Goal: Task Accomplishment & Management: Use online tool/utility

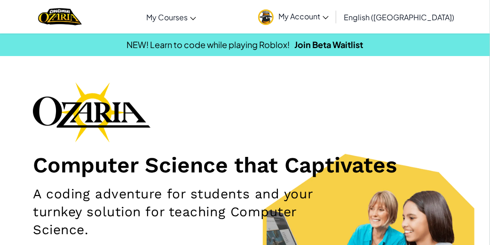
click at [332, 9] on link "My Account" at bounding box center [293, 17] width 80 height 30
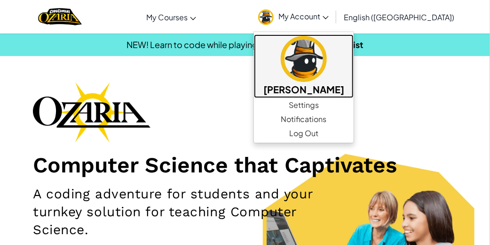
click at [318, 93] on h5 "[PERSON_NAME]" at bounding box center [303, 89] width 81 height 15
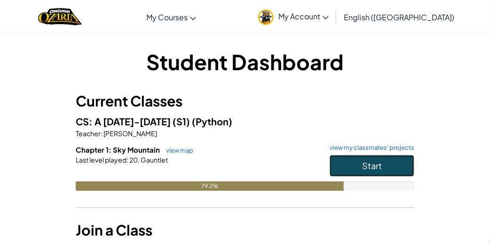
click at [330, 176] on button "Start" at bounding box center [372, 166] width 85 height 22
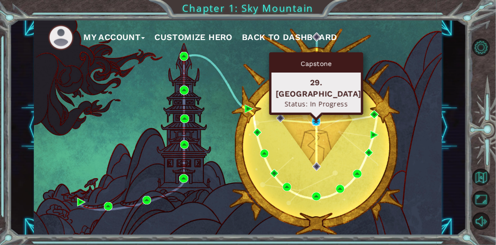
click at [317, 120] on img at bounding box center [316, 121] width 8 height 8
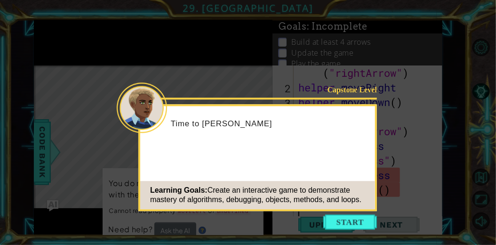
scroll to position [15, 0]
click at [344, 226] on button "Start" at bounding box center [350, 221] width 54 height 15
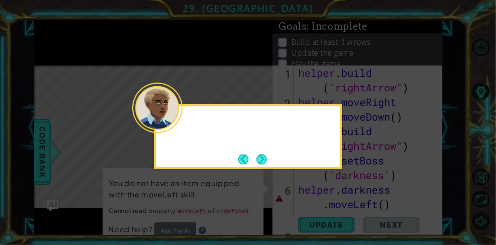
scroll to position [0, 0]
click at [318, 181] on icon at bounding box center [248, 122] width 496 height 245
click at [278, 161] on div "Remember, the Ac" at bounding box center [248, 136] width 188 height 64
click at [263, 160] on button "Next" at bounding box center [261, 159] width 10 height 10
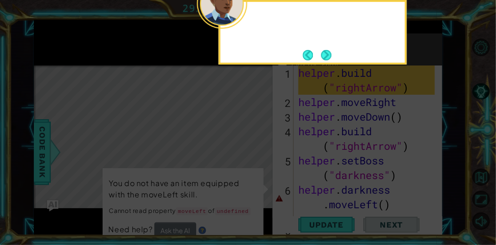
click at [263, 160] on icon at bounding box center [248, 37] width 496 height 416
click at [328, 50] on button "Next" at bounding box center [326, 55] width 10 height 10
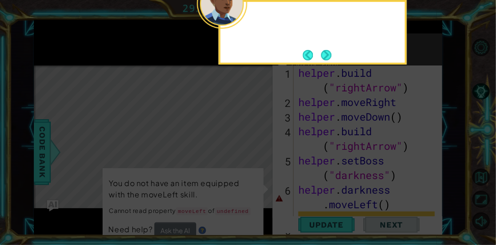
click at [326, 54] on button "Next" at bounding box center [326, 55] width 10 height 10
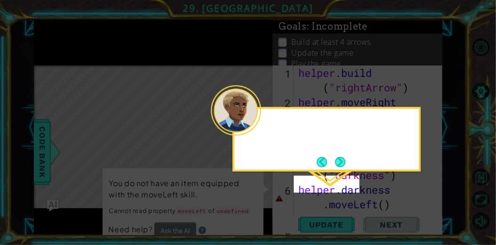
scroll to position [40, 0]
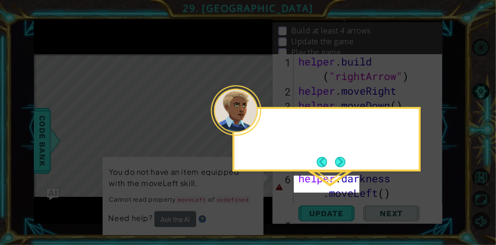
click at [326, 54] on icon at bounding box center [248, 122] width 496 height 245
click at [341, 158] on button "Next" at bounding box center [340, 162] width 10 height 10
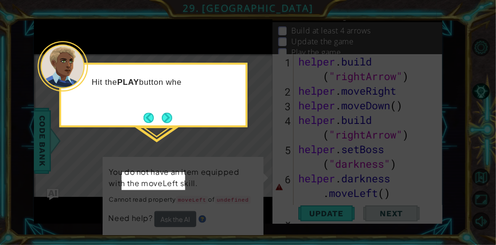
click at [172, 115] on button "Next" at bounding box center [167, 117] width 10 height 10
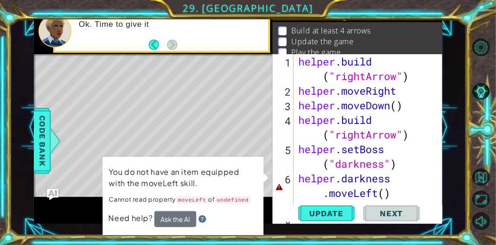
click at [50, 134] on span "Code Bank" at bounding box center [42, 140] width 15 height 57
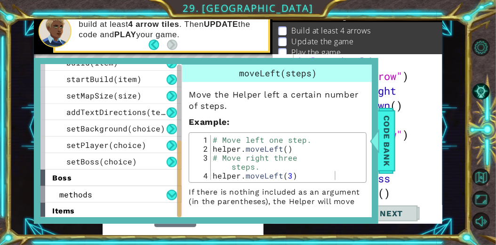
scroll to position [176, 0]
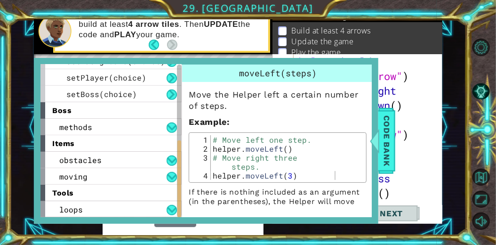
click at [128, 89] on span "setBoss(choice)" at bounding box center [101, 94] width 71 height 10
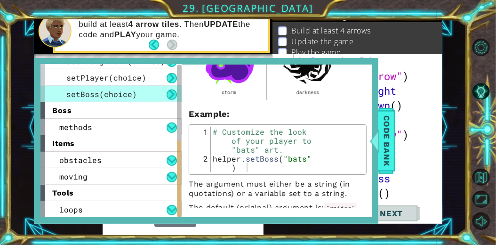
scroll to position [219, 0]
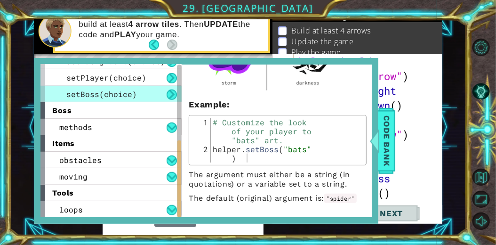
click at [129, 168] on div "moving" at bounding box center [110, 176] width 141 height 16
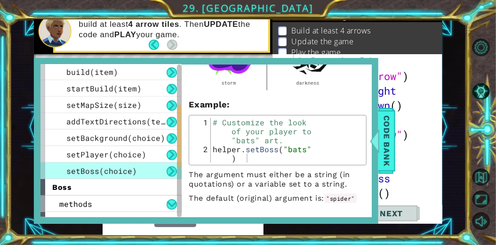
scroll to position [0, 0]
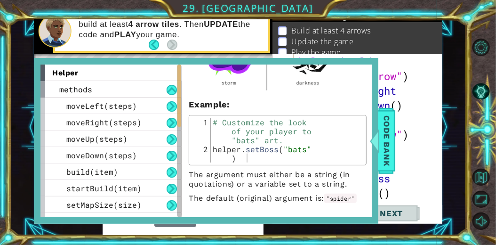
click at [130, 81] on div "methods" at bounding box center [110, 89] width 141 height 16
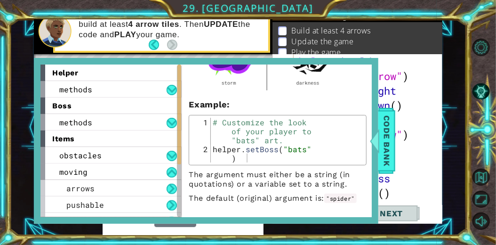
click at [144, 114] on div "methods" at bounding box center [110, 122] width 141 height 16
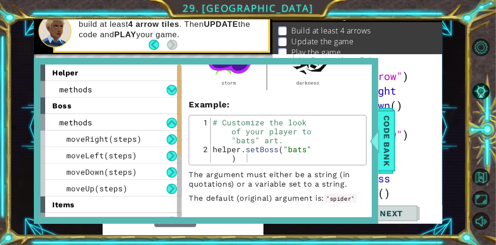
click at [142, 134] on span "moveRight(steps)" at bounding box center [103, 139] width 75 height 10
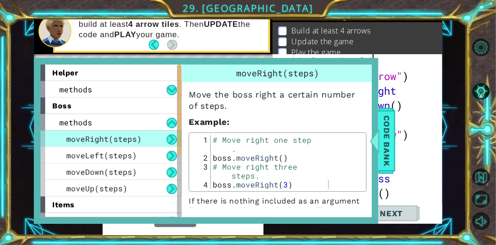
click at [391, 54] on div "helper . build ( "rightArrow" ) helper . moveRight helper . moveDown ( ) helper…" at bounding box center [367, 156] width 143 height 204
click at [397, 150] on div "1 ההההההההההההההההההההההההההההההההההההההההההההההההההההההההההההההההההההההההההההה…" at bounding box center [238, 115] width 408 height 215
click at [384, 143] on span "Code Bank" at bounding box center [386, 140] width 15 height 57
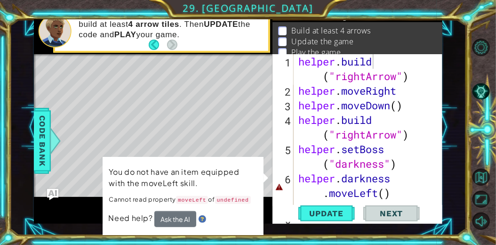
drag, startPoint x: 244, startPoint y: 122, endPoint x: 295, endPoint y: 91, distance: 59.7
click at [295, 91] on div "1 ההההההההההההההההההההההההההההההההההההההההההההההההההההההההההההההההההההההההההההה…" at bounding box center [238, 115] width 408 height 215
click at [334, 208] on span "Update" at bounding box center [326, 212] width 53 height 9
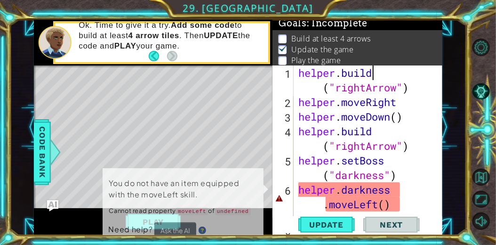
scroll to position [9, 0]
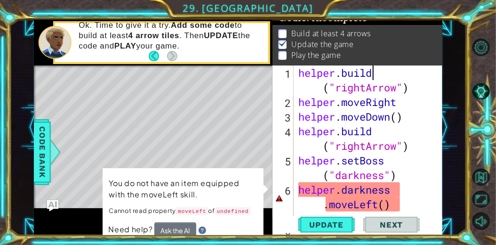
click at [246, 127] on div "Level Map" at bounding box center [251, 203] width 435 height 277
click at [405, 202] on div "helper . build ( "rightArrow" ) helper . moveRight helper . moveDown ( ) helper…" at bounding box center [367, 167] width 143 height 204
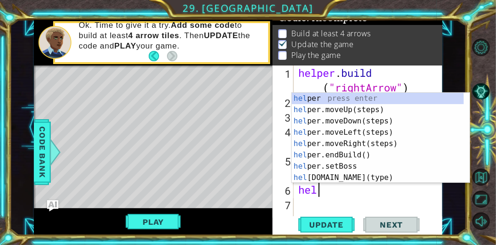
type textarea "he"
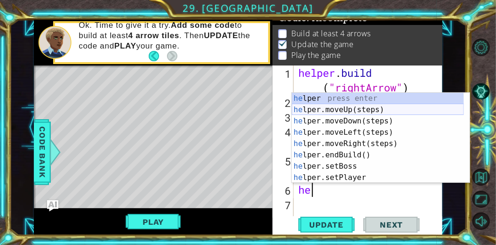
click at [385, 112] on div "he lper press enter he lper.moveUp(steps) press enter he lper.moveDown(steps) p…" at bounding box center [378, 149] width 172 height 113
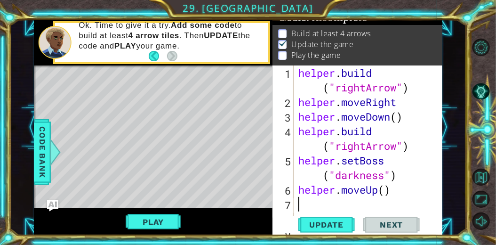
click at [335, 206] on div "helper . build ( "rightArrow" ) helper . moveRight helper . moveDown ( ) helper…" at bounding box center [367, 167] width 143 height 204
type textarea "he"
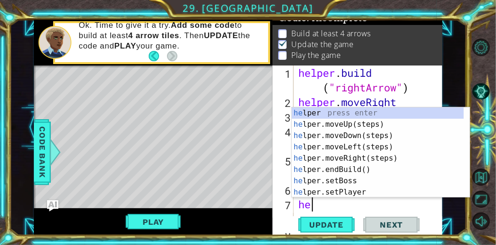
scroll to position [0, 13]
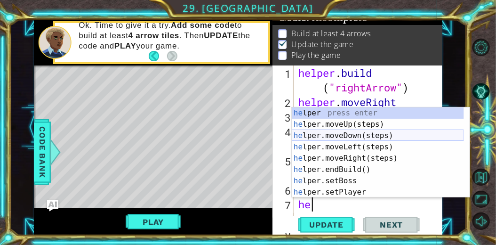
click at [360, 134] on div "he lper press enter he lper.moveUp(steps) press enter he lper.moveDown(steps) p…" at bounding box center [378, 163] width 172 height 113
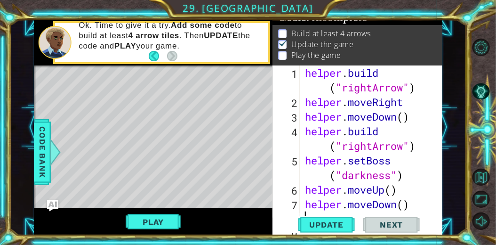
scroll to position [0, 0]
click at [344, 223] on span "Update" at bounding box center [326, 224] width 53 height 9
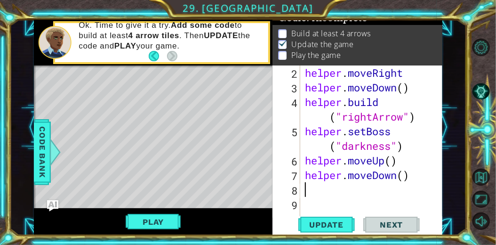
scroll to position [29, 0]
click at [158, 214] on button "Play" at bounding box center [153, 222] width 55 height 18
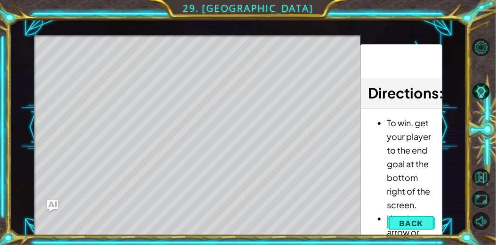
click at [426, 222] on button "Back" at bounding box center [410, 222] width 47 height 19
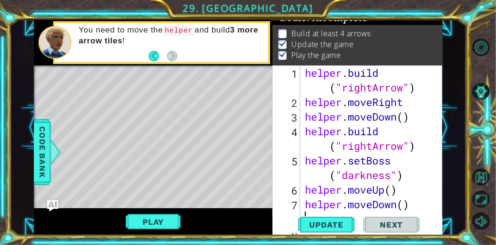
scroll to position [0, 0]
drag, startPoint x: 432, startPoint y: 126, endPoint x: 433, endPoint y: 135, distance: 9.5
click at [433, 135] on div at bounding box center [436, 160] width 8 height 190
type textarea "[DOMAIN_NAME]("rightArrow")"
click at [143, 209] on div "Play" at bounding box center [153, 221] width 238 height 27
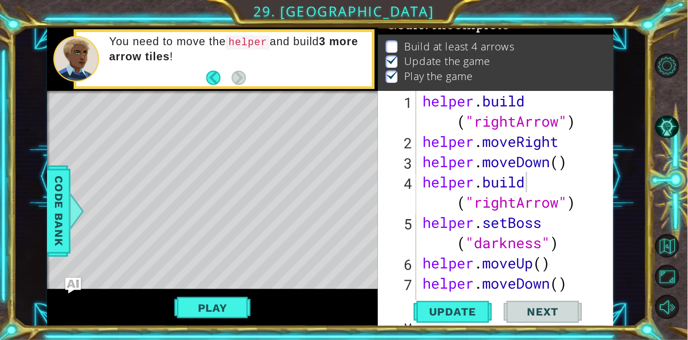
scroll to position [29, 0]
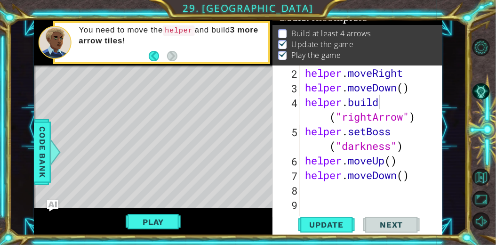
click at [157, 219] on button "Play" at bounding box center [153, 222] width 55 height 18
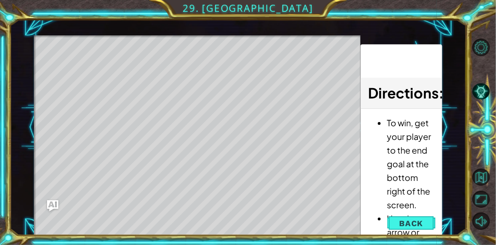
click at [67, 86] on div "Level Map" at bounding box center [251, 173] width 435 height 277
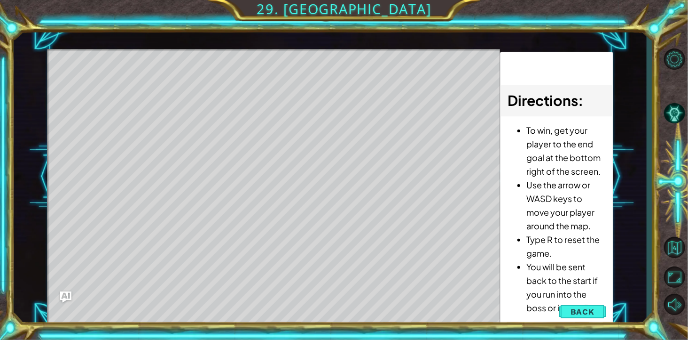
click at [490, 177] on li "To win, get your player to the end goal at the bottom right of the screen." at bounding box center [566, 150] width 79 height 55
drag, startPoint x: 572, startPoint y: 252, endPoint x: 549, endPoint y: 183, distance: 72.1
click at [490, 183] on ul "To win, get your player to the end goal at the bottom right of the screen. Use …" at bounding box center [557, 218] width 98 height 191
click at [489, 177] on div "1 ההההההההההההההההההההההההההההההההההההההההההההההההההההההההההההההההההההההההההההה…" at bounding box center [330, 176] width 567 height 299
click at [490, 244] on span "Back" at bounding box center [583, 311] width 24 height 9
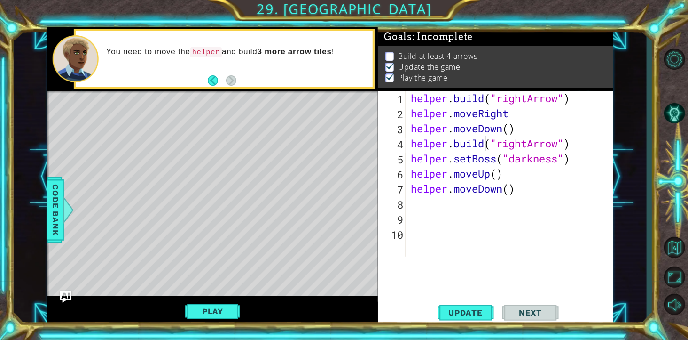
scroll to position [5, 0]
drag, startPoint x: 600, startPoint y: 45, endPoint x: 598, endPoint y: 95, distance: 50.8
click at [490, 95] on div "Goals : Incomplete Build at least 4 arrows Update the game Play the game [DOMAI…" at bounding box center [496, 176] width 235 height 299
click at [60, 204] on span "Code Bank" at bounding box center [55, 209] width 15 height 57
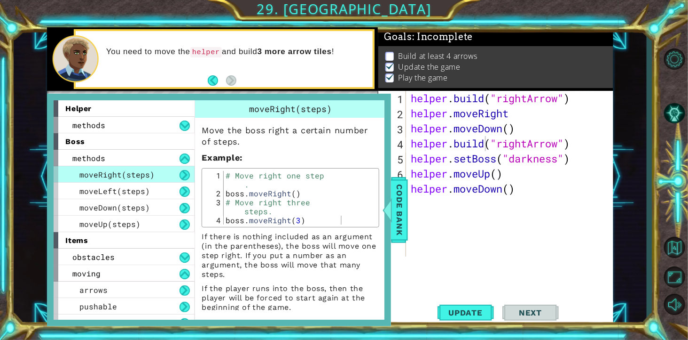
drag, startPoint x: 372, startPoint y: 118, endPoint x: 373, endPoint y: 173, distance: 54.6
click at [373, 173] on div "Move the boss right a certain number of steps. Example : 1 2 3 4 # Move right o…" at bounding box center [290, 215] width 191 height 194
click at [177, 125] on div "methods" at bounding box center [124, 125] width 141 height 16
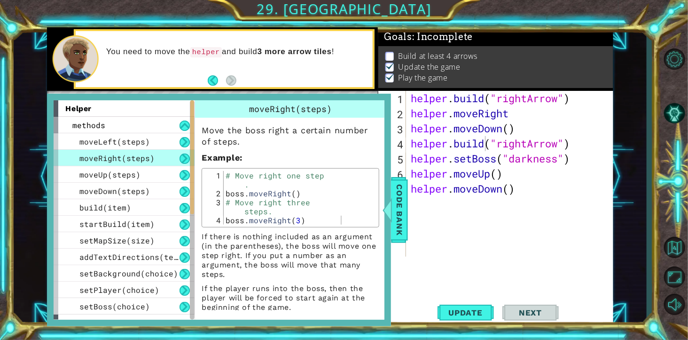
drag, startPoint x: 189, startPoint y: 142, endPoint x: 189, endPoint y: 174, distance: 32.4
click at [189, 174] on div "moveLeft(steps) moveRight(steps) moveUp(steps) moveDown(steps) build(item) star…" at bounding box center [124, 223] width 141 height 181
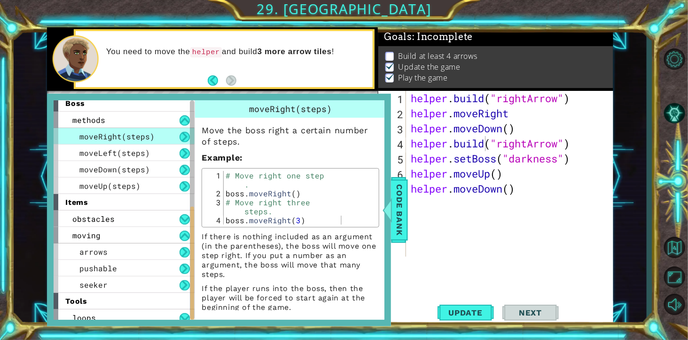
scroll to position [224, 0]
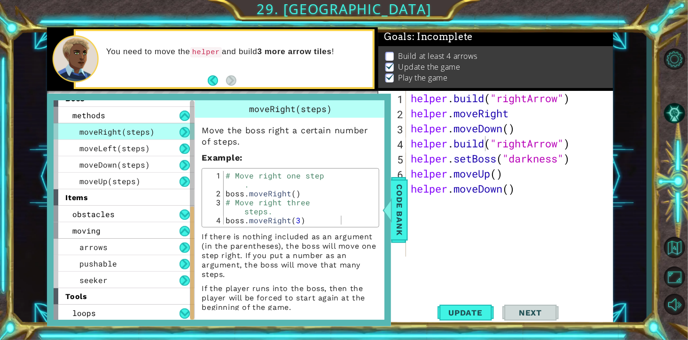
drag, startPoint x: 192, startPoint y: 176, endPoint x: 193, endPoint y: 292, distance: 115.7
click at [193, 244] on div at bounding box center [192, 263] width 4 height 114
click at [177, 244] on div "seeker" at bounding box center [124, 279] width 141 height 16
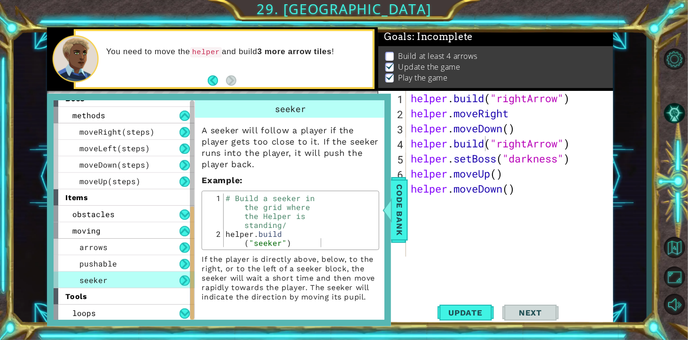
click at [117, 244] on span "pushable" at bounding box center [98, 263] width 38 height 10
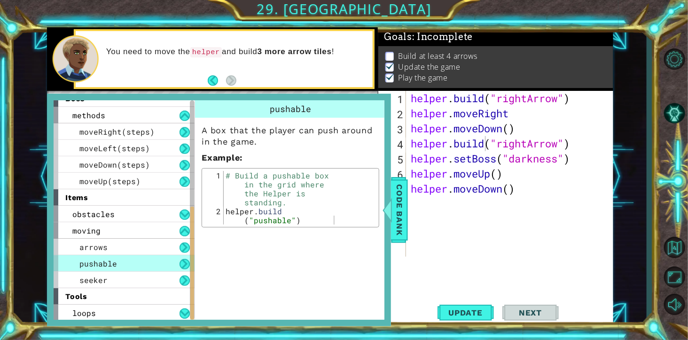
click at [122, 244] on div "arrows" at bounding box center [124, 246] width 141 height 16
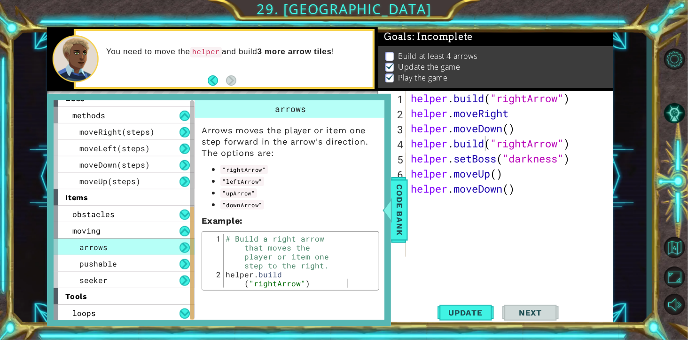
click at [134, 244] on div "loops" at bounding box center [124, 312] width 141 height 16
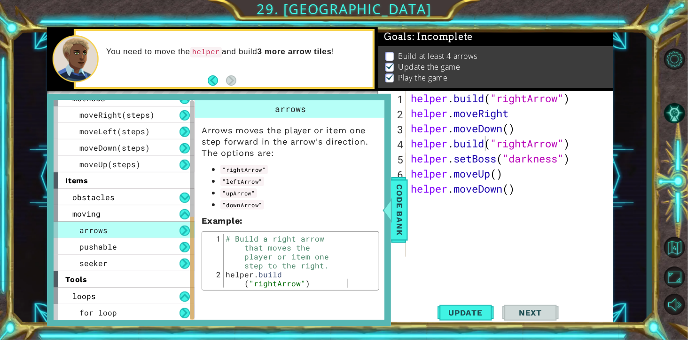
drag, startPoint x: 193, startPoint y: 262, endPoint x: 192, endPoint y: 304, distance: 41.9
click at [192, 244] on div at bounding box center [192, 268] width 4 height 104
click at [185, 244] on button at bounding box center [185, 296] width 10 height 10
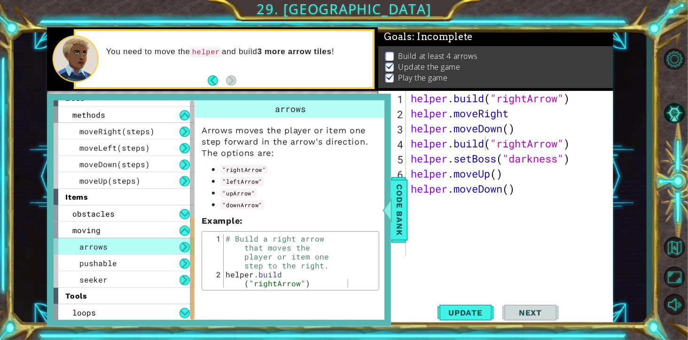
scroll to position [224, 0]
drag, startPoint x: 191, startPoint y: 295, endPoint x: 190, endPoint y: 316, distance: 20.7
click at [190, 244] on div at bounding box center [192, 268] width 4 height 104
click at [182, 244] on button at bounding box center [185, 313] width 10 height 10
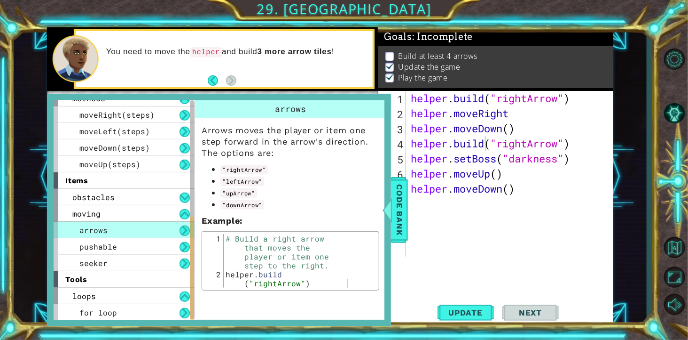
drag, startPoint x: 191, startPoint y: 270, endPoint x: 191, endPoint y: 322, distance: 51.7
click at [191, 244] on div "helper methods moveLeft(steps) moveRight(steps) moveUp(steps) moveDown(steps) b…" at bounding box center [219, 210] width 344 height 232
click at [181, 244] on button at bounding box center [185, 313] width 10 height 10
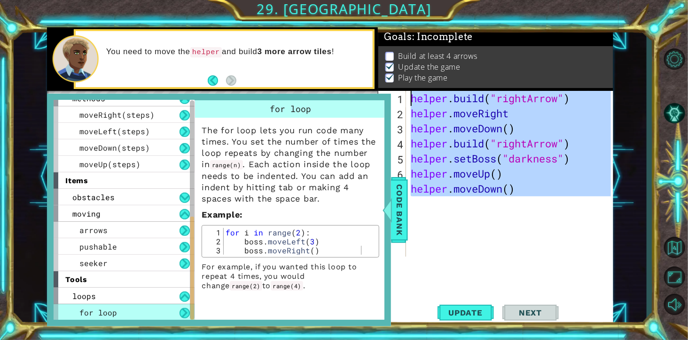
drag, startPoint x: 541, startPoint y: 199, endPoint x: 404, endPoint y: 87, distance: 176.8
click at [404, 87] on div "Goals : Incomplete Build at least 4 arrows Update the game Play the game 1 2 3 …" at bounding box center [496, 176] width 235 height 299
type textarea "[DOMAIN_NAME]("rightArrow") helper.moveRight"
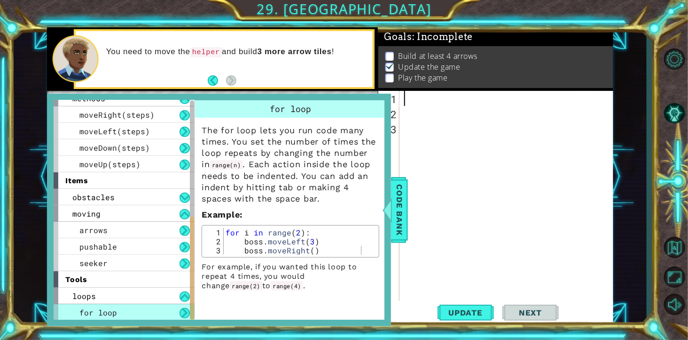
scroll to position [5, 0]
click at [382, 214] on div at bounding box center [388, 210] width 12 height 28
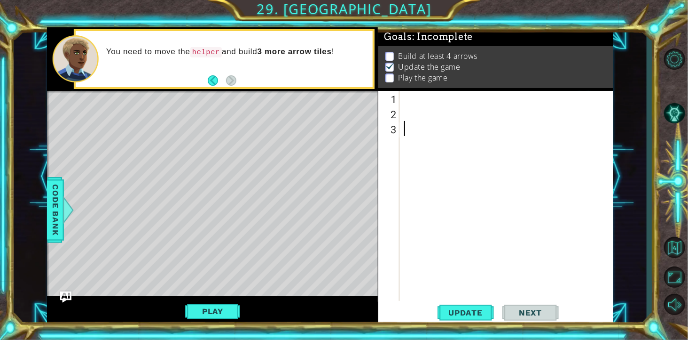
click at [490, 244] on div at bounding box center [509, 219] width 213 height 256
drag, startPoint x: 288, startPoint y: 151, endPoint x: 277, endPoint y: 148, distance: 11.3
click at [277, 148] on div "Level Map" at bounding box center [264, 229] width 435 height 277
click at [485, 151] on div at bounding box center [509, 219] width 213 height 256
click at [436, 109] on div at bounding box center [509, 219] width 213 height 256
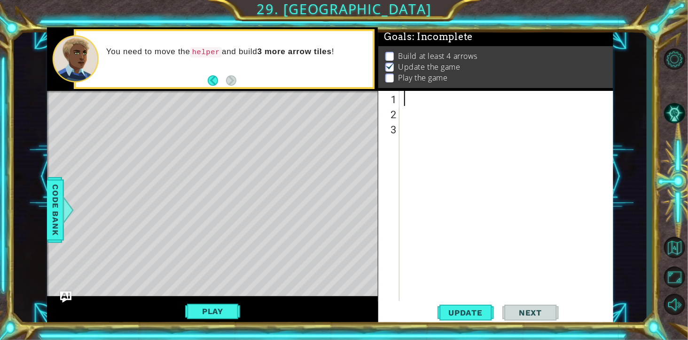
click at [423, 97] on div at bounding box center [509, 219] width 213 height 256
click at [60, 222] on span "Code Bank" at bounding box center [55, 209] width 15 height 57
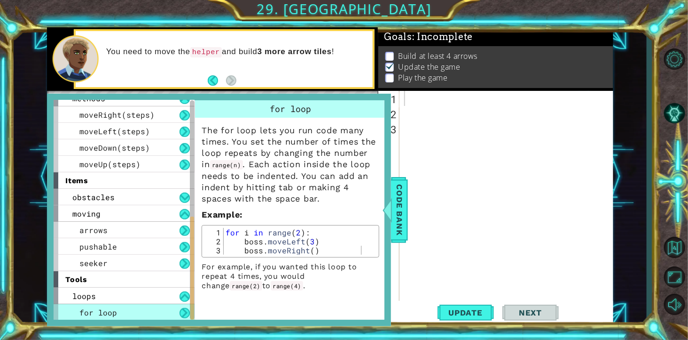
click at [186, 229] on button at bounding box center [185, 230] width 10 height 10
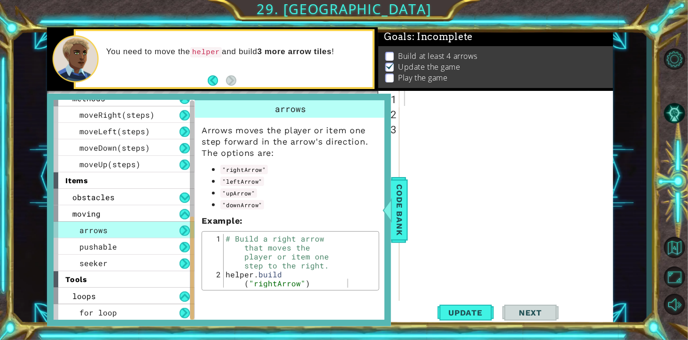
click at [188, 244] on button at bounding box center [185, 247] width 10 height 10
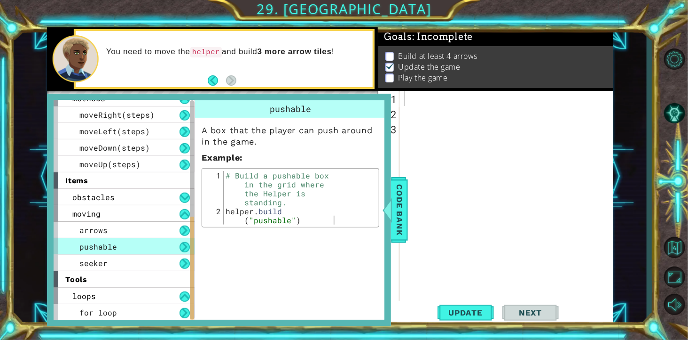
click at [187, 244] on button at bounding box center [185, 263] width 10 height 10
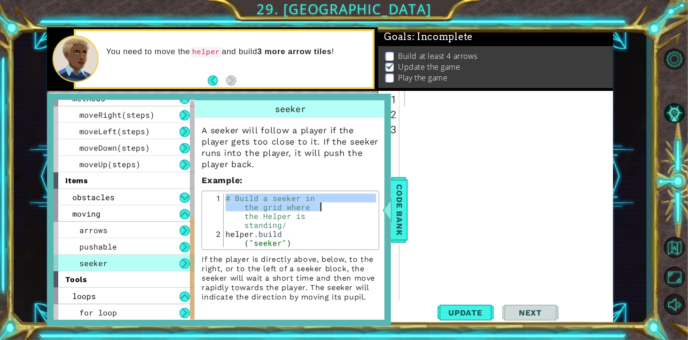
drag, startPoint x: 227, startPoint y: 210, endPoint x: 324, endPoint y: 213, distance: 96.5
click at [324, 213] on div "# Build a seeker in the grid where the Helper is standing/ helper . build ( "se…" at bounding box center [300, 246] width 153 height 107
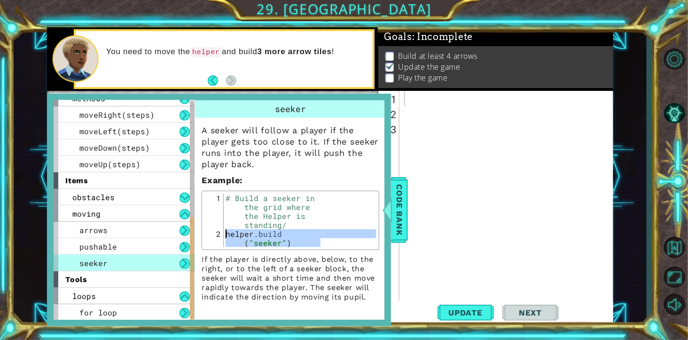
drag, startPoint x: 324, startPoint y: 213, endPoint x: 226, endPoint y: 245, distance: 102.6
click at [226, 244] on div "# Build a seeker in the grid where the Helper is standing/ helper . build ( "se…" at bounding box center [300, 246] width 153 height 107
type textarea "[DOMAIN_NAME]("seeker")"
click at [480, 113] on div at bounding box center [509, 219] width 213 height 256
click at [434, 102] on div at bounding box center [509, 219] width 213 height 256
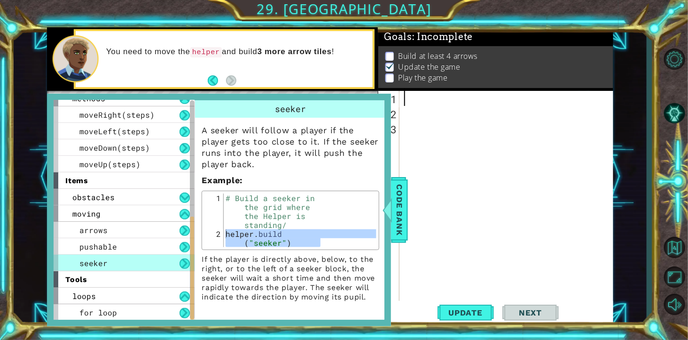
paste textarea "[DOMAIN_NAME]("seeker")"
type textarea "[DOMAIN_NAME]("seeker")"
click at [458, 171] on div "helper . build ( "seeker" )" at bounding box center [509, 219] width 213 height 256
click at [418, 115] on div "helper . build ( "seeker" )" at bounding box center [509, 219] width 213 height 256
click at [490, 244] on div "helper . build ( "seeker" )" at bounding box center [509, 219] width 213 height 256
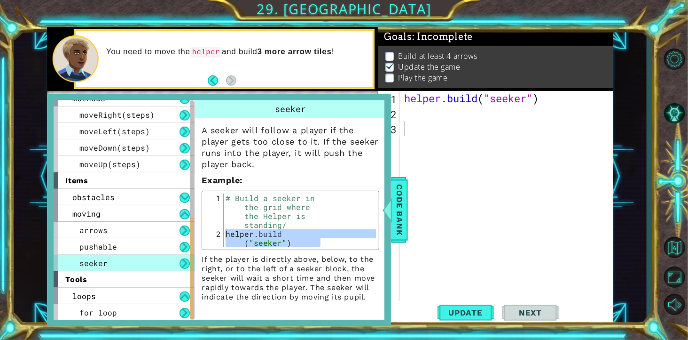
click at [402, 212] on span "Code Bank" at bounding box center [399, 209] width 15 height 57
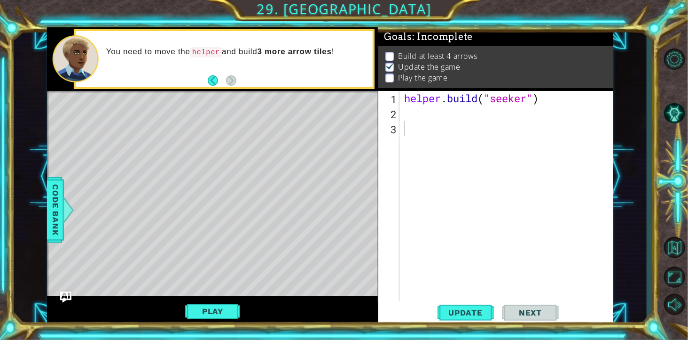
click at [455, 244] on span "Update" at bounding box center [465, 312] width 53 height 9
click at [210, 153] on div "Level Map" at bounding box center [264, 229] width 435 height 277
click at [423, 113] on div "helper . build ( "seeker" )" at bounding box center [509, 219] width 213 height 256
click at [311, 244] on div "Level Map" at bounding box center [264, 229] width 435 height 277
click at [426, 115] on div "helper . build ( "seeker" )" at bounding box center [509, 219] width 213 height 256
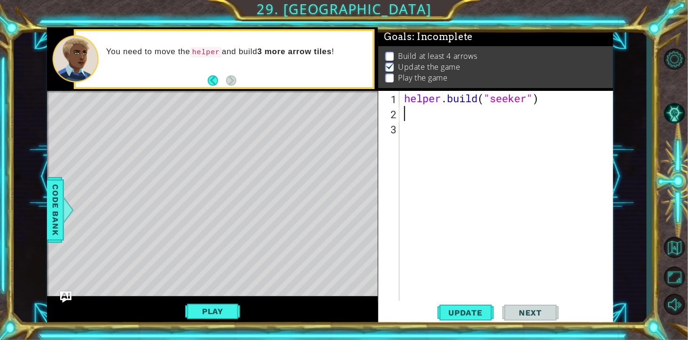
click at [48, 207] on span "Code Bank" at bounding box center [55, 209] width 15 height 57
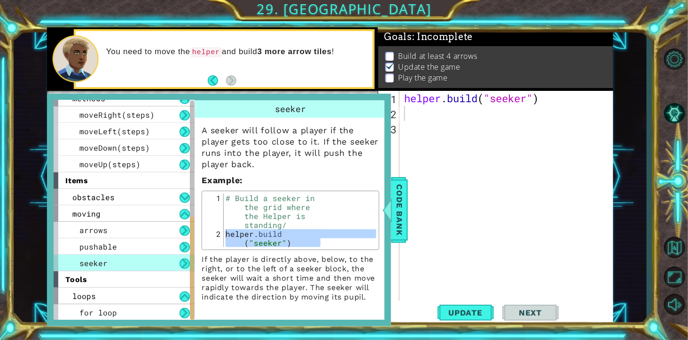
click at [115, 196] on span "obstacles" at bounding box center [93, 197] width 42 height 10
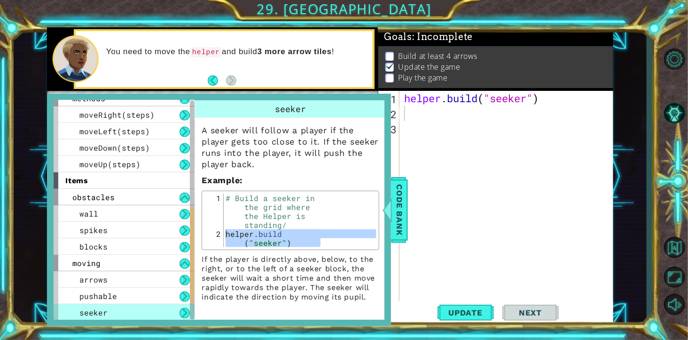
click at [108, 229] on span "spikes" at bounding box center [93, 230] width 28 height 10
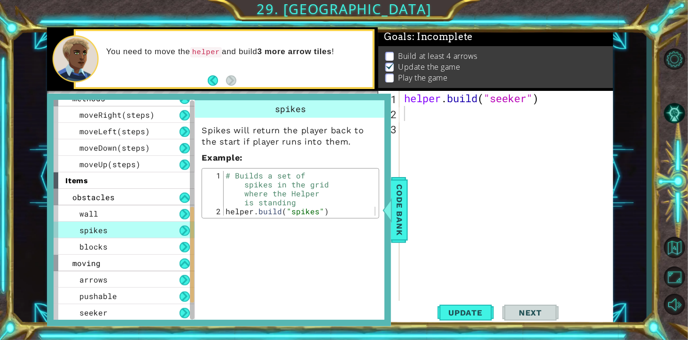
type textarea "[DOMAIN_NAME]("spikes")"
drag, startPoint x: 223, startPoint y: 218, endPoint x: 303, endPoint y: 215, distance: 80.5
click at [303, 215] on div "[DOMAIN_NAME]("spikes") 1 2 # Builds a set of spikes in the grid where the Help…" at bounding box center [291, 193] width 172 height 45
click at [302, 219] on div "# Builds a set of spikes in the grid where the Helper is standing helper . buil…" at bounding box center [300, 215] width 153 height 89
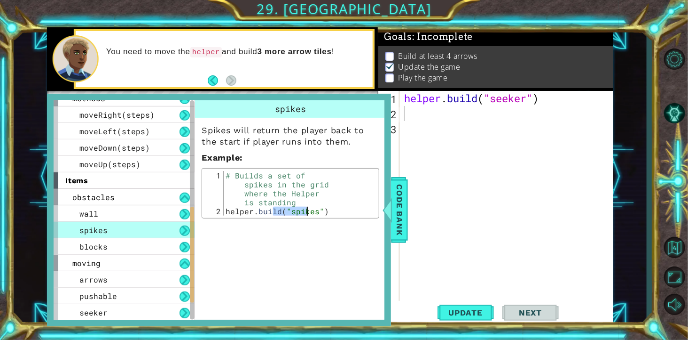
click at [302, 219] on div "# Builds a set of spikes in the grid where the Helper is standing helper . buil…" at bounding box center [300, 215] width 153 height 89
click at [460, 121] on div "helper . build ( "seeker" )" at bounding box center [509, 219] width 213 height 256
paste textarea "[DOMAIN_NAME]("spikes")"
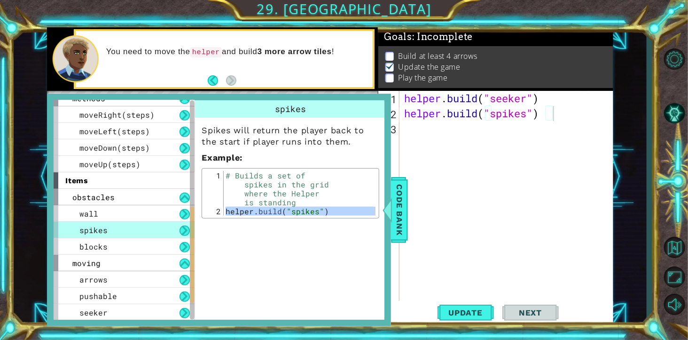
click at [471, 244] on button "Update" at bounding box center [466, 312] width 56 height 24
click at [392, 205] on span "Code Bank" at bounding box center [399, 209] width 15 height 57
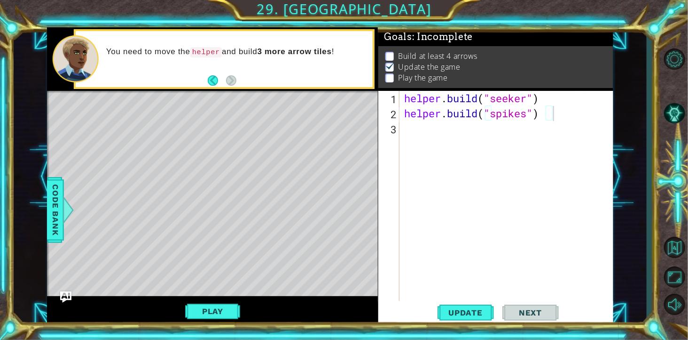
click at [465, 244] on span "Update" at bounding box center [465, 312] width 53 height 9
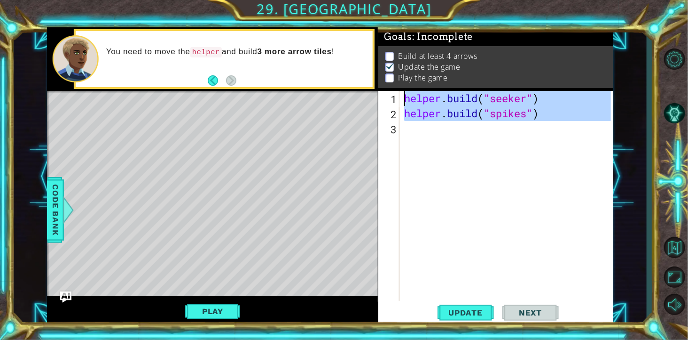
drag, startPoint x: 588, startPoint y: 121, endPoint x: 405, endPoint y: 101, distance: 184.1
click at [405, 101] on div "helper . build ( "seeker" ) helper . build ( "spikes" )" at bounding box center [509, 219] width 213 height 256
type textarea "[DOMAIN_NAME]("seeker") [DOMAIN_NAME]("spikes")"
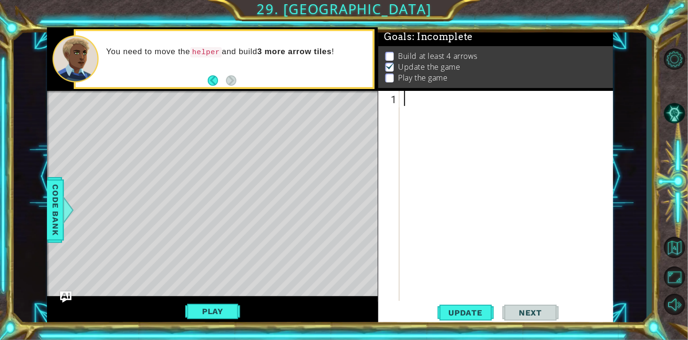
click at [59, 213] on span "Code Bank" at bounding box center [55, 209] width 15 height 57
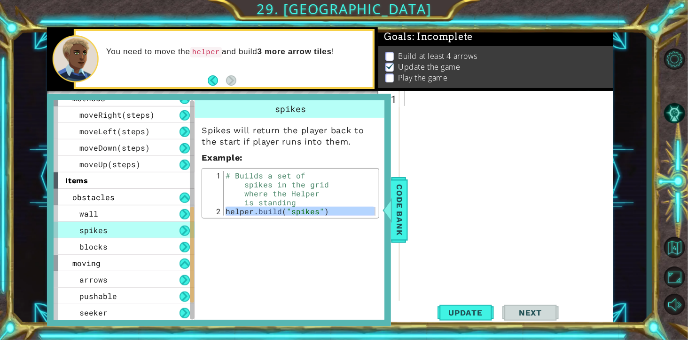
click at [188, 113] on button at bounding box center [185, 115] width 10 height 10
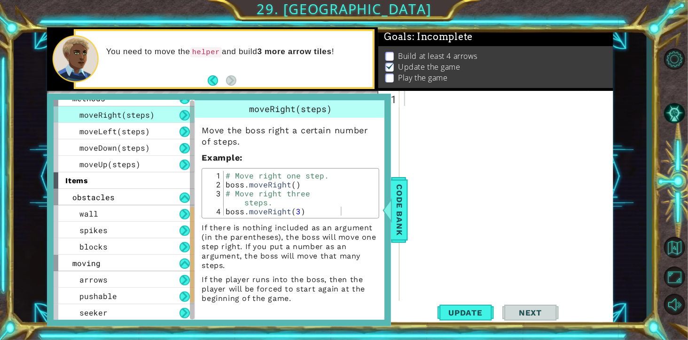
click at [191, 121] on div "helper methods moveLeft(steps) moveRight(steps) moveUp(steps) moveDown(steps) b…" at bounding box center [124, 209] width 141 height 219
drag, startPoint x: 191, startPoint y: 121, endPoint x: 193, endPoint y: 133, distance: 12.0
click at [193, 133] on div at bounding box center [192, 209] width 5 height 219
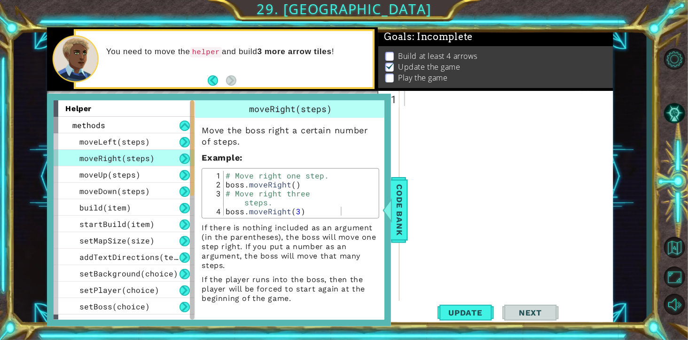
click at [140, 220] on span "startBuild(item)" at bounding box center [116, 224] width 75 height 10
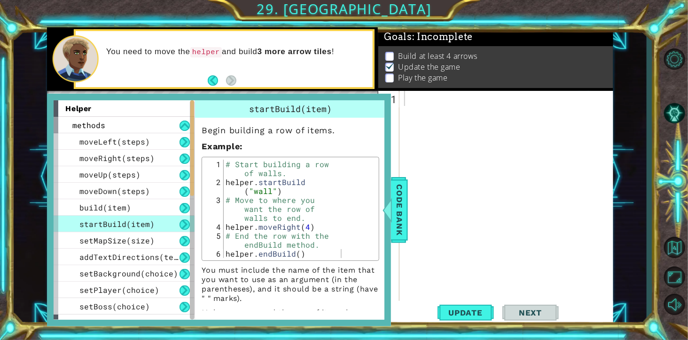
click at [401, 200] on span "Code Bank" at bounding box center [399, 209] width 15 height 57
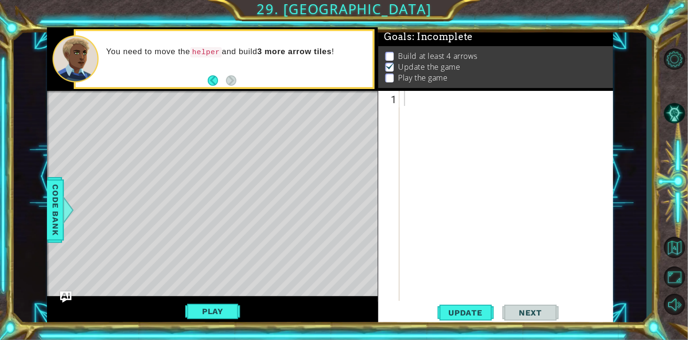
click at [262, 217] on div "Level Map" at bounding box center [264, 229] width 435 height 277
click at [68, 210] on div at bounding box center [69, 210] width 12 height 28
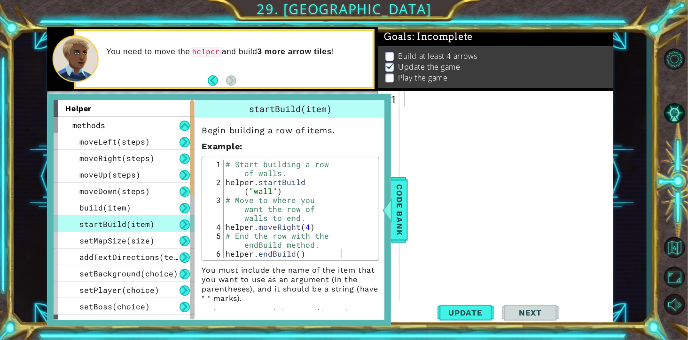
drag, startPoint x: 191, startPoint y: 179, endPoint x: 195, endPoint y: 113, distance: 65.9
click at [195, 113] on div "helper methods moveLeft(steps) moveRight(steps) moveUp(steps) moveDown(steps) b…" at bounding box center [219, 209] width 331 height 219
click at [123, 244] on span "setBoss(choice)" at bounding box center [114, 306] width 71 height 10
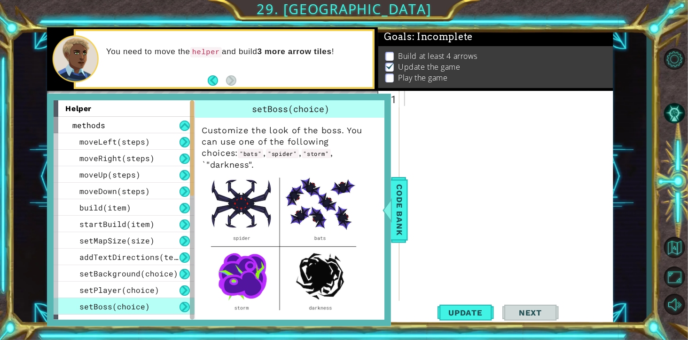
click at [127, 244] on span "setPlayer(choice)" at bounding box center [119, 289] width 80 height 10
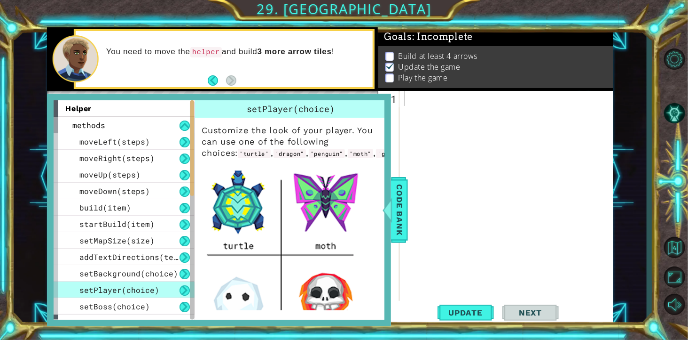
click at [150, 244] on span "setBoss(choice)" at bounding box center [114, 306] width 71 height 10
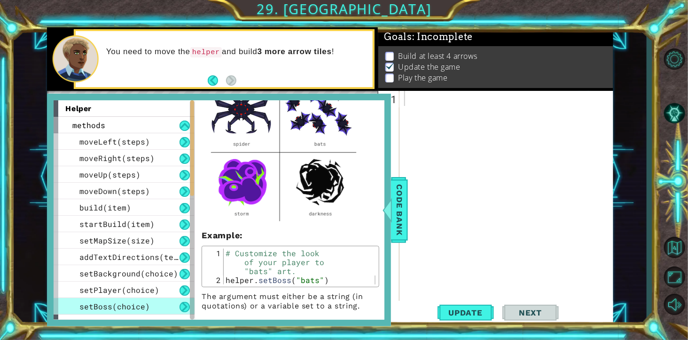
scroll to position [143, 0]
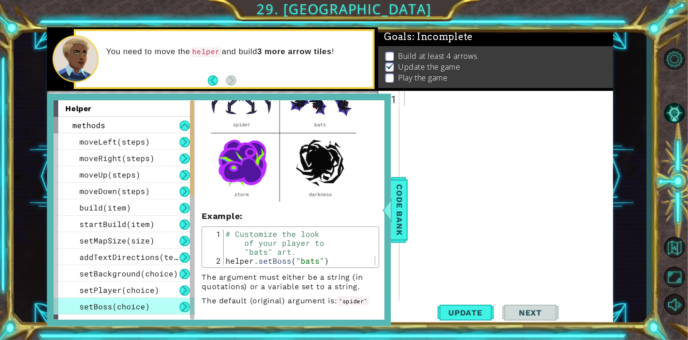
click at [159, 244] on span "setPlayer(choice)" at bounding box center [119, 289] width 80 height 10
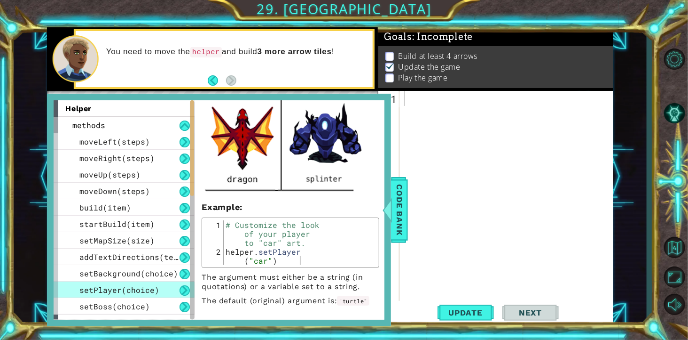
scroll to position [425, 0]
click at [129, 244] on span "setBoss(choice)" at bounding box center [114, 306] width 71 height 10
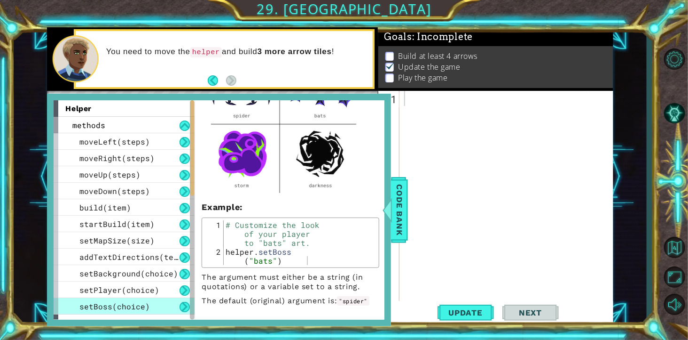
type textarea "helper.setBoss("bats")"
drag, startPoint x: 229, startPoint y: 233, endPoint x: 316, endPoint y: 240, distance: 87.3
click at [316, 240] on div "# Customize the look of your player to "bats" art. helper . setBoss ( "bats" )" at bounding box center [300, 264] width 153 height 89
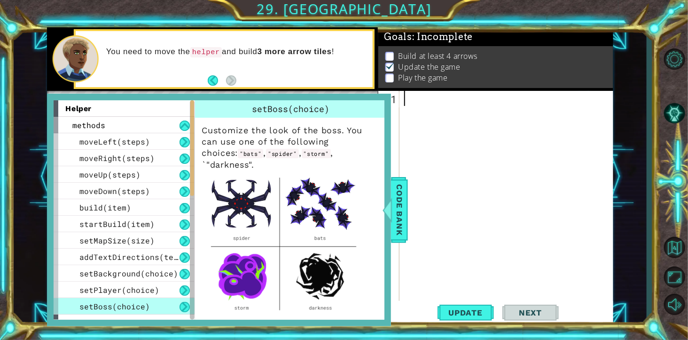
click at [426, 107] on div at bounding box center [509, 219] width 213 height 256
paste textarea "helper.setBoss("bats")"
type textarea "helper.setBoss("bats")"
click at [490, 124] on div "helper . setBoss ( "bats" )" at bounding box center [509, 219] width 213 height 256
paste textarea "helper.setBoss("bats")"
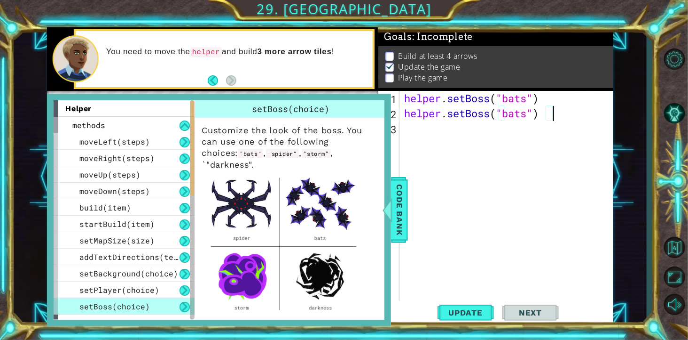
click at [490, 119] on div "helper . setBoss ( "bats" ) helper . setBoss ( "bats" )" at bounding box center [509, 219] width 213 height 256
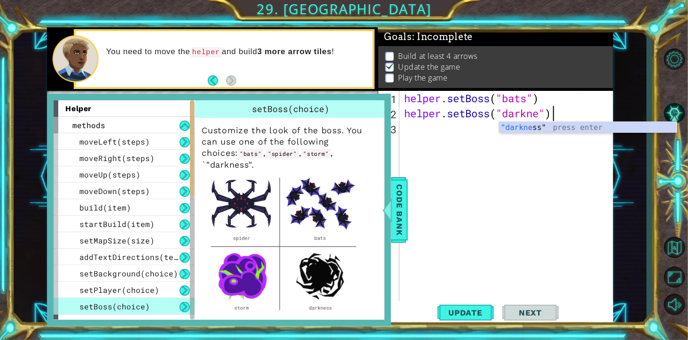
scroll to position [0, 162]
type textarea "helper.setBoss("darkness")"
click at [490, 213] on div "helper . setBoss ( "bats" ) helper . setBoss ( "darkness" )" at bounding box center [509, 219] width 213 height 256
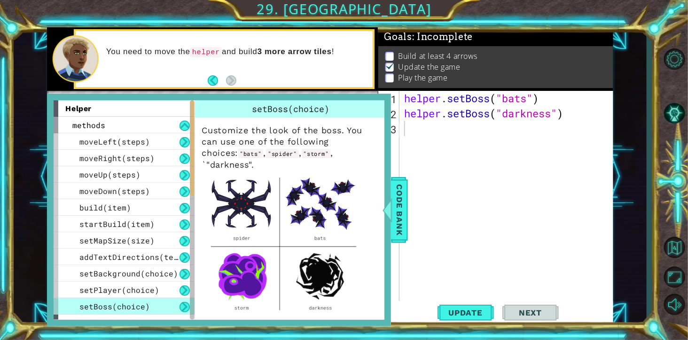
click at [466, 244] on span "Update" at bounding box center [465, 312] width 53 height 9
click at [403, 222] on span "Code Bank" at bounding box center [399, 209] width 15 height 57
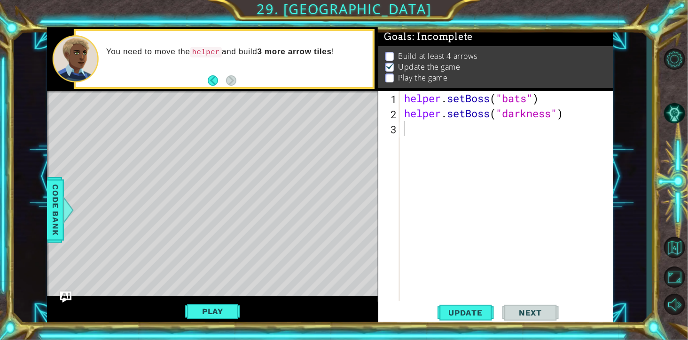
click at [457, 244] on span "Update" at bounding box center [465, 312] width 53 height 9
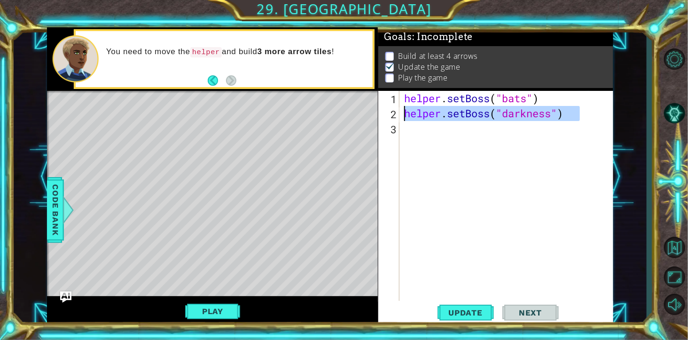
drag, startPoint x: 585, startPoint y: 113, endPoint x: 405, endPoint y: 115, distance: 180.1
click at [405, 115] on div "helper . setBoss ( "bats" ) helper . setBoss ( "darkness" )" at bounding box center [509, 219] width 213 height 256
type textarea "helper.setBoss("darkness")"
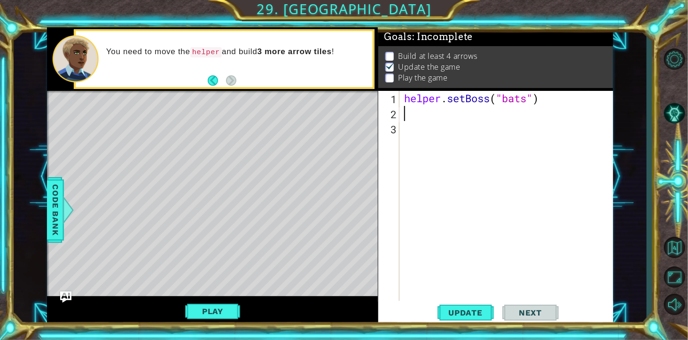
click at [474, 244] on span "Update" at bounding box center [465, 312] width 53 height 9
type textarea "helper.setBoss("bats")"
click at [420, 122] on div "helper . setBoss ( "bats" )" at bounding box center [509, 219] width 213 height 256
click at [408, 114] on div "helper . setBoss ( "bats" )" at bounding box center [509, 219] width 213 height 256
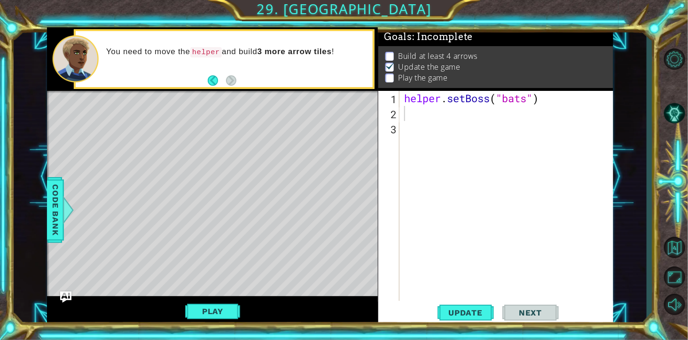
click at [58, 216] on span "Code Bank" at bounding box center [55, 209] width 15 height 57
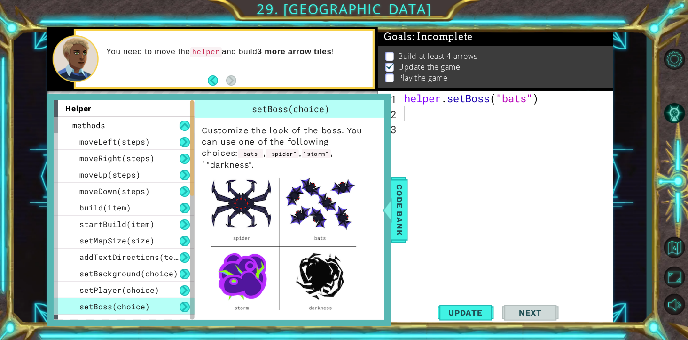
click at [149, 142] on span "moveLeft(steps)" at bounding box center [114, 141] width 71 height 10
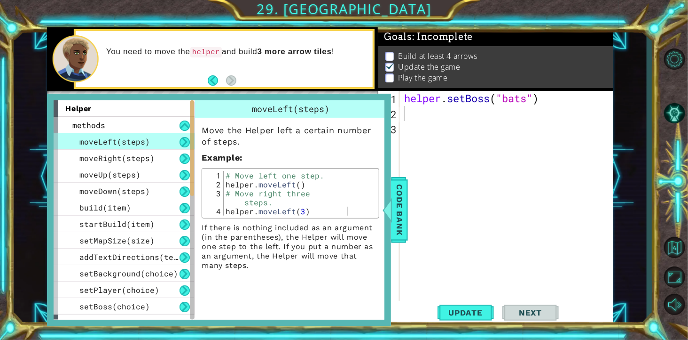
type textarea "helper.moveLeft(3)"
drag, startPoint x: 356, startPoint y: 210, endPoint x: 225, endPoint y: 212, distance: 131.2
click at [225, 212] on div "# Move left one step. helper . moveLeft ( ) # Move right three steps. helper . …" at bounding box center [300, 202] width 153 height 63
click at [449, 123] on div "helper . setBoss ( "bats" )" at bounding box center [509, 219] width 213 height 256
click at [422, 115] on div "helper . setBoss ( "bats" )" at bounding box center [509, 219] width 213 height 256
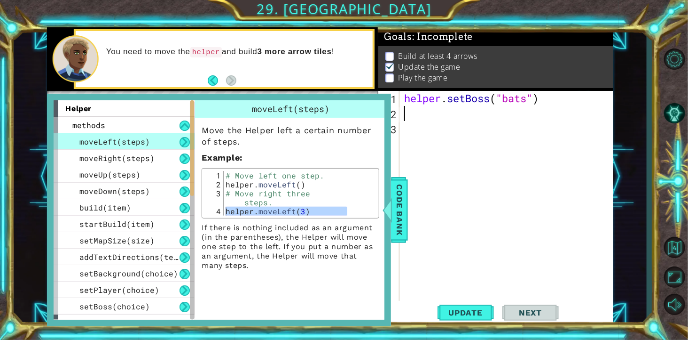
paste textarea "helper.moveLeft(3)"
click at [404, 229] on span "Code Bank" at bounding box center [399, 209] width 15 height 57
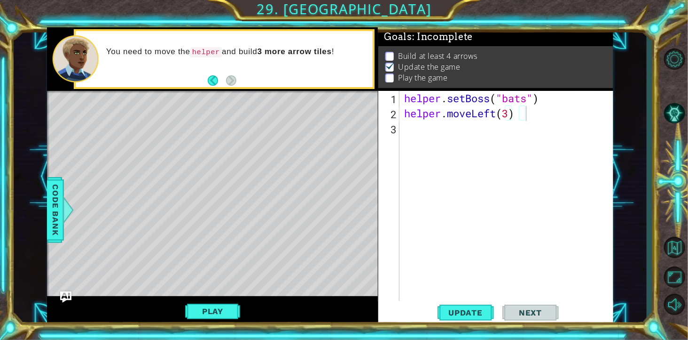
click at [462, 244] on span "Update" at bounding box center [465, 312] width 53 height 9
click at [474, 244] on span "Update" at bounding box center [465, 312] width 53 height 9
click at [211, 244] on div "Play" at bounding box center [212, 311] width 331 height 30
click at [213, 244] on button "Play" at bounding box center [212, 311] width 55 height 18
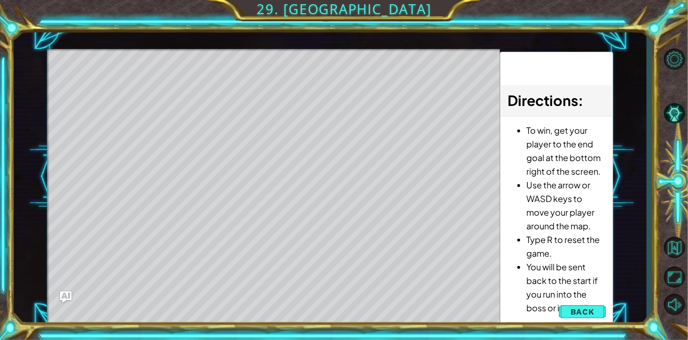
click at [490, 244] on span "Back" at bounding box center [583, 311] width 24 height 9
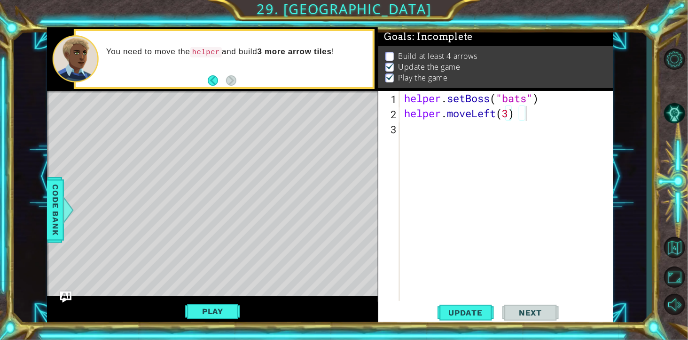
click at [490, 118] on div "helper . setBoss ( "bats" ) helper . moveLeft ( 3 )" at bounding box center [509, 219] width 213 height 256
type textarea "helper.moveLeft(1)"
click at [490, 173] on div "helper . setBoss ( "bats" ) helper . moveLeft ( 1 )" at bounding box center [509, 219] width 213 height 256
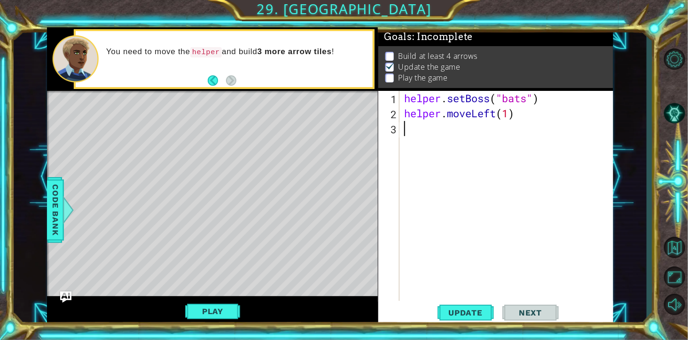
click at [471, 244] on span "Update" at bounding box center [465, 312] width 53 height 9
click at [477, 244] on span "Update" at bounding box center [465, 312] width 53 height 9
click at [490, 111] on div "helper . setBoss ( "bats" ) helper . moveLeft ( 1 )" at bounding box center [509, 219] width 213 height 256
click at [469, 244] on button "Update" at bounding box center [466, 312] width 56 height 24
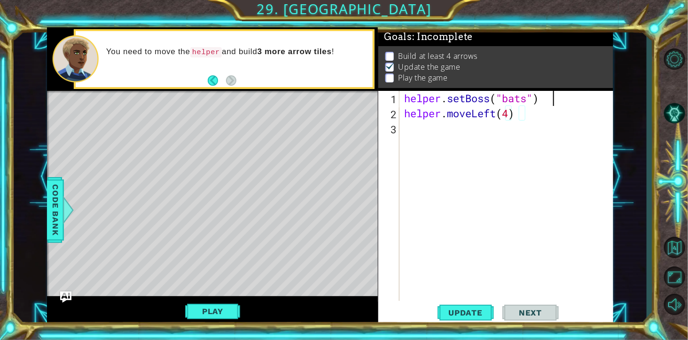
click at [490, 102] on div "helper . setBoss ( "bats" ) helper . moveLeft ( 4 )" at bounding box center [509, 219] width 213 height 256
type textarea "helper.setBoss("bats")"
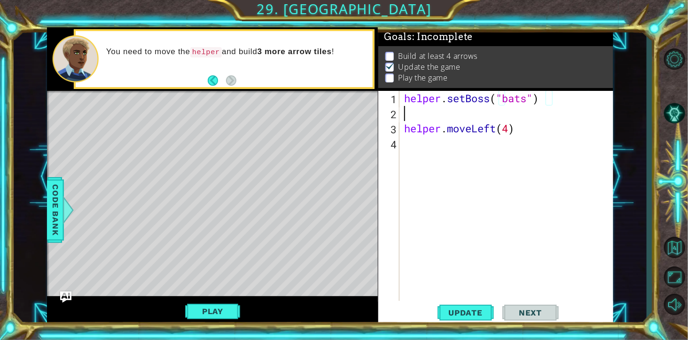
scroll to position [0, 0]
click at [68, 220] on div at bounding box center [69, 210] width 12 height 28
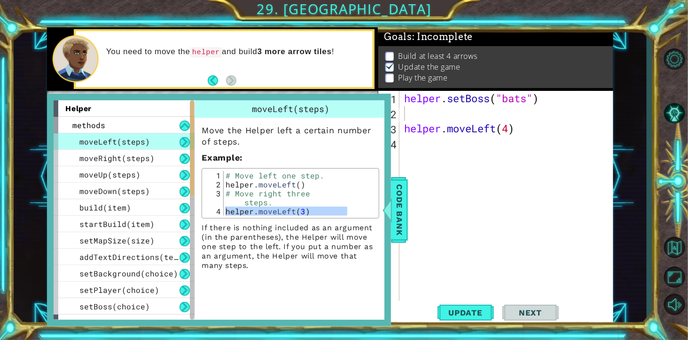
click at [162, 207] on div "build(item)" at bounding box center [124, 207] width 141 height 16
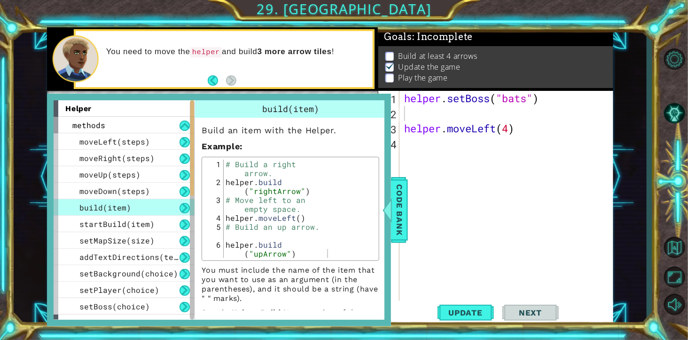
type textarea "[DOMAIN_NAME]("rightArrow")"
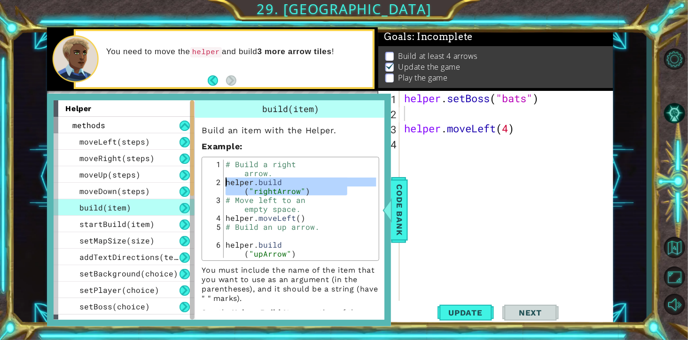
drag, startPoint x: 351, startPoint y: 205, endPoint x: 229, endPoint y: 193, distance: 122.9
click at [229, 193] on div "# Build a right arrow. helper . build ( "rightArrow" ) # Move left to an empty …" at bounding box center [300, 226] width 153 height 134
click at [435, 114] on div "helper . setBoss ( "bats" ) helper . moveLeft ( 4 )" at bounding box center [509, 219] width 213 height 256
paste textarea "[DOMAIN_NAME]("rightArrow")"
click at [401, 228] on span "Code Bank" at bounding box center [399, 209] width 15 height 57
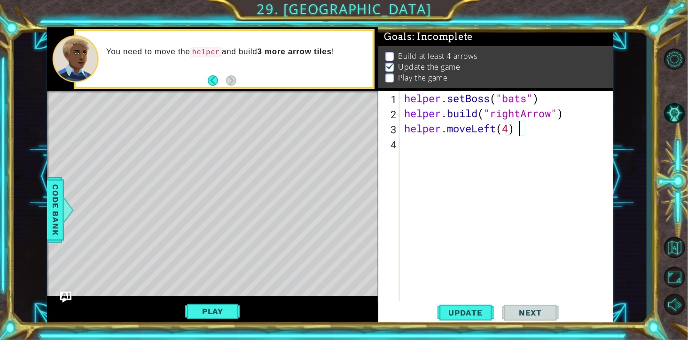
click at [490, 131] on div "helper . setBoss ( "bats" ) helper . build ( "rightArrow" ) helper . moveLeft (…" at bounding box center [509, 219] width 213 height 256
type textarea "helper.moveLeft(1)"
click at [469, 244] on span "Update" at bounding box center [465, 312] width 53 height 9
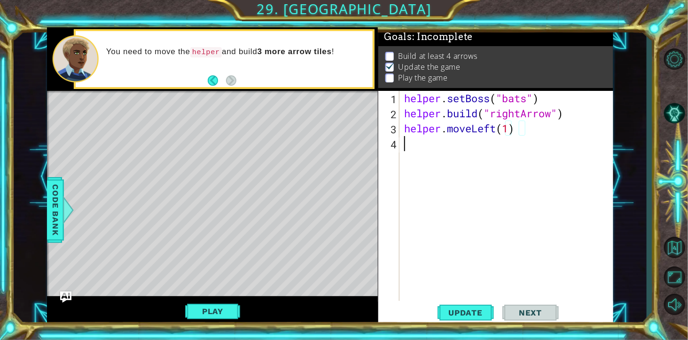
click at [490, 232] on div "helper . setBoss ( "bats" ) helper . build ( "rightArrow" ) helper . moveLeft (…" at bounding box center [509, 219] width 213 height 256
click at [490, 132] on div "helper . setBoss ( "bats" ) helper . build ( "rightArrow" ) helper . moveLeft (…" at bounding box center [509, 219] width 213 height 256
type textarea "helper.moveLeft(2)"
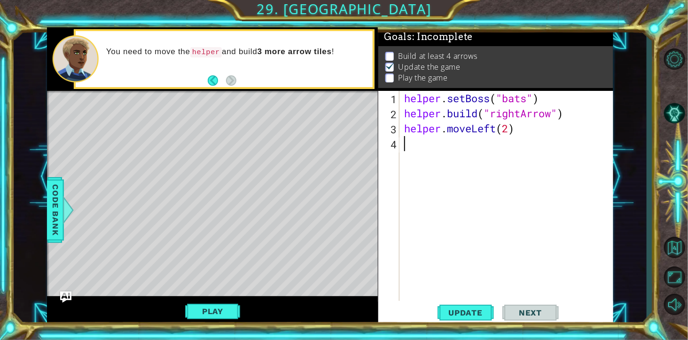
click at [485, 214] on div "helper . setBoss ( "bats" ) helper . build ( "rightArrow" ) helper . moveLeft (…" at bounding box center [509, 219] width 213 height 256
click at [490, 99] on div "helper . setBoss ( "bats" ) helper . build ( "rightArrow" ) helper . moveLeft (…" at bounding box center [509, 219] width 213 height 256
type textarea "helper.setBoss("bats")"
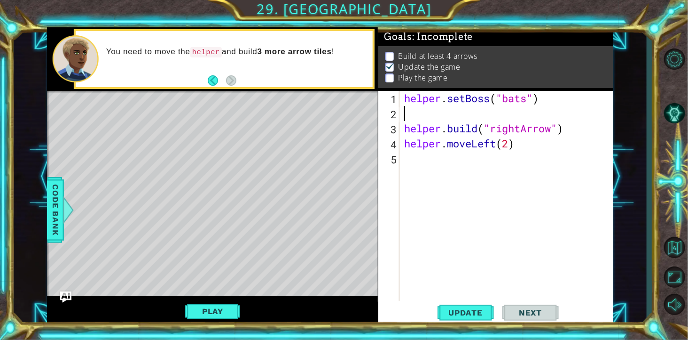
paste textarea "[DOMAIN_NAME]("rightArrow")"
type textarea "[DOMAIN_NAME]("rightArrow")"
drag, startPoint x: 537, startPoint y: 144, endPoint x: 408, endPoint y: 146, distance: 129.8
click at [408, 146] on div "helper . setBoss ( "bats" ) helper . build ( "rightArrow" ) helper . moveLeft (…" at bounding box center [509, 219] width 213 height 256
type textarea "helper.moveLeft(2)"
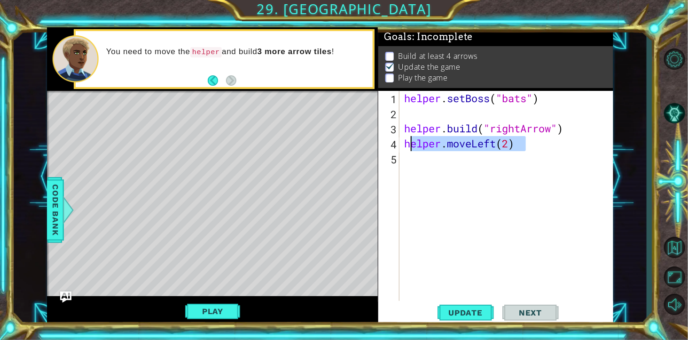
click at [433, 114] on div "helper . setBoss ( "bats" ) helper . build ( "rightArrow" ) helper . moveLeft (…" at bounding box center [509, 219] width 213 height 256
paste textarea "elper.moveLeft(2)"
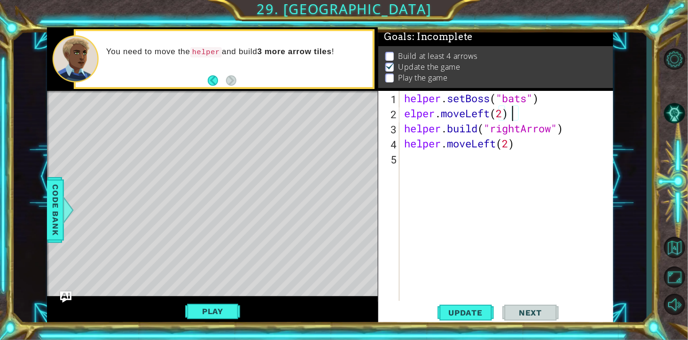
click at [490, 111] on div "helper . setBoss ( "bats" ) elper . moveLeft ( 2 ) helper . build ( "rightArrow…" at bounding box center [509, 219] width 213 height 256
type textarea "elper.moveLeft(1)"
click at [484, 195] on div "helper . setBoss ( "bats" ) elper . moveLeft ( 1 ) helper . build ( "rightArrow…" at bounding box center [509, 219] width 213 height 256
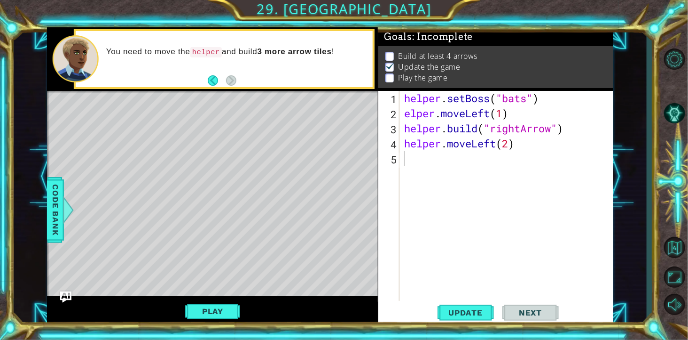
click at [468, 244] on button "Update" at bounding box center [466, 312] width 56 height 24
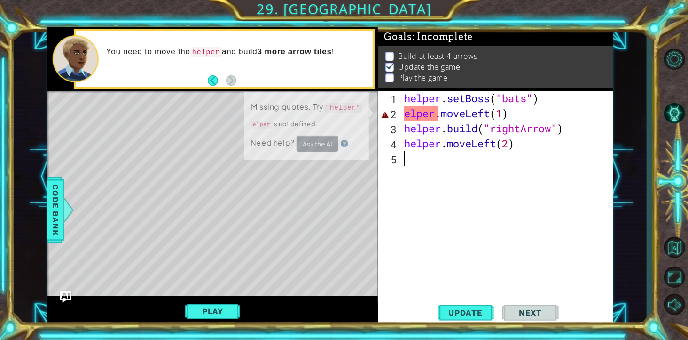
scroll to position [5, 0]
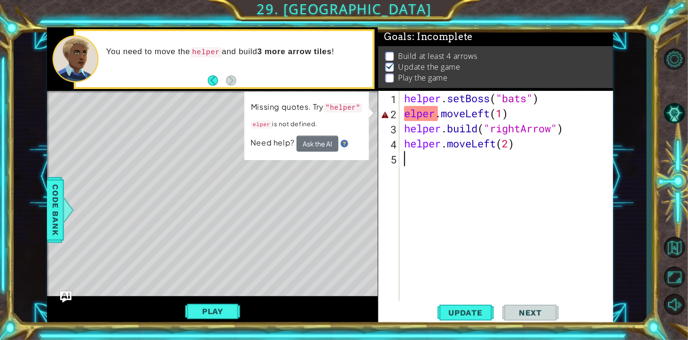
click at [405, 118] on div "helper . setBoss ( "bats" ) elper . moveLeft ( 1 ) helper . build ( "rightArrow…" at bounding box center [509, 219] width 213 height 256
type textarea "helper.moveLeft(1)"
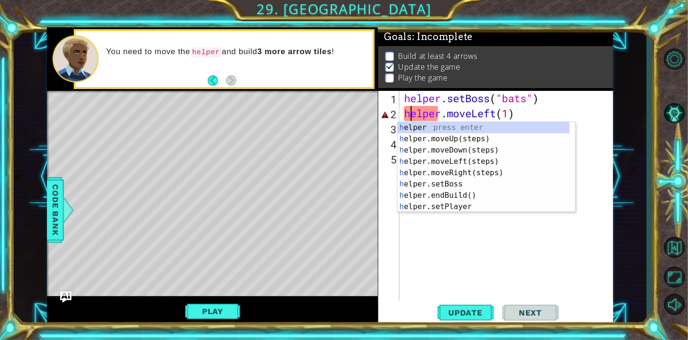
scroll to position [0, 6]
click at [486, 244] on div "helper . setBoss ( "bats" ) helper . moveLeft ( 1 ) helper . build ( "rightArro…" at bounding box center [509, 219] width 213 height 256
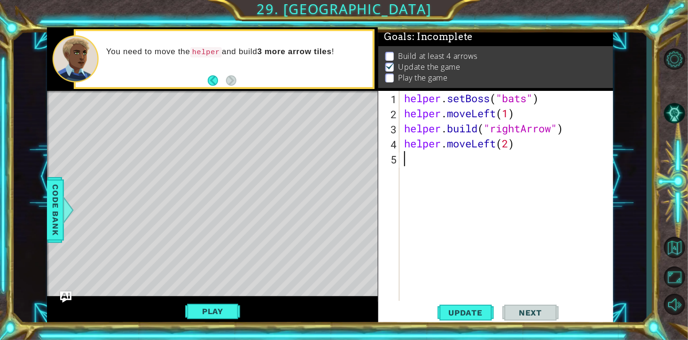
scroll to position [0, 0]
click at [459, 244] on span "Update" at bounding box center [465, 312] width 53 height 9
click at [490, 111] on div "helper . setBoss ( "bats" ) helper . moveLeft ( 1 ) helper . build ( "rightArro…" at bounding box center [509, 219] width 213 height 256
click at [490, 97] on div "helper . setBoss ( "bats" ) helper . moveLeft ( 1 ) helper . build ( "rightArro…" at bounding box center [509, 219] width 213 height 256
type textarea "helper.setBoss("bats")"
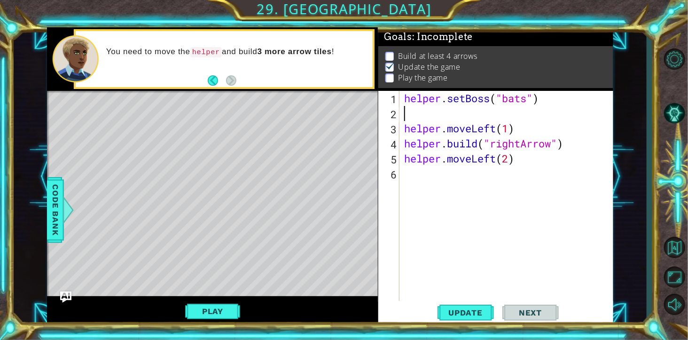
type textarea "he"
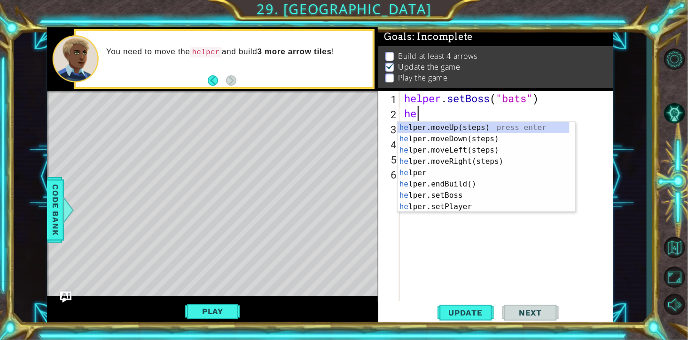
scroll to position [0, 13]
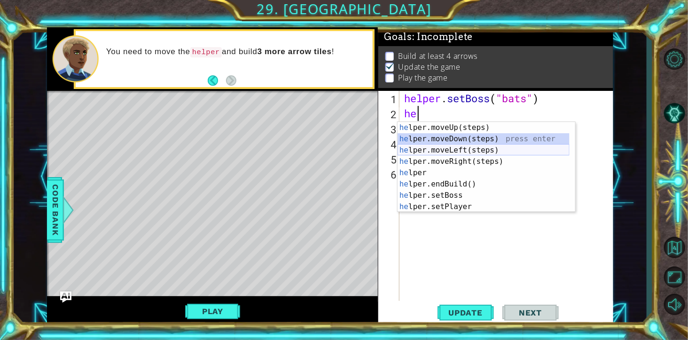
click at [490, 149] on div "he lper.moveUp(steps) press enter he lper.moveDown(steps) press enter he lper.m…" at bounding box center [484, 178] width 172 height 113
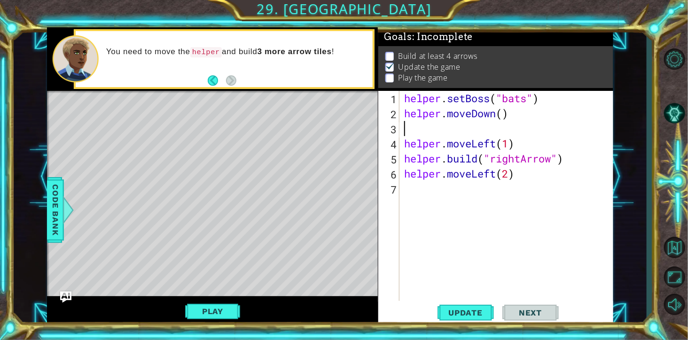
type textarea "he"
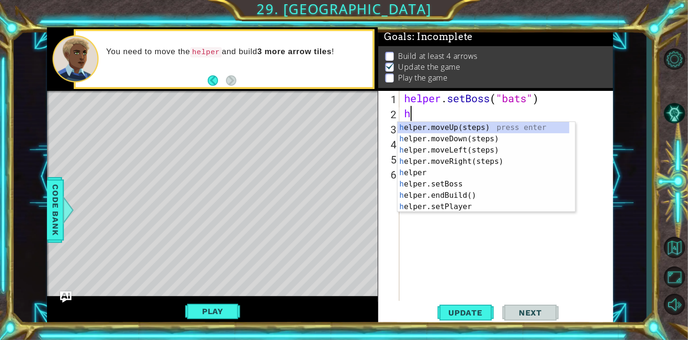
scroll to position [0, 13]
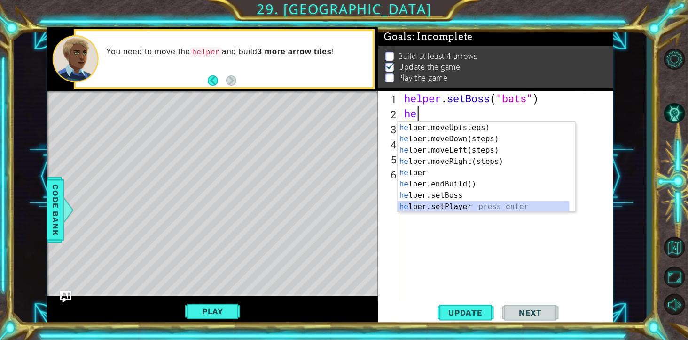
click at [490, 205] on div "he lper.moveUp(steps) press enter he lper.moveDown(steps) press enter he lper.m…" at bounding box center [484, 178] width 172 height 113
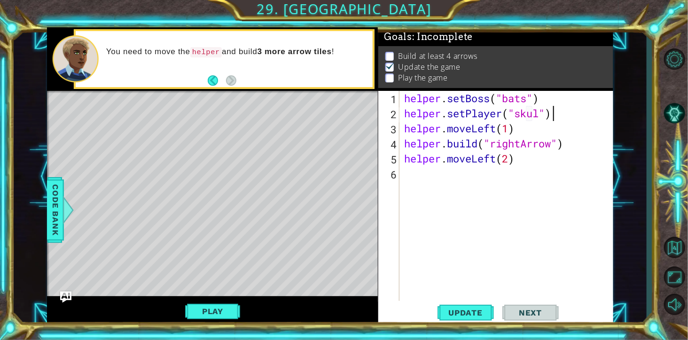
scroll to position [0, 156]
type textarea "helper.setPlayer("skull")"
click at [482, 244] on span "Update" at bounding box center [465, 312] width 53 height 9
click at [477, 244] on div "helper . setBoss ( "bats" ) helper . setPlayer ( "skull" ) helper . moveLeft ( …" at bounding box center [509, 219] width 213 height 256
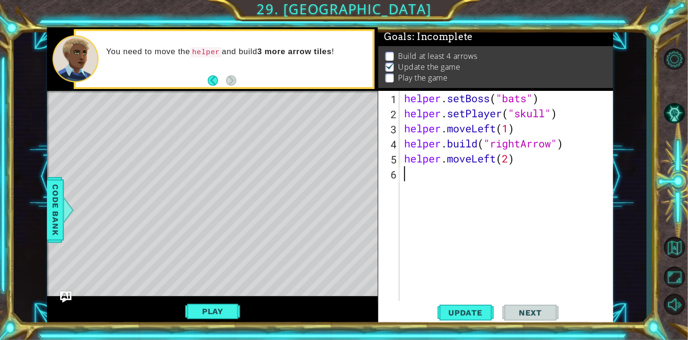
scroll to position [0, 0]
click at [462, 244] on span "Update" at bounding box center [465, 312] width 53 height 9
click at [205, 244] on button "Play" at bounding box center [212, 311] width 55 height 18
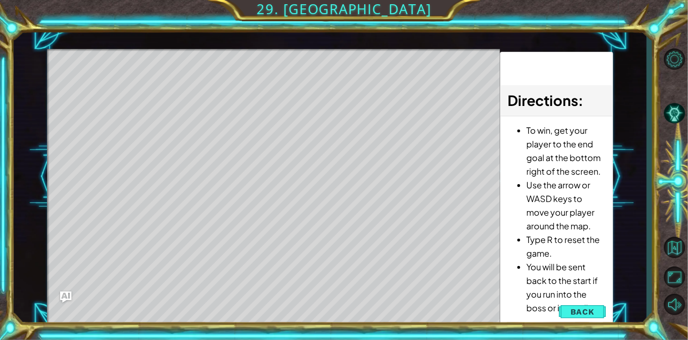
click at [490, 244] on span "Back" at bounding box center [583, 311] width 24 height 9
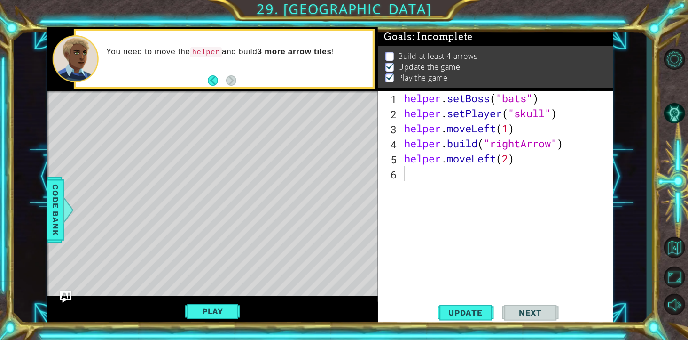
click at [490, 133] on div "helper . setBoss ( "bats" ) helper . setPlayer ( "skull" ) helper . moveLeft ( …" at bounding box center [509, 219] width 213 height 256
type textarea "helper.moveLeft(4)"
click at [474, 244] on span "Update" at bounding box center [465, 312] width 53 height 9
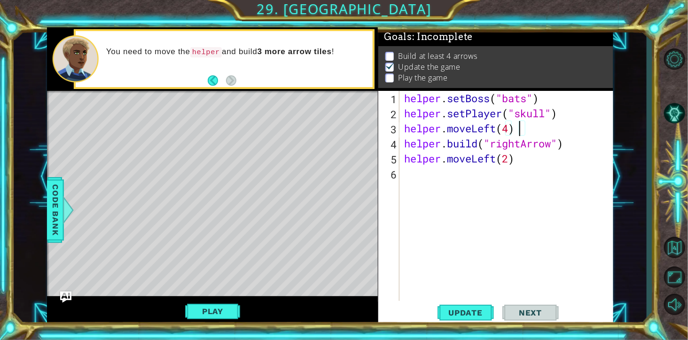
click at [224, 244] on button "Play" at bounding box center [212, 311] width 55 height 18
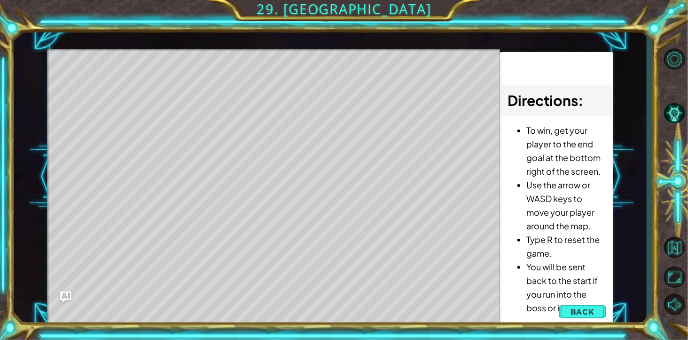
click at [490, 244] on span "Back" at bounding box center [583, 311] width 24 height 9
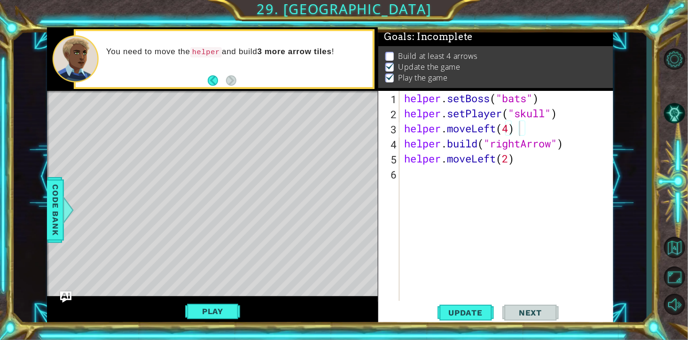
click at [196, 244] on button "Play" at bounding box center [212, 311] width 55 height 18
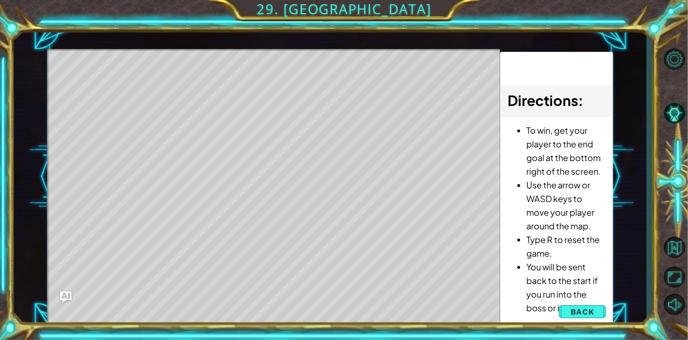
click at [490, 244] on span "Back" at bounding box center [583, 311] width 24 height 9
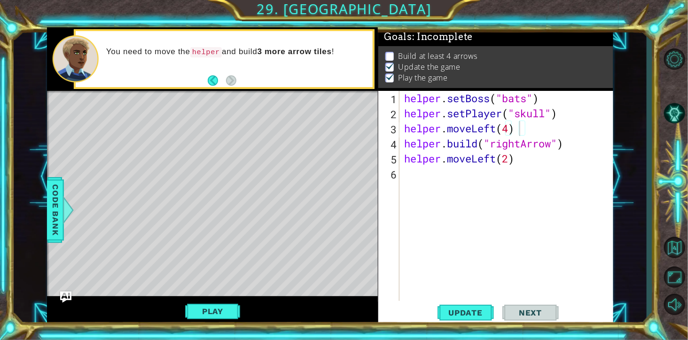
click at [55, 205] on span "Code Bank" at bounding box center [55, 209] width 15 height 57
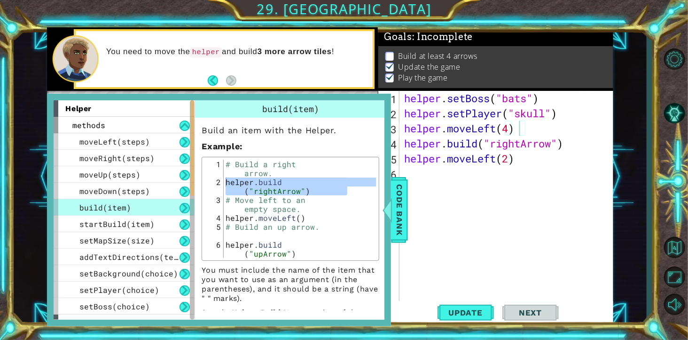
click at [146, 142] on span "moveLeft(steps)" at bounding box center [114, 141] width 71 height 10
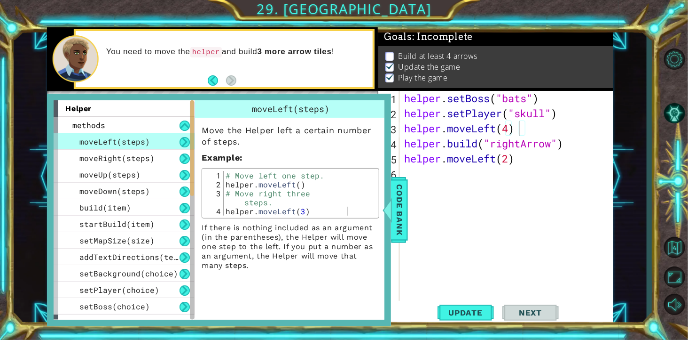
click at [398, 210] on span "Code Bank" at bounding box center [399, 209] width 15 height 57
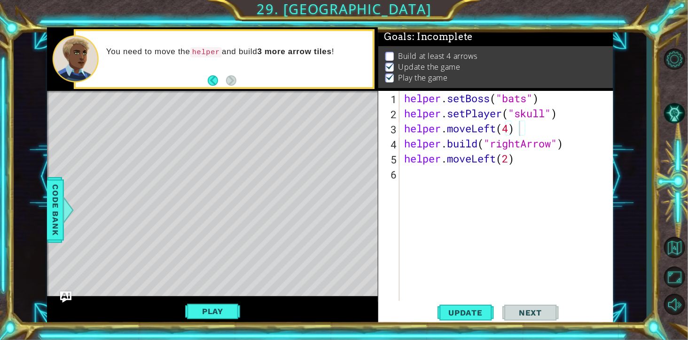
scroll to position [0, 0]
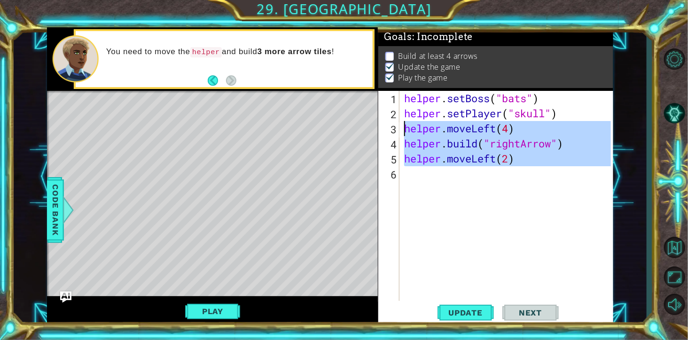
drag, startPoint x: 542, startPoint y: 171, endPoint x: 404, endPoint y: 134, distance: 142.2
click at [404, 134] on div "helper . setBoss ( "bats" ) helper . setPlayer ( "skull" ) helper . moveLeft ( …" at bounding box center [509, 219] width 213 height 256
type textarea "helper.moveLeft(4) [DOMAIN_NAME]("rightArrow")"
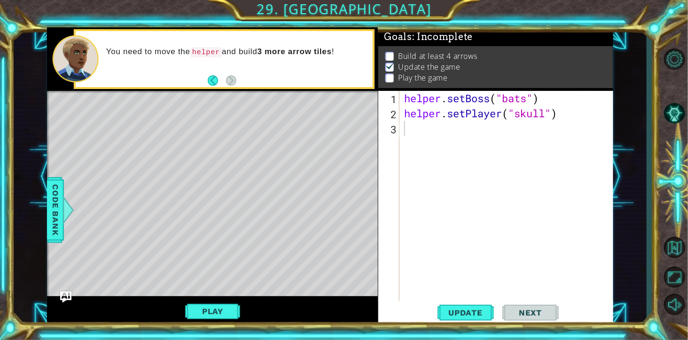
click at [55, 222] on span "Code Bank" at bounding box center [55, 209] width 15 height 57
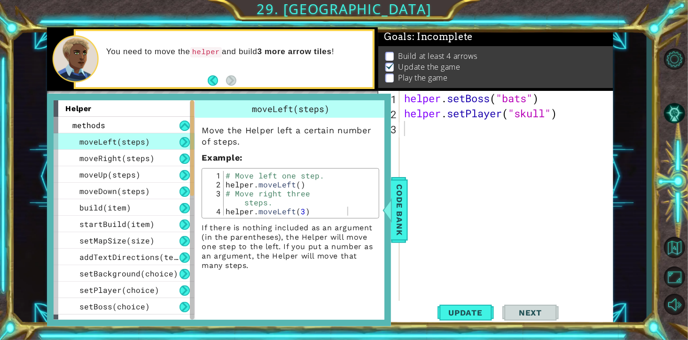
click at [131, 208] on span "build(item)" at bounding box center [105, 207] width 52 height 10
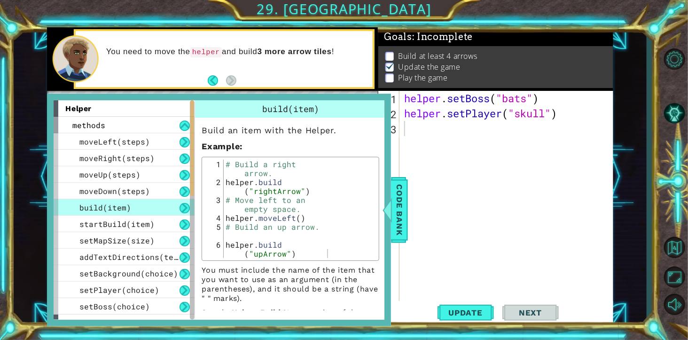
type textarea "[DOMAIN_NAME]("rightArrow")"
drag, startPoint x: 351, startPoint y: 204, endPoint x: 269, endPoint y: 204, distance: 82.8
click at [269, 204] on div "# Build a right arrow. helper . build ( "rightArrow" ) # Move left to an empty …" at bounding box center [300, 226] width 153 height 134
click at [457, 138] on div "helper . setBoss ( "bats" ) helper . setPlayer ( "skull" )" at bounding box center [509, 219] width 213 height 256
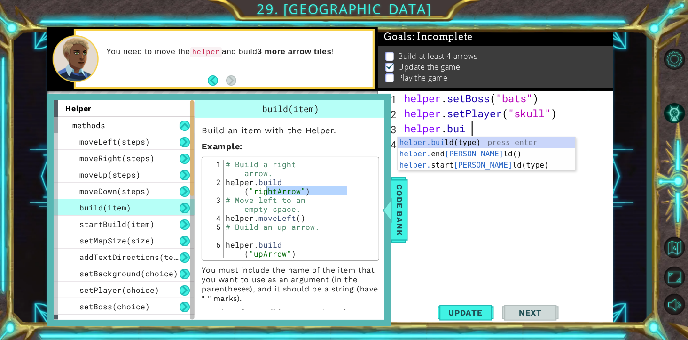
scroll to position [0, 67]
click at [490, 142] on div "helper.[PERSON_NAME](type) press enter helper. end [PERSON_NAME]() press enter …" at bounding box center [487, 165] width 178 height 56
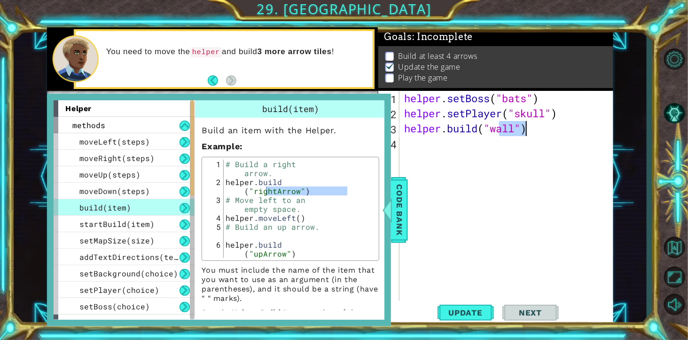
type textarea "[DOMAIN_NAME]("wall")"
click at [475, 244] on button "Update" at bounding box center [466, 312] width 56 height 24
click at [398, 216] on span "Code Bank" at bounding box center [399, 209] width 15 height 57
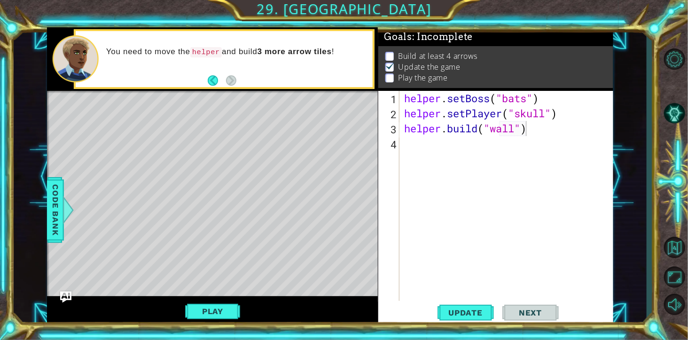
click at [481, 244] on span "Update" at bounding box center [465, 312] width 53 height 9
click at [226, 244] on button "Play" at bounding box center [212, 311] width 55 height 18
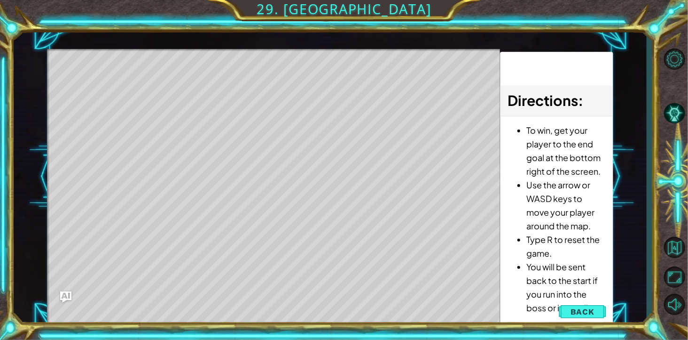
click at [490, 244] on span "Back" at bounding box center [583, 311] width 24 height 9
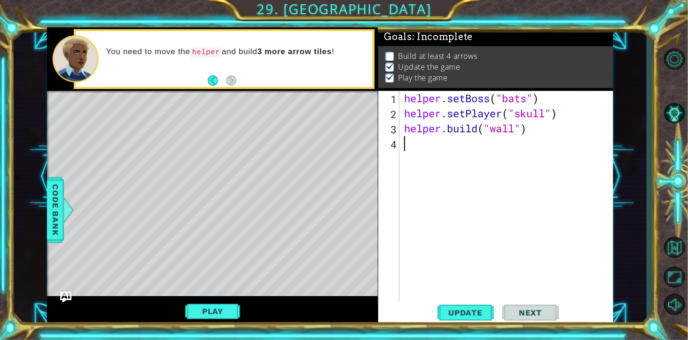
scroll to position [0, 0]
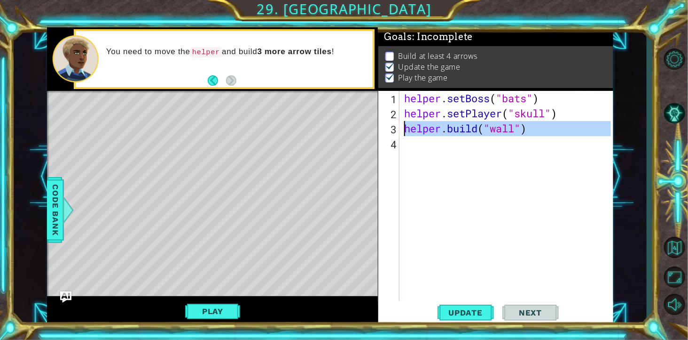
drag, startPoint x: 485, startPoint y: 155, endPoint x: 407, endPoint y: 132, distance: 82.0
click at [407, 132] on div "helper . setBoss ( "bats" ) helper . setPlayer ( "skull" ) helper . build ( "wa…" at bounding box center [509, 219] width 213 height 256
type textarea "[DOMAIN_NAME]("wall")"
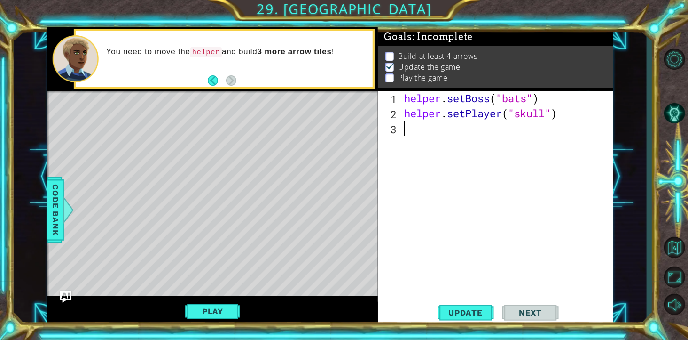
click at [63, 202] on span "Code Bank" at bounding box center [55, 209] width 15 height 57
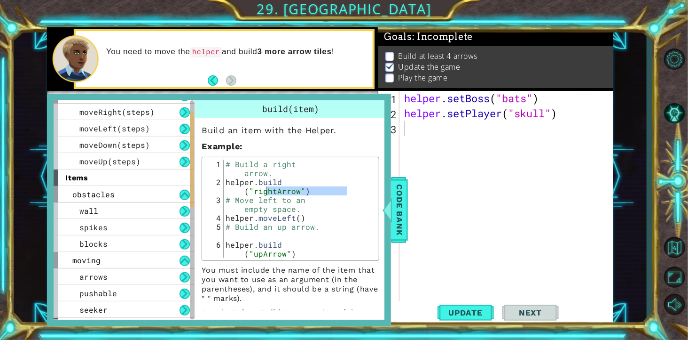
scroll to position [290, 0]
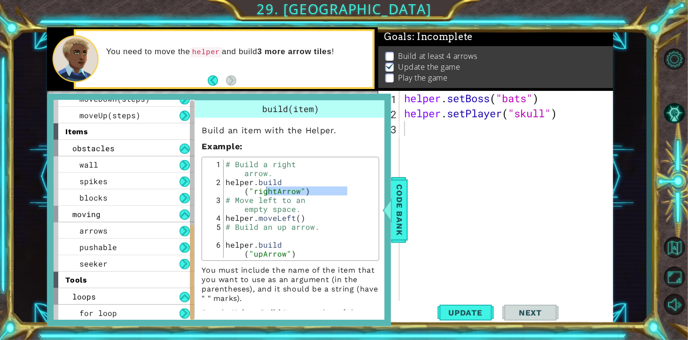
drag, startPoint x: 190, startPoint y: 179, endPoint x: 195, endPoint y: 302, distance: 123.3
click at [195, 244] on div "helper methods moveLeft(steps) moveRight(steps) moveUp(steps) moveDown(steps) b…" at bounding box center [219, 209] width 331 height 219
click at [108, 244] on span "seeker" at bounding box center [93, 263] width 28 height 10
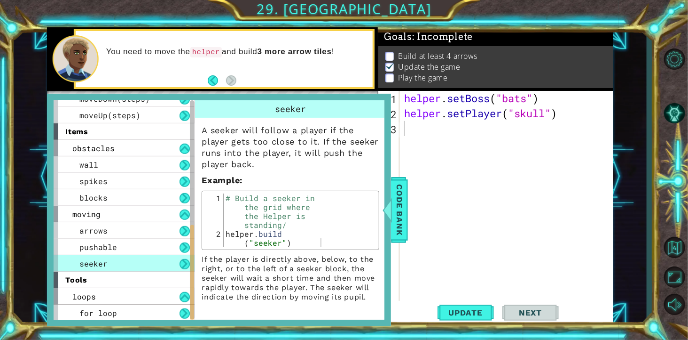
type textarea "[DOMAIN_NAME]("seeker")"
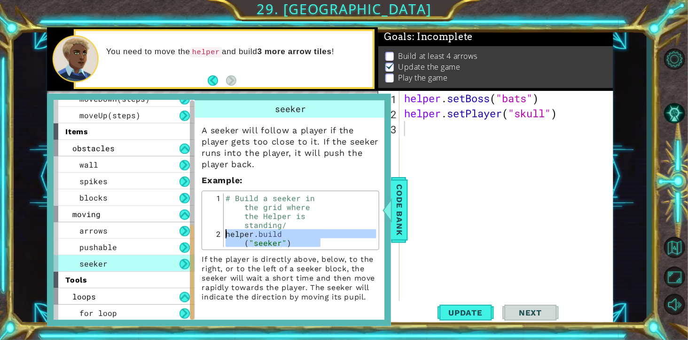
drag, startPoint x: 327, startPoint y: 254, endPoint x: 229, endPoint y: 247, distance: 98.5
click at [229, 244] on div "# Build a seeker in the grid where the Helper is standing/ helper . build ( "se…" at bounding box center [300, 246] width 153 height 107
drag, startPoint x: 190, startPoint y: 262, endPoint x: 193, endPoint y: 150, distance: 112.0
click at [193, 150] on div "helper methods moveLeft(steps) moveRight(steps) moveUp(steps) moveDown(steps) b…" at bounding box center [124, 209] width 141 height 219
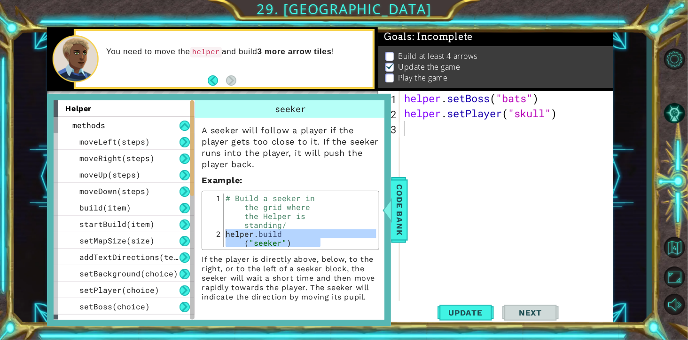
click at [193, 147] on div at bounding box center [192, 209] width 5 height 219
click at [193, 147] on div at bounding box center [192, 147] width 4 height 95
click at [175, 121] on div "methods" at bounding box center [124, 125] width 141 height 16
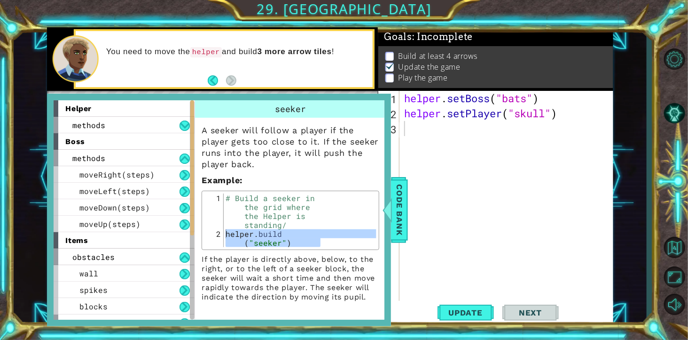
click at [175, 121] on div "methods" at bounding box center [124, 125] width 141 height 16
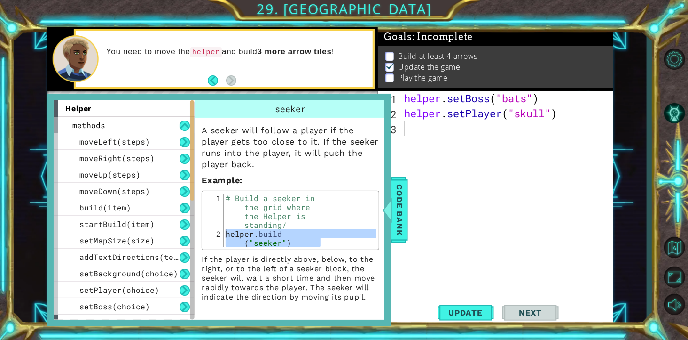
click at [175, 123] on div "methods" at bounding box center [124, 125] width 141 height 16
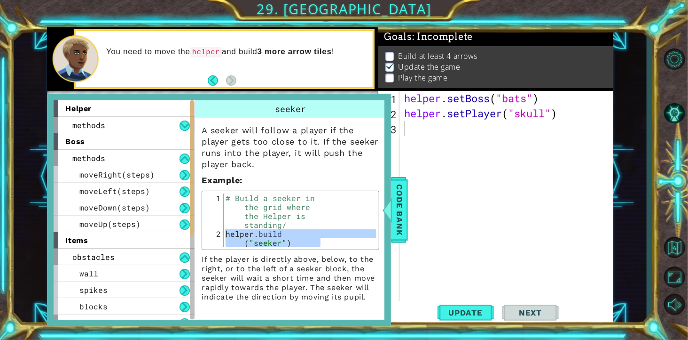
click at [175, 123] on div "methods" at bounding box center [124, 125] width 141 height 16
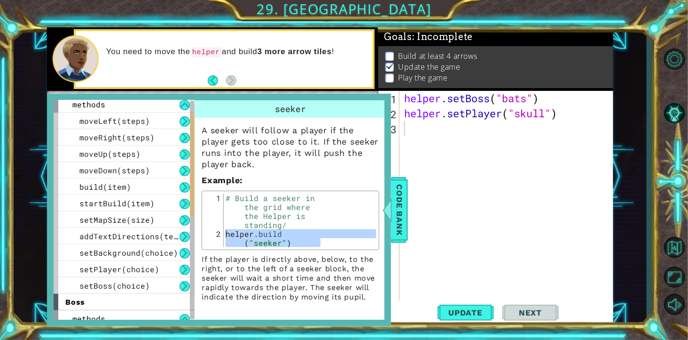
scroll to position [18, 0]
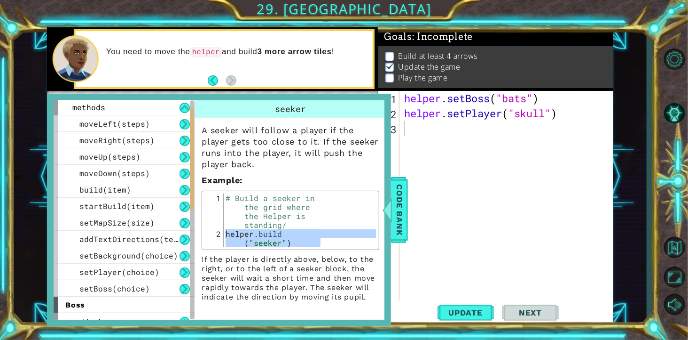
drag, startPoint x: 191, startPoint y: 192, endPoint x: 190, endPoint y: 199, distance: 7.5
click at [190, 199] on div at bounding box center [192, 159] width 4 height 102
click at [155, 202] on span "startBuild(item)" at bounding box center [116, 206] width 75 height 10
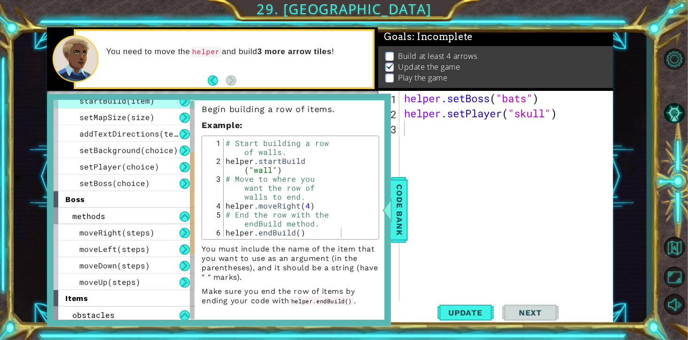
scroll to position [128, 0]
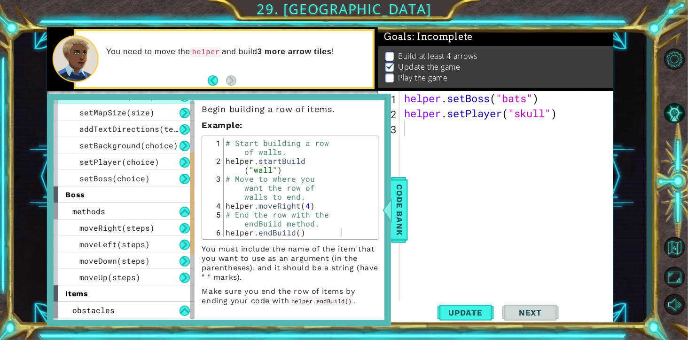
drag, startPoint x: 190, startPoint y: 156, endPoint x: 201, endPoint y: 201, distance: 46.1
click at [201, 201] on div "helper methods moveLeft(steps) moveRight(steps) moveUp(steps) moveDown(steps) b…" at bounding box center [219, 209] width 331 height 219
click at [142, 208] on div "methods" at bounding box center [124, 211] width 141 height 16
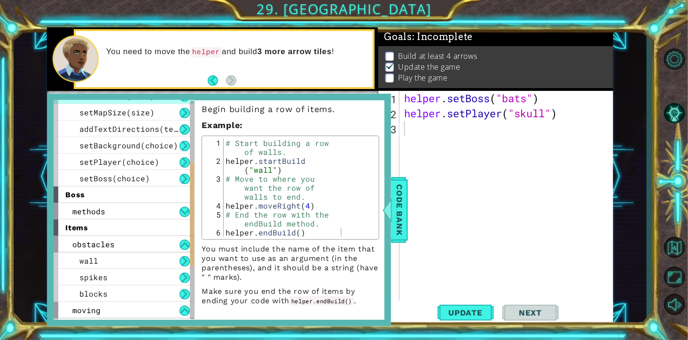
click at [142, 208] on div "methods" at bounding box center [124, 211] width 141 height 16
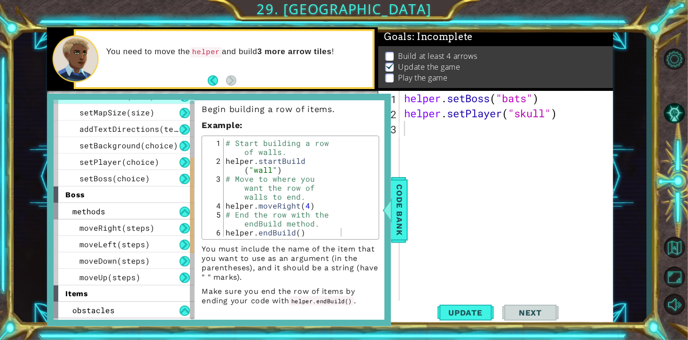
click at [144, 227] on span "moveRight(steps)" at bounding box center [116, 227] width 75 height 10
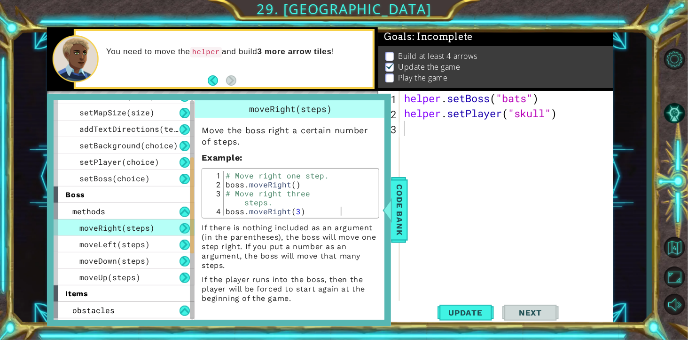
scroll to position [0, 0]
click at [134, 244] on span "moveUp(steps)" at bounding box center [109, 277] width 61 height 10
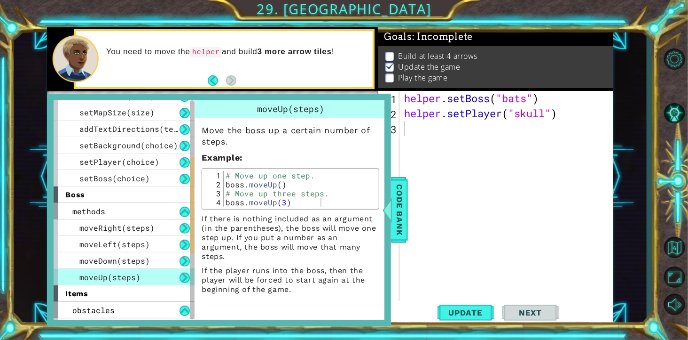
type textarea "boss.moveUp(3)"
drag, startPoint x: 327, startPoint y: 201, endPoint x: 227, endPoint y: 203, distance: 99.7
click at [227, 203] on div "# Move up one step. boss . moveUp ( ) # Move up three steps. boss . moveUp ( 3 )" at bounding box center [300, 198] width 153 height 54
click at [436, 135] on div "helper . setBoss ( "bats" ) helper . setPlayer ( "skull" )" at bounding box center [509, 219] width 213 height 256
paste textarea "boss.moveUp(3)"
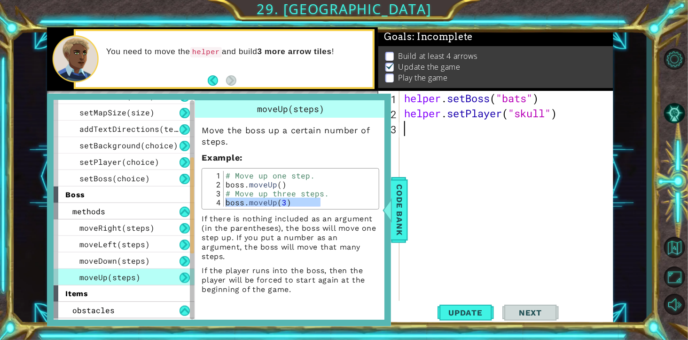
type textarea "boss.moveUp(3)"
click at [467, 244] on button "Update" at bounding box center [466, 312] width 56 height 24
click at [397, 198] on span "Code Bank" at bounding box center [399, 209] width 15 height 57
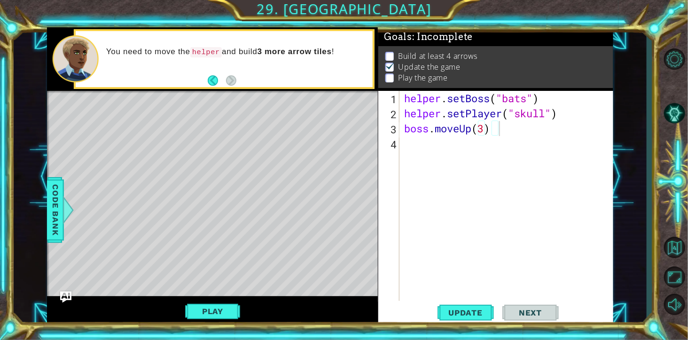
click at [453, 244] on span "Update" at bounding box center [465, 312] width 53 height 9
click at [210, 244] on button "Play" at bounding box center [212, 311] width 55 height 18
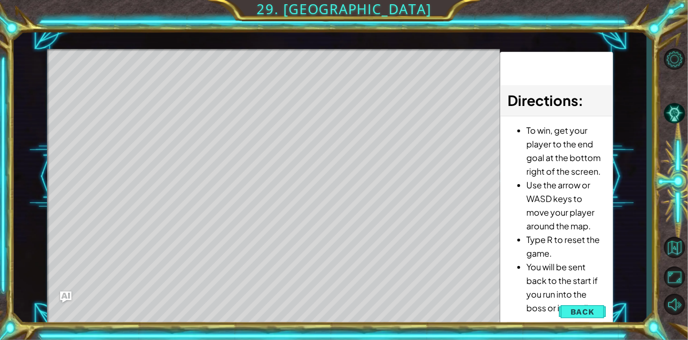
click at [490, 244] on span "Back" at bounding box center [583, 311] width 24 height 9
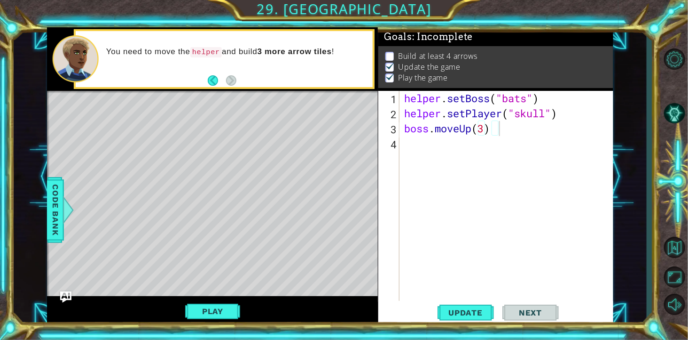
click at [350, 199] on div "Level Map" at bounding box center [264, 229] width 435 height 277
click at [57, 210] on span "Code Bank" at bounding box center [55, 209] width 15 height 57
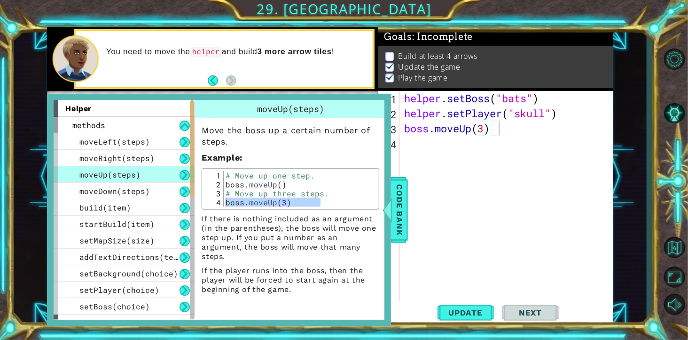
drag, startPoint x: 190, startPoint y: 192, endPoint x: 194, endPoint y: 104, distance: 88.0
click at [194, 104] on div "helper methods moveLeft(steps) moveRight(steps) moveUp(steps) moveDown(steps) b…" at bounding box center [219, 209] width 331 height 219
click at [152, 158] on span "moveRight(steps)" at bounding box center [116, 158] width 75 height 10
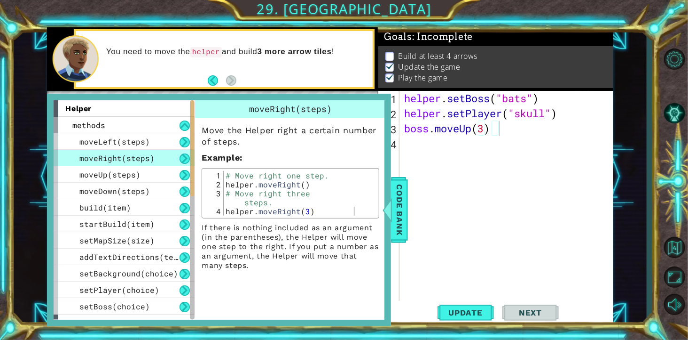
type textarea "helper.moveRight(3)"
drag, startPoint x: 362, startPoint y: 213, endPoint x: 225, endPoint y: 215, distance: 137.3
click at [225, 215] on div "helper.moveRight(3) 1 2 3 4 # Move right one step. helper . moveRight ( ) # Mov…" at bounding box center [291, 193] width 178 height 50
click at [490, 114] on div "helper . setBoss ( "bats" ) helper . setPlayer ( "skull" ) boss . moveUp ( 3 )" at bounding box center [509, 219] width 213 height 256
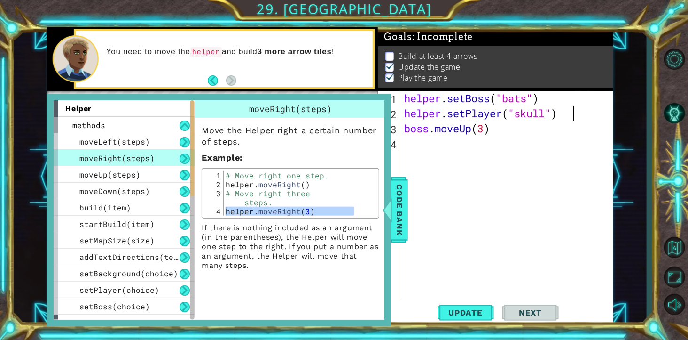
click at [490, 114] on div "helper . setBoss ( "bats" ) helper . setPlayer ( "skull" ) boss . moveUp ( 3 )" at bounding box center [509, 219] width 213 height 256
type textarea "helper.setPlayer("skull")"
paste textarea "helper.moveRight(3)"
click at [490, 133] on div "helper . setBoss ( "bats" ) helper . setPlayer ( "skull" ) helper . moveRight (…" at bounding box center [509, 219] width 213 height 256
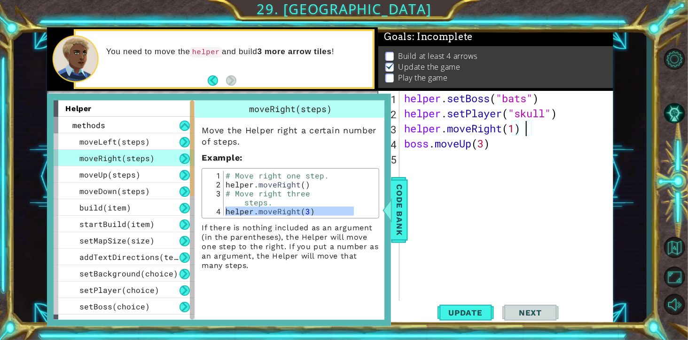
click at [450, 244] on span "Update" at bounding box center [465, 312] width 53 height 9
click at [392, 203] on span "Code Bank" at bounding box center [399, 209] width 15 height 57
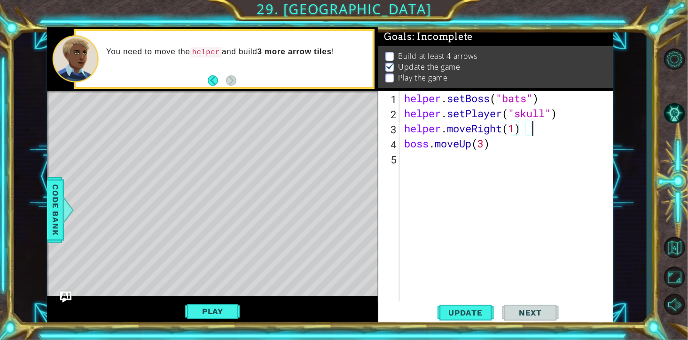
click at [490, 128] on div "helper . setBoss ( "bats" ) helper . setPlayer ( "skull" ) helper . moveRight (…" at bounding box center [509, 219] width 213 height 256
type textarea "helper.moveRight(4)"
click at [476, 244] on span "Update" at bounding box center [465, 312] width 53 height 9
click at [217, 244] on button "Play" at bounding box center [212, 311] width 55 height 18
click at [486, 236] on div "helper . setBoss ( "bats" ) helper . setPlayer ( "skull" ) helper . moveRight (…" at bounding box center [509, 219] width 213 height 256
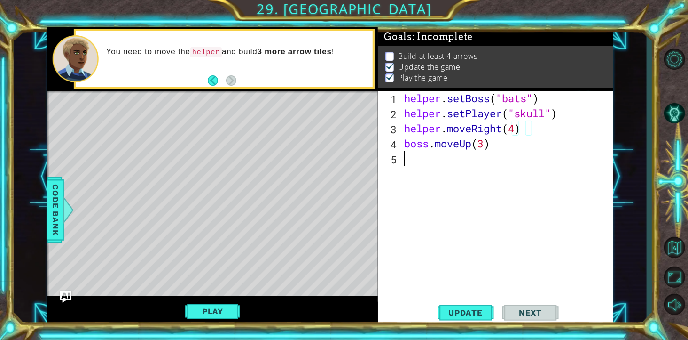
scroll to position [0, 0]
click at [463, 244] on span "Update" at bounding box center [465, 312] width 53 height 9
click at [490, 146] on div "helper . setBoss ( "bats" ) helper . setPlayer ( "skull" ) helper . moveRight (…" at bounding box center [509, 219] width 213 height 256
click at [490, 130] on div "helper . setBoss ( "bats" ) helper . setPlayer ( "skull" ) helper . moveRight (…" at bounding box center [509, 219] width 213 height 256
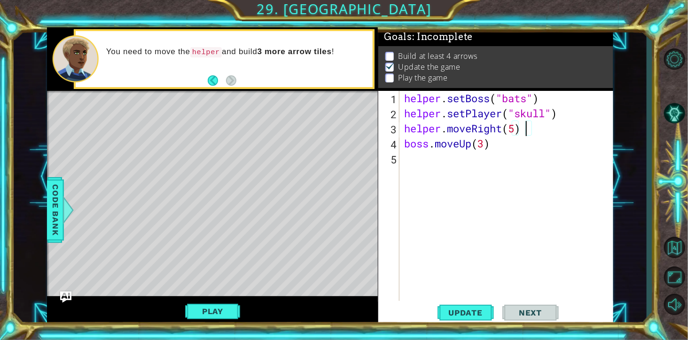
type textarea "helper.moveRight(5)"
click at [483, 244] on span "Update" at bounding box center [465, 312] width 53 height 9
drag, startPoint x: 549, startPoint y: 130, endPoint x: 408, endPoint y: 133, distance: 141.1
click at [408, 133] on div "helper . setBoss ( "bats" ) helper . setPlayer ( "skull" ) helper . moveRight (…" at bounding box center [509, 219] width 213 height 256
click at [63, 218] on span "Code Bank" at bounding box center [55, 209] width 15 height 57
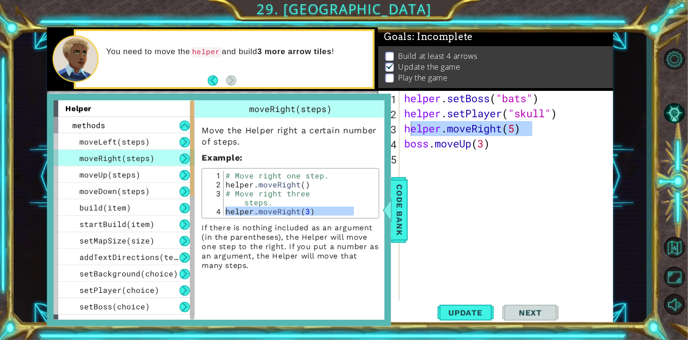
click at [157, 208] on div "build(item)" at bounding box center [124, 207] width 141 height 16
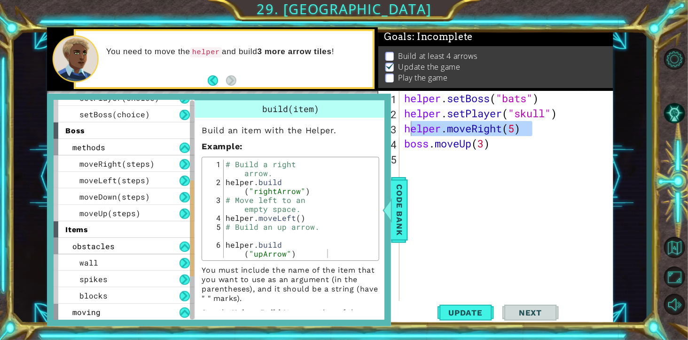
drag, startPoint x: 192, startPoint y: 182, endPoint x: 197, endPoint y: 268, distance: 85.7
click at [197, 244] on div "helper methods moveLeft(steps) moveRight(steps) moveUp(steps) moveDown(steps) b…" at bounding box center [219, 209] width 331 height 219
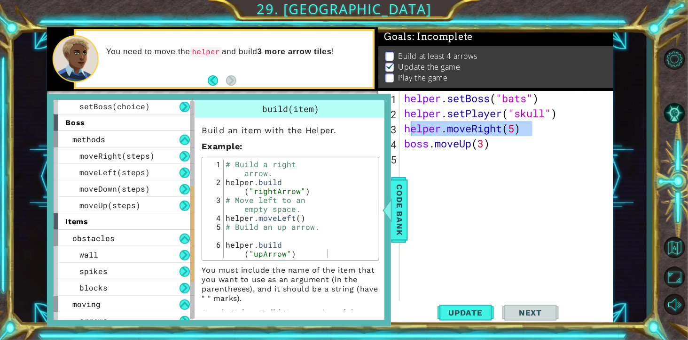
click at [133, 244] on div "wall" at bounding box center [124, 254] width 141 height 16
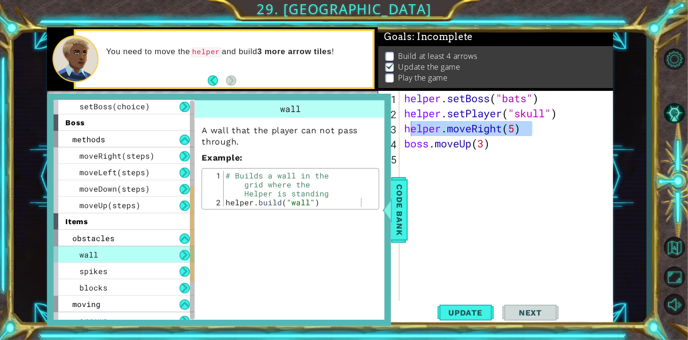
type textarea "[DOMAIN_NAME]("wall")"
drag, startPoint x: 228, startPoint y: 203, endPoint x: 360, endPoint y: 198, distance: 132.2
click at [360, 198] on div "# Builds a wall in the grid where the Helper is standing helper . build ( "wall…" at bounding box center [300, 206] width 153 height 71
click at [490, 130] on div "helper . setBoss ( "bats" ) helper . setPlayer ( "skull" ) helper . moveRight (…" at bounding box center [507, 204] width 209 height 226
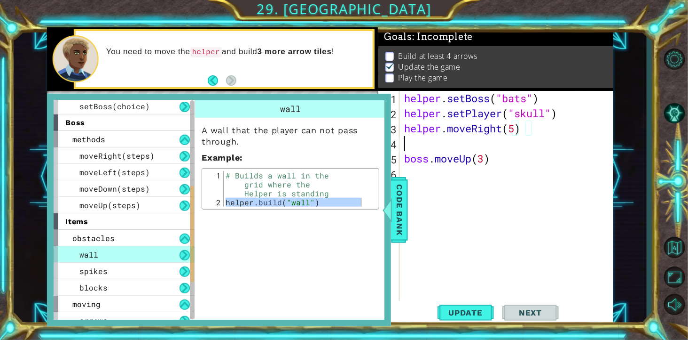
scroll to position [0, 0]
paste textarea "[DOMAIN_NAME]("wall")"
click at [455, 244] on span "Update" at bounding box center [465, 312] width 53 height 9
click at [405, 232] on span "Code Bank" at bounding box center [399, 209] width 15 height 57
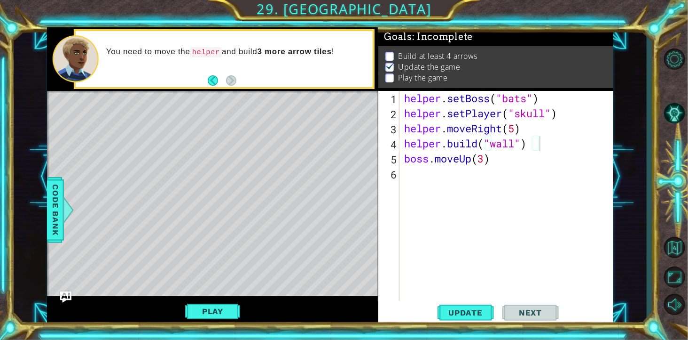
click at [205, 244] on button "Play" at bounding box center [212, 311] width 55 height 18
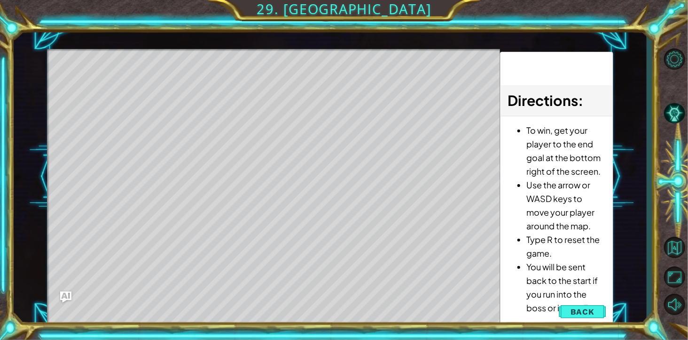
click at [490, 244] on span "Back" at bounding box center [583, 311] width 24 height 9
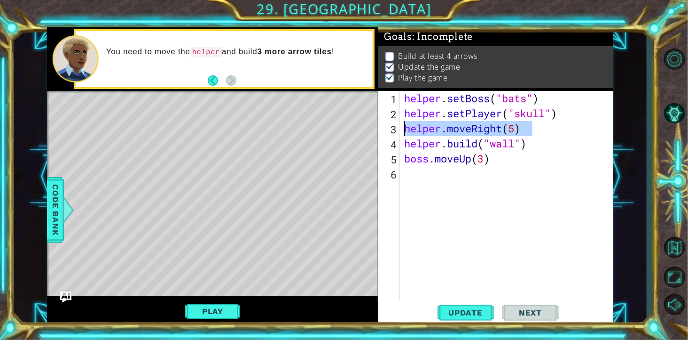
drag, startPoint x: 539, startPoint y: 129, endPoint x: 407, endPoint y: 129, distance: 132.1
click at [407, 129] on div "helper . setBoss ( "bats" ) helper . setPlayer ( "skull" ) helper . moveRight (…" at bounding box center [509, 219] width 213 height 256
click at [490, 144] on div "helper . setBoss ( "bats" ) helper . setPlayer ( "skull" ) helper . moveRight (…" at bounding box center [509, 219] width 213 height 256
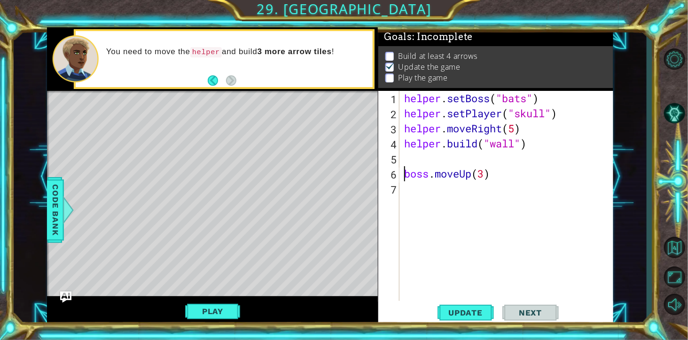
paste textarea "helper.moveRight(5)"
type textarea "boss.moveUp(3)"
click at [466, 157] on div "helper . setBoss ( "bats" ) helper . setPlayer ( "skull" ) helper . moveRight (…" at bounding box center [509, 219] width 213 height 256
paste textarea "helper.moveRight(5)"
click at [490, 162] on div "helper . setBoss ( "bats" ) helper . setPlayer ( "skull" ) helper . moveRight (…" at bounding box center [509, 219] width 213 height 256
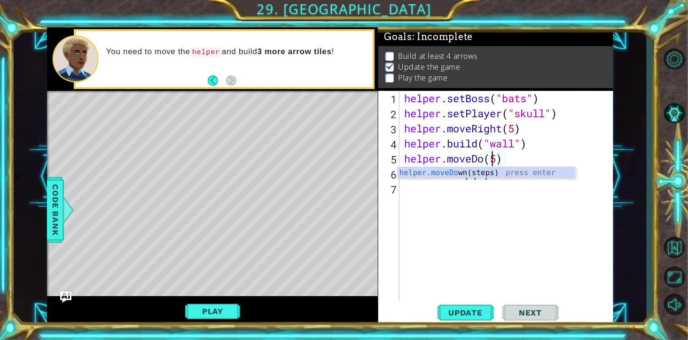
scroll to position [0, 101]
type textarea "helper.moveDown(5)"
click at [482, 244] on span "Update" at bounding box center [465, 312] width 53 height 9
click at [218, 244] on button "Play" at bounding box center [212, 311] width 55 height 18
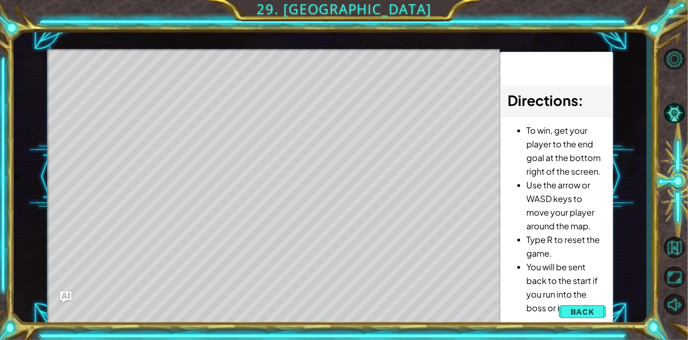
click at [490, 244] on span "Back" at bounding box center [583, 311] width 24 height 9
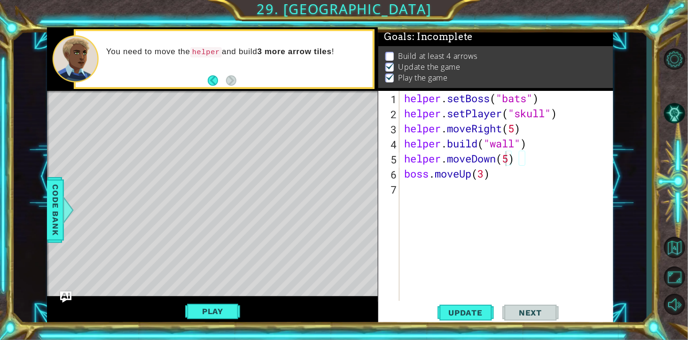
click at [53, 218] on span "Code Bank" at bounding box center [55, 209] width 15 height 57
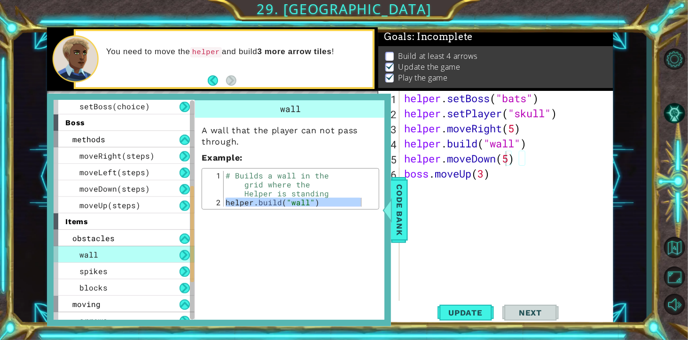
click at [115, 239] on span "obstacles" at bounding box center [93, 238] width 42 height 10
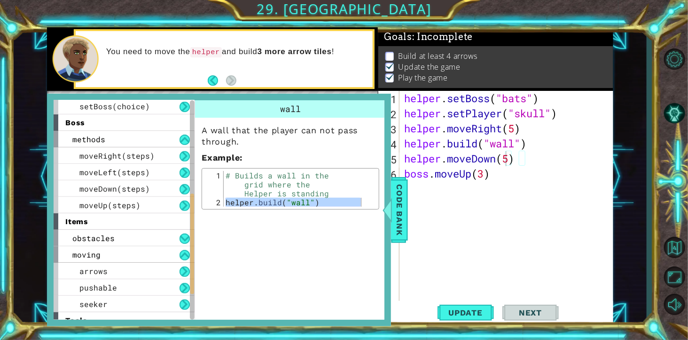
click at [115, 238] on span "obstacles" at bounding box center [93, 238] width 42 height 10
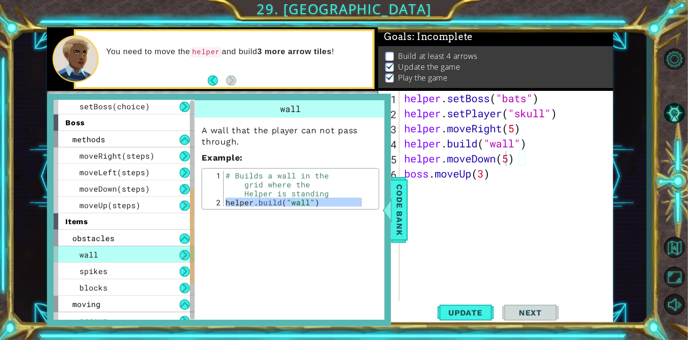
click at [134, 244] on div "spikes" at bounding box center [124, 270] width 141 height 16
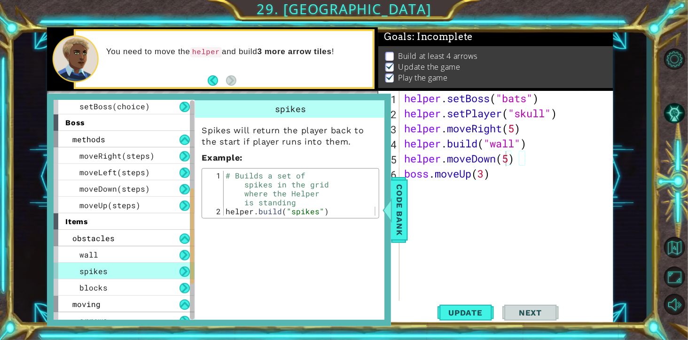
drag, startPoint x: 195, startPoint y: 202, endPoint x: 200, endPoint y: 160, distance: 42.6
click at [200, 160] on div "Spikes will return the player back to the start if player runs into them. Examp…" at bounding box center [290, 168] width 191 height 101
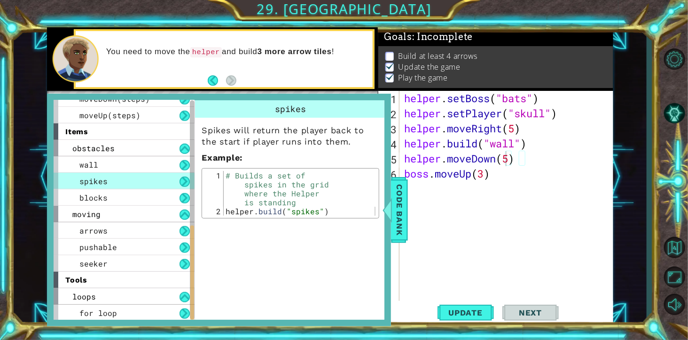
drag, startPoint x: 193, startPoint y: 261, endPoint x: 190, endPoint y: 310, distance: 49.9
click at [190, 244] on div at bounding box center [192, 272] width 4 height 95
click at [144, 244] on div "loops" at bounding box center [124, 296] width 141 height 16
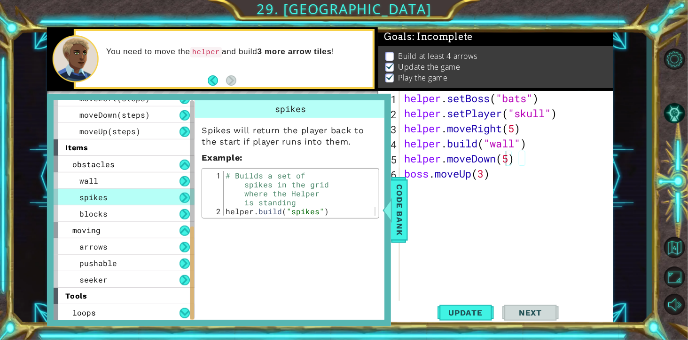
drag, startPoint x: 192, startPoint y: 274, endPoint x: 198, endPoint y: 355, distance: 80.6
click at [198, 244] on html "1 ההההההההההההההההההההההההההההההההההההההההההההההההההההההההההההההההההההההההההההה…" at bounding box center [344, 170] width 688 height 340
click at [158, 244] on div "loops" at bounding box center [124, 312] width 141 height 16
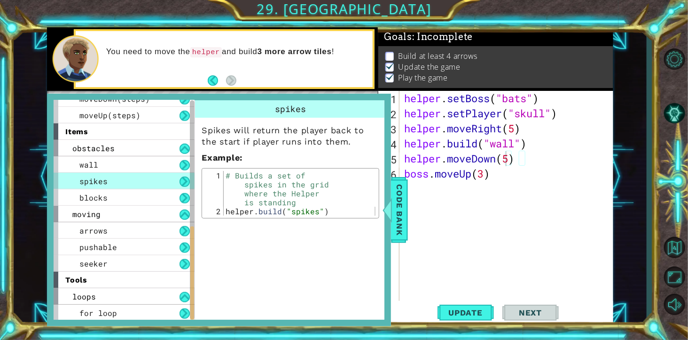
click at [144, 244] on div "for loop" at bounding box center [124, 312] width 141 height 16
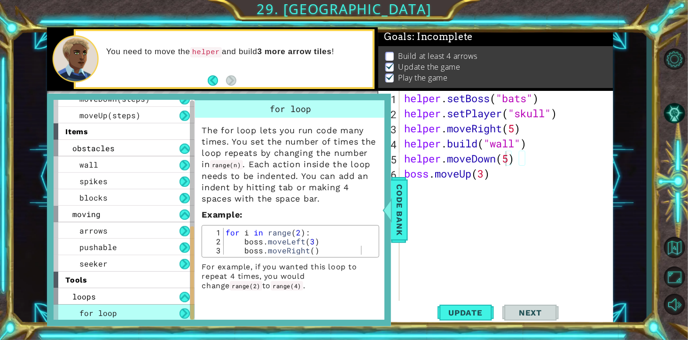
scroll to position [29, 0]
click at [296, 244] on p "For example, if you wanted this loop to repeat 4 times, you would change range(…" at bounding box center [291, 276] width 178 height 28
drag, startPoint x: 376, startPoint y: 172, endPoint x: 378, endPoint y: 115, distance: 57.4
click at [378, 118] on div "The for loop lets you run code many times. You set the number of times the loop…" at bounding box center [290, 204] width 191 height 173
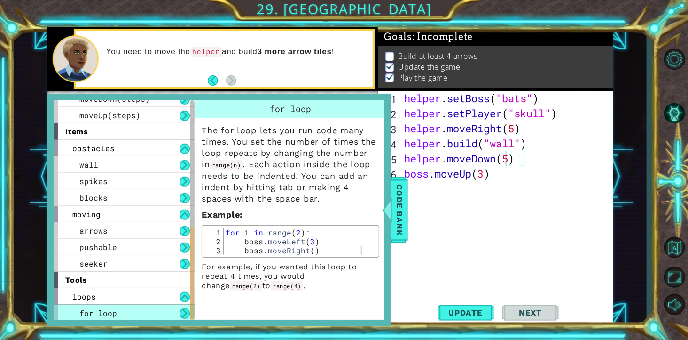
type textarea "for i in range(2):"
drag, startPoint x: 351, startPoint y: 265, endPoint x: 229, endPoint y: 265, distance: 122.7
click at [229, 244] on div "for i in range ( 2 ) : boss . moveLeft ( 3 ) boss . moveRight ( )" at bounding box center [300, 250] width 153 height 45
type textarea "boss.moveUp(3)"
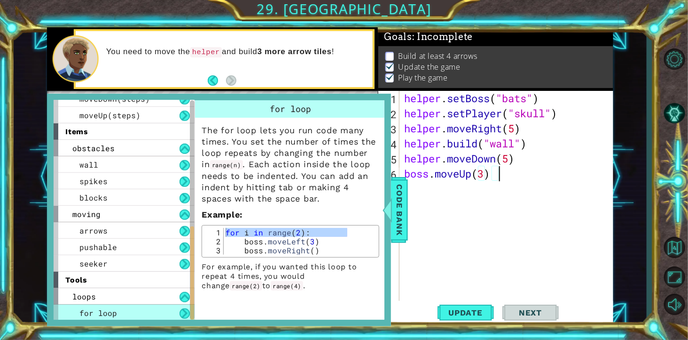
click at [490, 180] on div "helper . setBoss ( "bats" ) helper . setPlayer ( "skull" ) helper . moveRight (…" at bounding box center [509, 219] width 213 height 256
type textarea "boss.moveUp(3)"
click at [451, 186] on div "helper . setBoss ( "bats" ) helper . setPlayer ( "skull" ) helper . moveRight (…" at bounding box center [509, 219] width 213 height 256
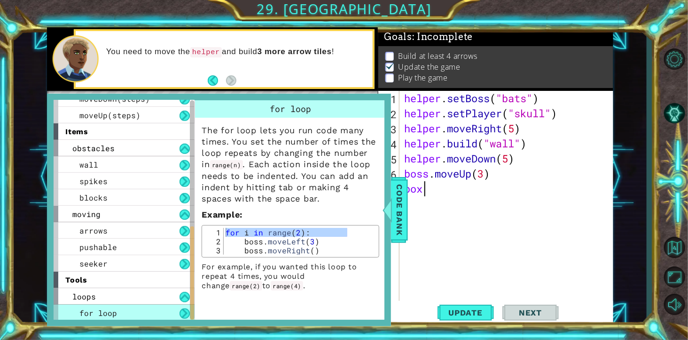
scroll to position [0, 26]
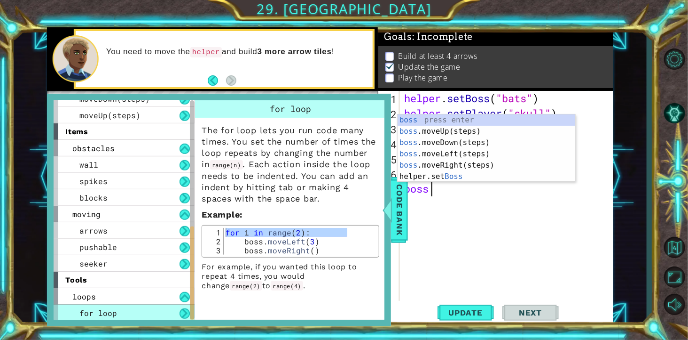
type textarea "boss."
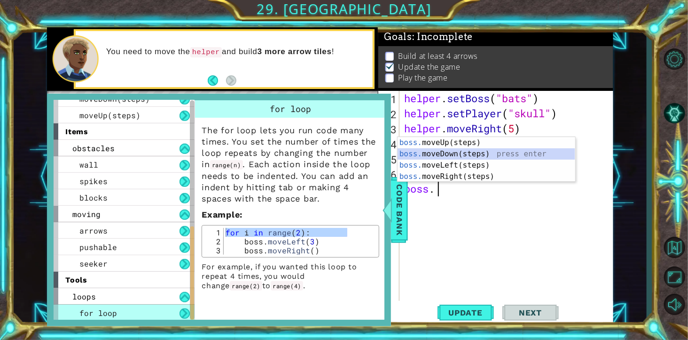
click at [490, 156] on div "boss. moveUp(steps) press enter boss. moveDown(steps) press enter boss. moveLef…" at bounding box center [487, 171] width 178 height 68
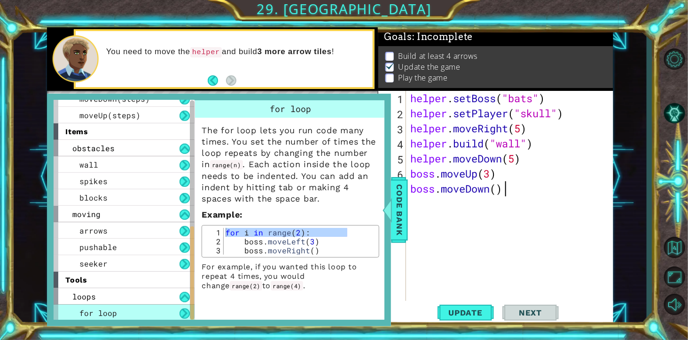
click at [490, 191] on div "helper . setBoss ( "bats" ) helper . setPlayer ( "skull" ) helper . moveRight (…" at bounding box center [512, 219] width 207 height 256
click at [490, 162] on div "helper . setBoss ( "bats" ) helper . setPlayer ( "skull" ) helper . moveRight (…" at bounding box center [512, 219] width 207 height 256
type textarea "helper.moveDown(5)"
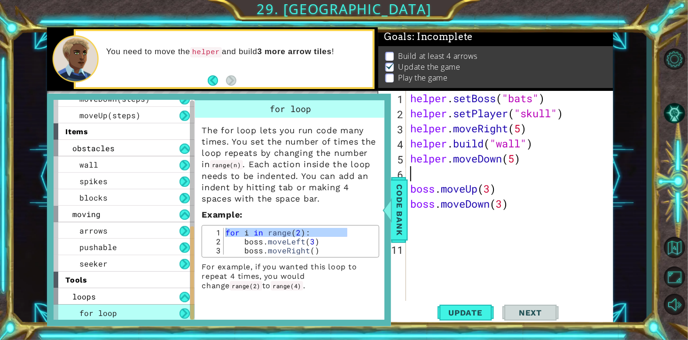
paste textarea "for i in range(2):"
click at [420, 194] on div "helper . setBoss ( "bats" ) helper . setPlayer ( "skull" ) helper . moveRight (…" at bounding box center [512, 219] width 207 height 256
type textarea "boss.moveUp(3)"
drag, startPoint x: 415, startPoint y: 204, endPoint x: 393, endPoint y: 243, distance: 44.6
click at [393, 243] on div "1 ההההההההההההההההההההההההההההההההההההההההההההההההההההההההההההההההההההההההההההה…" at bounding box center [330, 176] width 567 height 299
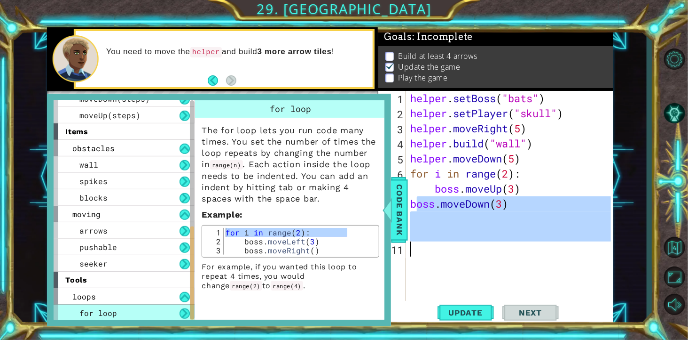
click at [419, 202] on div "helper . setBoss ( "bats" ) helper . setPlayer ( "skull" ) helper . moveRight (…" at bounding box center [510, 204] width 203 height 226
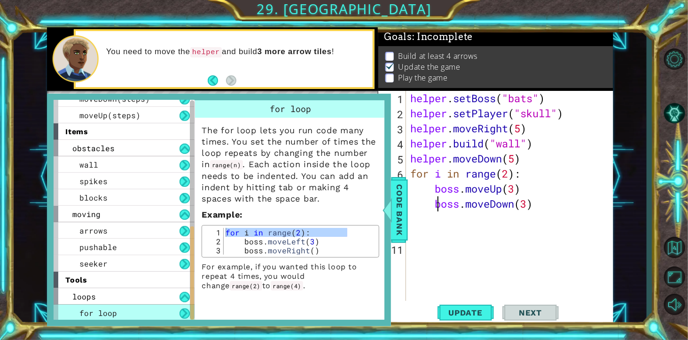
click at [469, 244] on span "Update" at bounding box center [465, 312] width 53 height 9
click at [399, 215] on span "Code Bank" at bounding box center [399, 209] width 15 height 57
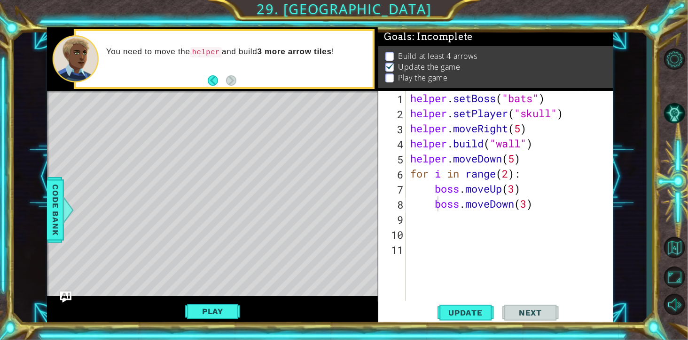
click at [207, 244] on button "Play" at bounding box center [212, 311] width 55 height 18
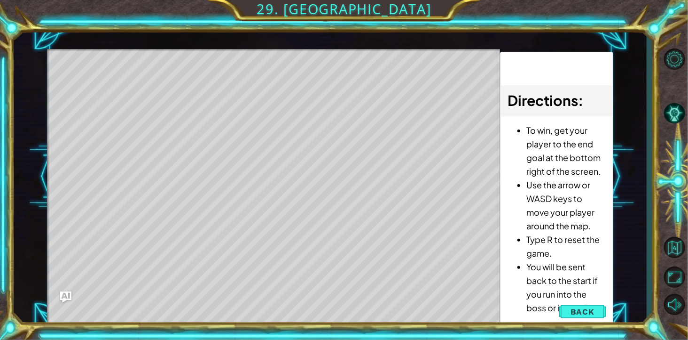
click at [490, 244] on span "Back" at bounding box center [583, 311] width 24 height 9
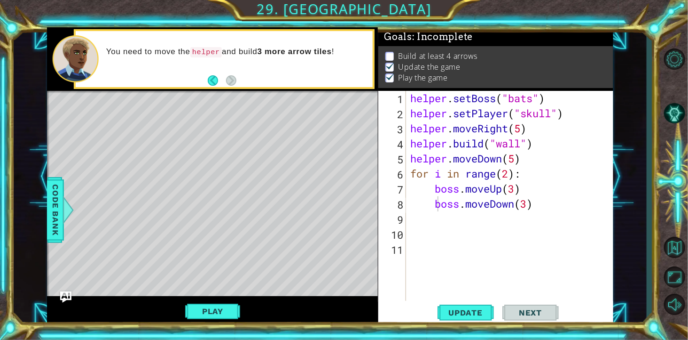
click at [55, 202] on span "Code Bank" at bounding box center [55, 209] width 15 height 57
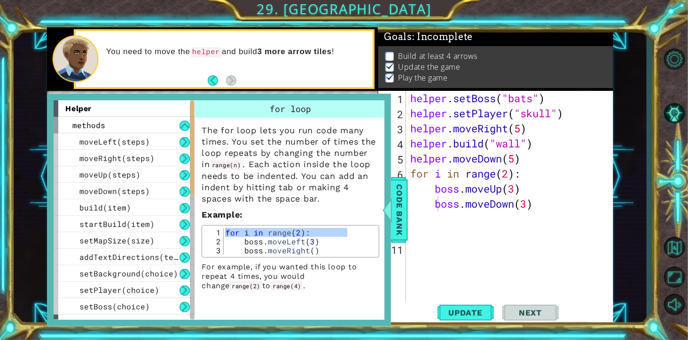
drag, startPoint x: 193, startPoint y: 241, endPoint x: 231, endPoint y: 39, distance: 205.8
click at [231, 39] on div "helper methods moveLeft(steps) moveRight(steps) moveUp(steps) moveDown(steps) b…" at bounding box center [330, 176] width 567 height 299
click at [151, 124] on div "methods" at bounding box center [124, 125] width 141 height 16
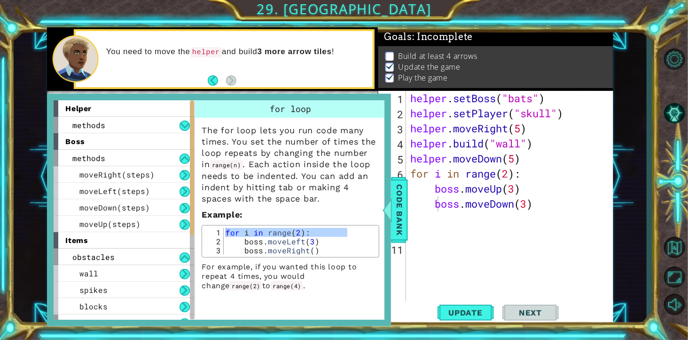
click at [151, 124] on div "methods" at bounding box center [124, 125] width 141 height 16
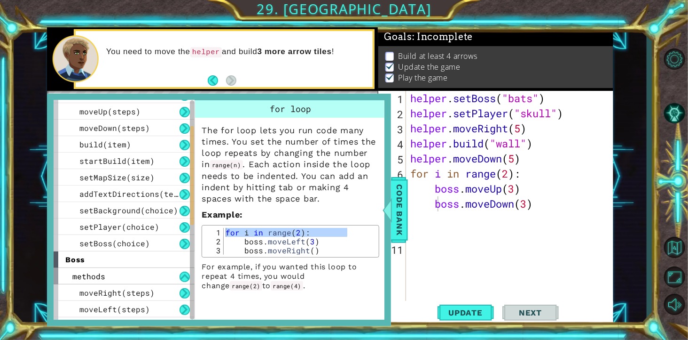
scroll to position [64, 0]
drag, startPoint x: 192, startPoint y: 142, endPoint x: 194, endPoint y: 168, distance: 26.9
click at [194, 168] on div "helper methods moveLeft(steps) moveRight(steps) moveUp(steps) moveDown(steps) b…" at bounding box center [219, 209] width 331 height 219
click at [154, 144] on div "build(item)" at bounding box center [124, 143] width 141 height 16
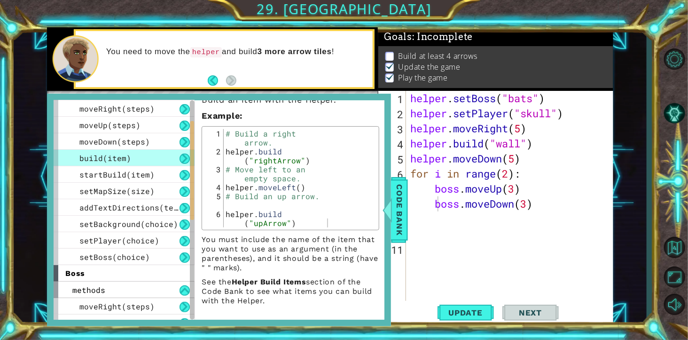
scroll to position [0, 0]
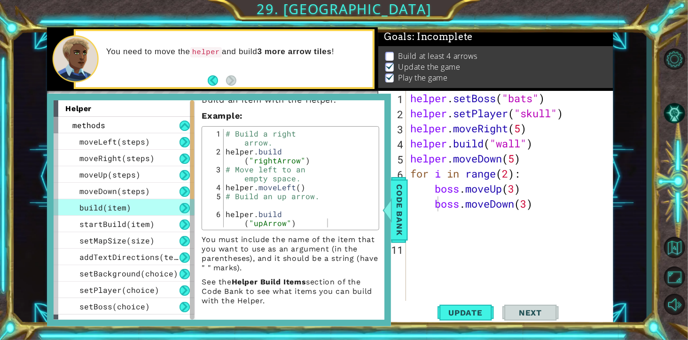
drag, startPoint x: 190, startPoint y: 197, endPoint x: 196, endPoint y: 137, distance: 59.9
click at [196, 137] on div "helper methods moveLeft(steps) moveRight(steps) moveUp(steps) moveDown(steps) b…" at bounding box center [219, 209] width 331 height 219
click at [405, 205] on span "Code Bank" at bounding box center [399, 209] width 15 height 57
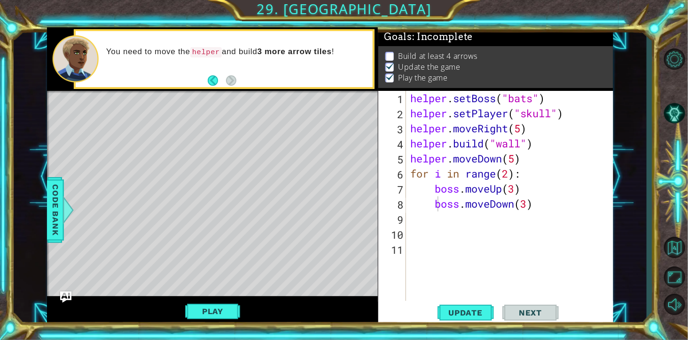
type textarea "helper.moveRight(5)"
click at [490, 132] on div "helper . setBoss ( "bats" ) helper . setPlayer ( "skull" ) helper . moveRight (…" at bounding box center [512, 219] width 207 height 256
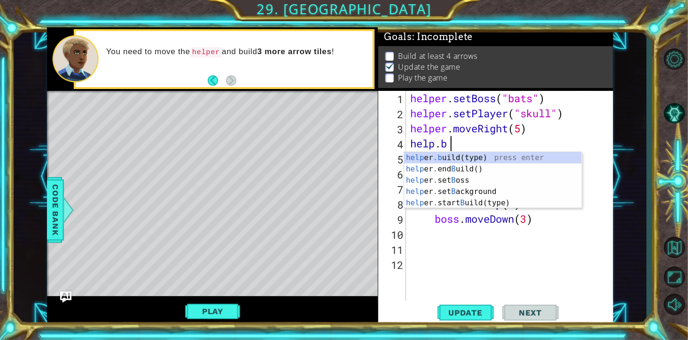
scroll to position [0, 33]
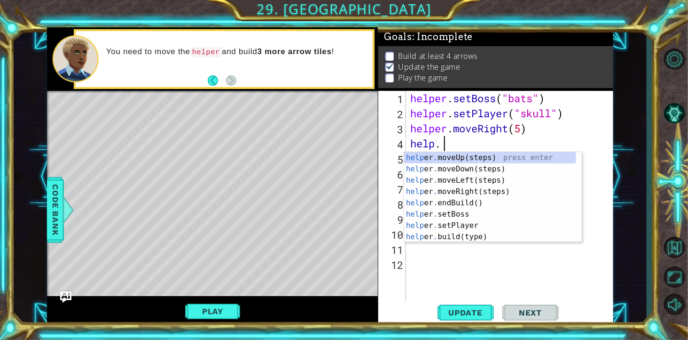
type textarea "help."
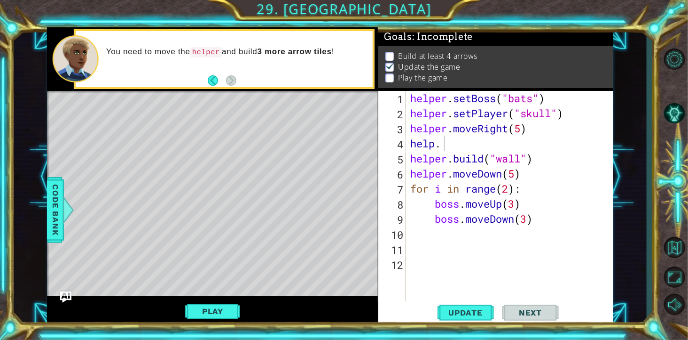
click at [50, 229] on span "Code Bank" at bounding box center [55, 209] width 15 height 57
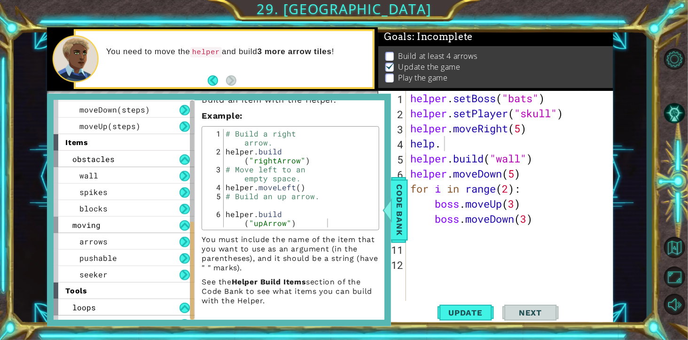
scroll to position [290, 0]
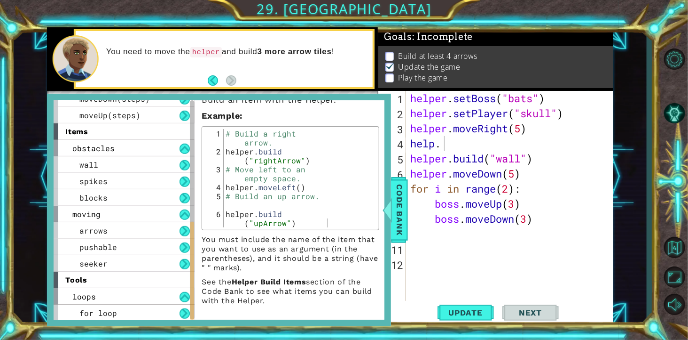
drag, startPoint x: 191, startPoint y: 168, endPoint x: 193, endPoint y: 300, distance: 132.1
click at [193, 244] on div at bounding box center [192, 270] width 4 height 99
click at [137, 229] on div "arrows" at bounding box center [124, 230] width 141 height 16
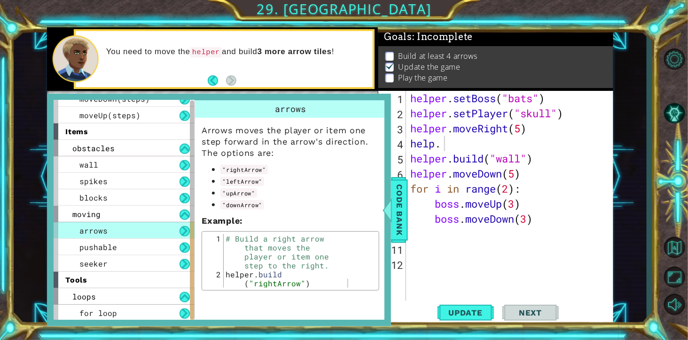
scroll to position [0, 0]
type textarea "[DOMAIN_NAME]("rightArrow")"
drag, startPoint x: 352, startPoint y: 295, endPoint x: 228, endPoint y: 284, distance: 124.2
click at [228, 244] on div "# Build a right arrow that moves the player or item one step to the right. help…" at bounding box center [300, 287] width 153 height 107
click at [467, 148] on div "helper . setBoss ( "bats" ) helper . setPlayer ( "skull" ) helper . moveRight (…" at bounding box center [512, 219] width 207 height 256
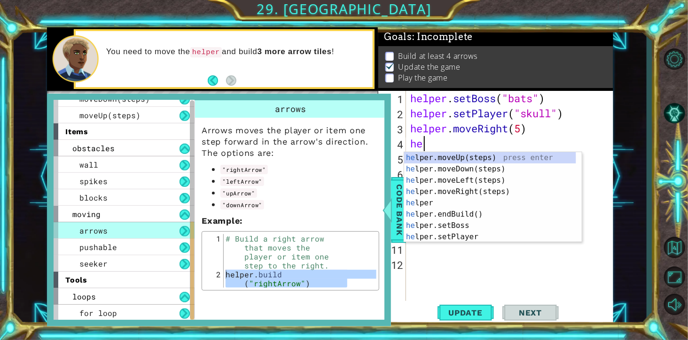
type textarea "h"
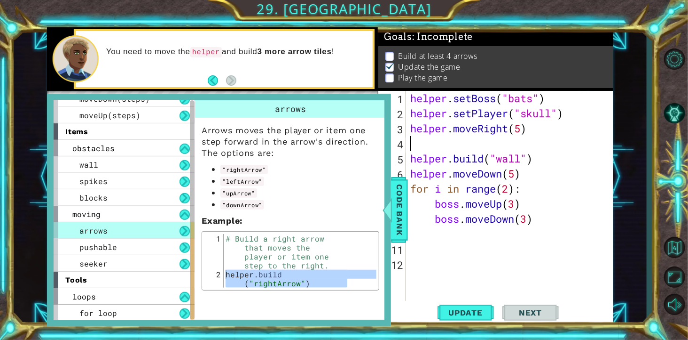
paste textarea "[DOMAIN_NAME]("rightArrow")"
click at [490, 146] on div "helper . setBoss ( "bats" ) helper . setPlayer ( "skull" ) helper . moveRight (…" at bounding box center [512, 219] width 207 height 256
click at [454, 244] on span "Update" at bounding box center [465, 312] width 53 height 9
click at [401, 238] on span "Code Bank" at bounding box center [399, 209] width 15 height 57
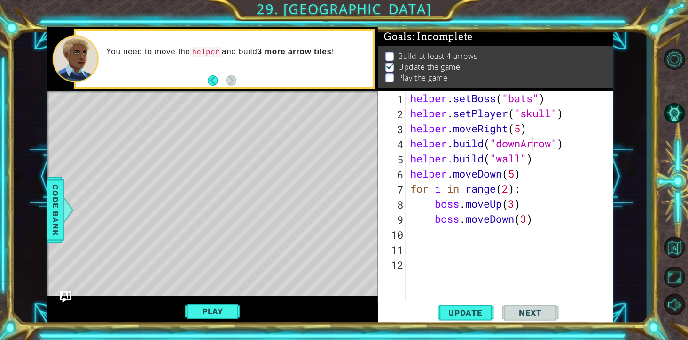
click at [490, 148] on div "helper . setBoss ( "bats" ) helper . setPlayer ( "skull" ) helper . moveRight (…" at bounding box center [512, 219] width 207 height 256
click at [212, 244] on button "Play" at bounding box center [212, 311] width 55 height 18
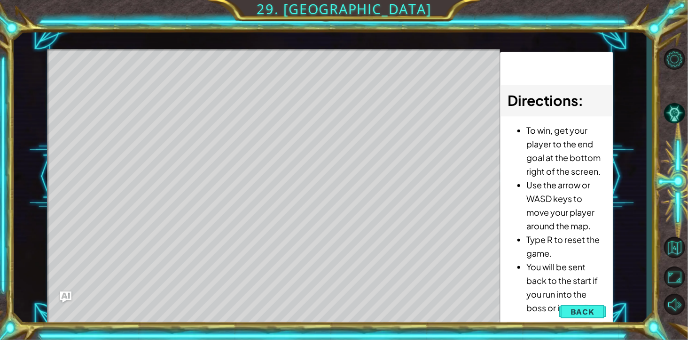
click at [490, 244] on span "Back" at bounding box center [583, 311] width 24 height 9
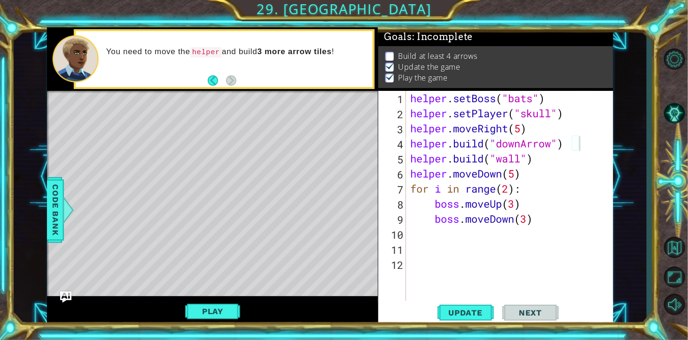
click at [467, 244] on span "Update" at bounding box center [465, 312] width 53 height 9
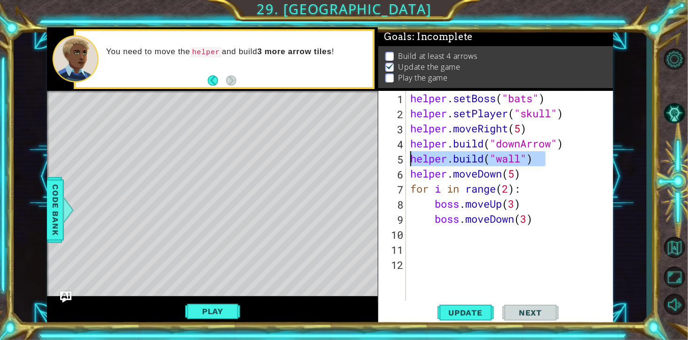
drag, startPoint x: 556, startPoint y: 163, endPoint x: 413, endPoint y: 160, distance: 143.5
click at [413, 160] on div "helper . setBoss ( "bats" ) helper . setPlayer ( "skull" ) helper . moveRight (…" at bounding box center [512, 219] width 207 height 256
type textarea "[DOMAIN_NAME]("wall")"
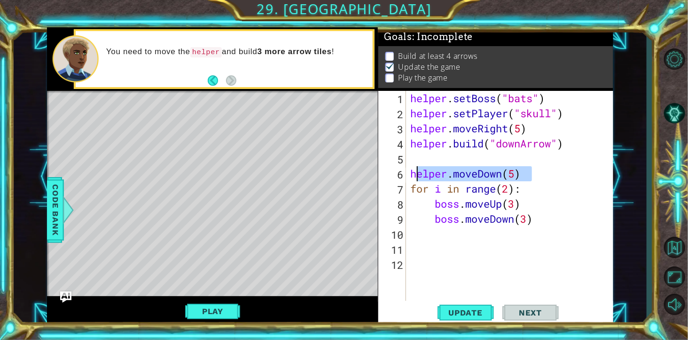
drag, startPoint x: 541, startPoint y: 175, endPoint x: 418, endPoint y: 173, distance: 123.7
click at [418, 173] on div "helper . setBoss ( "bats" ) helper . setPlayer ( "skull" ) helper . moveRight (…" at bounding box center [512, 219] width 207 height 256
type textarea "h"
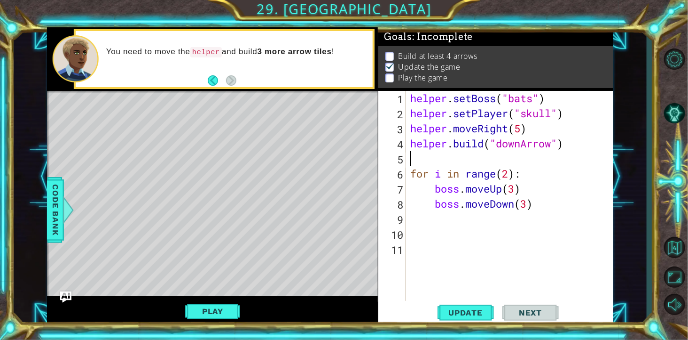
type textarea "[DOMAIN_NAME]("downArrow")"
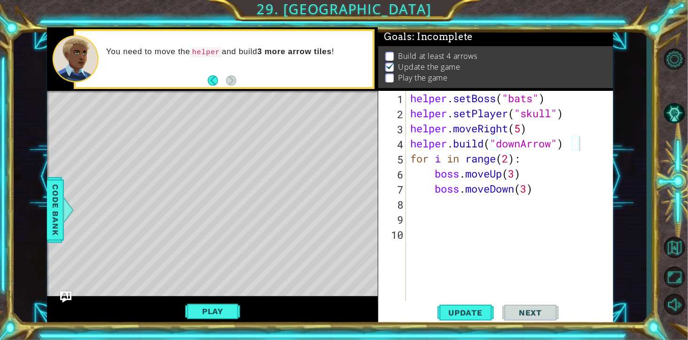
click at [472, 244] on span "Update" at bounding box center [465, 312] width 53 height 9
click at [490, 146] on div "helper . setBoss ( "bats" ) helper . setPlayer ( "skull" ) helper . moveRight (…" at bounding box center [512, 219] width 207 height 256
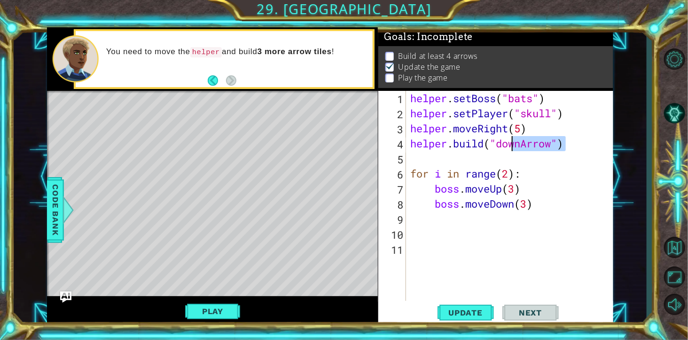
drag, startPoint x: 568, startPoint y: 146, endPoint x: 509, endPoint y: 145, distance: 58.3
click at [490, 145] on div "helper . setBoss ( "bats" ) helper . setPlayer ( "skull" ) helper . moveRight (…" at bounding box center [512, 219] width 207 height 256
type textarea "[DOMAIN_NAME]("wall")"
click at [490, 142] on div "helper . setBoss ( "bats" ) helper . setPlayer ( "skull" ) helper . moveRight (…" at bounding box center [512, 219] width 207 height 256
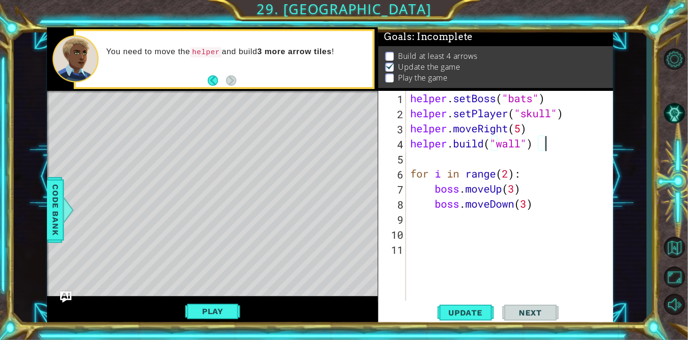
click at [490, 156] on div "helper . setBoss ( "bats" ) helper . setPlayer ( "skull" ) helper . moveRight (…" at bounding box center [512, 219] width 207 height 256
click at [453, 244] on span "Update" at bounding box center [465, 312] width 53 height 9
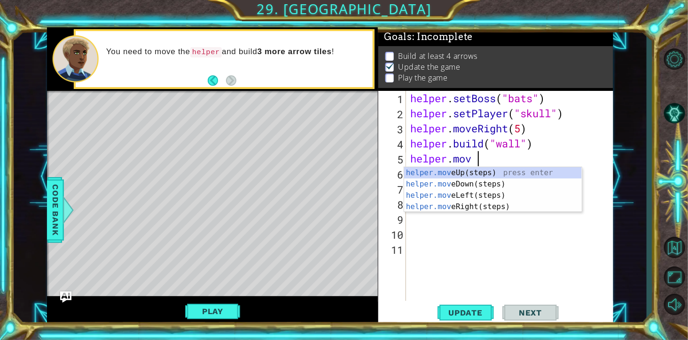
scroll to position [0, 73]
type textarea "helper.move"
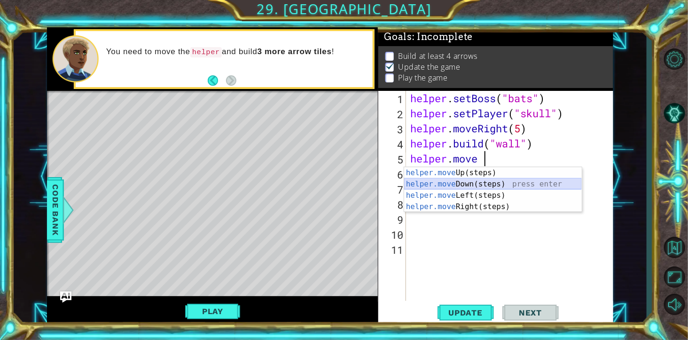
click at [475, 187] on div "helper.move Up(steps) press enter helper.move Down(steps) press enter helper.mo…" at bounding box center [493, 201] width 178 height 68
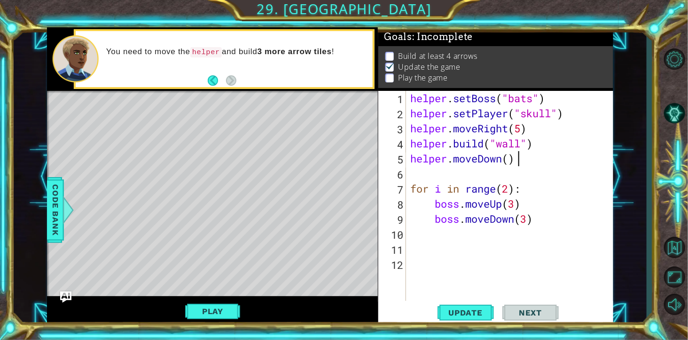
click at [490, 161] on div "helper . setBoss ( "bats" ) helper . setPlayer ( "skull" ) helper . moveRight (…" at bounding box center [512, 219] width 207 height 256
type textarea "helper.moveDown(1)"
click at [490, 162] on div "helper . setBoss ( "bats" ) helper . setPlayer ( "skull" ) helper . moveRight (…" at bounding box center [512, 219] width 207 height 256
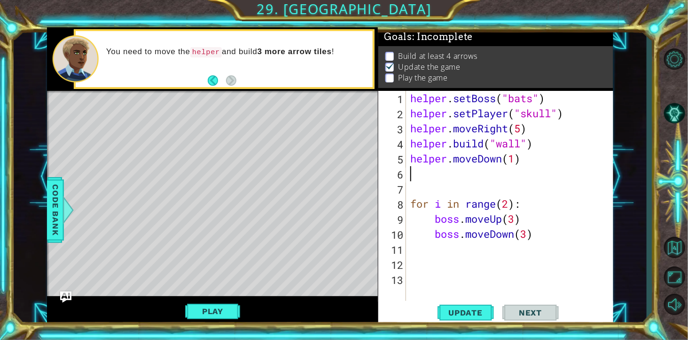
paste textarea "[DOMAIN_NAME]("rightArrow")"
drag, startPoint x: 510, startPoint y: 179, endPoint x: 572, endPoint y: 175, distance: 62.2
click at [490, 175] on div "helper . setBoss ( "bats" ) helper . setPlayer ( "skull" ) helper . moveRight (…" at bounding box center [512, 219] width 207 height 256
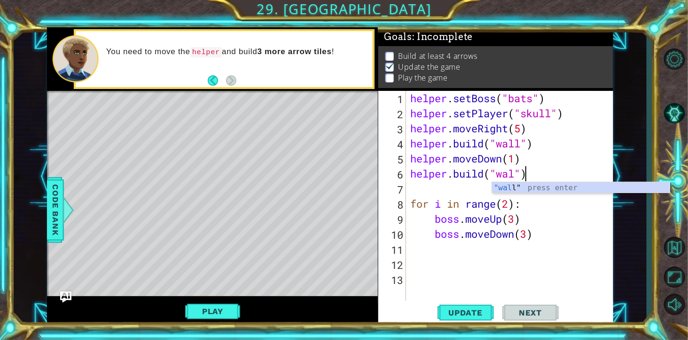
scroll to position [0, 121]
type textarea "[DOMAIN_NAME]("wall")"
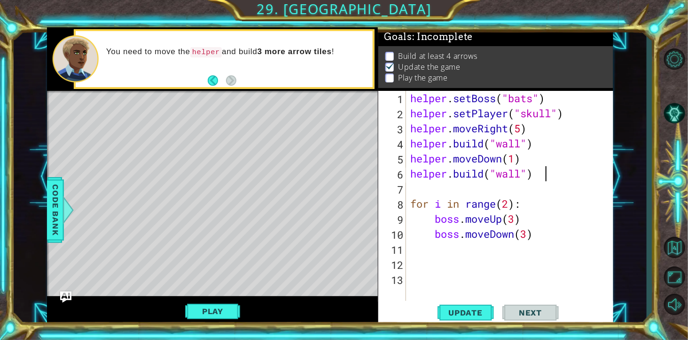
click at [490, 175] on div "helper . setBoss ( "bats" ) helper . setPlayer ( "skull" ) helper . moveRight (…" at bounding box center [512, 219] width 207 height 256
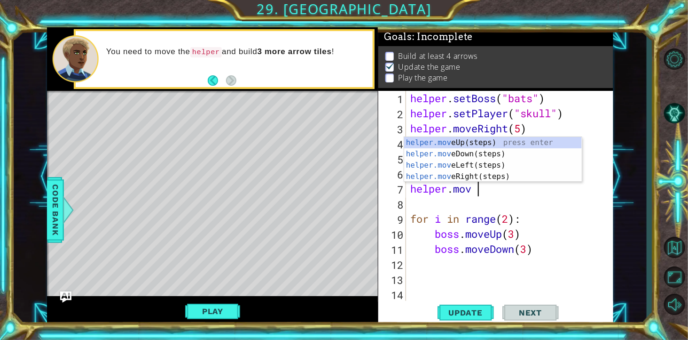
type textarea "helper.move"
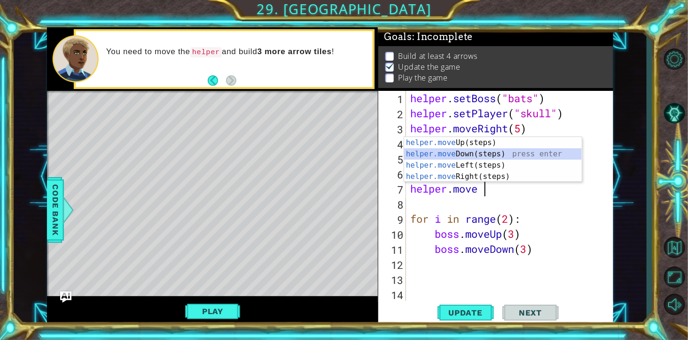
click at [490, 156] on div "helper.move Up(steps) press enter helper.move Down(steps) press enter helper.mo…" at bounding box center [493, 171] width 178 height 68
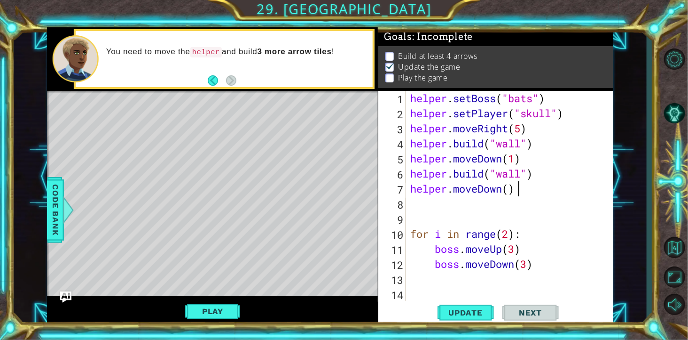
click at [490, 193] on div "helper . setBoss ( "bats" ) helper . setPlayer ( "skull" ) helper . moveRight (…" at bounding box center [512, 219] width 207 height 256
type textarea "helper.moveDown(1)"
click at [490, 198] on div "helper . setBoss ( "bats" ) helper . setPlayer ( "skull" ) helper . moveRight (…" at bounding box center [512, 219] width 207 height 256
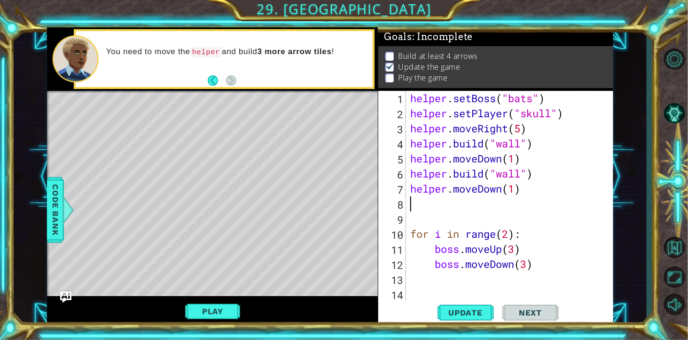
paste textarea "[DOMAIN_NAME]("rightArrow")"
drag, startPoint x: 508, startPoint y: 205, endPoint x: 571, endPoint y: 204, distance: 63.0
click at [490, 204] on div "helper . setBoss ( "bats" ) helper . setPlayer ( "skull" ) helper . moveRight (…" at bounding box center [512, 219] width 207 height 256
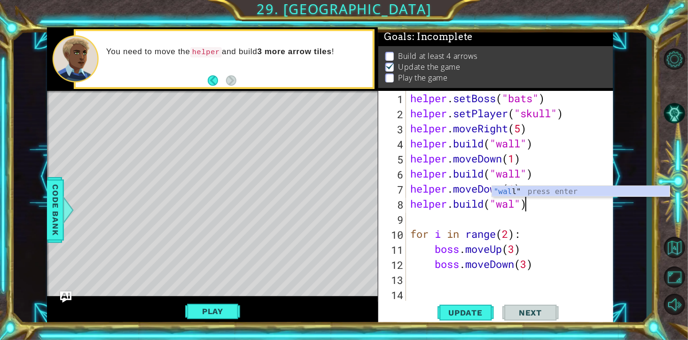
scroll to position [0, 121]
click at [411, 233] on div "helper . setBoss ( "bats" ) helper . setPlayer ( "skull" ) helper . moveRight (…" at bounding box center [512, 219] width 207 height 256
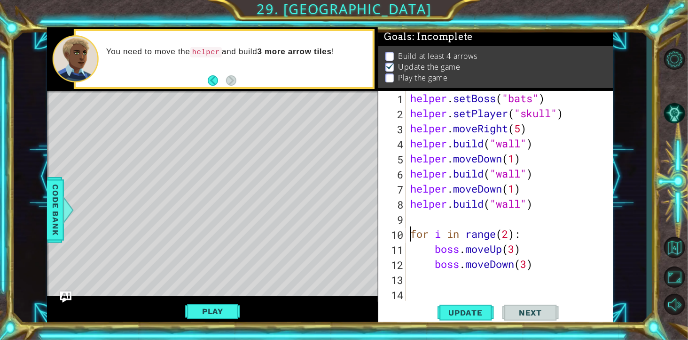
scroll to position [0, 121]
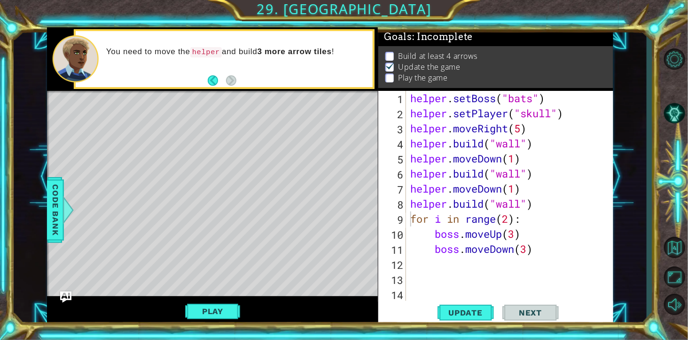
click at [463, 244] on span "Update" at bounding box center [465, 312] width 53 height 9
click at [490, 205] on div "helper . setBoss ( "bats" ) helper . setPlayer ( "skull" ) helper . moveRight (…" at bounding box center [512, 219] width 207 height 256
type textarea "[DOMAIN_NAME]("wall")"
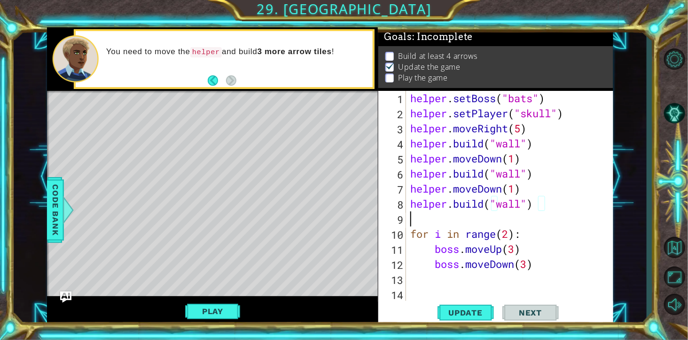
scroll to position [0, 0]
paste textarea "[DOMAIN_NAME]("rightArrow")"
click at [490, 221] on div "helper . setBoss ( "bats" ) helper . setPlayer ( "skull" ) helper . moveRight (…" at bounding box center [512, 219] width 207 height 256
click at [490, 204] on div "helper . setBoss ( "bats" ) helper . setPlayer ( "skull" ) helper . moveRight (…" at bounding box center [512, 219] width 207 height 256
type textarea "[DOMAIN_NAME]("wall")"
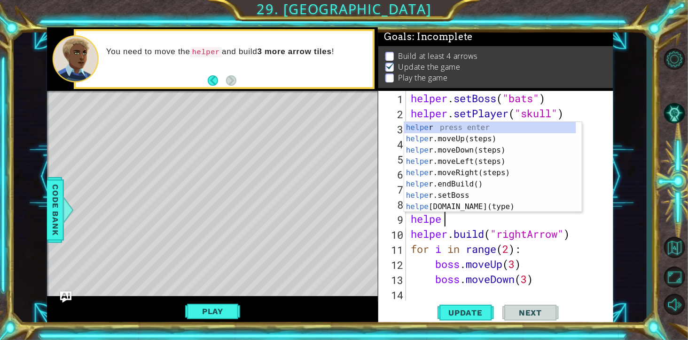
scroll to position [0, 40]
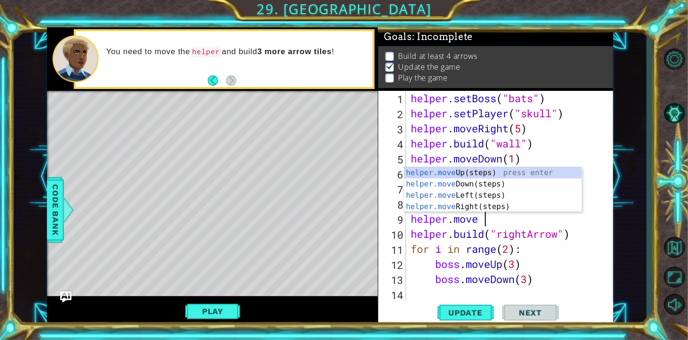
type textarea "helper.move"
click at [490, 185] on div "helper.move Up(steps) press enter helper.move Down(steps) press enter helper.mo…" at bounding box center [493, 201] width 178 height 68
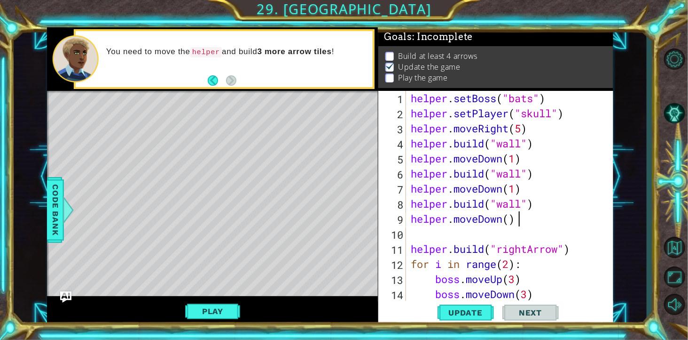
click at [490, 221] on div "helper . setBoss ( "bats" ) helper . setPlayer ( "skull" ) helper . moveRight (…" at bounding box center [509, 219] width 201 height 256
type textarea "helper.moveDown(1)"
click at [490, 237] on div "helper . setBoss ( "bats" ) helper . setPlayer ( "skull" ) helper . moveRight (…" at bounding box center [509, 219] width 201 height 256
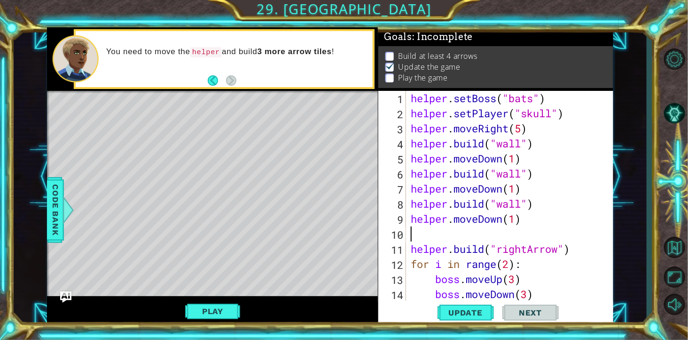
click at [412, 244] on div "helper . setBoss ( "bats" ) helper . setPlayer ( "skull" ) helper . moveRight (…" at bounding box center [509, 219] width 201 height 256
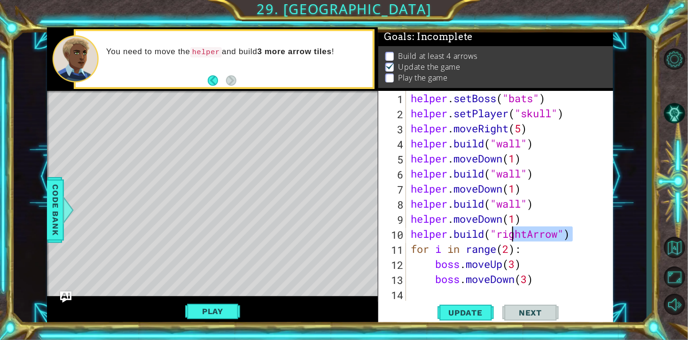
drag, startPoint x: 576, startPoint y: 233, endPoint x: 511, endPoint y: 239, distance: 65.1
click at [490, 239] on div "helper . setBoss ( "bats" ) helper . setPlayer ( "skull" ) helper . moveRight (…" at bounding box center [509, 219] width 201 height 256
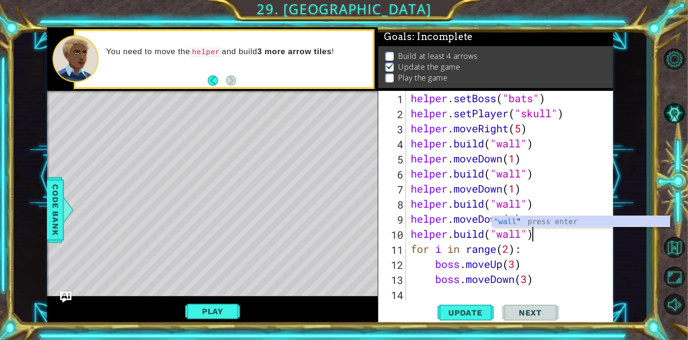
scroll to position [0, 121]
type textarea "[DOMAIN_NAME]("wall")"
click at [459, 244] on span "Update" at bounding box center [465, 312] width 53 height 9
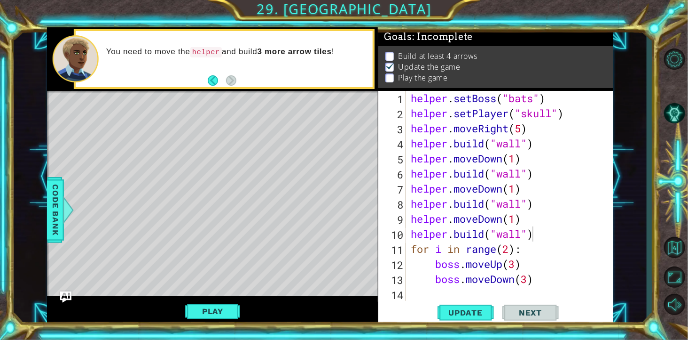
click at [209, 244] on button "Play" at bounding box center [212, 311] width 55 height 18
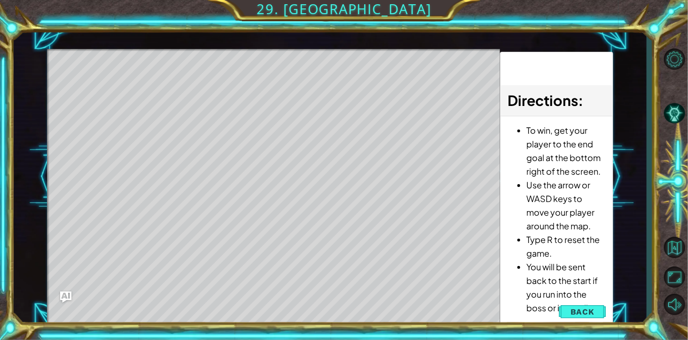
click at [490, 244] on span "Back" at bounding box center [583, 311] width 24 height 9
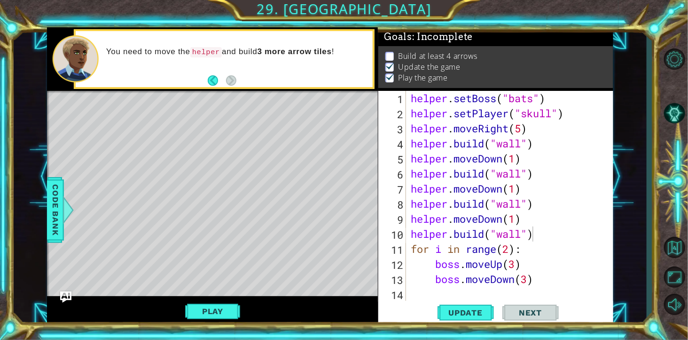
scroll to position [15, 0]
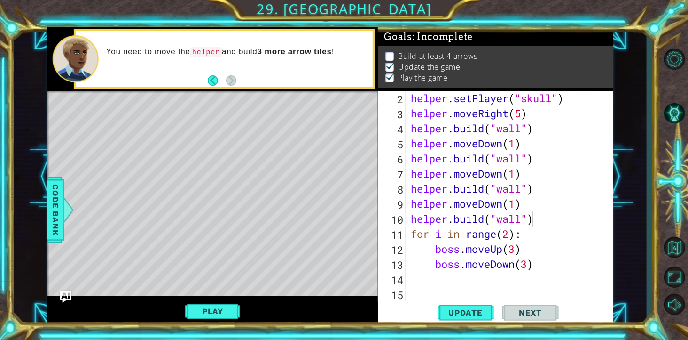
click at [490, 217] on div "helper . setPlayer ( "skull" ) helper . moveRight ( 5 ) helper . build ( "wall"…" at bounding box center [509, 219] width 201 height 256
click at [466, 244] on span "Update" at bounding box center [465, 312] width 53 height 9
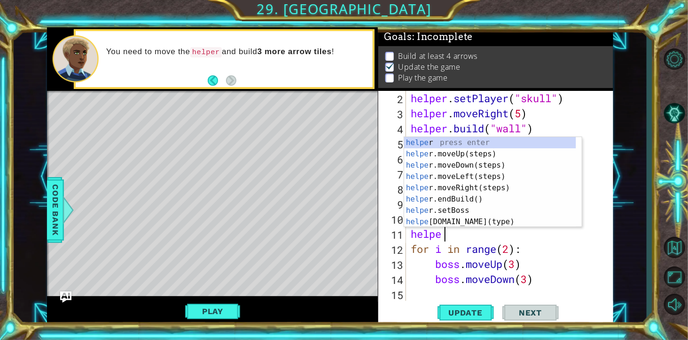
scroll to position [0, 40]
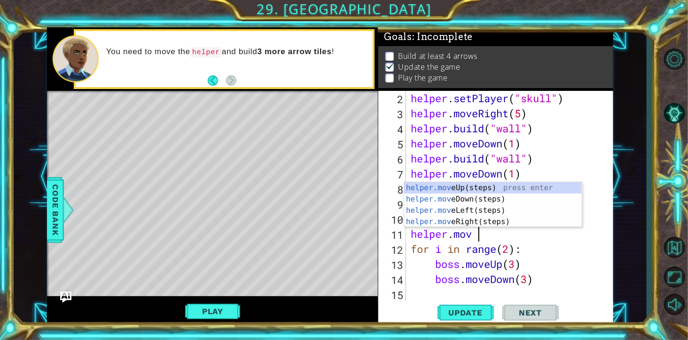
type textarea "helper.move"
click at [490, 198] on div "helper.move Up(steps) press enter helper.move Down(steps) press enter helper.mo…" at bounding box center [493, 216] width 178 height 68
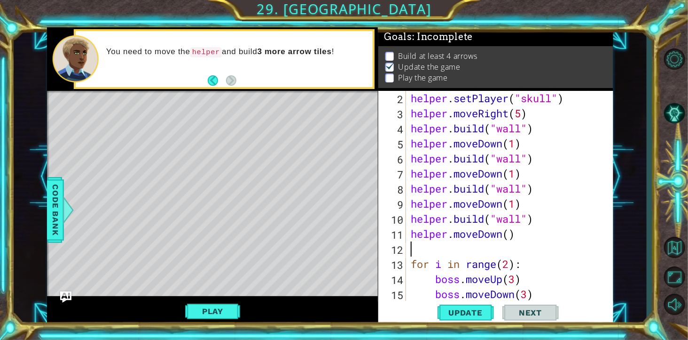
scroll to position [0, 0]
click at [490, 238] on div "helper . setPlayer ( "skull" ) helper . moveRight ( 5 ) helper . build ( "wall"…" at bounding box center [509, 219] width 201 height 256
type textarea "helper.moveDown(2)"
click at [490, 244] on div "helper . setPlayer ( "skull" ) helper . moveRight ( 5 ) helper . build ( "wall"…" at bounding box center [509, 219] width 201 height 256
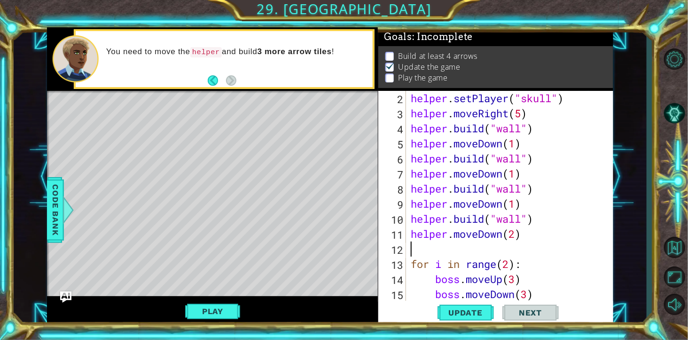
scroll to position [0, 0]
paste textarea "[DOMAIN_NAME]("rightArrow")"
click at [490, 244] on div "helper . setPlayer ( "skull" ) helper . moveRight ( 5 ) helper . build ( "wall"…" at bounding box center [509, 219] width 201 height 256
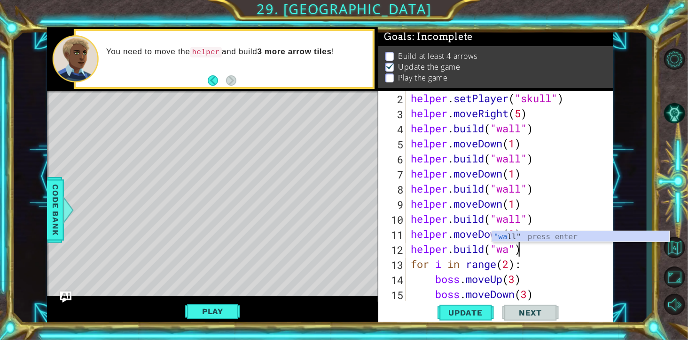
type textarea "[DOMAIN_NAME]("wall")"
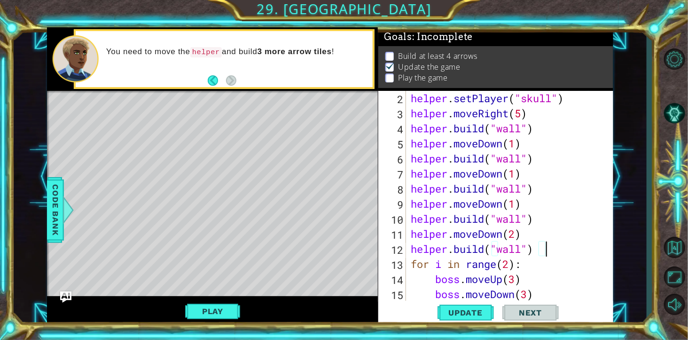
click at [490, 244] on div "helper . setPlayer ( "skull" ) helper . moveRight ( 5 ) helper . build ( "wall"…" at bounding box center [509, 219] width 201 height 256
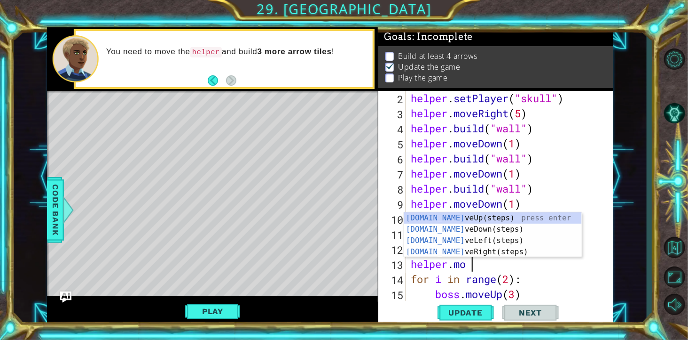
scroll to position [0, 73]
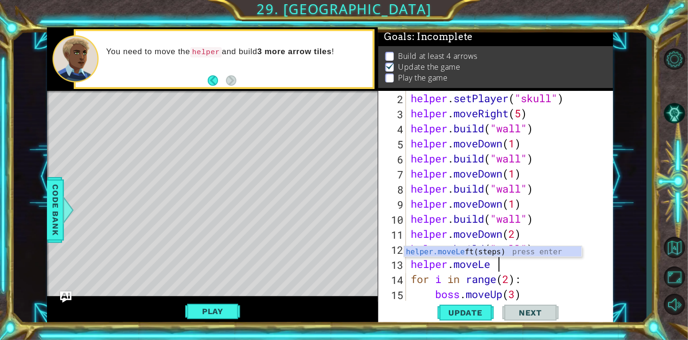
type textarea "helper.moveLeft"
click at [490, 244] on div "helper.moveLeft (steps) press enter" at bounding box center [493, 263] width 178 height 34
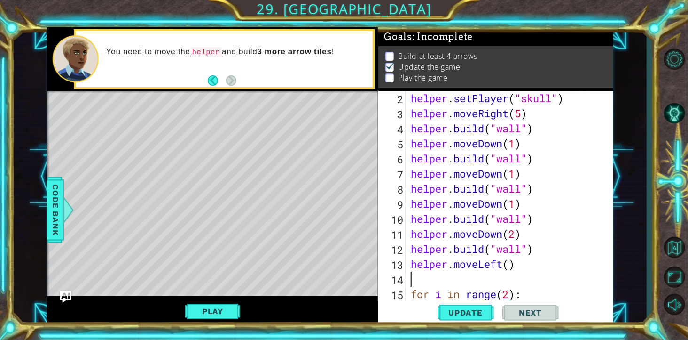
scroll to position [0, 0]
click at [490, 244] on div "helper . setPlayer ( "skull" ) helper . moveRight ( 5 ) helper . build ( "wall"…" at bounding box center [509, 219] width 201 height 256
type textarea "helper.moveLeft(1)"
click at [490, 244] on div "helper . setPlayer ( "skull" ) helper . moveRight ( 5 ) helper . build ( "wall"…" at bounding box center [509, 219] width 201 height 256
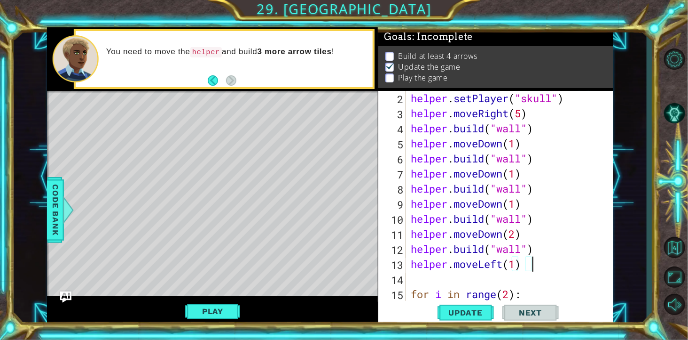
scroll to position [0, 0]
paste textarea "[DOMAIN_NAME]("rightArrow")"
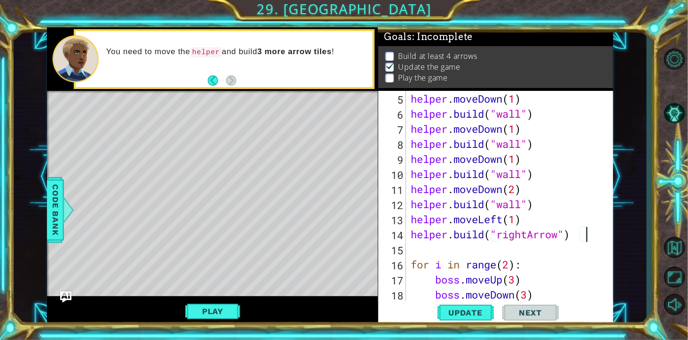
scroll to position [90, 0]
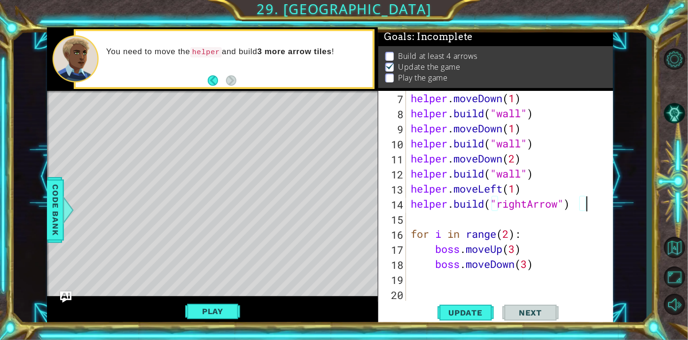
click at [490, 208] on div "helper . moveDown ( 1 ) helper . build ( "wall" ) helper . moveDown ( 1 ) helpe…" at bounding box center [509, 219] width 201 height 256
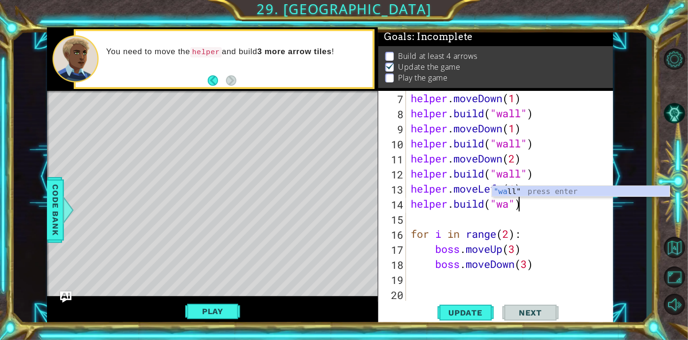
type textarea "[DOMAIN_NAME]("wall")"
click at [487, 221] on div "helper . moveDown ( 1 ) helper . build ( "wall" ) helper . moveDown ( 1 ) helpe…" at bounding box center [509, 219] width 201 height 256
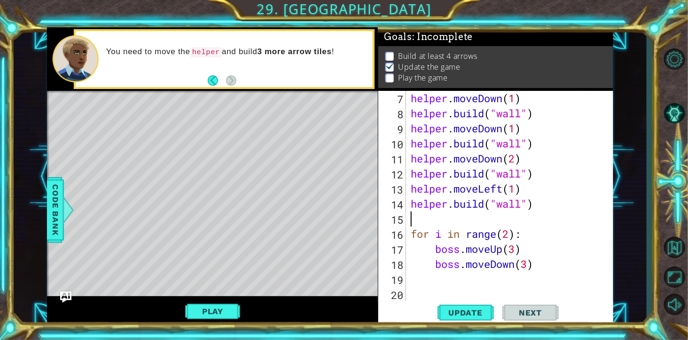
scroll to position [0, 0]
click at [473, 244] on span "Update" at bounding box center [465, 312] width 53 height 9
paste textarea "[DOMAIN_NAME]("rightArrow")"
type textarea "[DOMAIN_NAME]("rightArrow")"
click at [490, 203] on div "helper . moveDown ( 1 ) helper . build ( "wall" ) helper . moveDown ( 1 ) helpe…" at bounding box center [509, 219] width 201 height 256
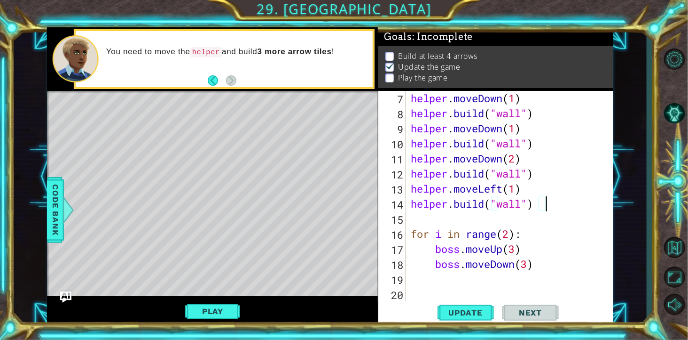
type textarea "[DOMAIN_NAME]("wall")"
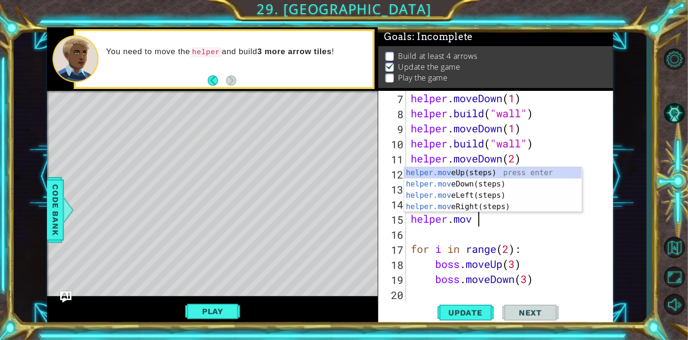
scroll to position [0, 73]
type textarea "helper.move"
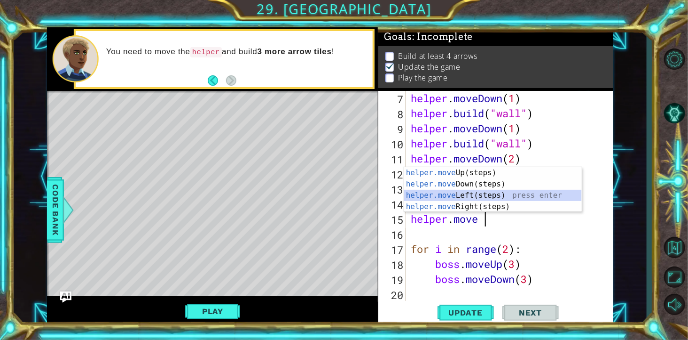
click at [490, 193] on div "helper.move Up(steps) press enter helper.move Down(steps) press enter helper.mo…" at bounding box center [493, 201] width 178 height 68
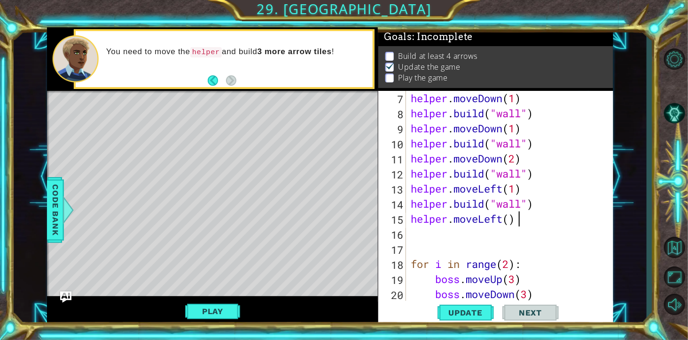
click at [490, 219] on div "helper . moveDown ( 1 ) helper . build ( "wall" ) helper . moveDown ( 1 ) helpe…" at bounding box center [509, 219] width 201 height 256
type textarea "helper.moveLeft(1)"
click at [490, 225] on div "helper . moveDown ( 1 ) helper . build ( "wall" ) helper . moveDown ( 1 ) helpe…" at bounding box center [509, 219] width 201 height 256
click at [488, 237] on div "helper . moveDown ( 1 ) helper . build ( "wall" ) helper . moveDown ( 1 ) helpe…" at bounding box center [509, 219] width 201 height 256
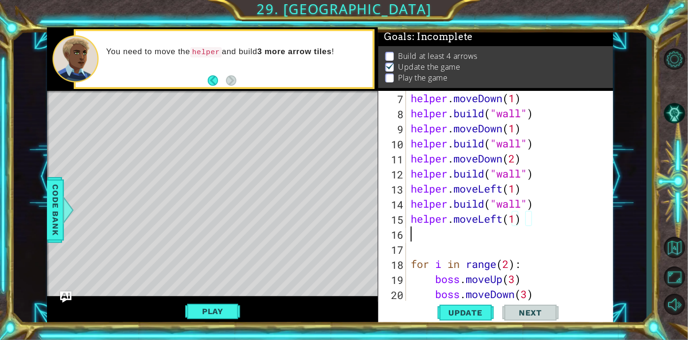
scroll to position [0, 0]
paste textarea "[DOMAIN_NAME]("rightArrow")"
click at [490, 237] on div "helper . moveDown ( 1 ) helper . build ( "wall" ) helper . moveDown ( 1 ) helpe…" at bounding box center [509, 219] width 201 height 256
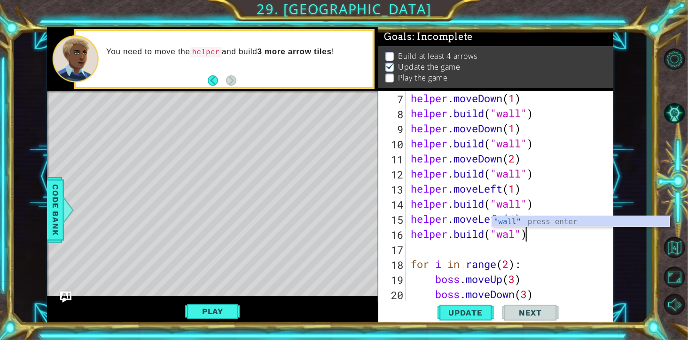
type textarea "[DOMAIN_NAME]("wall")"
click at [490, 244] on div "helper . moveDown ( 1 ) helper . build ( "wall" ) helper . moveDown ( 1 ) helpe…" at bounding box center [509, 219] width 201 height 256
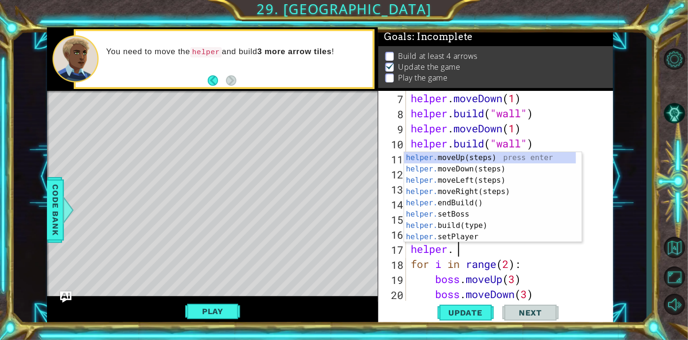
scroll to position [0, 46]
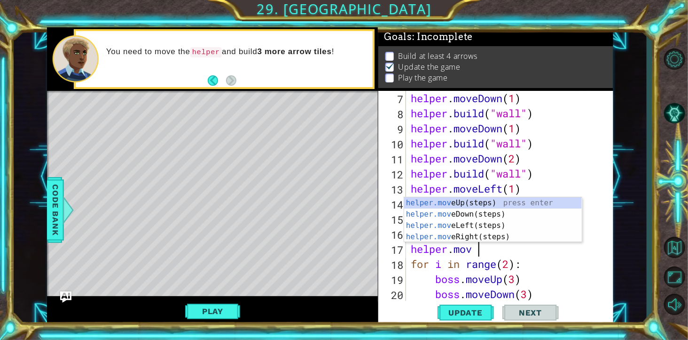
type textarea "helper.move"
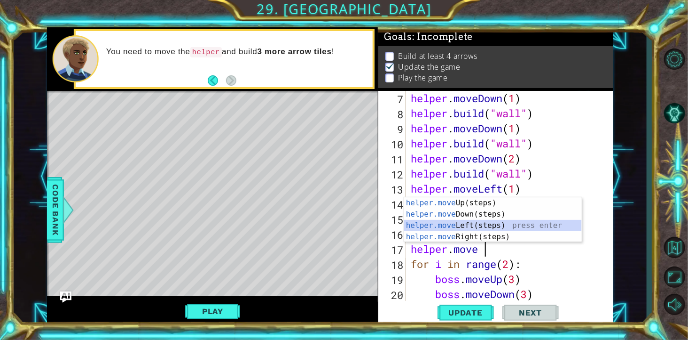
click at [490, 226] on div "helper.move Up(steps) press enter helper.move Down(steps) press enter helper.mo…" at bounding box center [493, 231] width 178 height 68
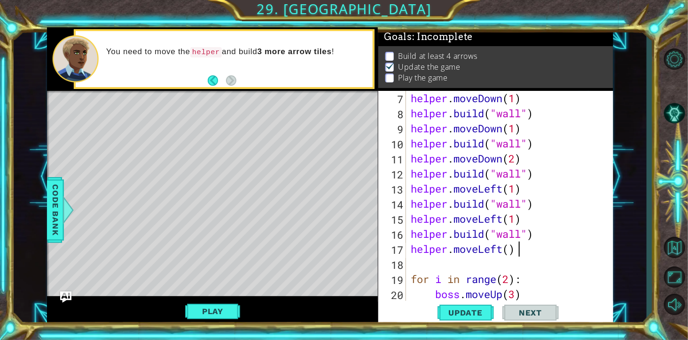
click at [490, 244] on div "helper . moveDown ( 1 ) helper . build ( "wall" ) helper . moveDown ( 1 ) helpe…" at bounding box center [509, 219] width 201 height 256
type textarea "helper.moveLeft(1)"
click at [490, 244] on div "helper . moveDown ( 1 ) helper . build ( "wall" ) helper . moveDown ( 1 ) helpe…" at bounding box center [509, 219] width 201 height 256
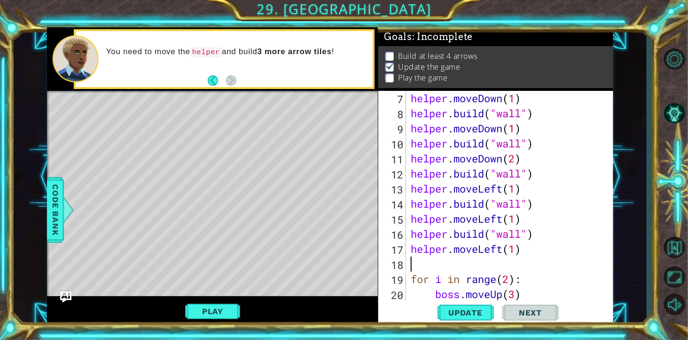
paste textarea "[DOMAIN_NAME]("rightArrow")"
click at [490, 244] on div "helper . moveDown ( 1 ) helper . build ( "wall" ) helper . moveDown ( 1 ) helpe…" at bounding box center [509, 219] width 201 height 256
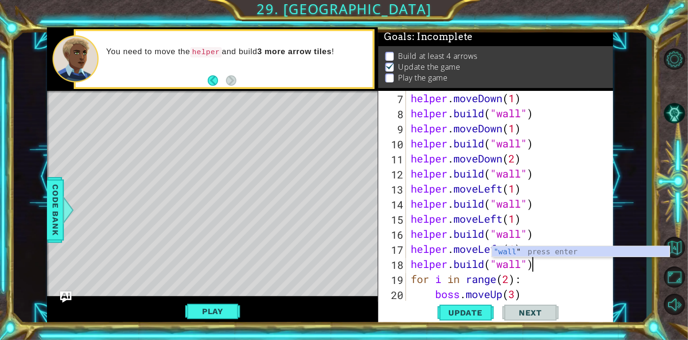
scroll to position [0, 121]
click at [490, 244] on div "helper . moveDown ( 1 ) helper . build ( "wall" ) helper . moveDown ( 1 ) helpe…" at bounding box center [509, 219] width 201 height 256
type textarea "[DOMAIN_NAME]("wall")"
click at [453, 244] on span "Update" at bounding box center [465, 312] width 53 height 9
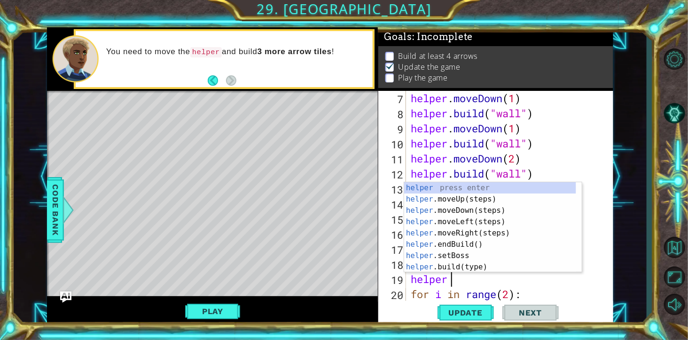
scroll to position [0, 40]
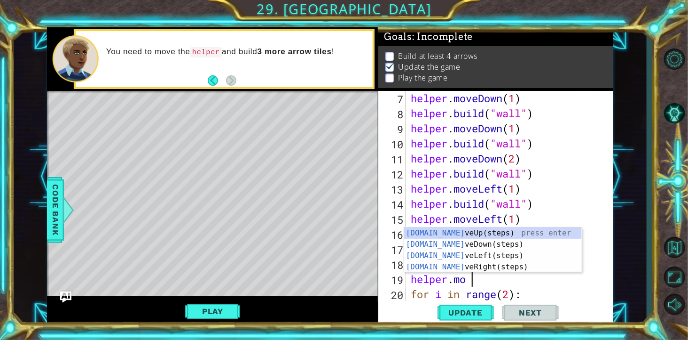
type textarea "helper.move"
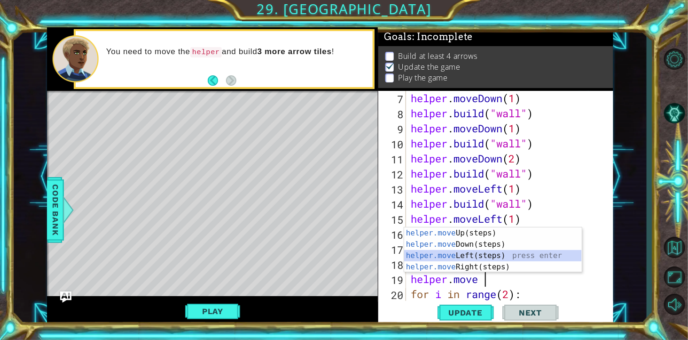
click at [490, 244] on div "helper.move Up(steps) press enter helper.move Down(steps) press enter helper.mo…" at bounding box center [493, 261] width 178 height 68
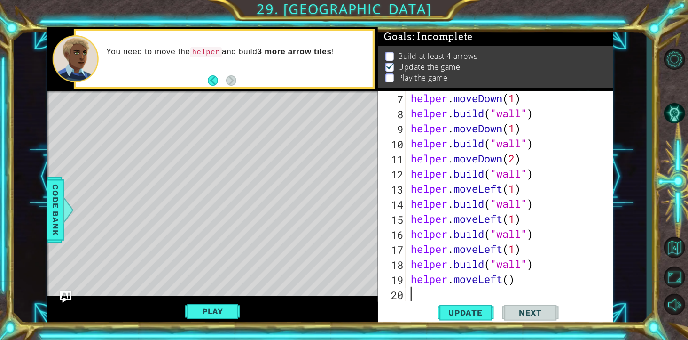
click at [490, 244] on div "helper . moveDown ( 1 ) helper . build ( "wall" ) helper . moveDown ( 1 ) helpe…" at bounding box center [509, 219] width 201 height 256
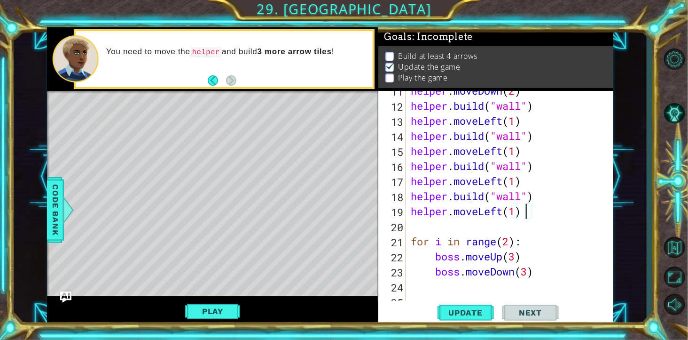
scroll to position [159, 0]
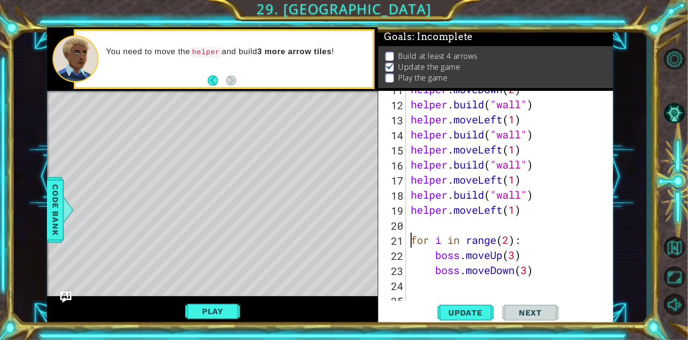
click at [412, 241] on div "helper . moveDown ( 2 ) helper . build ( "wall" ) helper . moveLeft ( 1 ) helpe…" at bounding box center [509, 210] width 201 height 256
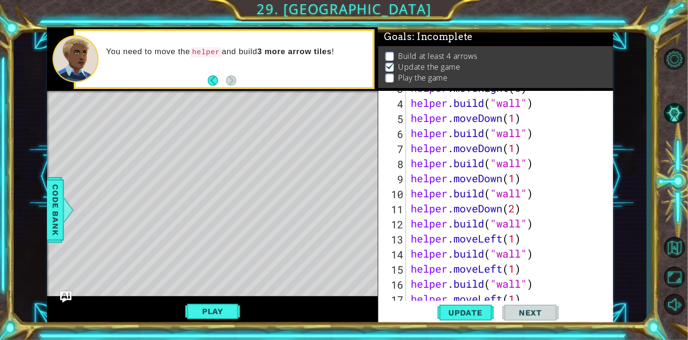
scroll to position [150, 0]
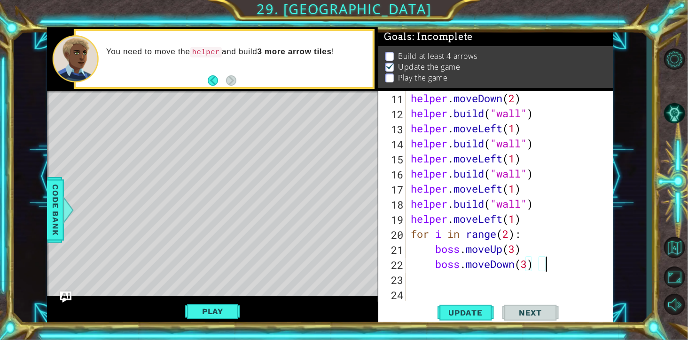
click at [490, 244] on div "helper . moveDown ( 2 ) helper . build ( "wall" ) helper . moveLeft ( 1 ) helpe…" at bounding box center [509, 219] width 201 height 256
type textarea "boss.moveDown(3)"
drag, startPoint x: 538, startPoint y: 250, endPoint x: 440, endPoint y: 251, distance: 98.8
click at [440, 244] on div "helper . moveDown ( 2 ) helper . build ( "wall" ) helper . moveLeft ( 1 ) helpe…" at bounding box center [509, 219] width 201 height 256
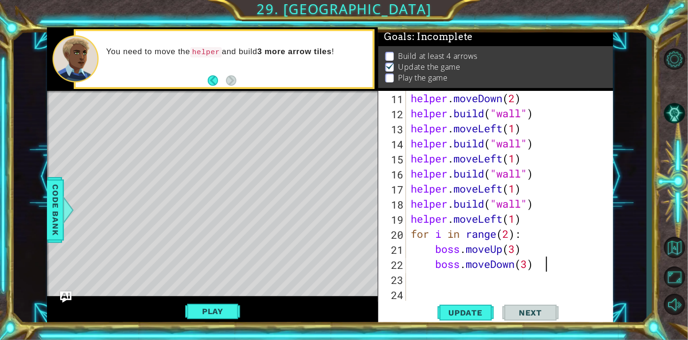
click at [490, 244] on div "helper . moveDown ( 2 ) helper . build ( "wall" ) helper . moveLeft ( 1 ) helpe…" at bounding box center [509, 219] width 201 height 256
type textarea "boss.moveDown(3)"
paste textarea "boss.moveUp(3)"
click at [490, 244] on div "helper . moveDown ( 2 ) helper . build ( "wall" ) helper . moveLeft ( 1 ) helpe…" at bounding box center [509, 219] width 201 height 256
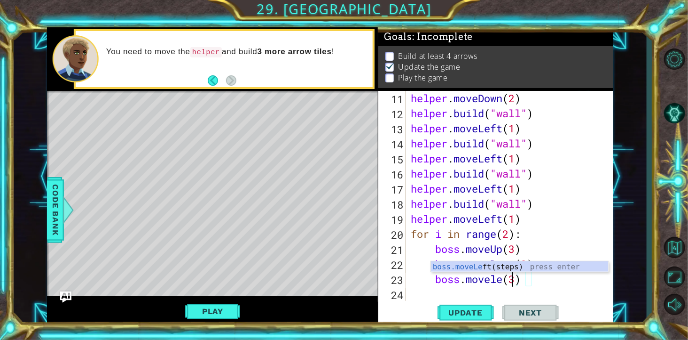
scroll to position [0, 115]
click at [490, 244] on div "helper . moveDown ( 2 ) helper . build ( "wall" ) helper . moveLeft ( 1 ) helpe…" at bounding box center [509, 219] width 201 height 256
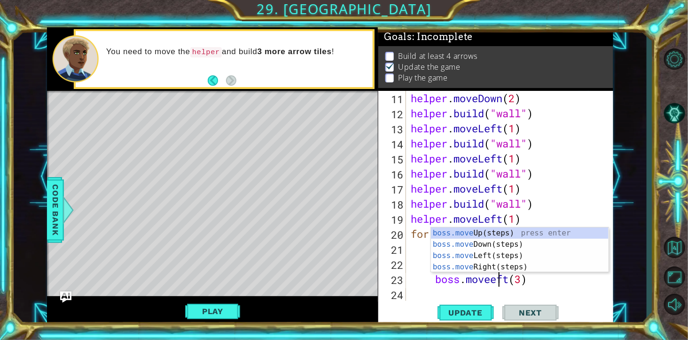
type textarea "boss.moveLeft(3)"
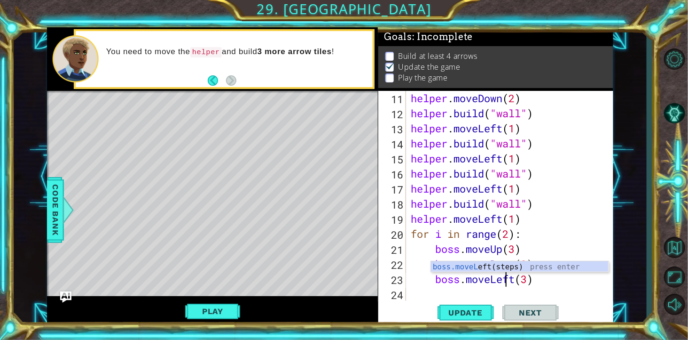
scroll to position [0, 95]
click at [490, 244] on div "helper . moveDown ( 2 ) helper . build ( "wall" ) helper . moveLeft ( 1 ) helpe…" at bounding box center [509, 219] width 201 height 256
paste textarea "boss.moveUp(3)"
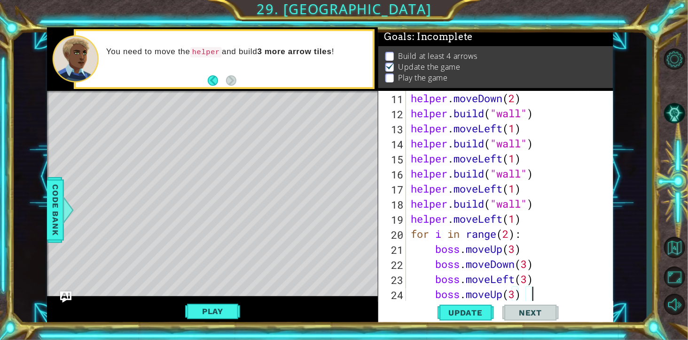
click at [490, 244] on div "helper . moveDown ( 2 ) helper . build ( "wall" ) helper . moveLeft ( 1 ) helpe…" at bounding box center [509, 219] width 201 height 256
click at [490, 236] on div "helper . moveDown ( 2 ) helper . build ( "wall" ) helper . moveLeft ( 1 ) helpe…" at bounding box center [509, 219] width 201 height 256
click at [490, 219] on div "helper . moveDown ( 2 ) helper . build ( "wall" ) helper . moveLeft ( 1 ) helpe…" at bounding box center [509, 219] width 201 height 256
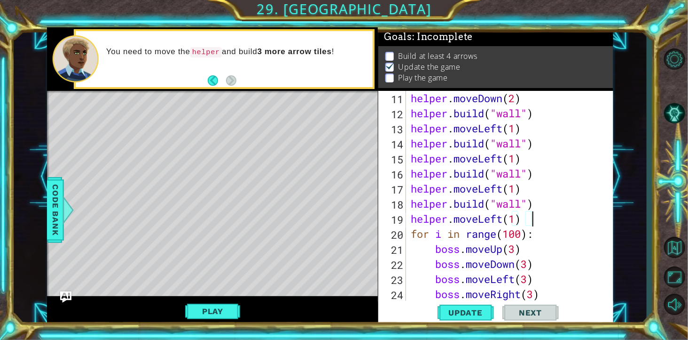
click at [477, 244] on span "Update" at bounding box center [465, 312] width 53 height 9
click at [459, 244] on button "Update" at bounding box center [466, 312] width 56 height 24
click at [203, 244] on button "Play" at bounding box center [212, 311] width 55 height 18
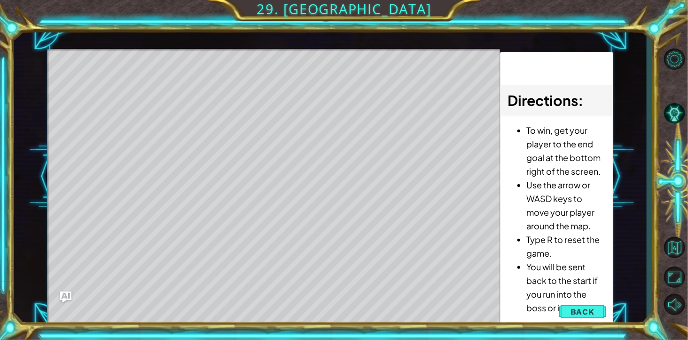
click at [490, 244] on span "Back" at bounding box center [583, 311] width 24 height 9
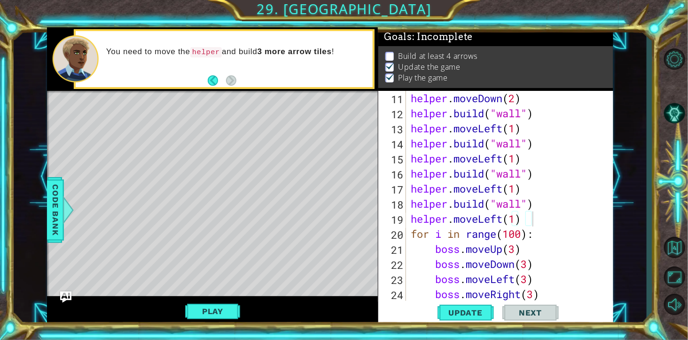
click at [490, 244] on div "helper . moveDown ( 2 ) helper . build ( "wall" ) helper . moveLeft ( 1 ) helpe…" at bounding box center [509, 219] width 201 height 256
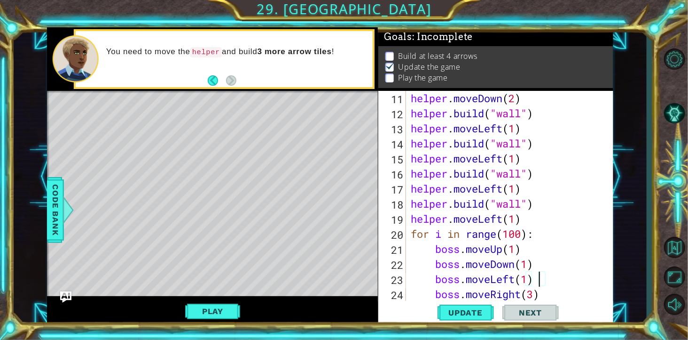
click at [490, 244] on div "helper . moveDown ( 2 ) helper . build ( "wall" ) helper . moveLeft ( 1 ) helpe…" at bounding box center [509, 219] width 201 height 256
click at [460, 244] on span "Update" at bounding box center [465, 312] width 53 height 9
click at [213, 244] on button "Play" at bounding box center [212, 311] width 55 height 18
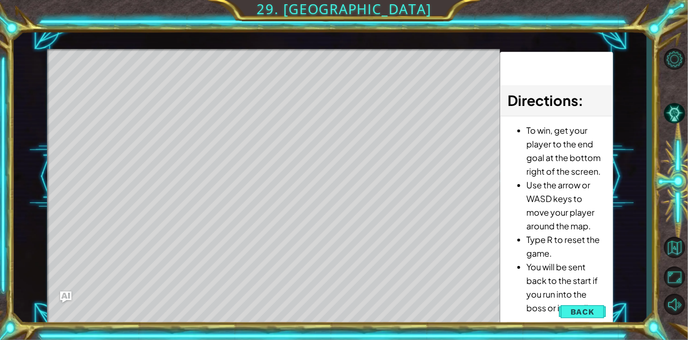
click at [490, 244] on span "Back" at bounding box center [583, 311] width 24 height 9
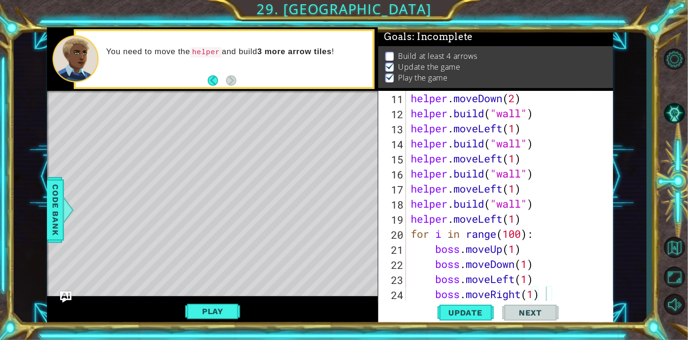
click at [490, 244] on div "helper . moveDown ( 2 ) helper . build ( "wall" ) helper . moveLeft ( 1 ) helpe…" at bounding box center [509, 219] width 201 height 256
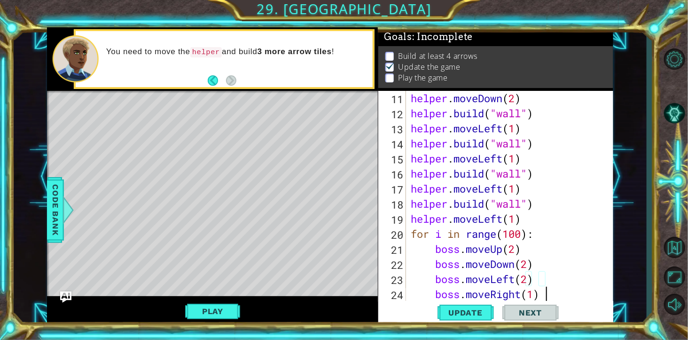
click at [490, 244] on div "helper . moveDown ( 2 ) helper . build ( "wall" ) helper . moveLeft ( 1 ) helpe…" at bounding box center [509, 219] width 201 height 256
type textarea "boss.moveRight(2)"
click at [490, 244] on span "Next" at bounding box center [531, 312] width 42 height 9
click at [466, 244] on span "Update" at bounding box center [465, 312] width 53 height 9
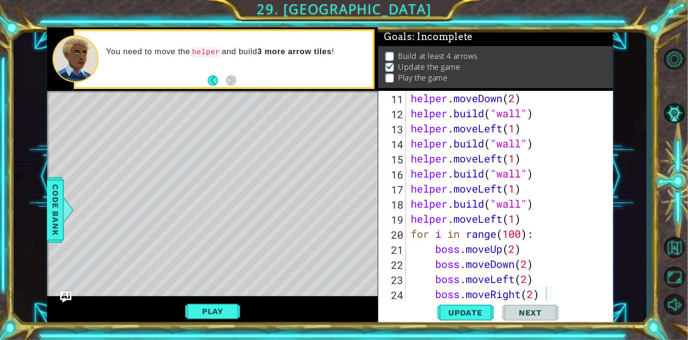
click at [218, 244] on button "Play" at bounding box center [212, 311] width 55 height 18
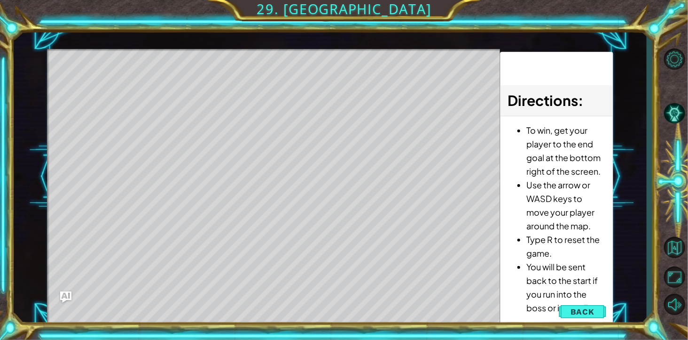
click at [490, 244] on span "Back" at bounding box center [583, 311] width 24 height 9
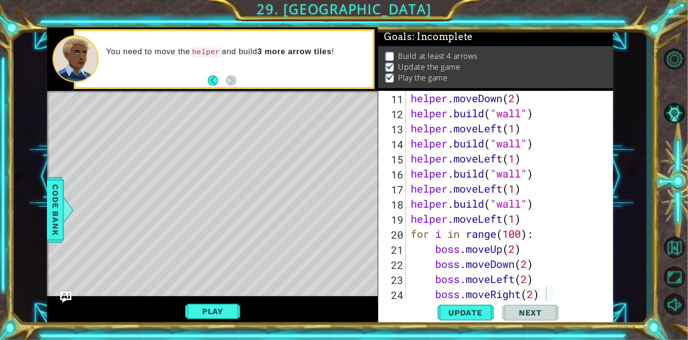
click at [54, 206] on span "Code Bank" at bounding box center [55, 209] width 15 height 57
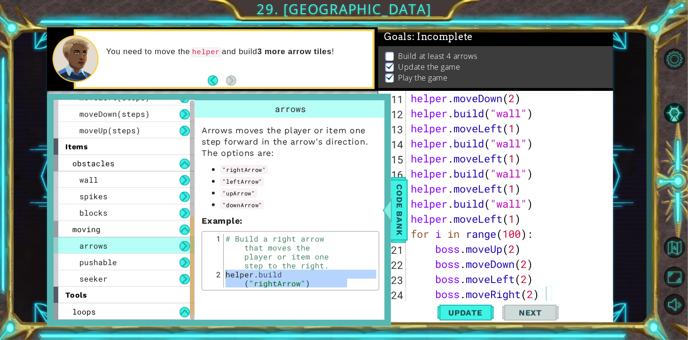
scroll to position [274, 0]
click at [117, 244] on span "pushable" at bounding box center [98, 262] width 38 height 10
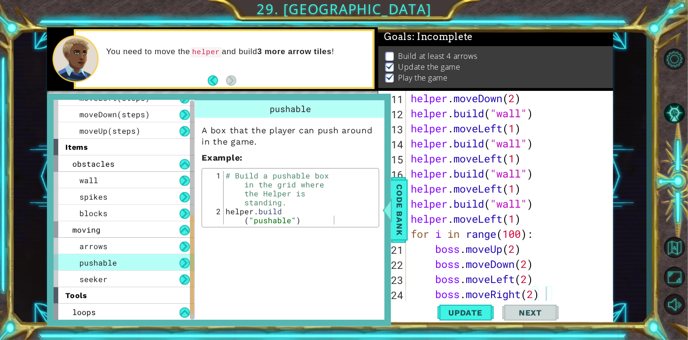
click at [117, 244] on span "pushable" at bounding box center [98, 262] width 38 height 10
type textarea "[DOMAIN_NAME]("pushable")"
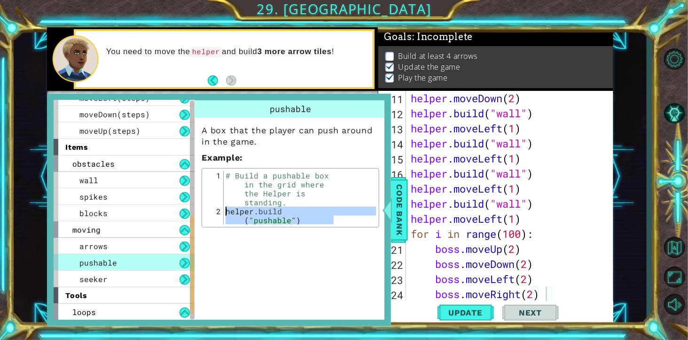
drag, startPoint x: 343, startPoint y: 220, endPoint x: 228, endPoint y: 213, distance: 115.4
click at [228, 213] on div "# Build a pushable box in the grid where the Helper is standing. helper . build…" at bounding box center [300, 224] width 153 height 107
drag, startPoint x: 228, startPoint y: 213, endPoint x: 262, endPoint y: 270, distance: 65.8
click at [262, 244] on div "pushable A box that the player can push around in the game. Example : [DOMAIN_N…" at bounding box center [292, 209] width 194 height 219
click at [125, 196] on div "spikes" at bounding box center [124, 196] width 141 height 16
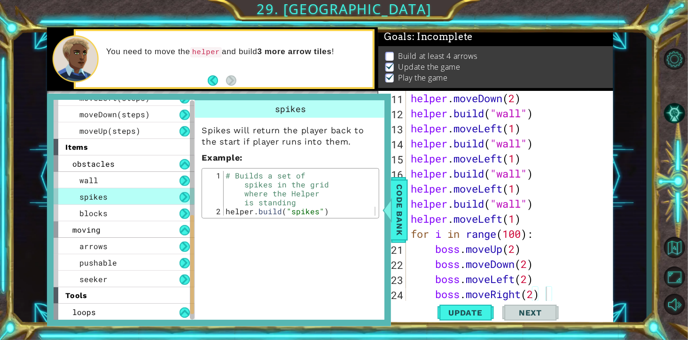
type textarea "[DOMAIN_NAME]("spikes")"
drag, startPoint x: 227, startPoint y: 223, endPoint x: 373, endPoint y: 220, distance: 146.3
click at [373, 220] on div "helper methods moveLeft(steps) moveRight(steps) moveUp(steps) moveDown(steps) b…" at bounding box center [219, 210] width 344 height 232
click at [382, 220] on div at bounding box center [388, 210] width 12 height 28
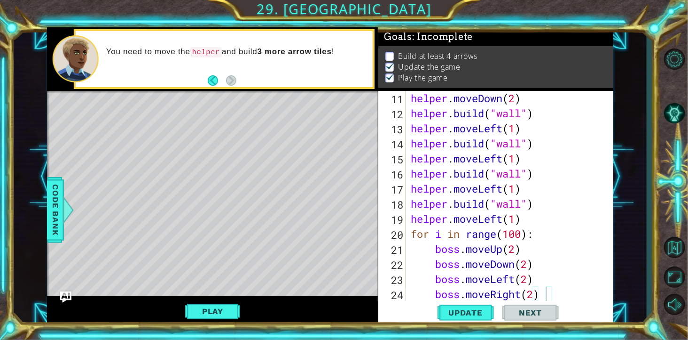
click at [458, 244] on span "Update" at bounding box center [465, 312] width 53 height 9
click at [60, 207] on span "Code Bank" at bounding box center [55, 209] width 15 height 57
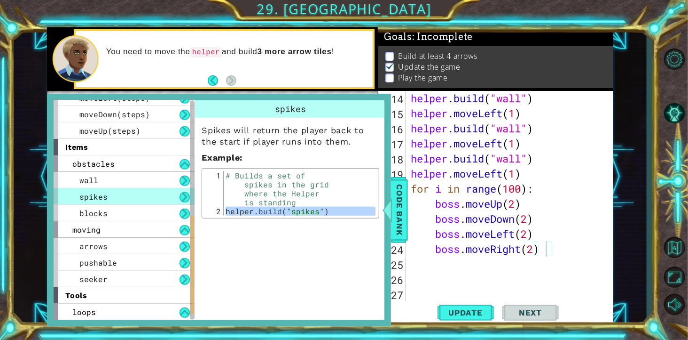
scroll to position [195, 0]
type textarea "helper.moveLeft(1)"
click at [490, 177] on div "helper . moveLeft ( 1 ) helper . build ( "wall" ) helper . moveLeft ( 1 ) helpe…" at bounding box center [509, 204] width 201 height 256
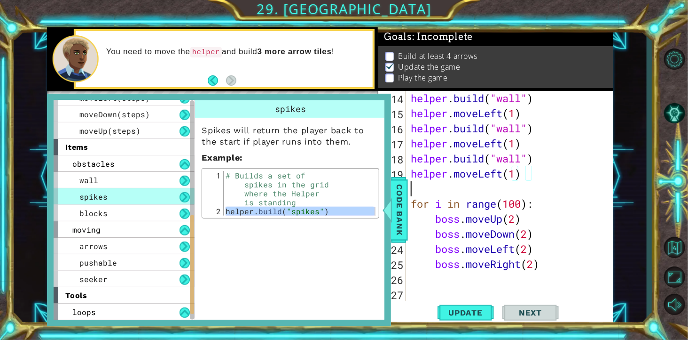
scroll to position [0, 0]
paste textarea "boss.moveUp(3)"
type textarea "boss.moveUp(3)"
click at [313, 215] on div "# Builds a set of spikes in the grid where the Helper is standing helper . buil…" at bounding box center [300, 193] width 153 height 45
drag, startPoint x: 228, startPoint y: 224, endPoint x: 368, endPoint y: 227, distance: 140.6
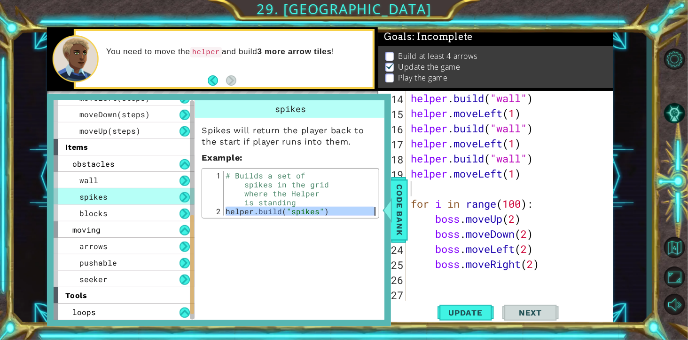
click at [368, 218] on div "[DOMAIN_NAME]("spikes") 1 2 # Builds a set of spikes in the grid where the Help…" at bounding box center [291, 193] width 178 height 50
click at [462, 191] on div "helper . moveLeft ( 1 ) helper . build ( "wall" ) helper . moveLeft ( 1 ) helpe…" at bounding box center [509, 204] width 201 height 256
paste textarea "[DOMAIN_NAME]("spikes")"
type textarea "[DOMAIN_NAME]("spikes")"
click at [459, 244] on span "Update" at bounding box center [465, 312] width 53 height 9
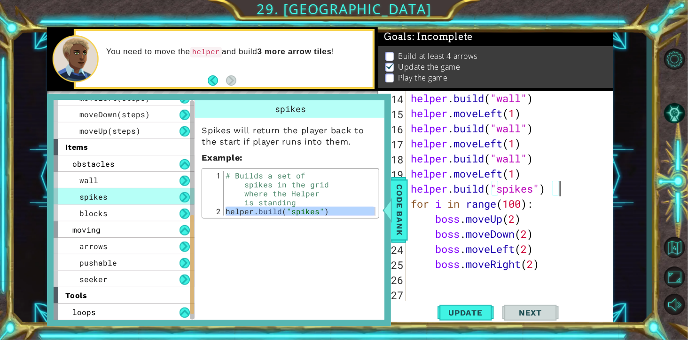
click at [403, 231] on span "Code Bank" at bounding box center [399, 209] width 15 height 57
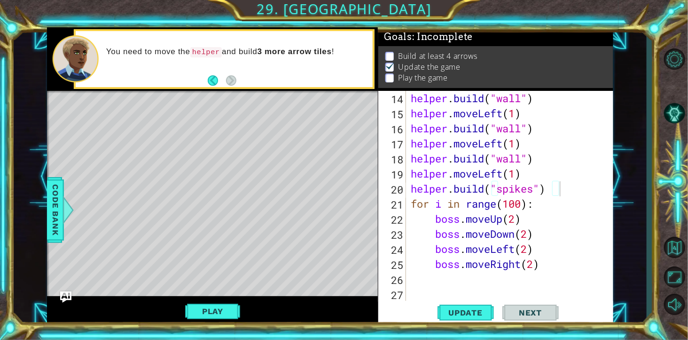
click at [58, 209] on span "Code Bank" at bounding box center [55, 209] width 15 height 57
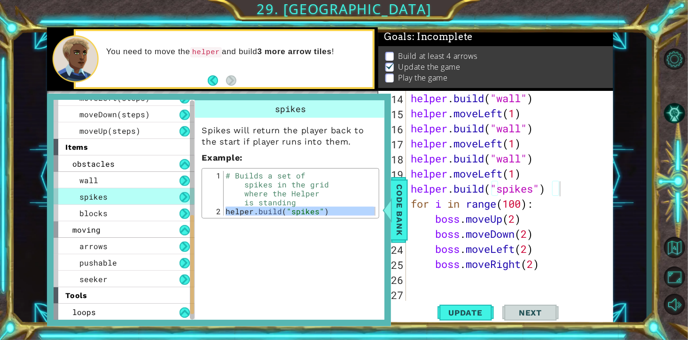
drag, startPoint x: 58, startPoint y: 209, endPoint x: 130, endPoint y: 231, distance: 75.0
click at [130, 231] on div "moving" at bounding box center [124, 229] width 141 height 16
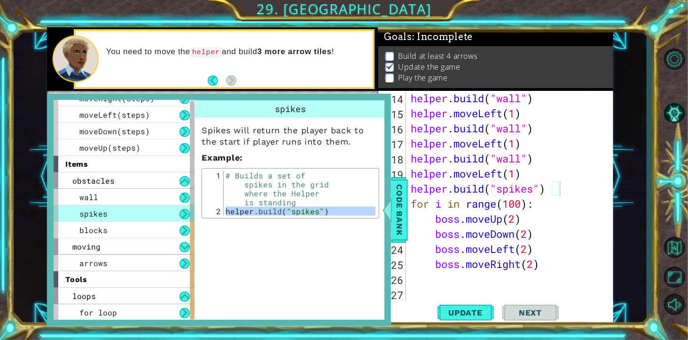
scroll to position [241, 0]
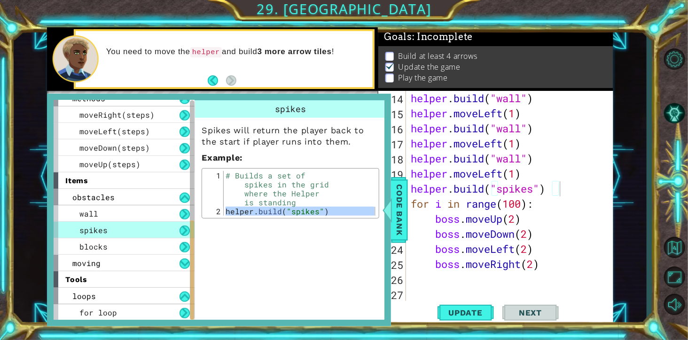
click at [130, 231] on div "spikes" at bounding box center [124, 229] width 141 height 16
click at [178, 231] on div "spikes" at bounding box center [124, 229] width 141 height 16
click at [184, 244] on button at bounding box center [185, 263] width 10 height 10
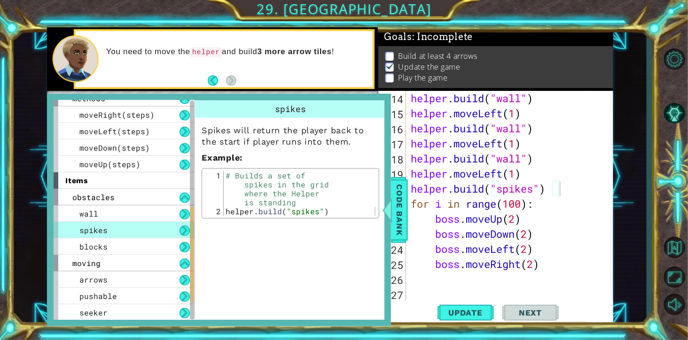
click at [129, 244] on div "moving" at bounding box center [124, 262] width 141 height 16
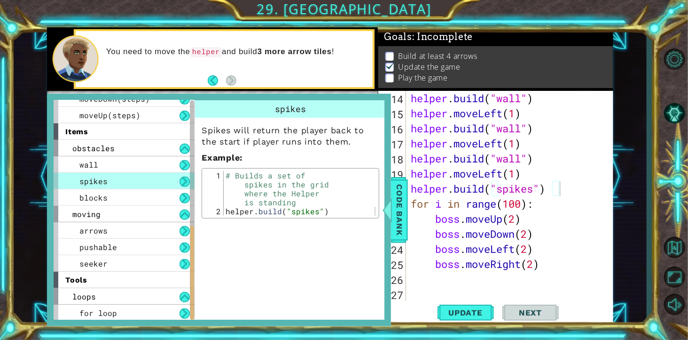
scroll to position [290, 0]
click at [152, 229] on div "arrows" at bounding box center [124, 229] width 141 height 16
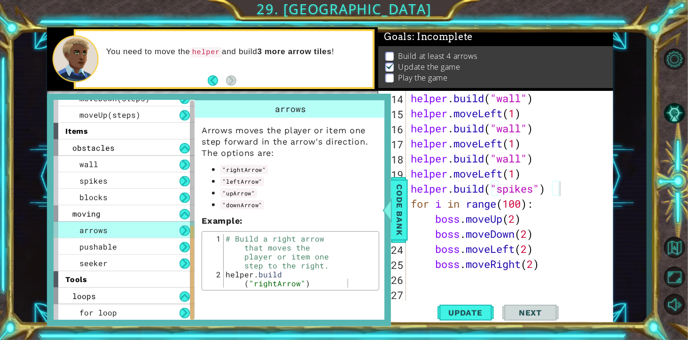
click at [401, 230] on span "Code Bank" at bounding box center [399, 209] width 15 height 57
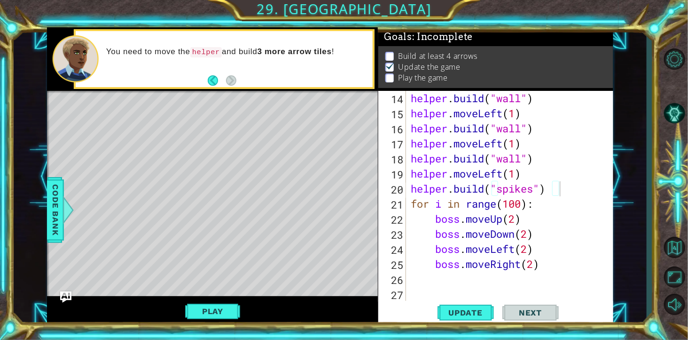
click at [207, 244] on button "Play" at bounding box center [212, 311] width 55 height 18
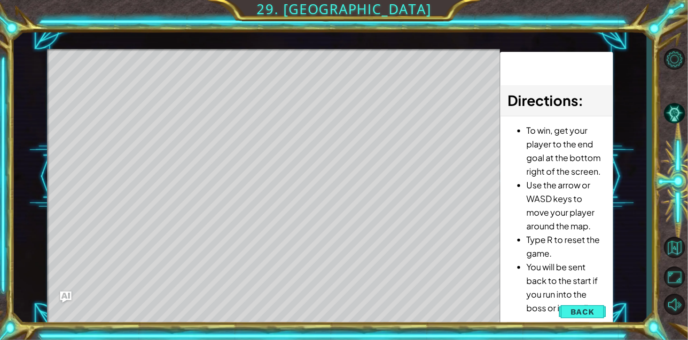
click at [490, 244] on span "Back" at bounding box center [583, 311] width 24 height 9
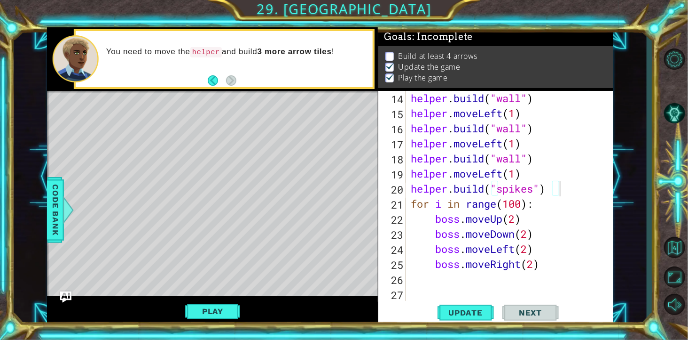
click at [69, 216] on div at bounding box center [69, 210] width 12 height 28
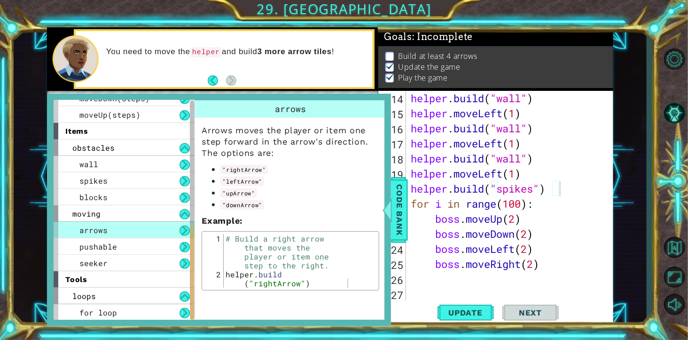
click at [120, 244] on div "seeker" at bounding box center [124, 262] width 141 height 16
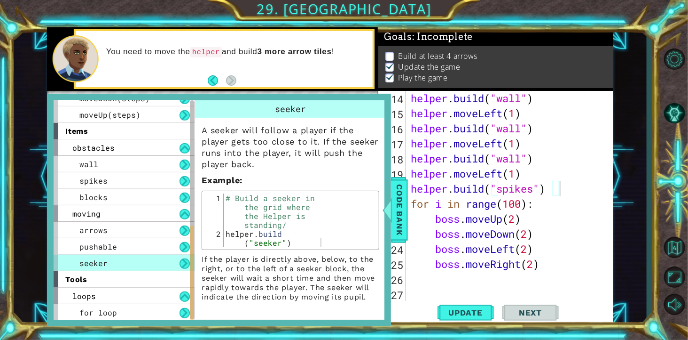
click at [398, 202] on span "Code Bank" at bounding box center [399, 209] width 15 height 57
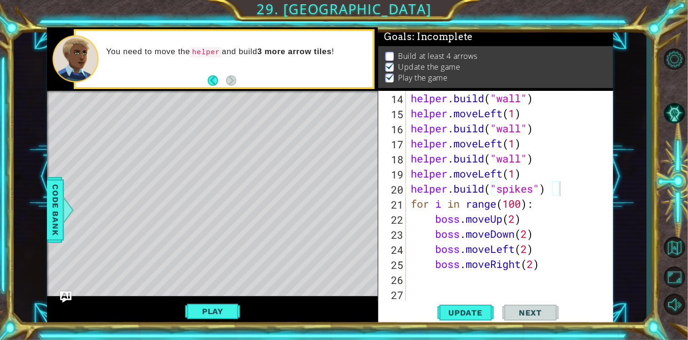
click at [68, 218] on div at bounding box center [69, 210] width 12 height 28
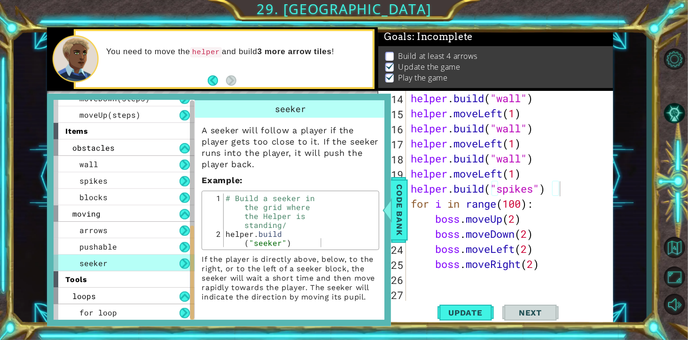
type textarea "[DOMAIN_NAME]("seeker")"
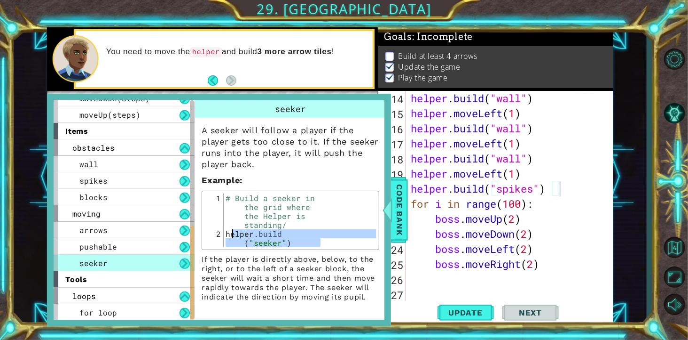
drag, startPoint x: 337, startPoint y: 253, endPoint x: 229, endPoint y: 247, distance: 107.4
click at [229, 244] on div "# Build a seeker in the grid where the Helper is standing/ helper . build ( "se…" at bounding box center [300, 246] width 153 height 107
drag, startPoint x: 229, startPoint y: 247, endPoint x: 331, endPoint y: 253, distance: 101.8
click at [331, 244] on div "# Build a seeker in the grid where the Helper is standing/ helper . build ( "se…" at bounding box center [300, 220] width 153 height 54
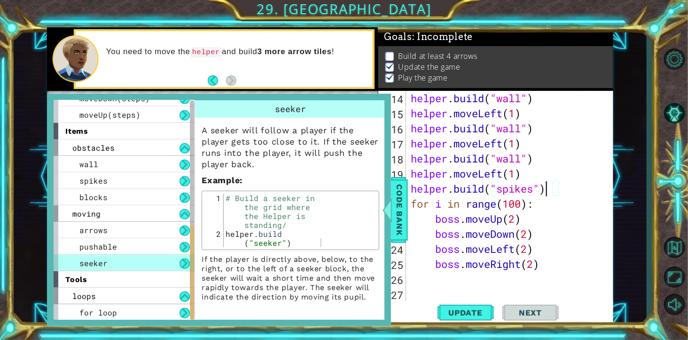
click at [490, 186] on div "helper . moveLeft ( 1 ) helper . build ( "wall" ) helper . moveLeft ( 1 ) helpe…" at bounding box center [509, 204] width 201 height 256
click at [485, 244] on span "Update" at bounding box center [465, 312] width 53 height 9
click at [397, 219] on span "Code Bank" at bounding box center [399, 209] width 15 height 57
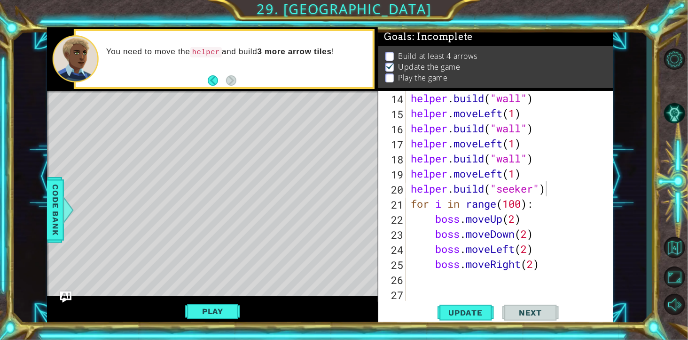
click at [205, 244] on button "Play" at bounding box center [212, 311] width 55 height 18
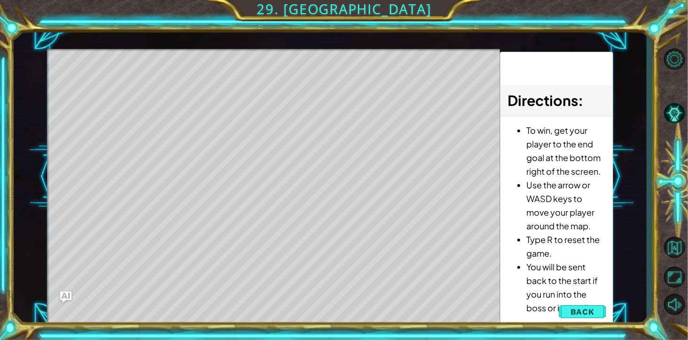
click at [490, 244] on span "Back" at bounding box center [583, 311] width 24 height 9
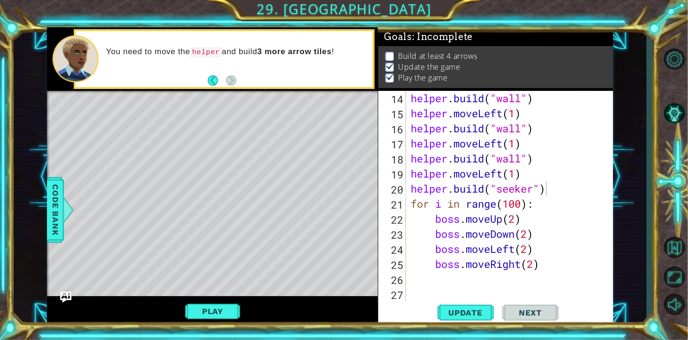
click at [448, 244] on span "Update" at bounding box center [465, 312] width 53 height 9
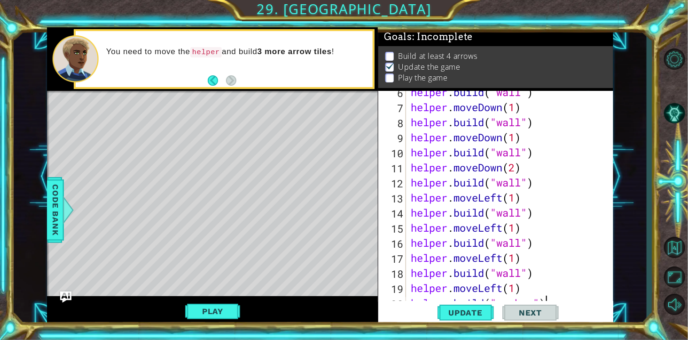
scroll to position [81, 0]
click at [490, 151] on div "helper . build ( "wall" ) helper . moveDown ( 1 ) helper . build ( "wall" ) hel…" at bounding box center [509, 213] width 201 height 256
type textarea "[DOMAIN_NAME]("wall")"
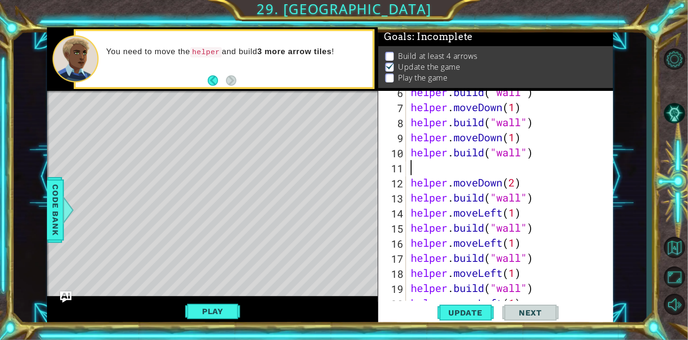
scroll to position [0, 0]
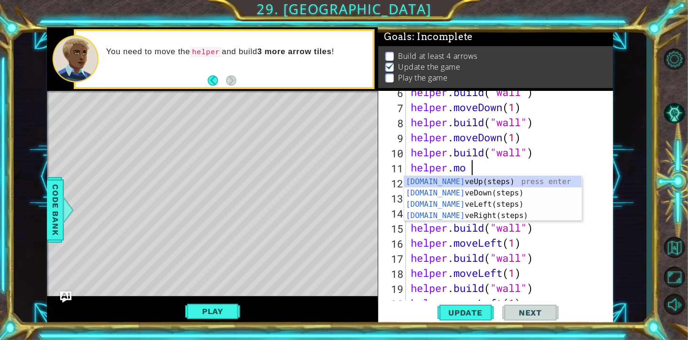
type textarea "helper.move"
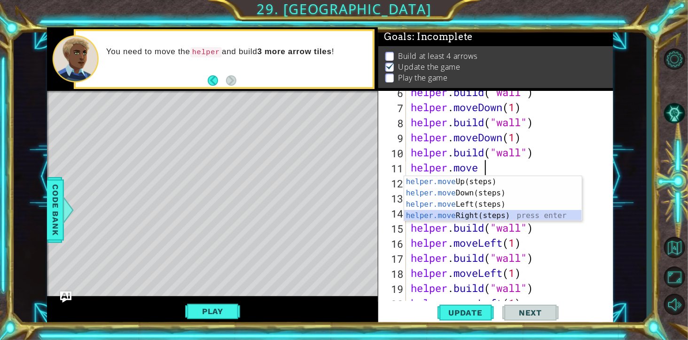
click at [490, 213] on div "helper.move Up(steps) press enter helper.move Down(steps) press enter helper.mo…" at bounding box center [493, 210] width 178 height 68
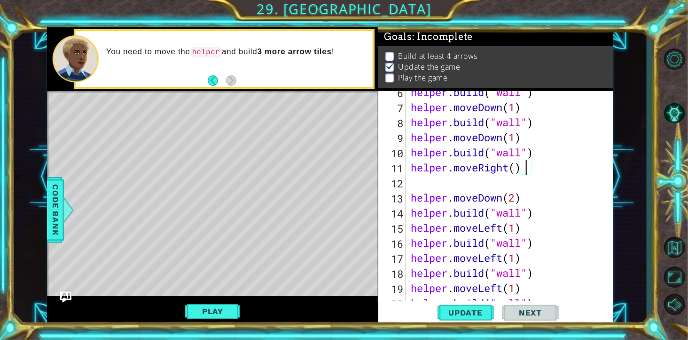
click at [490, 173] on div "helper . build ( "wall" ) helper . moveDown ( 1 ) helper . build ( "wall" ) hel…" at bounding box center [509, 213] width 201 height 256
type textarea "helper.moveRight(1)"
click at [486, 190] on div "helper . build ( "wall" ) helper . moveDown ( 1 ) helper . build ( "wall" ) hel…" at bounding box center [509, 213] width 201 height 256
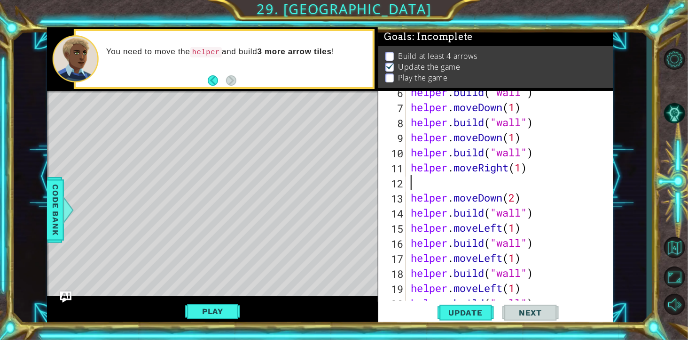
click at [486, 190] on div "helper . build ( "wall" ) helper . moveDown ( 1 ) helper . build ( "wall" ) hel…" at bounding box center [509, 213] width 201 height 256
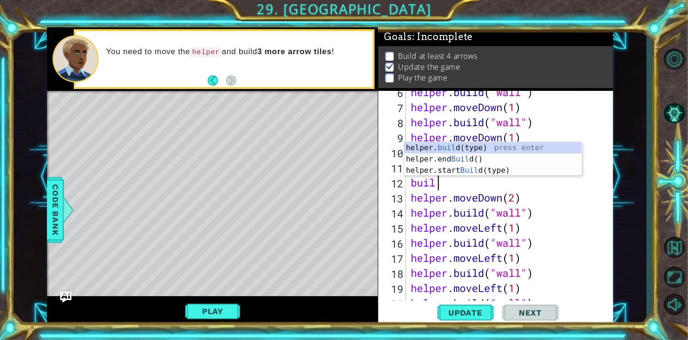
scroll to position [0, 33]
click at [490, 146] on div "helper. build (type) press enter helper.end Build () press enter helper.start B…" at bounding box center [493, 170] width 178 height 56
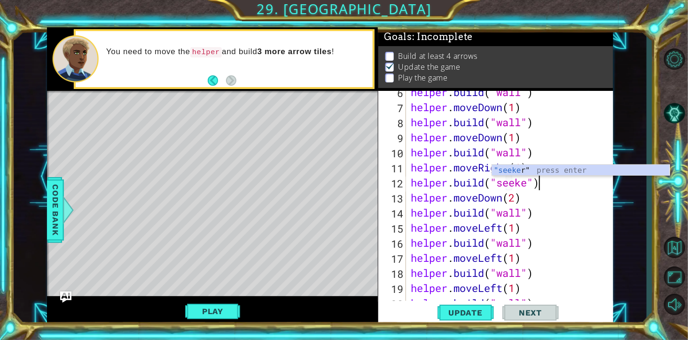
scroll to position [0, 135]
click at [490, 190] on div "helper . build ( "wall" ) helper . moveDown ( 1 ) helper . build ( "wall" ) hel…" at bounding box center [509, 213] width 201 height 256
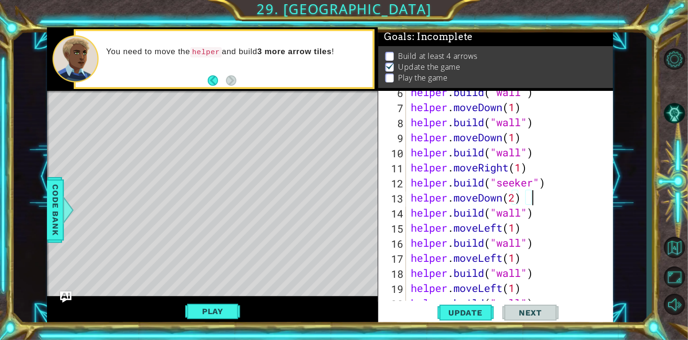
scroll to position [0, 121]
click at [490, 178] on div "helper . build ( "wall" ) helper . moveDown ( 1 ) helper . build ( "wall" ) hel…" at bounding box center [509, 213] width 201 height 256
type textarea "[DOMAIN_NAME]("seeker")"
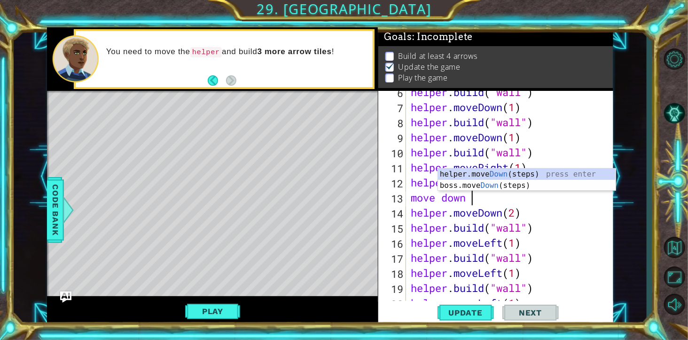
scroll to position [0, 60]
type textarea "move dow"
click at [490, 173] on div "helper.move Dow n(steps) press enter boss.move Dow n(steps) press enter" at bounding box center [527, 190] width 178 height 45
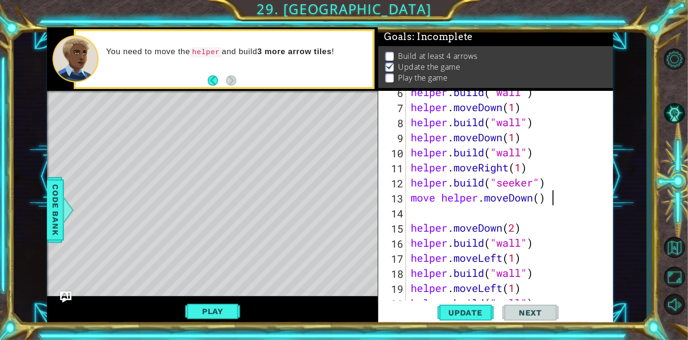
click at [490, 201] on div "helper . build ( "wall" ) helper . moveDown ( 1 ) helper . build ( "wall" ) hel…" at bounding box center [509, 213] width 201 height 256
drag, startPoint x: 538, startPoint y: 227, endPoint x: 413, endPoint y: 232, distance: 125.2
click at [413, 232] on div "helper . build ( "wall" ) helper . moveDown ( 1 ) helper . build ( "wall" ) hel…" at bounding box center [509, 213] width 201 height 256
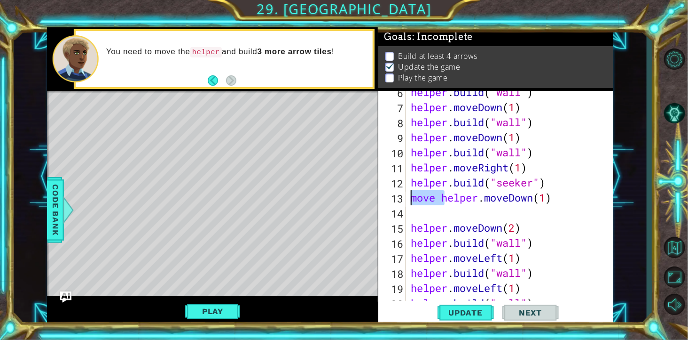
drag, startPoint x: 447, startPoint y: 201, endPoint x: 414, endPoint y: 202, distance: 33.4
click at [414, 202] on div "helper . build ( "wall" ) helper . moveDown ( 1 ) helper . build ( "wall" ) hel…" at bounding box center [509, 213] width 201 height 256
click at [490, 231] on div "helper . build ( "wall" ) helper . moveDown ( 1 ) helper . build ( "wall" ) hel…" at bounding box center [509, 213] width 201 height 256
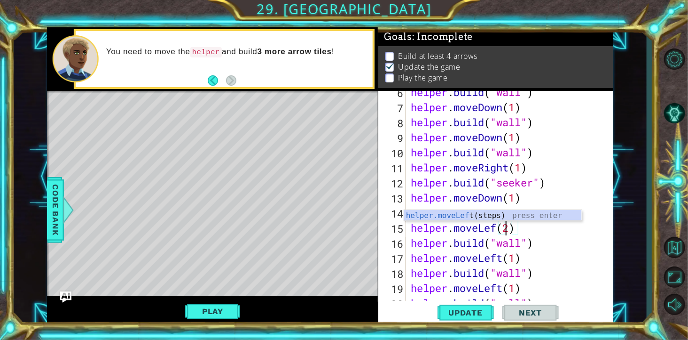
scroll to position [0, 102]
click at [490, 228] on div "helper . build ( "wall" ) helper . moveDown ( 1 ) helper . build ( "wall" ) hel…" at bounding box center [509, 213] width 201 height 256
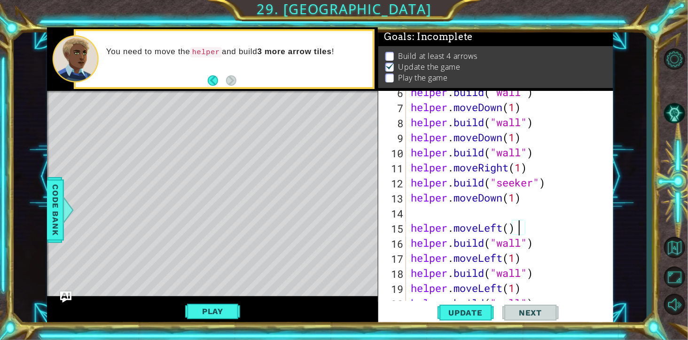
type textarea "helper.moveLeft(1)"
click at [422, 217] on div "helper . build ( "wall" ) helper . moveDown ( 1 ) helper . build ( "wall" ) hel…" at bounding box center [509, 213] width 201 height 256
click at [415, 232] on div "helper . build ( "wall" ) helper . moveDown ( 1 ) helper . build ( "wall" ) hel…" at bounding box center [509, 213] width 201 height 256
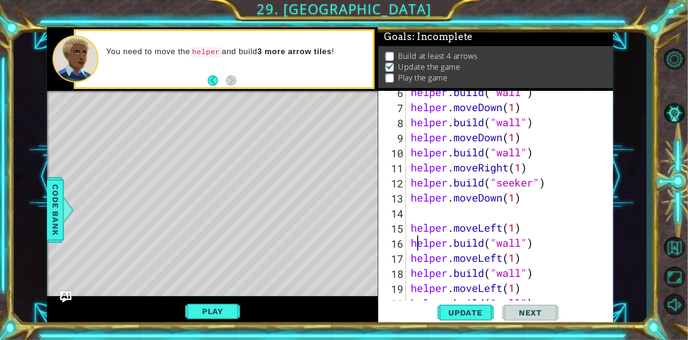
click at [463, 244] on span "Update" at bounding box center [465, 312] width 53 height 9
click at [490, 202] on div "helper . build ( "wall" ) helper . moveDown ( 1 ) helper . build ( "wall" ) hel…" at bounding box center [509, 213] width 201 height 256
click at [481, 244] on span "Update" at bounding box center [465, 312] width 53 height 9
click at [203, 244] on button "Play" at bounding box center [212, 311] width 55 height 18
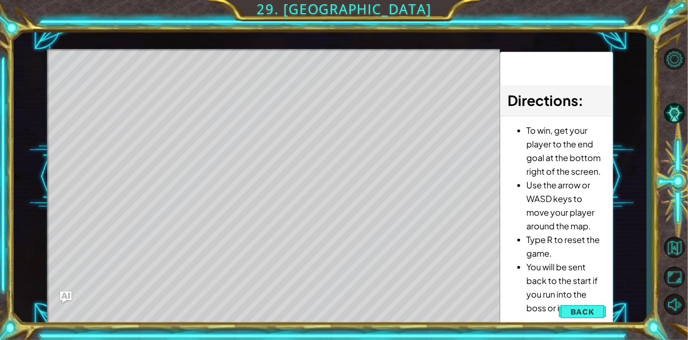
click at [490, 244] on span "Back" at bounding box center [583, 311] width 24 height 9
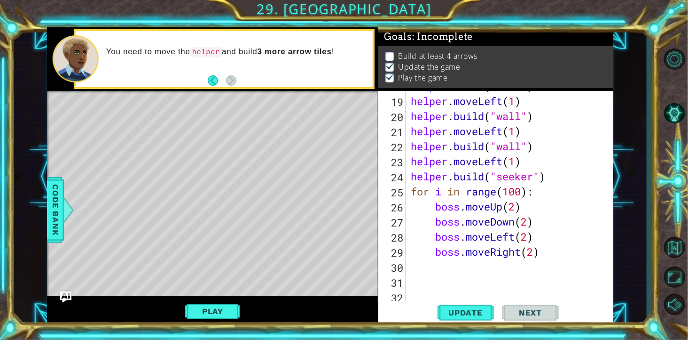
scroll to position [270, 0]
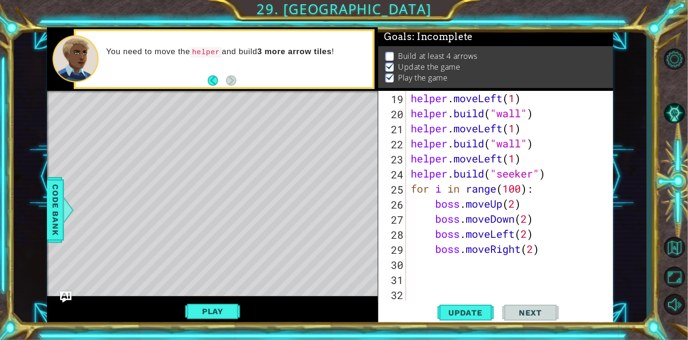
click at [490, 205] on div "helper . build ( "wall" ) helper . moveLeft ( 1 ) helper . build ( "wall" ) hel…" at bounding box center [509, 204] width 201 height 256
click at [490, 216] on div "helper . build ( "wall" ) helper . moveLeft ( 1 ) helper . build ( "wall" ) hel…" at bounding box center [509, 204] width 201 height 256
click at [490, 233] on div "helper . build ( "wall" ) helper . moveLeft ( 1 ) helper . build ( "wall" ) hel…" at bounding box center [509, 204] width 201 height 256
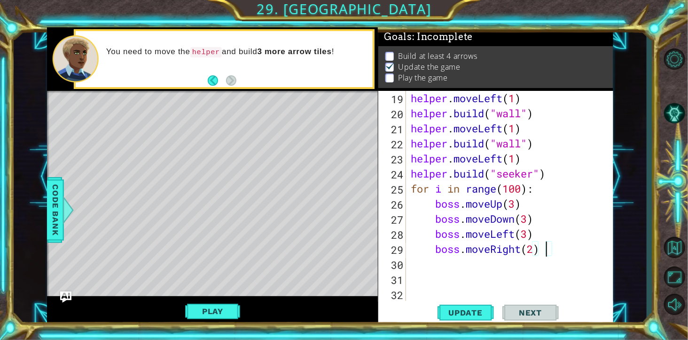
click at [490, 244] on div "helper . build ( "wall" ) helper . moveLeft ( 1 ) helper . build ( "wall" ) hel…" at bounding box center [509, 204] width 201 height 256
click at [474, 244] on span "Update" at bounding box center [465, 312] width 53 height 9
click at [201, 244] on button "Play" at bounding box center [212, 311] width 55 height 18
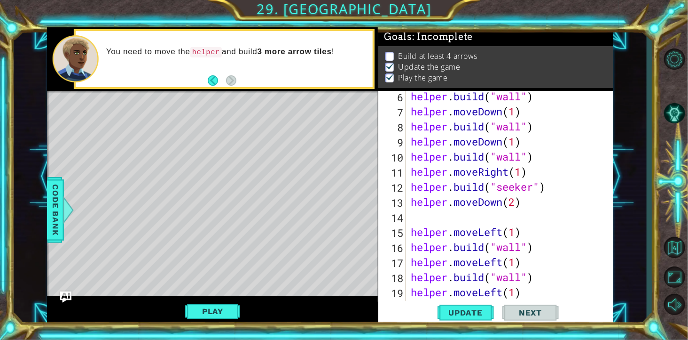
scroll to position [79, 0]
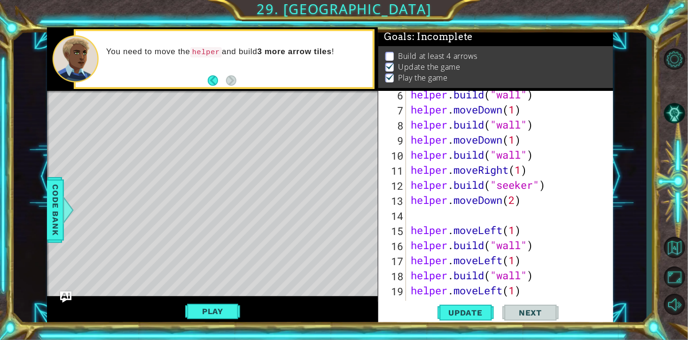
type textarea "helper.moveRight(1)"
click at [490, 172] on div "helper . build ( "wall" ) helper . moveDown ( 1 ) helper . build ( "wall" ) hel…" at bounding box center [509, 215] width 201 height 256
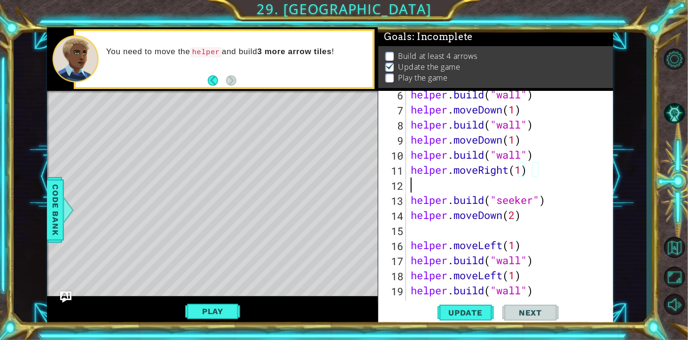
scroll to position [0, 0]
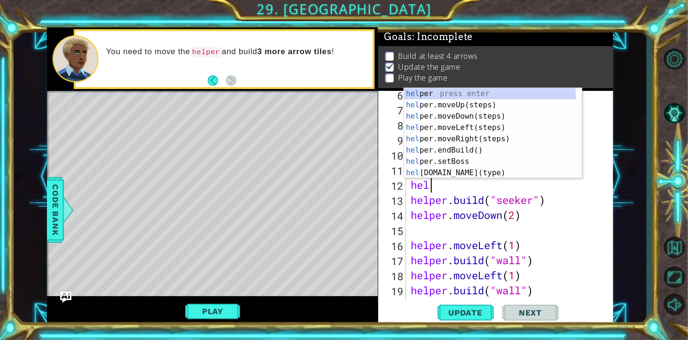
type textarea "help"
click at [490, 107] on div "help er press enter help er.moveUp(steps) press enter help er.moveDown(steps) p…" at bounding box center [490, 144] width 172 height 113
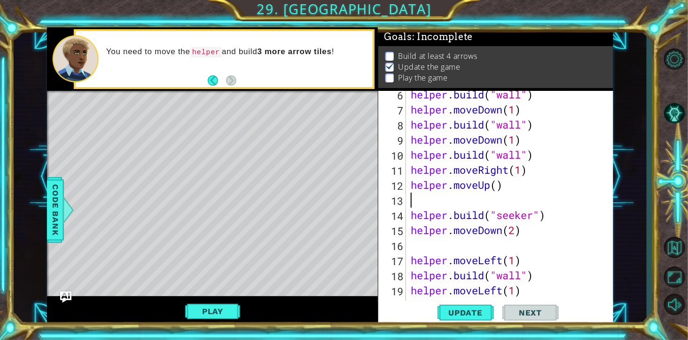
scroll to position [0, 0]
click at [413, 217] on div "helper . build ( "wall" ) helper . moveDown ( 1 ) helper . build ( "wall" ) hel…" at bounding box center [509, 215] width 201 height 256
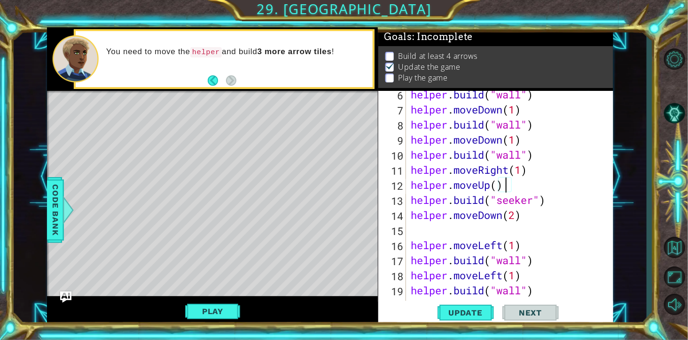
click at [490, 189] on div "helper . build ( "wall" ) helper . moveDown ( 1 ) helper . build ( "wall" ) hel…" at bounding box center [509, 215] width 201 height 256
click at [490, 215] on div "helper . build ( "wall" ) helper . moveDown ( 1 ) helper . build ( "wall" ) hel…" at bounding box center [509, 215] width 201 height 256
click at [463, 244] on span "Update" at bounding box center [465, 312] width 53 height 9
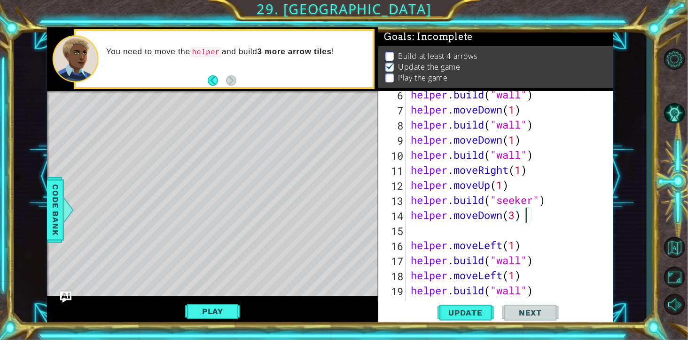
click at [214, 244] on button "Play" at bounding box center [212, 311] width 55 height 18
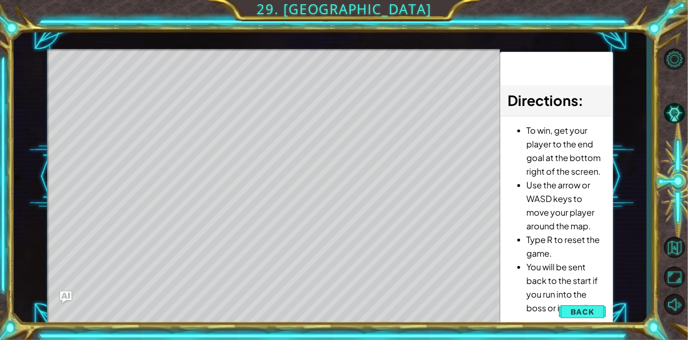
click at [490, 244] on button "Back" at bounding box center [582, 311] width 47 height 19
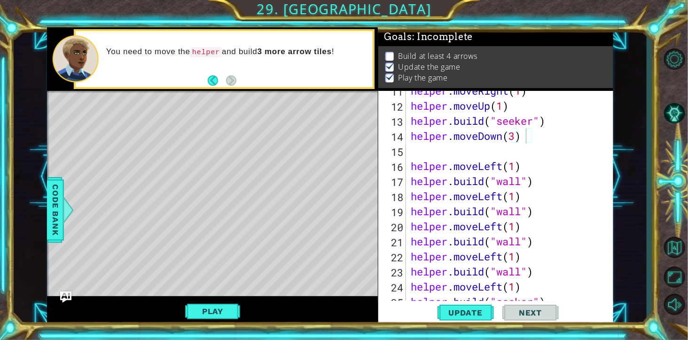
scroll to position [154, 0]
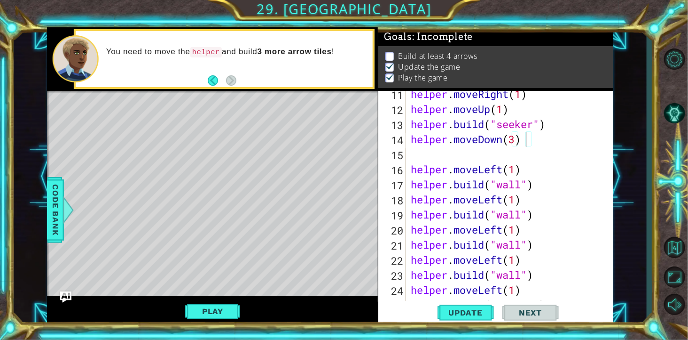
click at [411, 171] on div "helper . moveRight ( 1 ) helper . moveUp ( 1 ) helper . build ( "seeker" ) help…" at bounding box center [509, 215] width 201 height 256
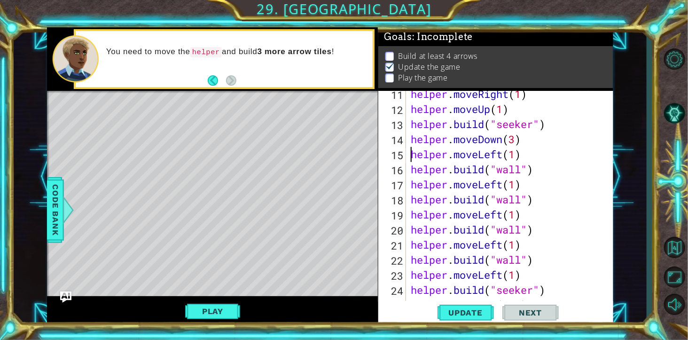
click at [56, 219] on span "Code Bank" at bounding box center [55, 209] width 15 height 57
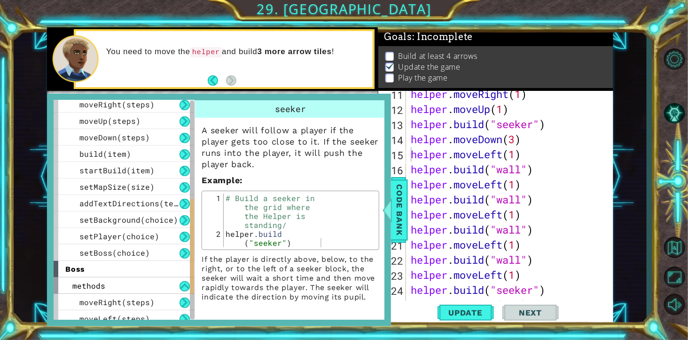
scroll to position [290, 0]
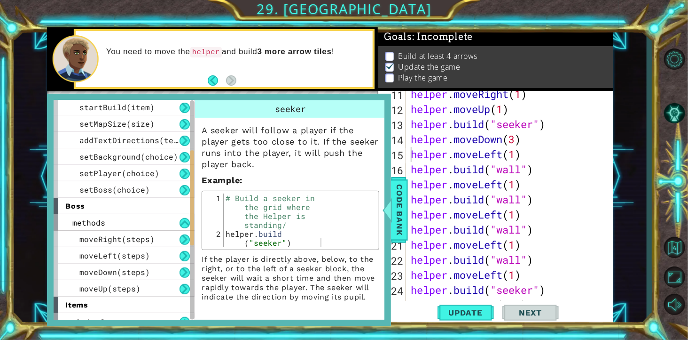
drag, startPoint x: 190, startPoint y: 250, endPoint x: 205, endPoint y: 175, distance: 76.7
click at [205, 175] on div "helper methods moveLeft(steps) moveRight(steps) moveUp(steps) moveDown(steps) b…" at bounding box center [219, 209] width 331 height 219
click at [393, 229] on span "Code Bank" at bounding box center [399, 209] width 15 height 57
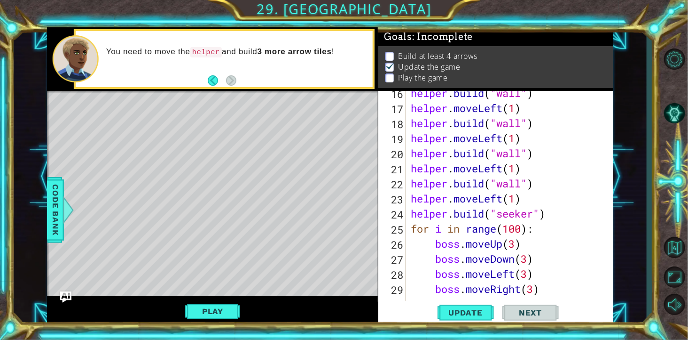
scroll to position [233, 0]
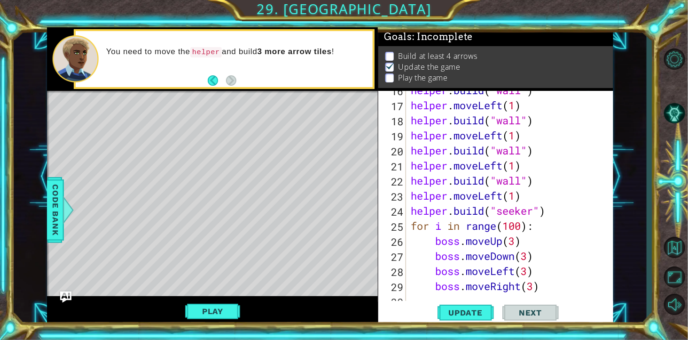
type textarea "[DOMAIN_NAME]("seeker")"
click at [490, 213] on div "helper . build ( "wall" ) helper . moveLeft ( 1 ) helper . build ( "wall" ) hel…" at bounding box center [509, 211] width 201 height 256
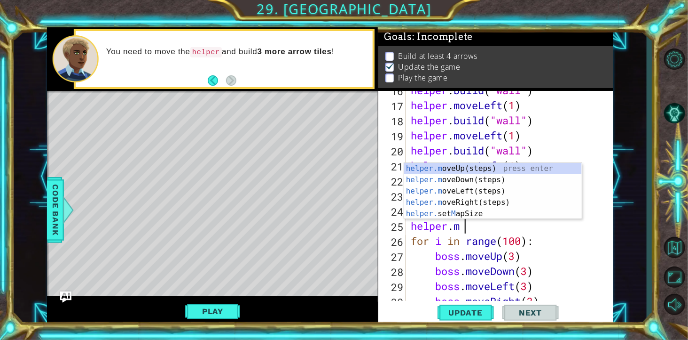
scroll to position [0, 60]
type textarea "[DOMAIN_NAME]"
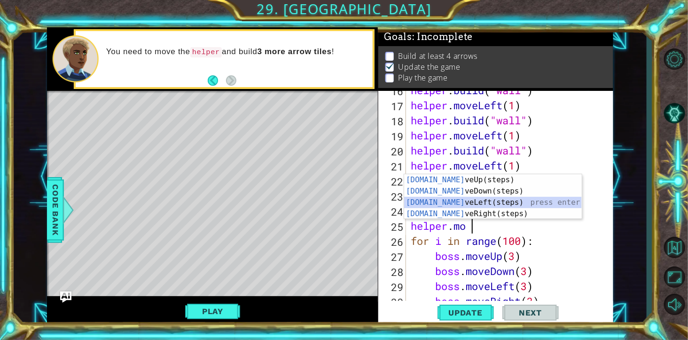
click at [490, 200] on div "[DOMAIN_NAME] veUp(steps) press enter [DOMAIN_NAME] veDown(steps) press enter […" at bounding box center [493, 208] width 178 height 68
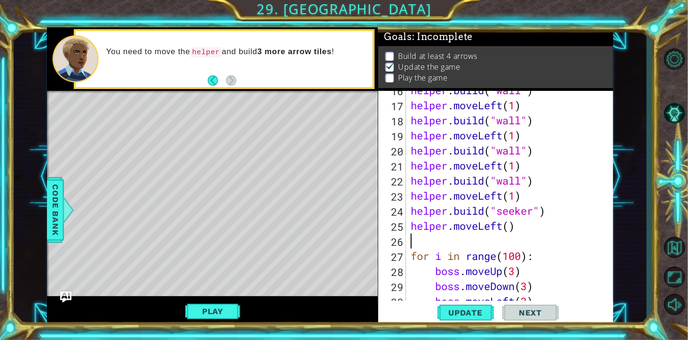
click at [490, 228] on div "helper . build ( "wall" ) helper . moveLeft ( 1 ) helper . build ( "wall" ) hel…" at bounding box center [509, 211] width 201 height 256
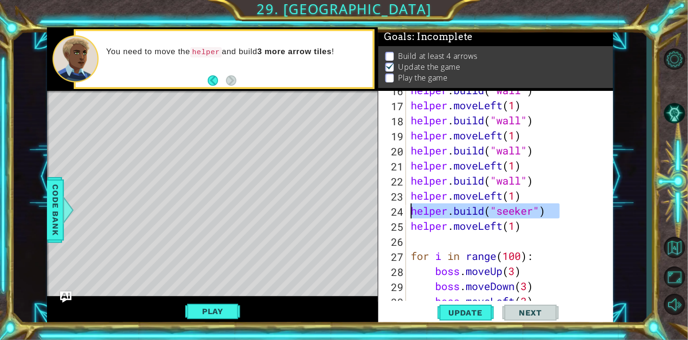
drag, startPoint x: 565, startPoint y: 213, endPoint x: 411, endPoint y: 215, distance: 153.8
click at [411, 215] on div "helper . build ( "wall" ) helper . moveLeft ( 1 ) helper . build ( "wall" ) hel…" at bounding box center [509, 211] width 201 height 256
type textarea "[DOMAIN_NAME]("seeker")"
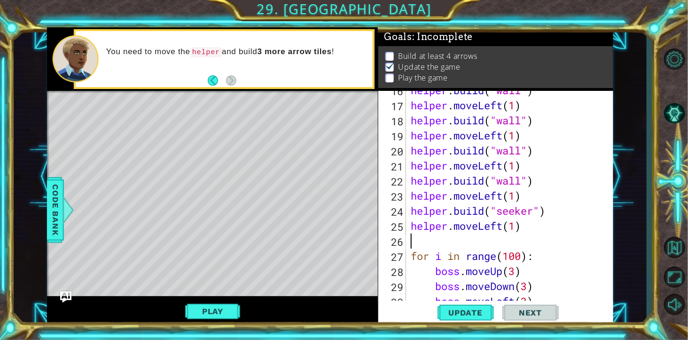
click at [456, 244] on div "helper . build ( "wall" ) helper . moveLeft ( 1 ) helper . build ( "wall" ) hel…" at bounding box center [509, 211] width 201 height 256
paste textarea "[DOMAIN_NAME]("seeker")"
type textarea "[DOMAIN_NAME]("seeker")"
click at [62, 215] on span "Code Bank" at bounding box center [55, 209] width 15 height 57
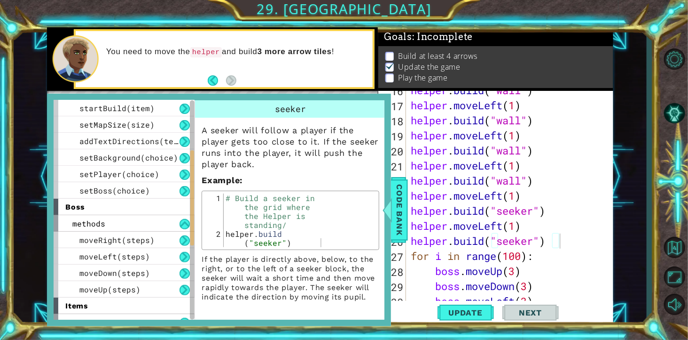
click at [402, 228] on span "Code Bank" at bounding box center [399, 209] width 15 height 57
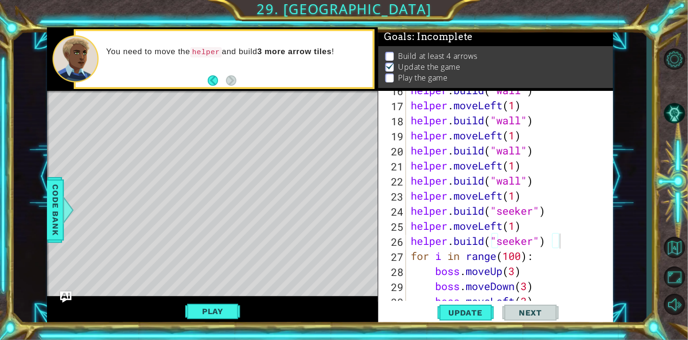
click at [470, 244] on span "Update" at bounding box center [465, 312] width 53 height 9
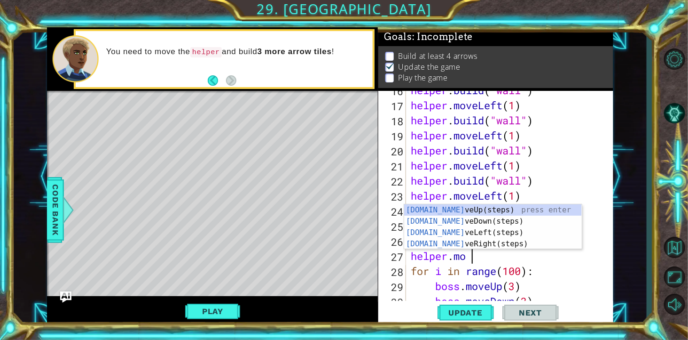
type textarea "helper.move"
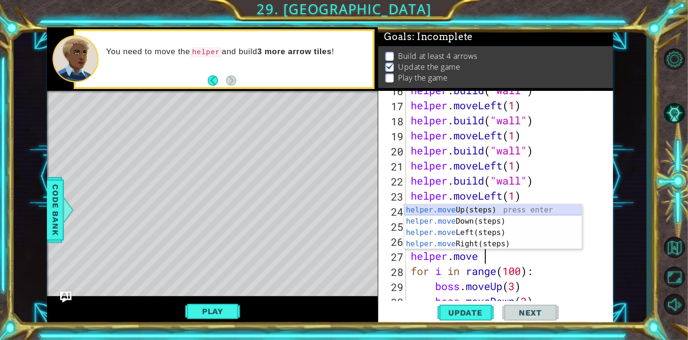
click at [490, 209] on div "helper.move Up(steps) press enter helper.move Down(steps) press enter helper.mo…" at bounding box center [493, 238] width 178 height 68
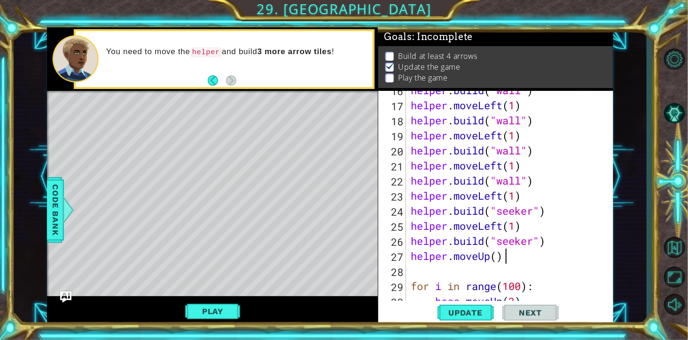
click at [490, 244] on div "helper . build ( "wall" ) helper . moveLeft ( 1 ) helper . build ( "wall" ) hel…" at bounding box center [509, 211] width 201 height 256
type textarea "helper.moveUp(3)"
click at [490, 244] on div "helper . build ( "wall" ) helper . moveLeft ( 1 ) helper . build ( "wall" ) hel…" at bounding box center [509, 211] width 201 height 256
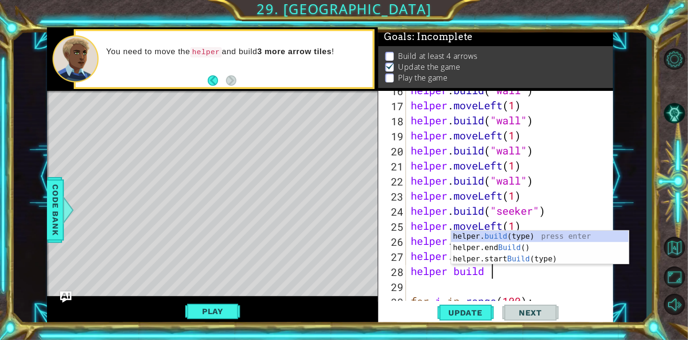
scroll to position [0, 87]
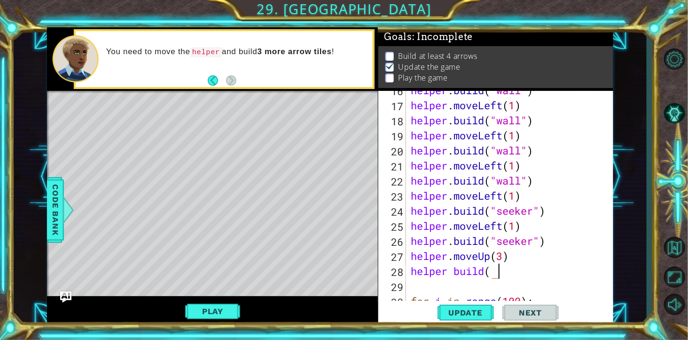
type textarea "helper build("
click at [57, 205] on span "Code Bank" at bounding box center [55, 209] width 15 height 57
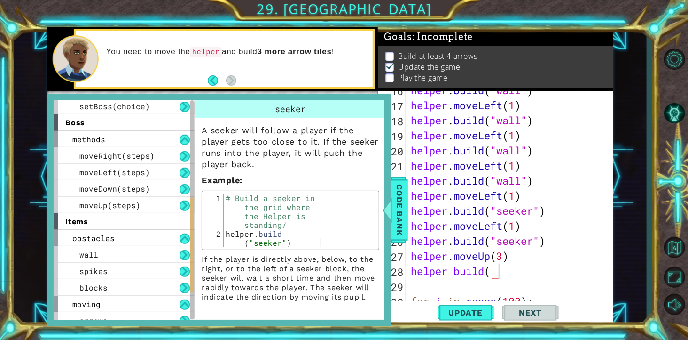
scroll to position [196, 0]
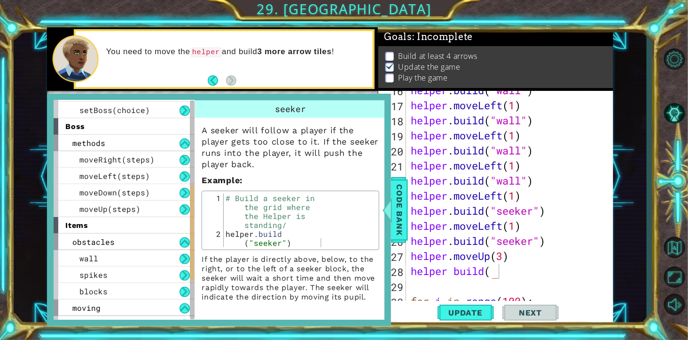
drag, startPoint x: 191, startPoint y: 205, endPoint x: 203, endPoint y: 240, distance: 36.7
click at [203, 240] on div "helper methods moveLeft(steps) moveRight(steps) moveUp(steps) moveDown(steps) b…" at bounding box center [219, 209] width 331 height 219
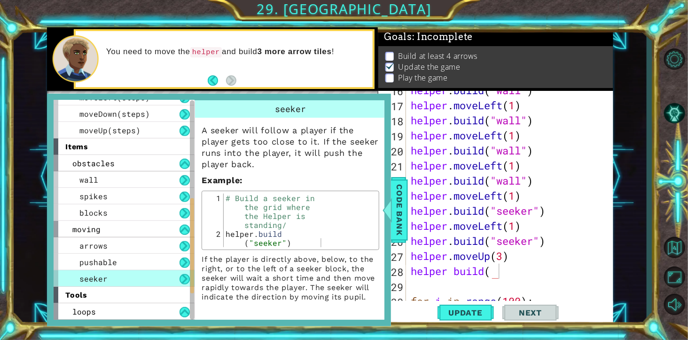
scroll to position [283, 0]
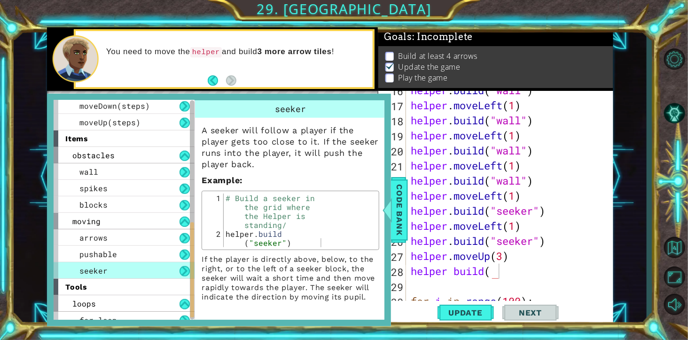
drag, startPoint x: 193, startPoint y: 215, endPoint x: 198, endPoint y: 253, distance: 37.4
click at [198, 244] on div "helper methods moveLeft(steps) moveRight(steps) moveUp(steps) moveDown(steps) b…" at bounding box center [219, 209] width 331 height 219
click at [145, 237] on div "arrows" at bounding box center [124, 237] width 141 height 16
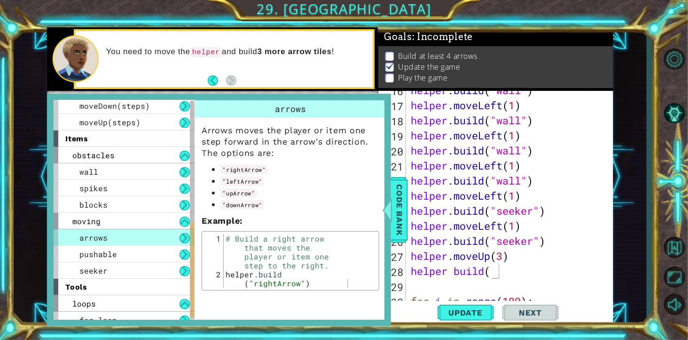
click at [264, 209] on code ""downArrow"" at bounding box center [243, 204] width 44 height 9
drag, startPoint x: 293, startPoint y: 213, endPoint x: 253, endPoint y: 219, distance: 40.8
click at [253, 209] on code ""downArrow"" at bounding box center [243, 204] width 44 height 9
type textarea "[DOMAIN_NAME]("rightArrow")"
drag, startPoint x: 352, startPoint y: 293, endPoint x: 223, endPoint y: 287, distance: 128.5
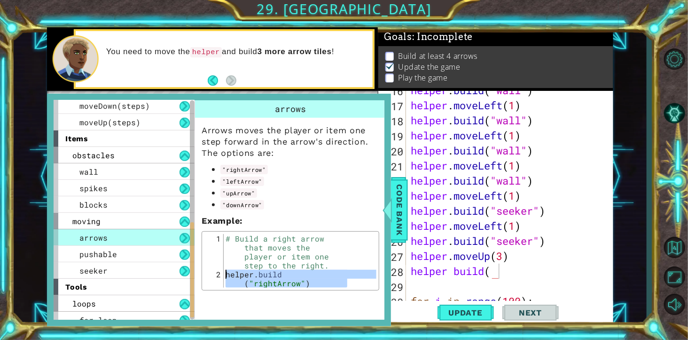
click at [223, 244] on div "[DOMAIN_NAME]("rightArrow") 1 2 # Build a right arrow that moves the player or …" at bounding box center [291, 261] width 172 height 54
drag, startPoint x: 506, startPoint y: 273, endPoint x: 412, endPoint y: 276, distance: 93.6
click at [412, 244] on div "helper . build ( "wall" ) helper . moveLeft ( 1 ) helper . build ( "wall" ) hel…" at bounding box center [509, 211] width 201 height 256
paste textarea ".build("rightArrow")"
click at [490, 244] on div "helper . build ( "wall" ) helper . moveLeft ( 1 ) helper . build ( "wall" ) hel…" at bounding box center [509, 211] width 201 height 256
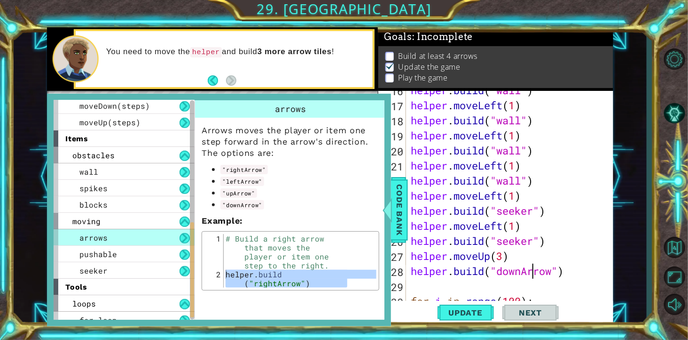
scroll to position [0, 121]
click at [468, 244] on span "Update" at bounding box center [465, 312] width 53 height 9
click at [402, 213] on span "Code Bank" at bounding box center [399, 209] width 15 height 57
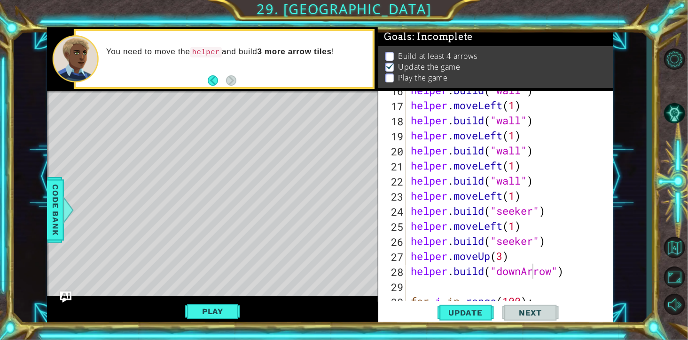
click at [218, 244] on button "Play" at bounding box center [212, 311] width 55 height 18
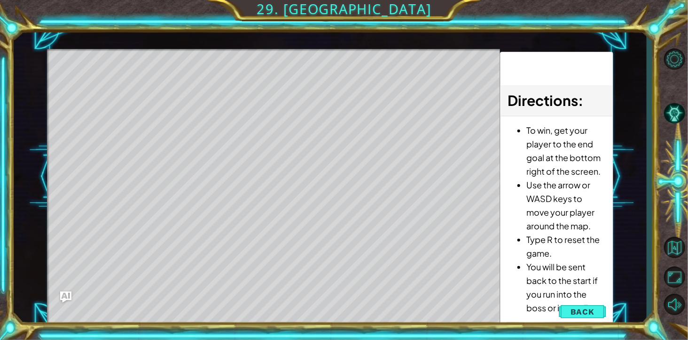
click at [490, 244] on span "Back" at bounding box center [583, 311] width 24 height 9
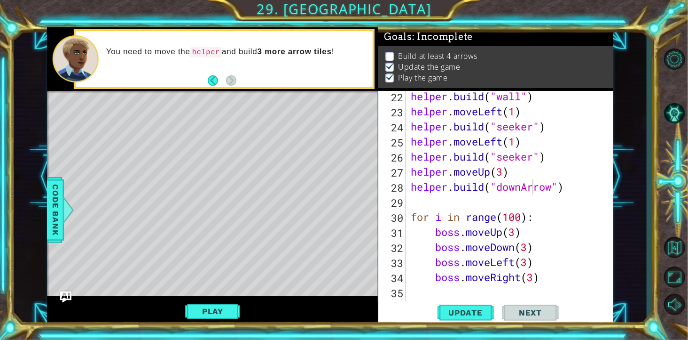
scroll to position [321, 0]
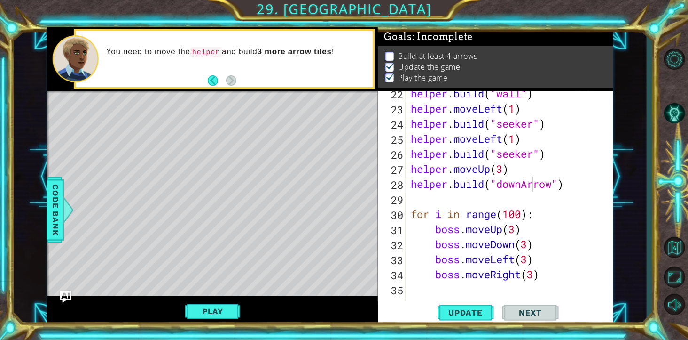
type textarea "helper.moveUp(3)"
drag, startPoint x: 530, startPoint y: 169, endPoint x: 414, endPoint y: 171, distance: 116.6
click at [414, 171] on div "helper . build ( "wall" ) helper . moveLeft ( 1 ) helper . build ( "seeker" ) h…" at bounding box center [509, 214] width 201 height 256
click at [490, 197] on div "helper . build ( "wall" ) helper . moveLeft ( 1 ) helper . build ( "seeker" ) h…" at bounding box center [509, 214] width 201 height 256
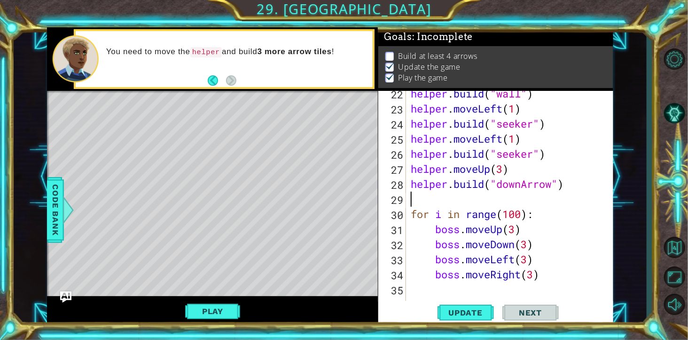
scroll to position [0, 0]
paste textarea "helper.moveUp(3)"
click at [490, 199] on div "helper . build ( "wall" ) helper . moveLeft ( 1 ) helper . build ( "seeker" ) h…" at bounding box center [509, 214] width 201 height 256
click at [490, 200] on div "helper . build ( "wall" ) helper . moveLeft ( 1 ) helper . build ( "seeker" ) h…" at bounding box center [509, 214] width 201 height 256
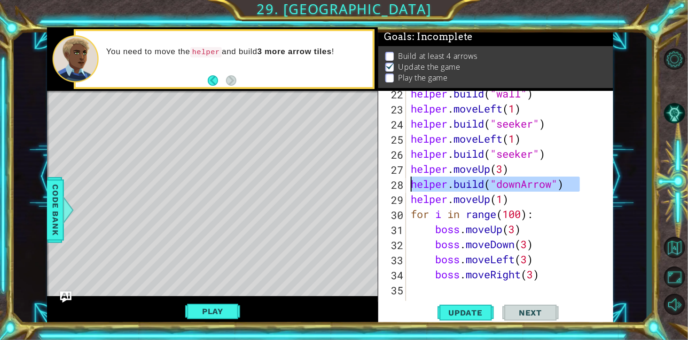
drag, startPoint x: 582, startPoint y: 185, endPoint x: 414, endPoint y: 189, distance: 168.4
click at [414, 189] on div "helper . build ( "wall" ) helper . moveLeft ( 1 ) helper . build ( "seeker" ) h…" at bounding box center [509, 214] width 201 height 256
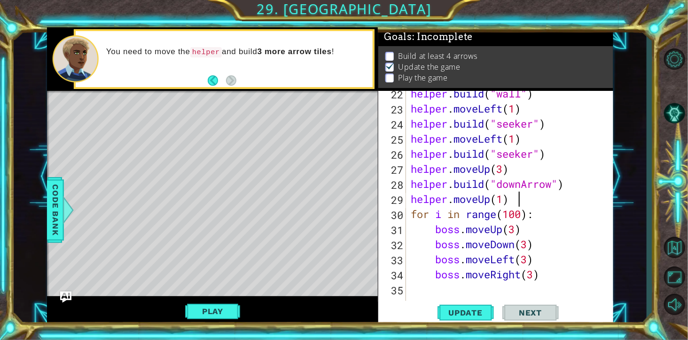
click at [490, 200] on div "helper . build ( "wall" ) helper . moveLeft ( 1 ) helper . build ( "seeker" ) h…" at bounding box center [509, 214] width 201 height 256
type textarea "helper.moveUp(1)"
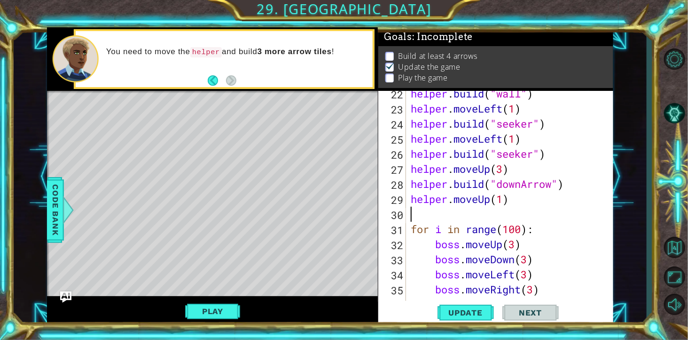
paste textarea "[DOMAIN_NAME]("downArrow")"
type textarea "[DOMAIN_NAME]("downArrow")"
click at [490, 213] on div "helper . build ( "wall" ) helper . moveLeft ( 1 ) helper . build ( "seeker" ) h…" at bounding box center [509, 214] width 201 height 256
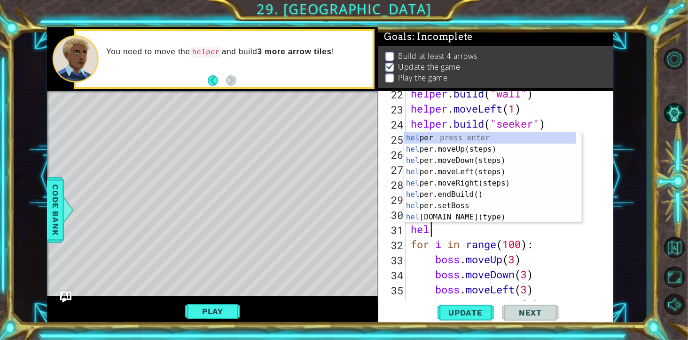
scroll to position [0, 26]
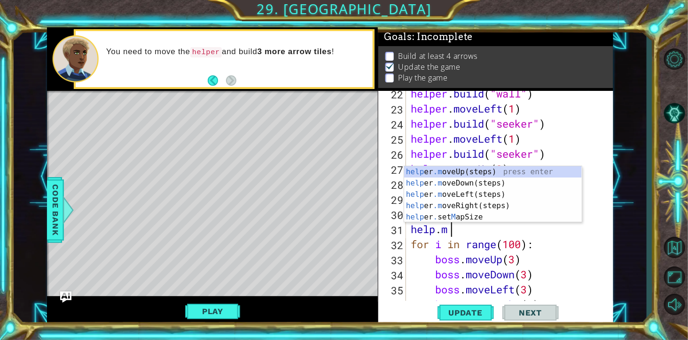
type textarea "[DOMAIN_NAME]"
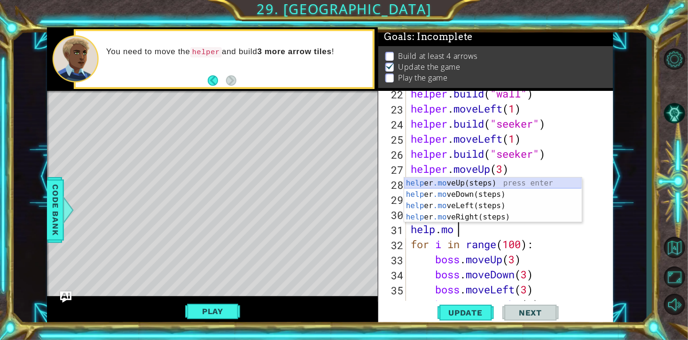
click at [490, 184] on div "help er .mo veUp(steps) press enter help er .mo veDown(steps) press enter help …" at bounding box center [493, 211] width 178 height 68
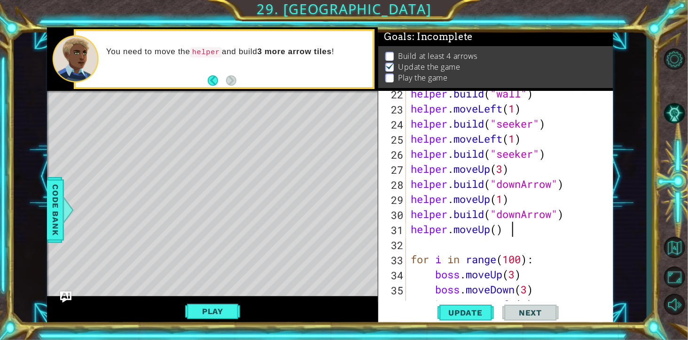
click at [490, 232] on div "helper . build ( "wall" ) helper . moveLeft ( 1 ) helper . build ( "seeker" ) h…" at bounding box center [509, 214] width 201 height 256
type textarea "helper.moveUp(1)"
click at [490, 233] on div "helper . build ( "wall" ) helper . moveLeft ( 1 ) helper . build ( "seeker" ) h…" at bounding box center [509, 214] width 201 height 256
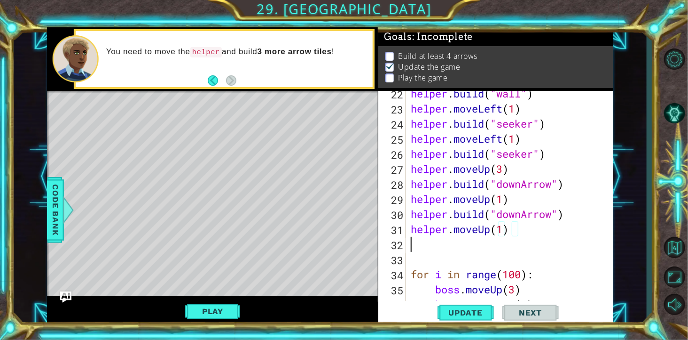
scroll to position [0, 0]
paste textarea "[DOMAIN_NAME]("downArrow")"
type textarea "[DOMAIN_NAME]("downArrow")"
click at [428, 244] on div "helper . build ( "wall" ) helper . moveLeft ( 1 ) helper . build ( "seeker" ) h…" at bounding box center [509, 214] width 201 height 256
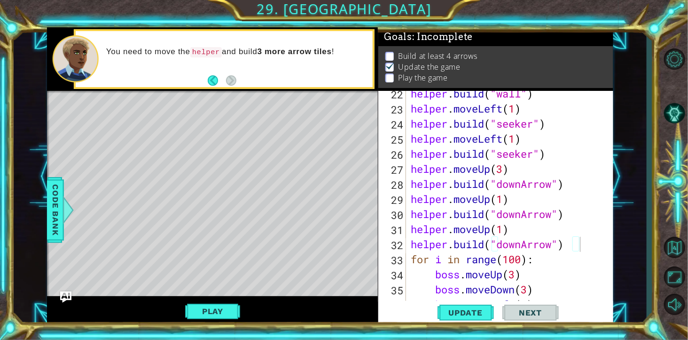
click at [455, 244] on span "Update" at bounding box center [465, 312] width 53 height 9
click at [227, 244] on button "Play" at bounding box center [212, 311] width 55 height 18
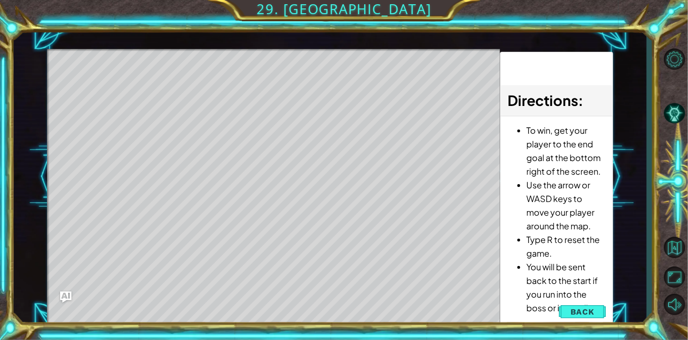
click at [490, 244] on span "Back" at bounding box center [583, 311] width 24 height 9
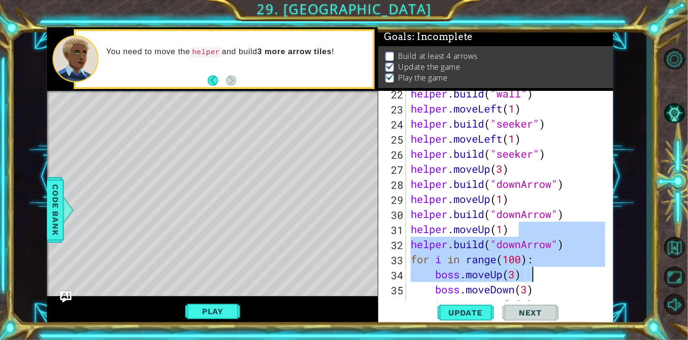
drag, startPoint x: 602, startPoint y: 228, endPoint x: 605, endPoint y: 276, distance: 48.5
click at [490, 244] on div "helper.moveUp(1) 22 23 24 25 26 27 28 29 30 31 32 33 34 35 36 37 38 helper . bu…" at bounding box center [495, 204] width 233 height 226
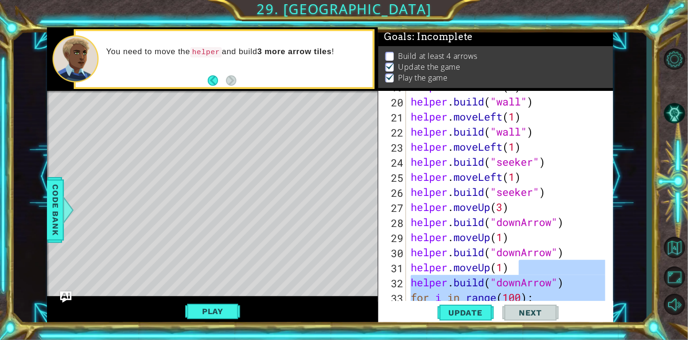
scroll to position [288, 0]
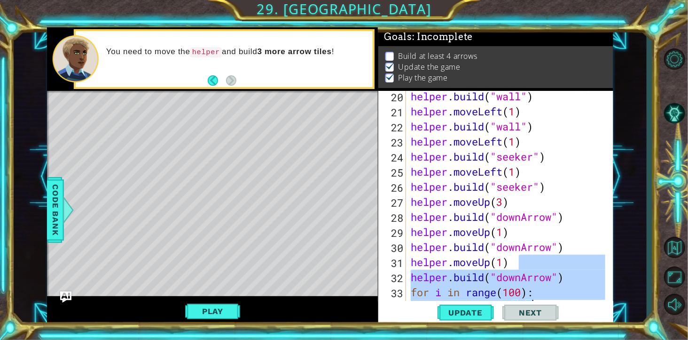
click at [490, 244] on div "helper . build ( "wall" ) helper . moveLeft ( 1 ) helper . build ( "wall" ) hel…" at bounding box center [509, 217] width 201 height 256
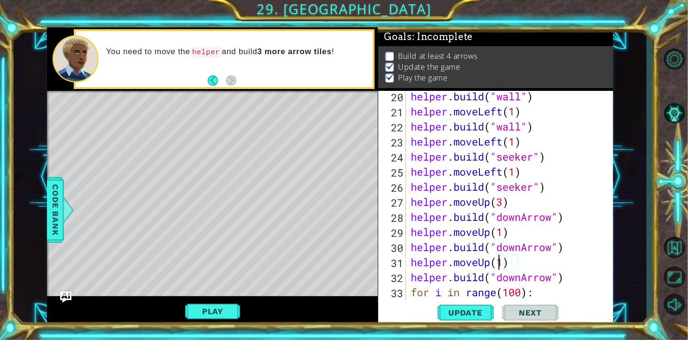
click at [490, 237] on div "helper . build ( "wall" ) helper . moveLeft ( 1 ) helper . build ( "wall" ) hel…" at bounding box center [509, 217] width 201 height 256
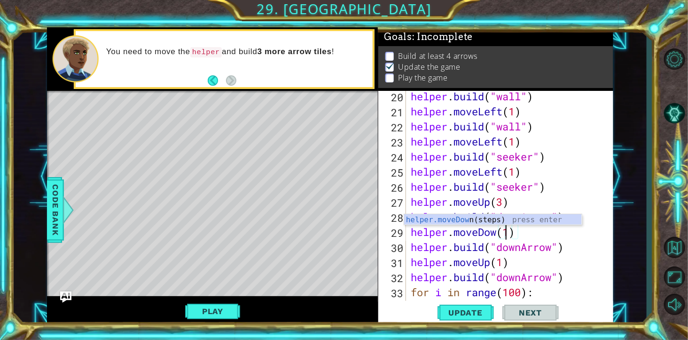
scroll to position [0, 102]
click at [490, 244] on div "helper . build ( "wall" ) helper . moveLeft ( 1 ) helper . build ( "wall" ) hel…" at bounding box center [509, 217] width 201 height 256
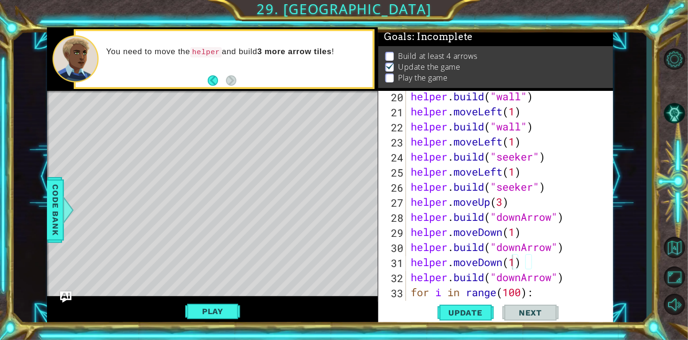
click at [475, 244] on span "Update" at bounding box center [465, 312] width 53 height 9
click at [455, 244] on span "Update" at bounding box center [465, 312] width 53 height 9
click at [219, 244] on button "Play" at bounding box center [212, 311] width 55 height 18
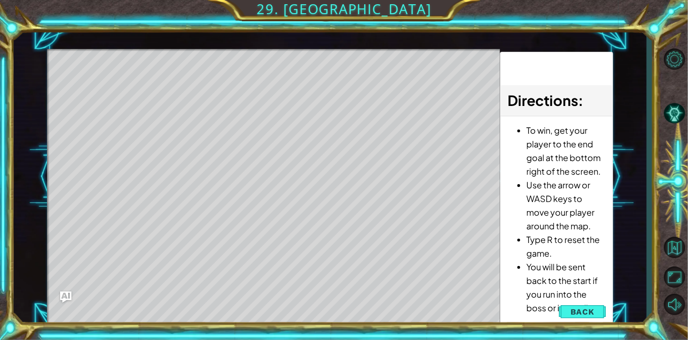
click at [490, 244] on span "Back" at bounding box center [583, 311] width 24 height 9
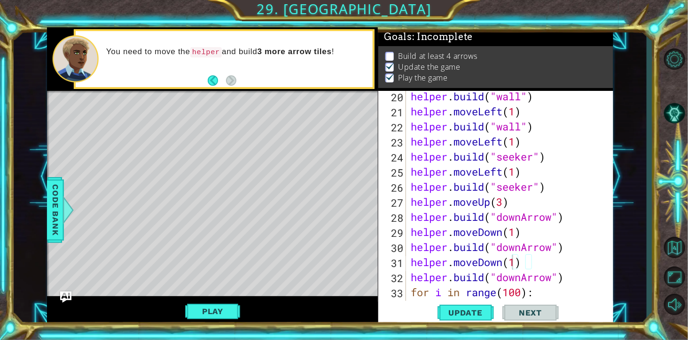
click at [453, 244] on span "Update" at bounding box center [465, 312] width 53 height 9
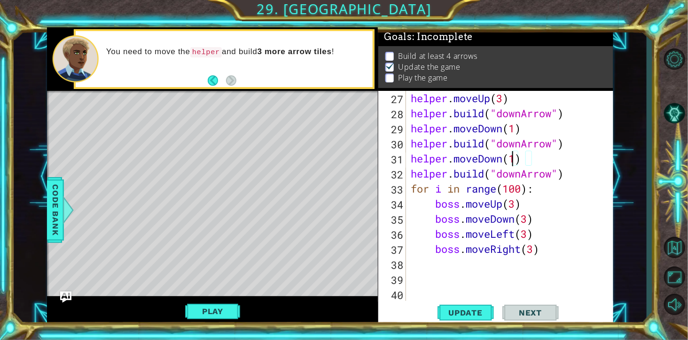
scroll to position [391, 0]
click at [490, 180] on div "helper . moveUp ( 3 ) helper . build ( "downArrow" ) helper . moveDown ( 1 ) he…" at bounding box center [509, 219] width 201 height 256
type textarea "[DOMAIN_NAME]("downArrow")"
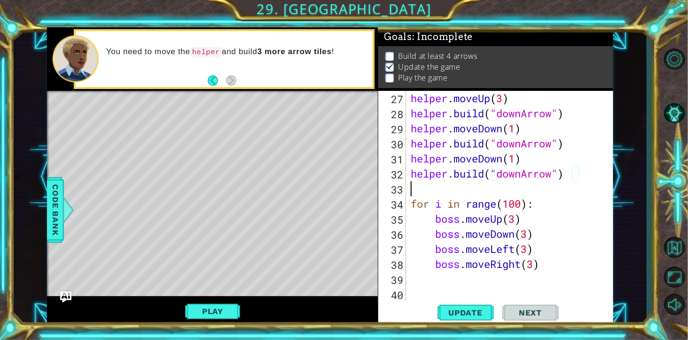
scroll to position [0, 0]
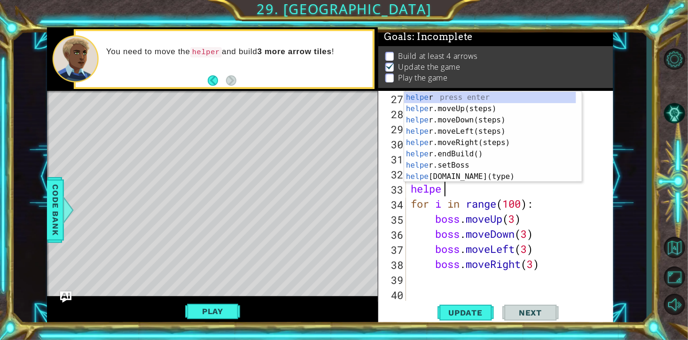
type textarea "helper."
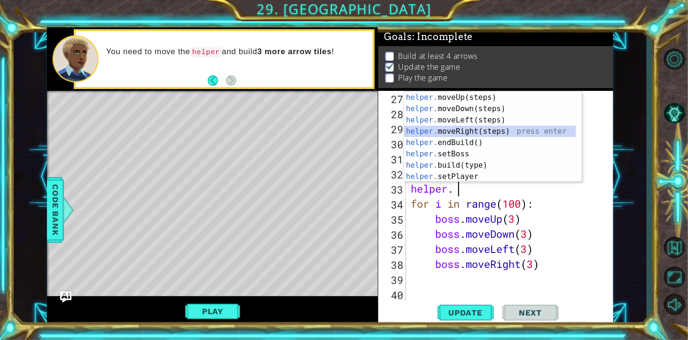
click at [490, 130] on div "helper. moveUp(steps) press enter helper. moveDown(steps) press enter helper. m…" at bounding box center [490, 148] width 172 height 113
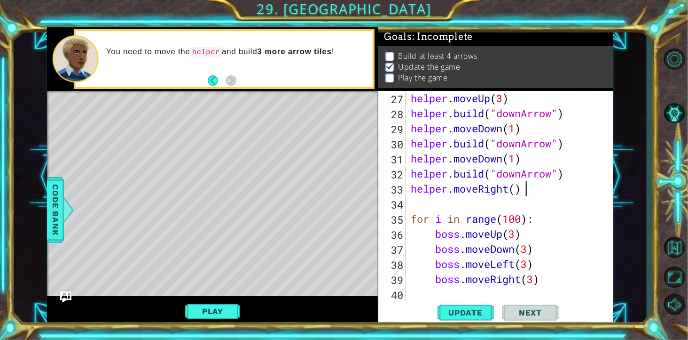
click at [490, 190] on div "helper . moveUp ( 3 ) helper . build ( "downArrow" ) helper . moveDown ( 1 ) he…" at bounding box center [509, 219] width 201 height 256
type textarea "helper.moveRight(2)"
click at [490, 193] on div "helper . moveUp ( 3 ) helper . build ( "downArrow" ) helper . moveDown ( 1 ) he…" at bounding box center [509, 219] width 201 height 256
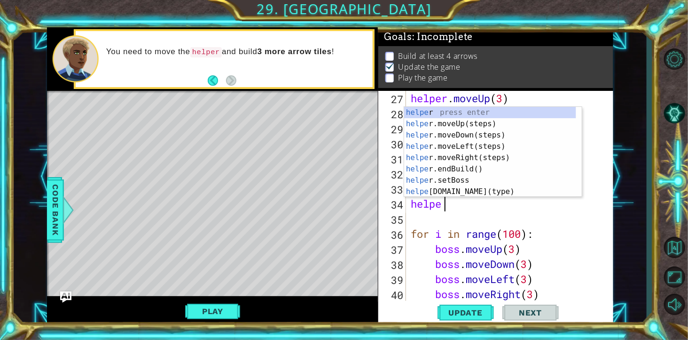
scroll to position [0, 40]
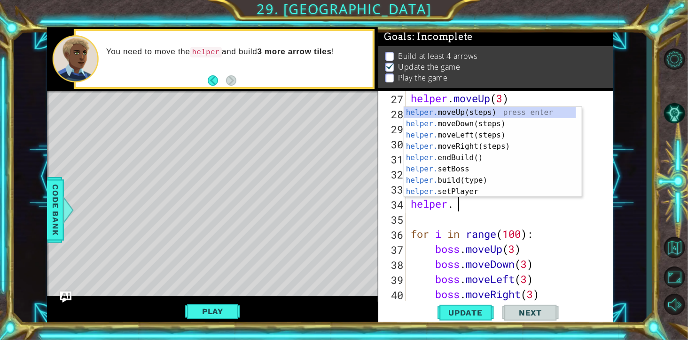
type textarea "[DOMAIN_NAME]"
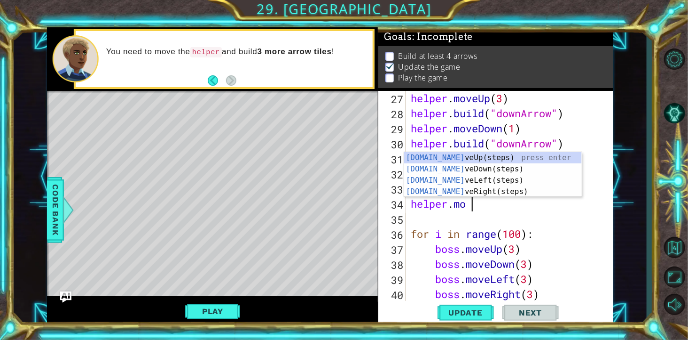
scroll to position [0, 60]
click at [490, 158] on div "[DOMAIN_NAME] veUp(steps) press enter [DOMAIN_NAME] veDown(steps) press enter […" at bounding box center [493, 186] width 178 height 68
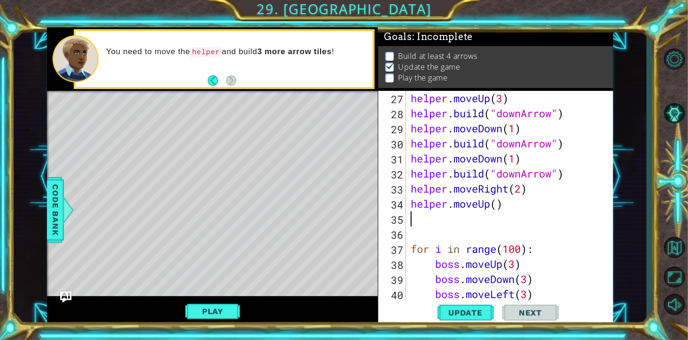
click at [490, 201] on div "helper . moveUp ( 3 ) helper . build ( "downArrow" ) helper . moveDown ( 1 ) he…" at bounding box center [509, 219] width 201 height 256
type textarea "helper.moveUp(1)"
click at [490, 208] on div "helper . moveUp ( 3 ) helper . build ( "downArrow" ) helper . moveDown ( 1 ) he…" at bounding box center [509, 219] width 201 height 256
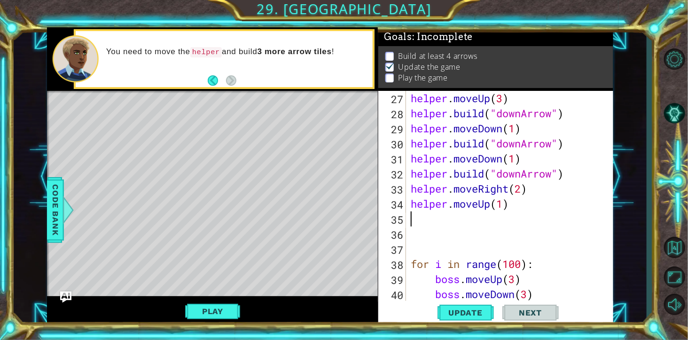
paste textarea "[DOMAIN_NAME]("downArrow")"
click at [490, 221] on div "helper . moveUp ( 3 ) helper . build ( "downArrow" ) helper . moveDown ( 1 ) he…" at bounding box center [509, 219] width 201 height 256
click at [490, 222] on div "helper . moveUp ( 3 ) helper . build ( "downArrow" ) helper . moveDown ( 1 ) he…" at bounding box center [509, 219] width 201 height 256
click at [490, 223] on div "helper . moveUp ( 3 ) helper . build ( "downArrow" ) helper . moveDown ( 1 ) he…" at bounding box center [509, 219] width 201 height 256
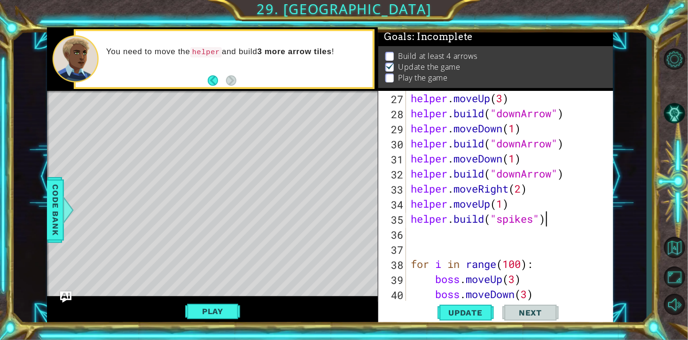
scroll to position [0, 135]
type textarea "[DOMAIN_NAME]("spikes")"
click at [480, 244] on span "Update" at bounding box center [465, 312] width 53 height 9
click at [207, 244] on button "Play" at bounding box center [212, 311] width 55 height 18
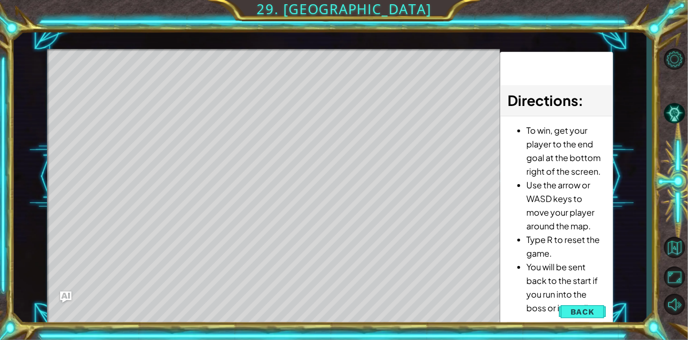
drag, startPoint x: 575, startPoint y: 310, endPoint x: 566, endPoint y: 309, distance: 9.5
click at [490, 244] on span "Back" at bounding box center [583, 311] width 24 height 9
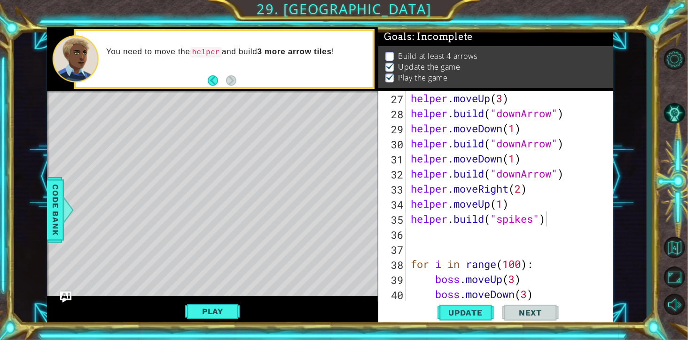
scroll to position [0, 0]
click at [421, 238] on div "helper . moveUp ( 3 ) helper . build ( "downArrow" ) helper . moveDown ( 1 ) he…" at bounding box center [509, 219] width 201 height 256
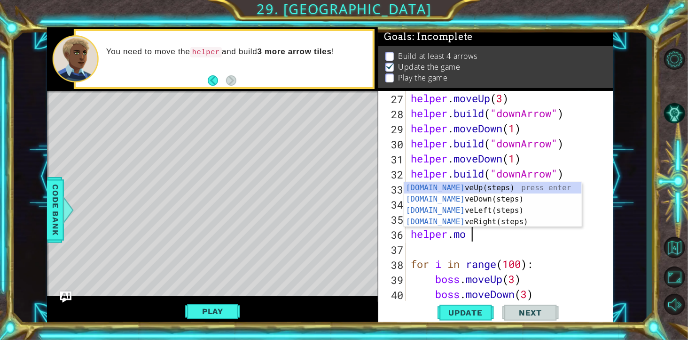
type textarea "helper.move"
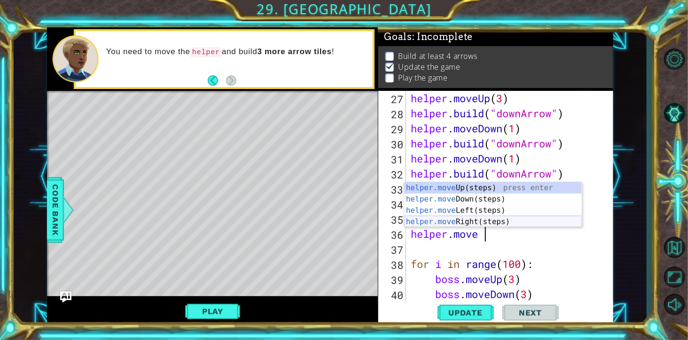
click at [490, 222] on div "helper.move Up(steps) press enter helper.move Down(steps) press enter helper.mo…" at bounding box center [493, 216] width 178 height 68
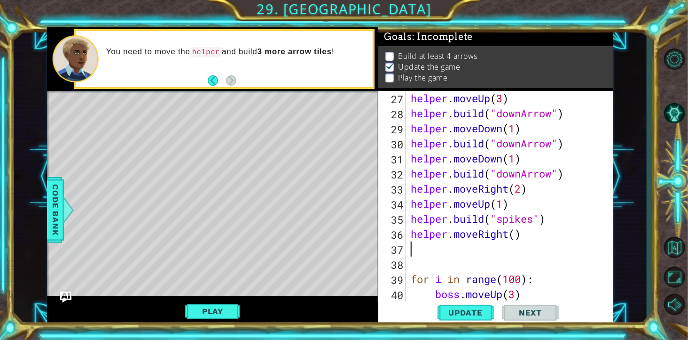
scroll to position [0, 0]
click at [490, 237] on div "helper . moveUp ( 3 ) helper . build ( "downArrow" ) helper . moveDown ( 1 ) he…" at bounding box center [509, 219] width 201 height 256
type textarea "helper.moveRight(2)"
click at [490, 239] on div "helper . moveUp ( 3 ) helper . build ( "downArrow" ) helper . moveDown ( 1 ) he…" at bounding box center [509, 219] width 201 height 256
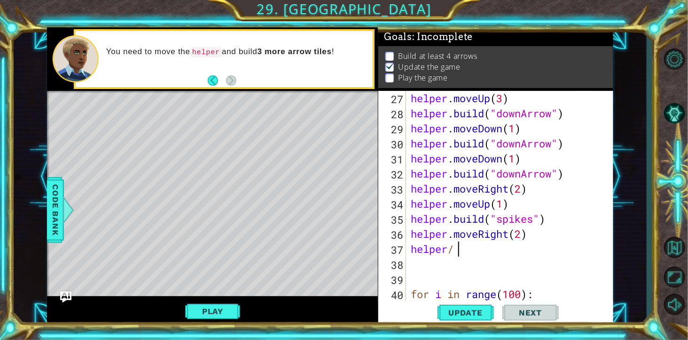
scroll to position [0, 40]
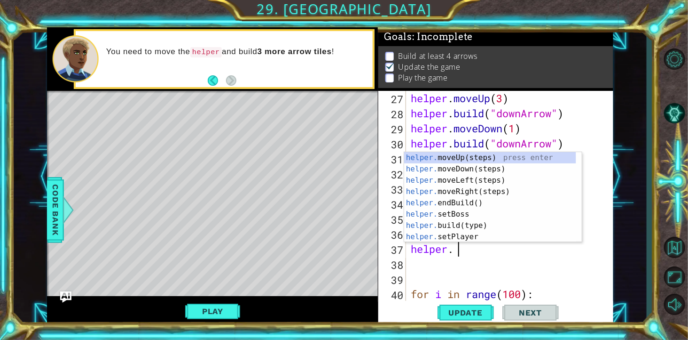
type textarea "[DOMAIN_NAME]"
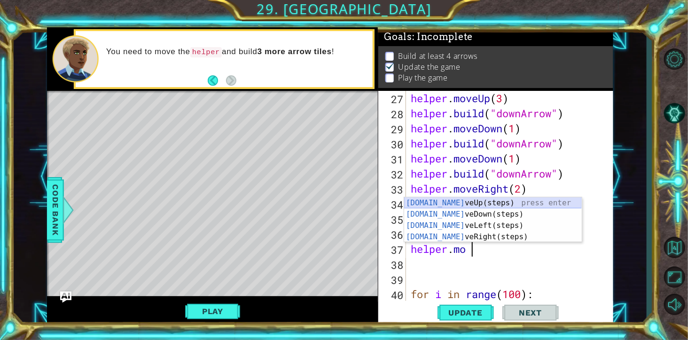
click at [490, 203] on div "[DOMAIN_NAME] veUp(steps) press enter [DOMAIN_NAME] veDown(steps) press enter […" at bounding box center [493, 231] width 178 height 68
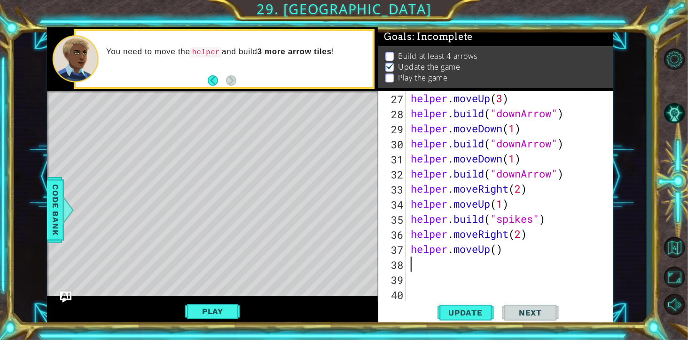
scroll to position [0, 0]
click at [490, 244] on div "helper . moveUp ( 3 ) helper . build ( "downArrow" ) helper . moveDown ( 1 ) he…" at bounding box center [509, 219] width 201 height 256
type textarea "helper.moveUp(2)"
click at [490, 244] on div "helper . moveUp ( 3 ) helper . build ( "downArrow" ) helper . moveDown ( 1 ) he…" at bounding box center [509, 219] width 201 height 256
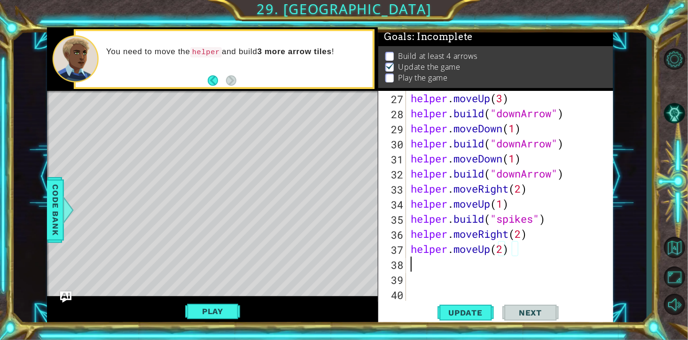
scroll to position [0, 0]
paste textarea "[DOMAIN_NAME]("downArrow")"
click at [490, 244] on div "helper . moveUp ( 3 ) helper . build ( "downArrow" ) helper . moveDown ( 1 ) he…" at bounding box center [509, 219] width 201 height 256
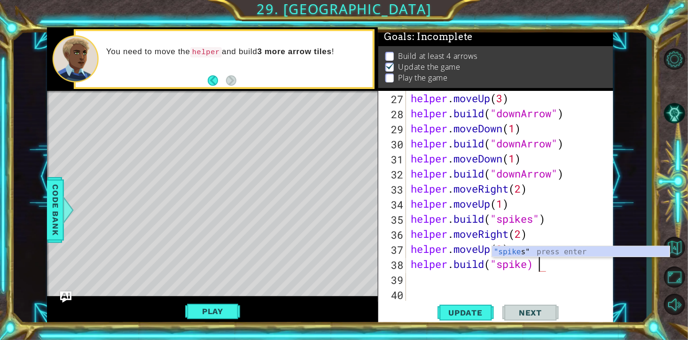
scroll to position [0, 135]
click at [461, 244] on span "Update" at bounding box center [465, 312] width 53 height 9
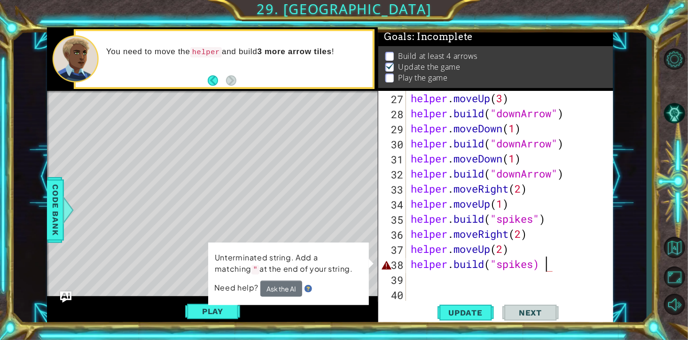
scroll to position [0, 142]
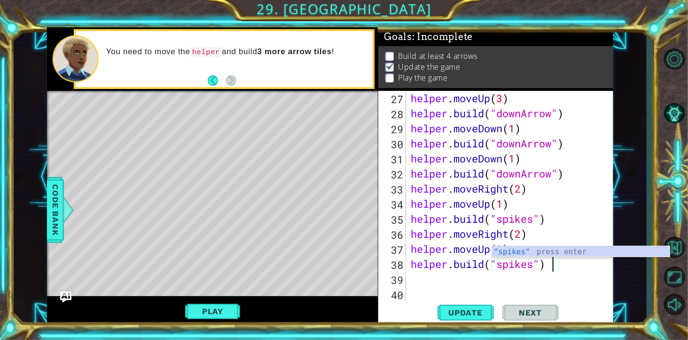
type textarea "[DOMAIN_NAME]("spikes")"
click at [482, 244] on span "Update" at bounding box center [465, 312] width 53 height 9
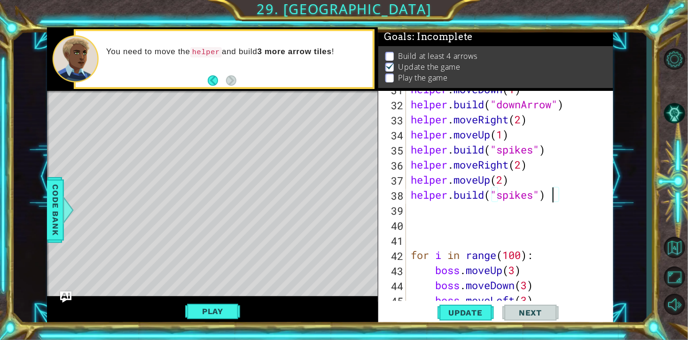
scroll to position [470, 0]
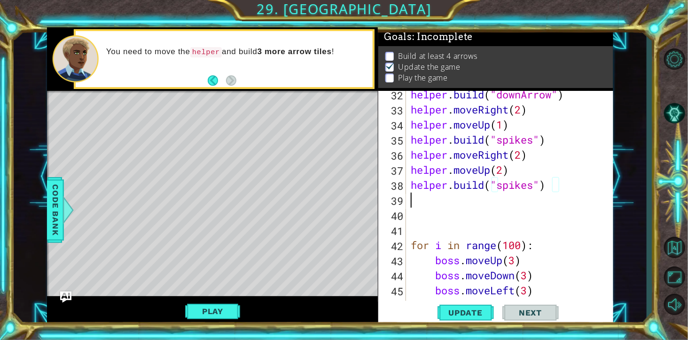
click at [425, 204] on div "helper . build ( "downArrow" ) helper . moveRight ( 2 ) helper . moveUp ( 1 ) h…" at bounding box center [509, 215] width 201 height 256
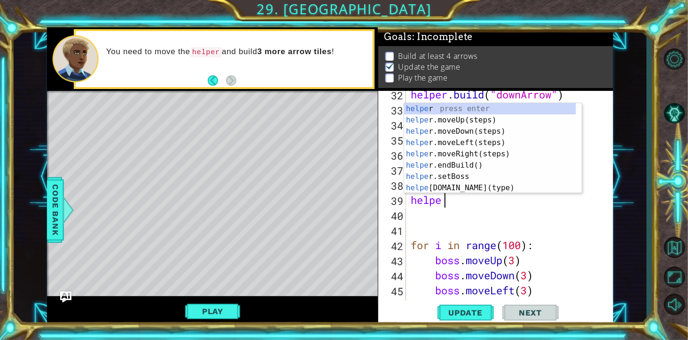
type textarea "helper"
click at [490, 123] on div "helper press enter helper .moveUp(steps) press enter helper .moveDown(steps) pr…" at bounding box center [490, 159] width 172 height 113
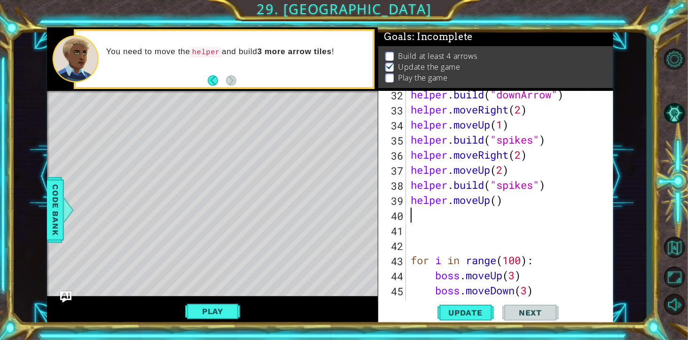
scroll to position [0, 0]
click at [490, 205] on div "helper . build ( "downArrow" ) helper . moveRight ( 2 ) helper . moveUp ( 1 ) h…" at bounding box center [509, 215] width 201 height 256
click at [411, 244] on div "helper . build ( "downArrow" ) helper . moveRight ( 2 ) helper . moveUp ( 1 ) h…" at bounding box center [509, 215] width 201 height 256
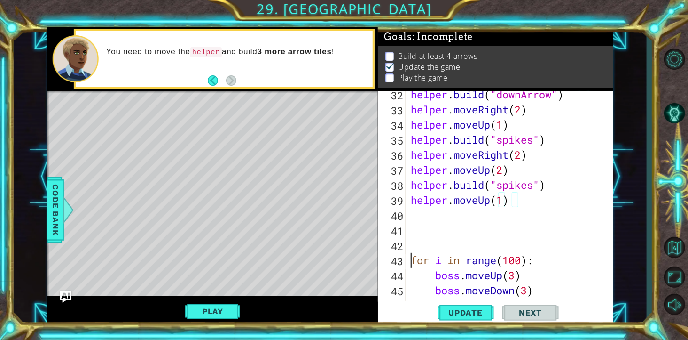
type textarea "for i in range(100):"
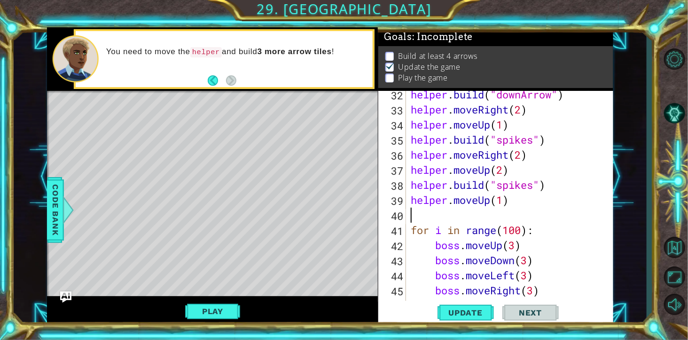
click at [471, 218] on div "helper . build ( "downArrow" ) helper . moveRight ( 2 ) helper . moveUp ( 1 ) h…" at bounding box center [509, 215] width 201 height 256
paste textarea "[DOMAIN_NAME]("downArrow")"
click at [490, 217] on div "helper . build ( "downArrow" ) helper . moveRight ( 2 ) helper . moveUp ( 1 ) h…" at bounding box center [509, 215] width 201 height 256
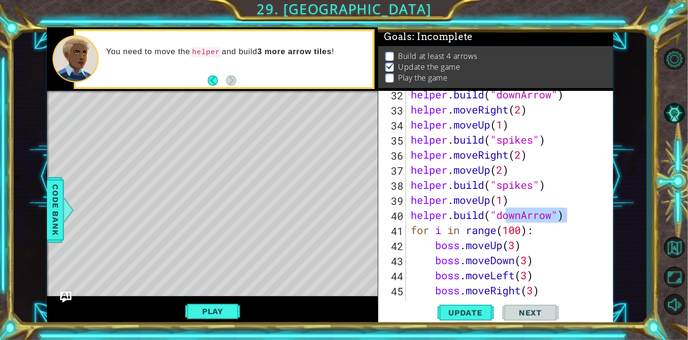
click at [490, 217] on div "helper . build ( "downArrow" ) helper . moveRight ( 2 ) helper . moveUp ( 1 ) h…" at bounding box center [507, 204] width 197 height 226
type textarea "[DOMAIN_NAME]("leftArrow")"
click at [490, 219] on div "helper . build ( "downArrow" ) helper . moveRight ( 2 ) helper . moveUp ( 1 ) h…" at bounding box center [509, 215] width 201 height 256
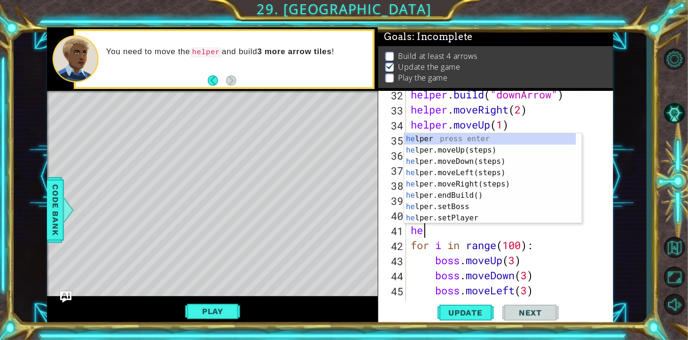
type textarea "help"
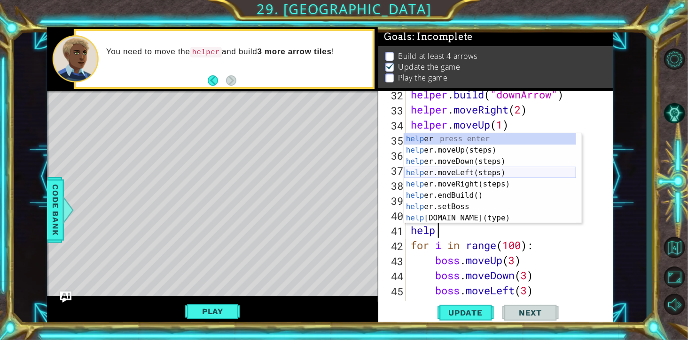
click at [490, 173] on div "help er press enter help er.moveUp(steps) press enter help er.moveDown(steps) p…" at bounding box center [490, 189] width 172 height 113
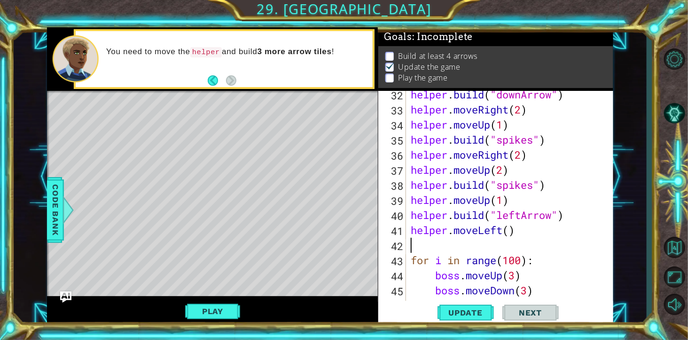
scroll to position [0, 0]
click at [490, 228] on div "helper . build ( "downArrow" ) helper . moveRight ( 2 ) helper . moveUp ( 1 ) h…" at bounding box center [509, 215] width 201 height 256
type textarea "helper.moveLeft(1)"
click at [490, 231] on div "helper . build ( "downArrow" ) helper . moveRight ( 2 ) helper . moveUp ( 1 ) h…" at bounding box center [509, 215] width 201 height 256
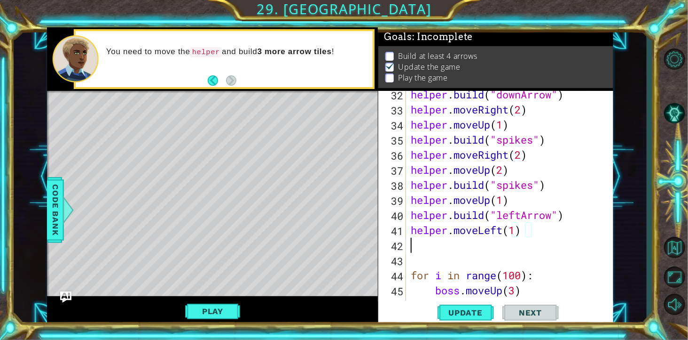
scroll to position [0, 0]
paste textarea "[DOMAIN_NAME]("downArrow")"
click at [475, 244] on span "Update" at bounding box center [465, 312] width 53 height 9
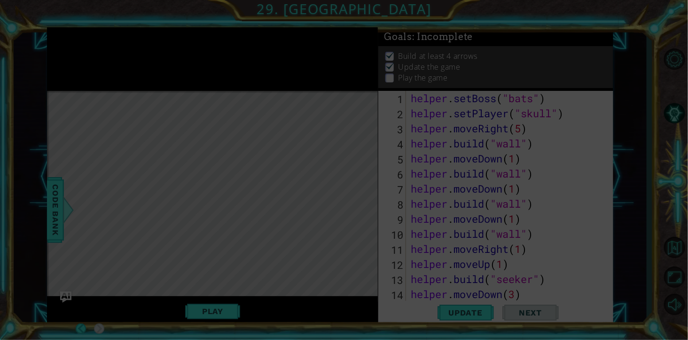
click at [490, 244] on icon at bounding box center [344, 170] width 688 height 340
click at [452, 244] on icon at bounding box center [344, 170] width 688 height 340
click at [458, 244] on icon at bounding box center [344, 170] width 688 height 340
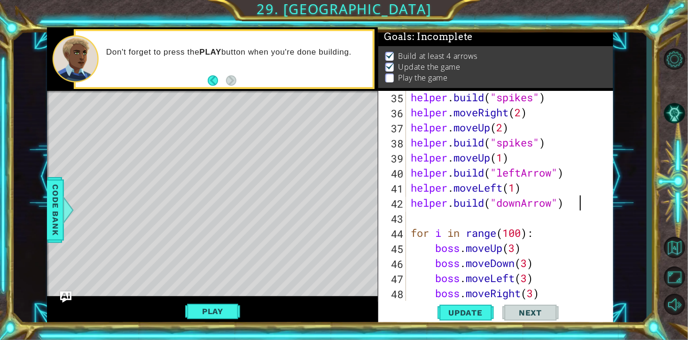
scroll to position [513, 0]
click at [490, 204] on div "helper . build ( "spikes" ) helper . moveRight ( 2 ) helper . moveUp ( 2 ) help…" at bounding box center [509, 218] width 201 height 256
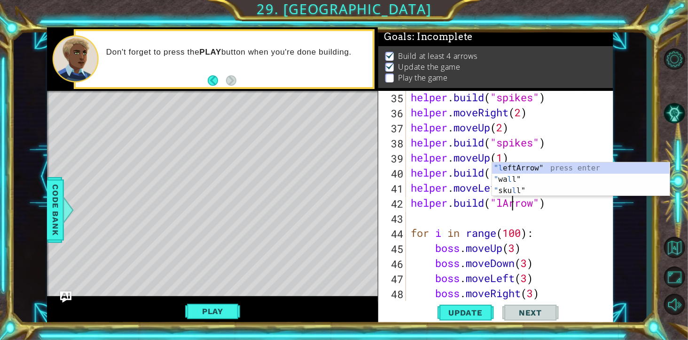
type textarea "[DOMAIN_NAME]("leftArrow")"
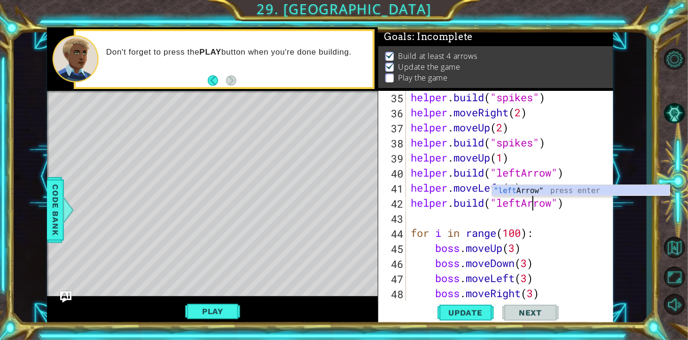
scroll to position [0, 121]
click at [475, 217] on div "helper . build ( "spikes" ) helper . moveRight ( 2 ) helper . moveUp ( 2 ) help…" at bounding box center [509, 218] width 201 height 256
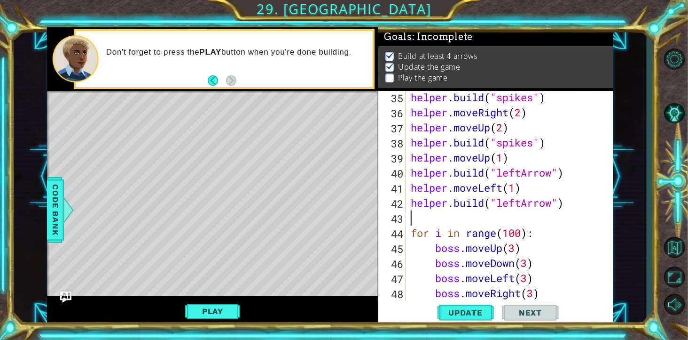
scroll to position [0, 0]
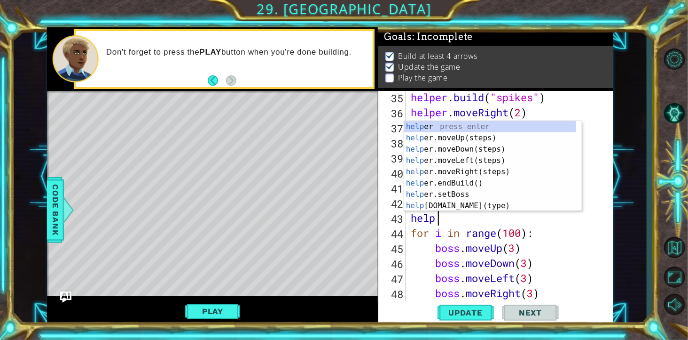
type textarea "helper"
click at [490, 158] on div "helper press enter helper .moveUp(steps) press enter helper .moveDown(steps) pr…" at bounding box center [490, 177] width 172 height 113
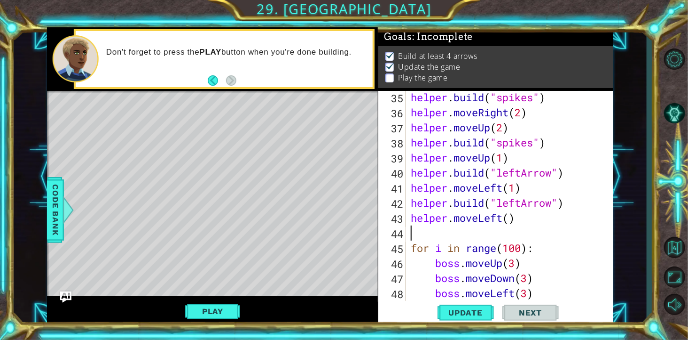
scroll to position [0, 0]
click at [490, 222] on div "helper . build ( "spikes" ) helper . moveRight ( 2 ) helper . moveUp ( 2 ) help…" at bounding box center [509, 218] width 201 height 256
type textarea "helper.moveLeft(1)"
click at [490, 222] on div "helper . build ( "spikes" ) helper . moveRight ( 2 ) helper . moveUp ( 2 ) help…" at bounding box center [509, 218] width 201 height 256
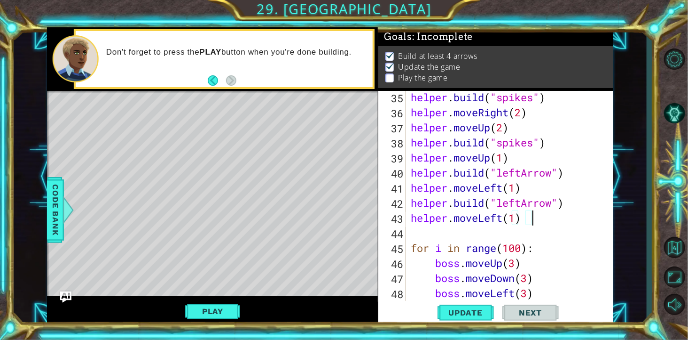
scroll to position [0, 0]
paste textarea "[DOMAIN_NAME]("downArrow")"
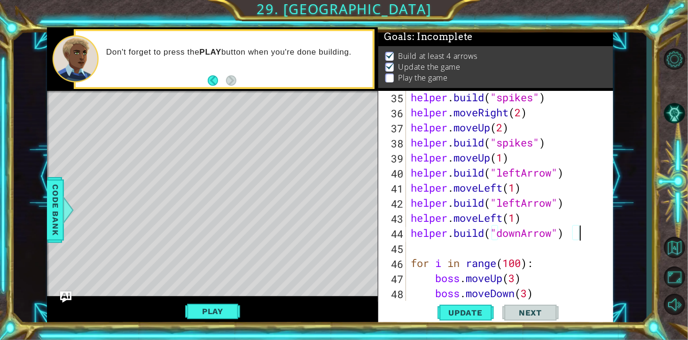
click at [490, 233] on div "helper . build ( "spikes" ) helper . moveRight ( 2 ) helper . moveUp ( 2 ) help…" at bounding box center [509, 218] width 201 height 256
click at [469, 244] on span "Update" at bounding box center [465, 312] width 53 height 9
click at [205, 244] on button "Play" at bounding box center [212, 311] width 55 height 18
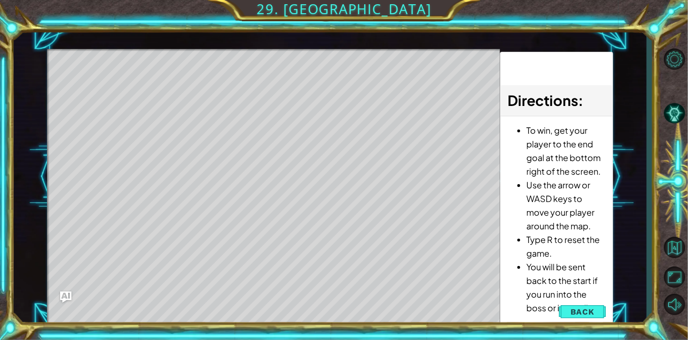
click at [490, 244] on span "Back" at bounding box center [583, 311] width 24 height 9
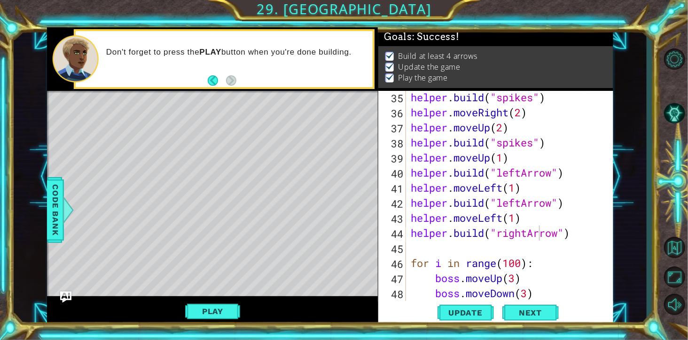
drag, startPoint x: 86, startPoint y: 257, endPoint x: 85, endPoint y: 267, distance: 9.9
click at [85, 244] on div "Level Map" at bounding box center [264, 229] width 435 height 277
click at [465, 244] on span "Update" at bounding box center [465, 312] width 53 height 9
click at [219, 244] on button "Play" at bounding box center [212, 311] width 55 height 18
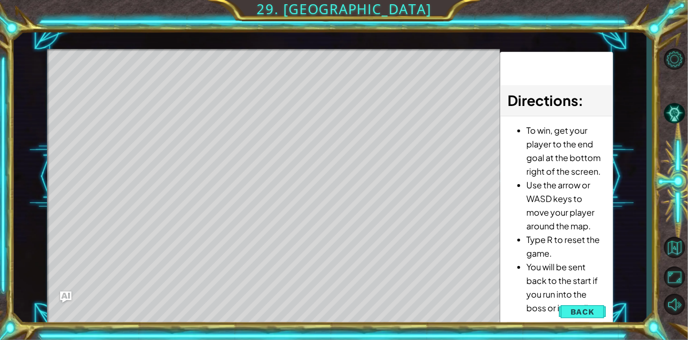
click at [490, 244] on span "Back" at bounding box center [583, 311] width 24 height 9
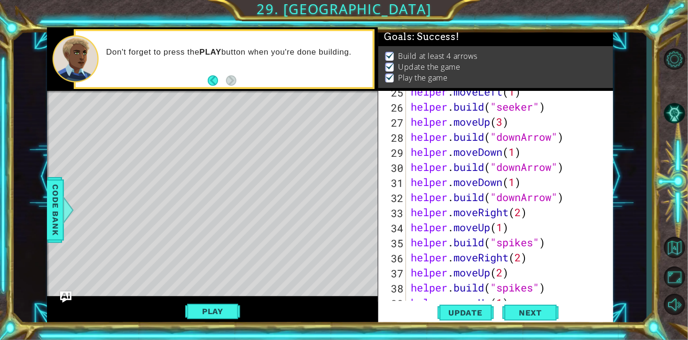
scroll to position [368, 0]
click at [490, 170] on div "helper . moveLeft ( 1 ) helper . build ( "seeker" ) helper . moveUp ( 3 ) helpe…" at bounding box center [509, 212] width 201 height 256
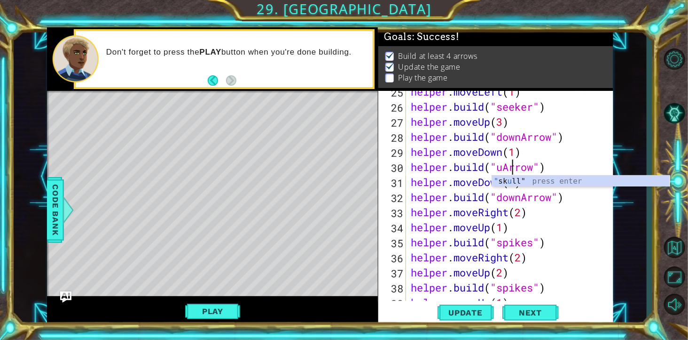
type textarea "[DOMAIN_NAME]("upArrow")"
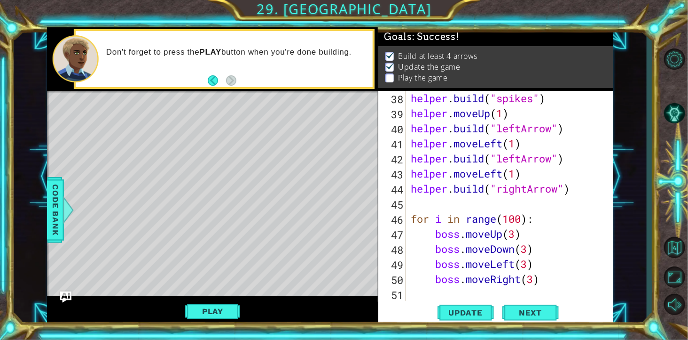
scroll to position [572, 0]
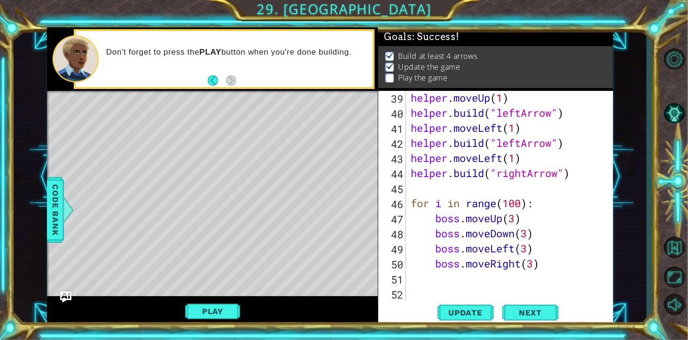
click at [425, 194] on div "helper . moveUp ( 1 ) helper . build ( "leftArrow" ) helper . moveLeft ( 1 ) he…" at bounding box center [509, 218] width 201 height 256
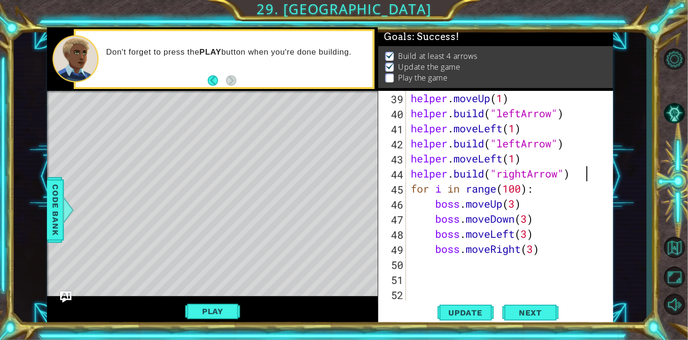
scroll to position [571, 0]
type textarea "[DOMAIN_NAME]("rightArrow")"
click at [475, 244] on span "Update" at bounding box center [465, 312] width 53 height 9
click at [54, 218] on span "Code Bank" at bounding box center [55, 209] width 15 height 57
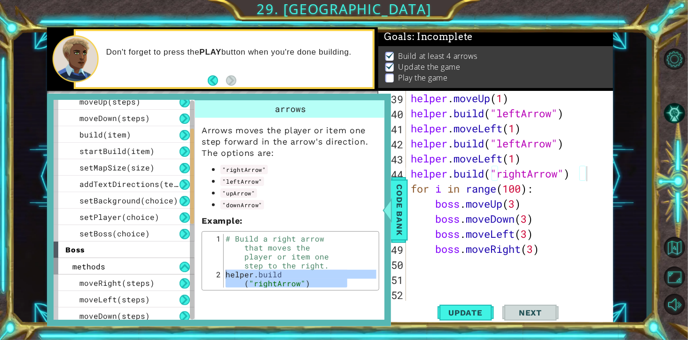
scroll to position [66, 0]
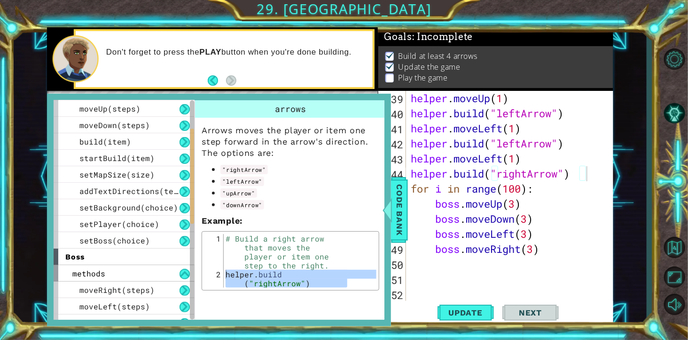
drag, startPoint x: 192, startPoint y: 253, endPoint x: 190, endPoint y: 159, distance: 93.6
click at [190, 159] on div at bounding box center [192, 175] width 4 height 95
click at [144, 208] on span "setBackground(choice)" at bounding box center [128, 207] width 99 height 10
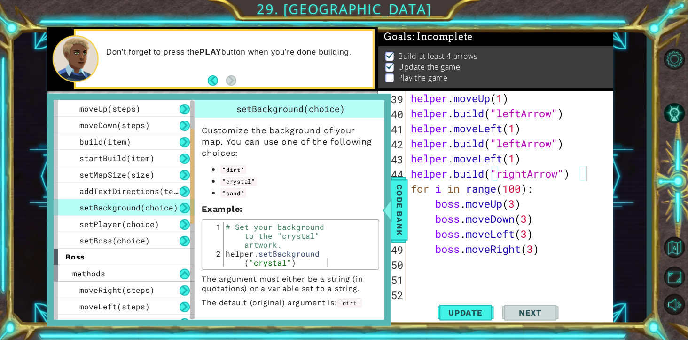
type textarea "helper.setBackground("crystal")"
drag, startPoint x: 345, startPoint y: 264, endPoint x: 229, endPoint y: 256, distance: 116.0
click at [229, 244] on div "# Set your background to the "crystal" artwork. helper . setBackground ( "cryst…" at bounding box center [300, 266] width 153 height 89
drag, startPoint x: 229, startPoint y: 256, endPoint x: 331, endPoint y: 260, distance: 102.1
click at [331, 244] on div "# Set your background to the "crystal" artwork. helper . setBackground ( "cryst…" at bounding box center [300, 244] width 153 height 45
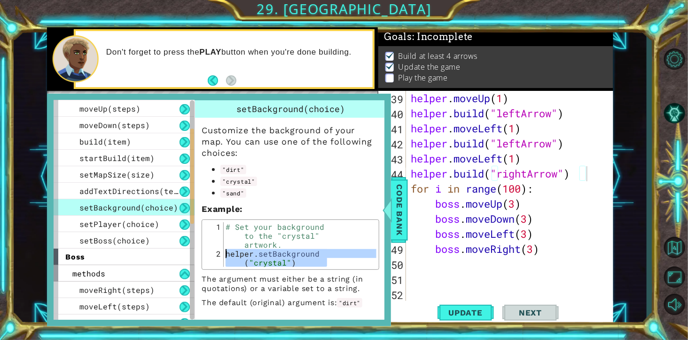
drag, startPoint x: 332, startPoint y: 260, endPoint x: 227, endPoint y: 252, distance: 105.6
click at [227, 244] on div "# Set your background to the "crystal" artwork. helper . setBackground ( "cryst…" at bounding box center [300, 266] width 153 height 89
type textarea "boss.moveRight(3)"
click at [490, 244] on div "helper . moveUp ( 1 ) helper . build ( "leftArrow" ) helper . moveLeft ( 1 ) he…" at bounding box center [509, 219] width 201 height 256
paste textarea "helper.setBackground("crystal")"
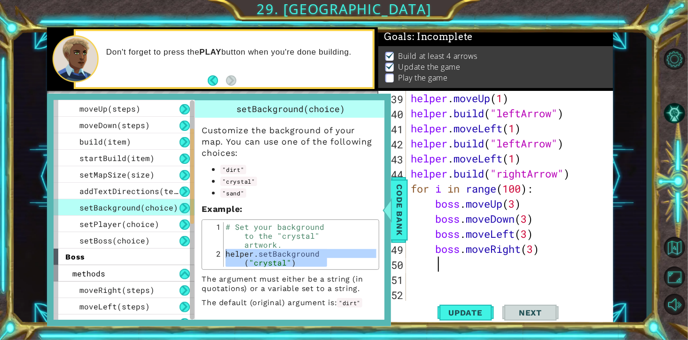
type textarea "helper.setBackground("crystal")"
click at [475, 244] on span "Update" at bounding box center [465, 312] width 53 height 9
click at [398, 232] on span "Code Bank" at bounding box center [399, 209] width 15 height 57
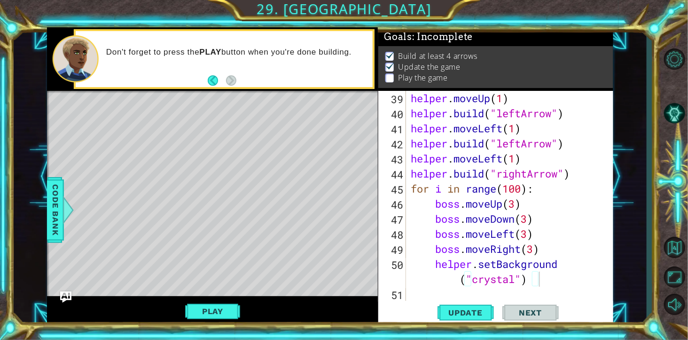
click at [54, 227] on span "Code Bank" at bounding box center [55, 209] width 15 height 57
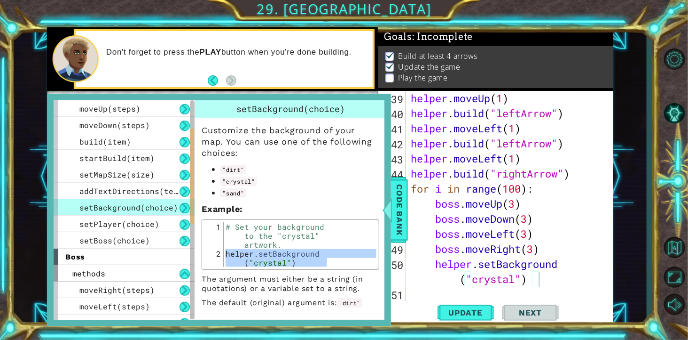
click at [142, 179] on span "setMapSize(size)" at bounding box center [116, 174] width 75 height 10
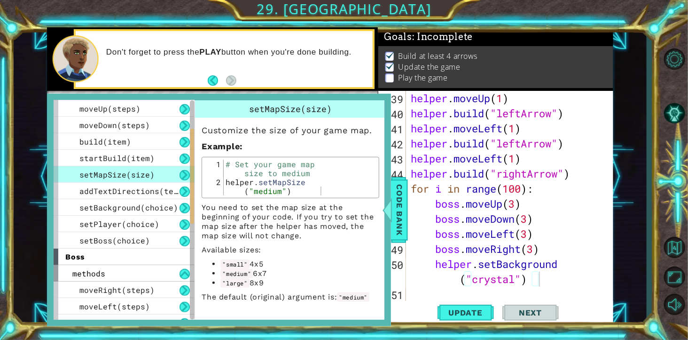
scroll to position [37, 0]
click at [126, 191] on span "addTextDirections(text)" at bounding box center [133, 191] width 108 height 10
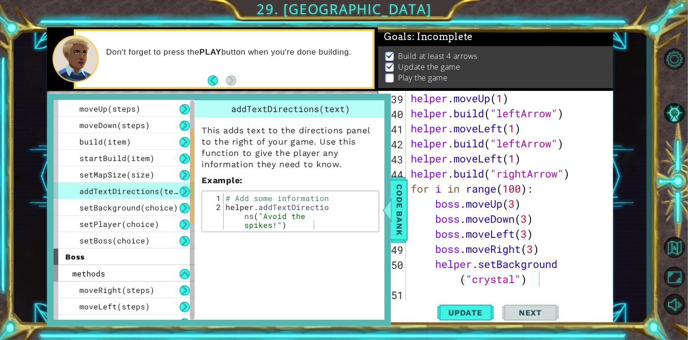
scroll to position [0, 0]
type textarea "helper.addTextDirections("Avoid the spikes!")"
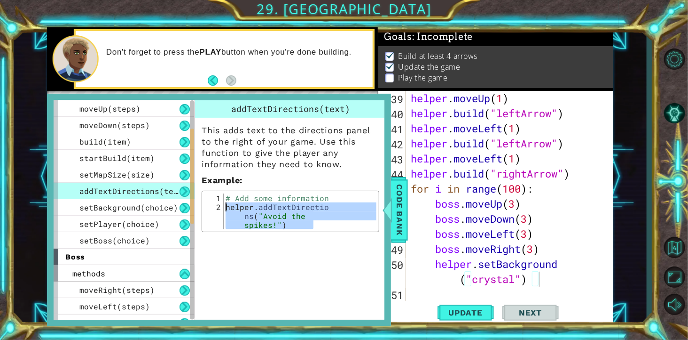
drag, startPoint x: 324, startPoint y: 250, endPoint x: 226, endPoint y: 233, distance: 99.7
click at [226, 233] on div "# Add some information helper . addTextDirectio ns ( "Avoid the spikes!" )" at bounding box center [300, 228] width 153 height 71
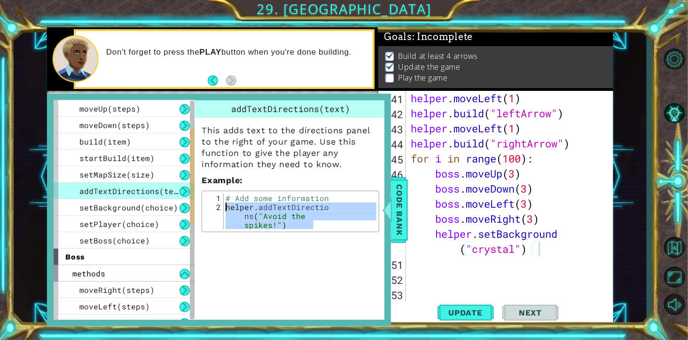
scroll to position [602, 0]
click at [490, 244] on div "helper . moveLeft ( 1 ) helper . build ( "leftArrow" ) helper . moveLeft ( 1 ) …" at bounding box center [509, 219] width 201 height 256
paste textarea "helper.addTextDirections("Avoid the spikes!")"
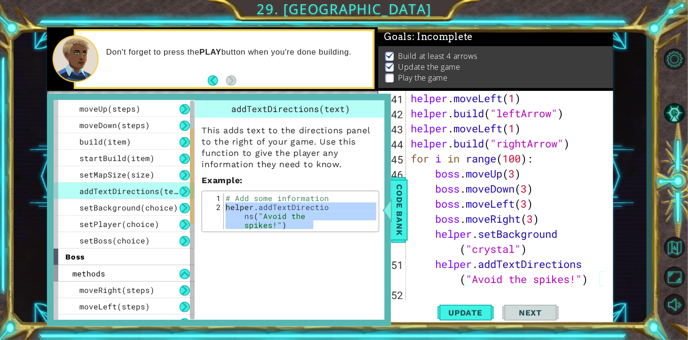
click at [483, 244] on span "Update" at bounding box center [465, 312] width 53 height 9
click at [403, 219] on span "Code Bank" at bounding box center [399, 209] width 15 height 57
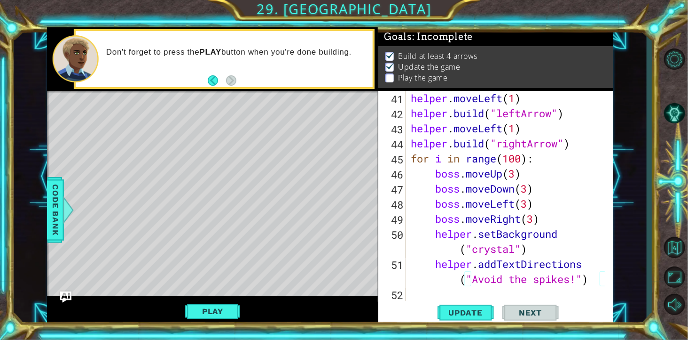
click at [462, 244] on span "Update" at bounding box center [465, 312] width 53 height 9
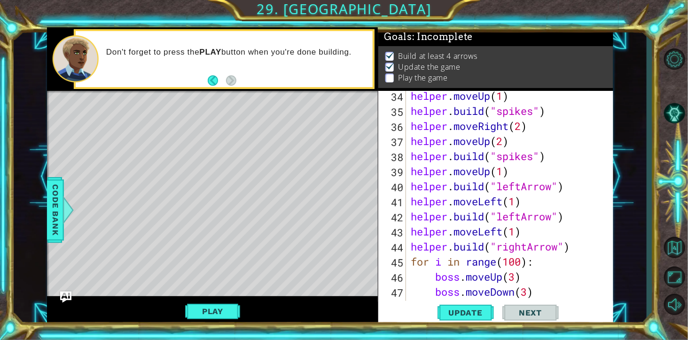
scroll to position [516, 0]
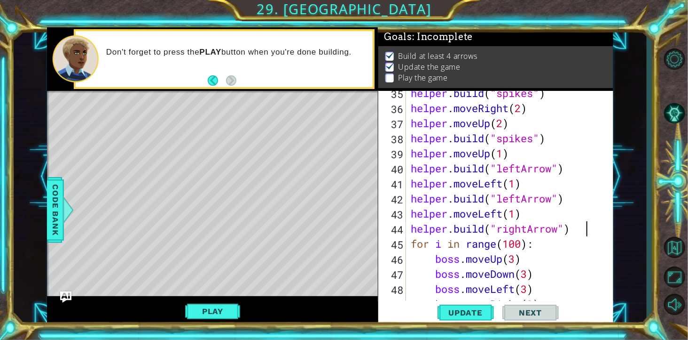
click at [490, 231] on div "helper . build ( "spikes" ) helper . moveRight ( 2 ) helper . moveUp ( 2 ) help…" at bounding box center [509, 221] width 201 height 271
type textarea "[DOMAIN_NAME]("rightArrow")"
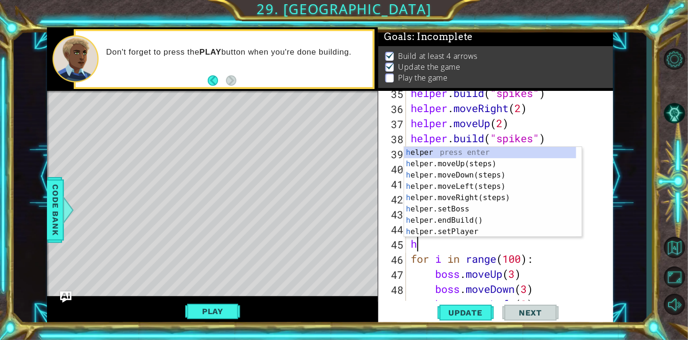
type textarea "help"
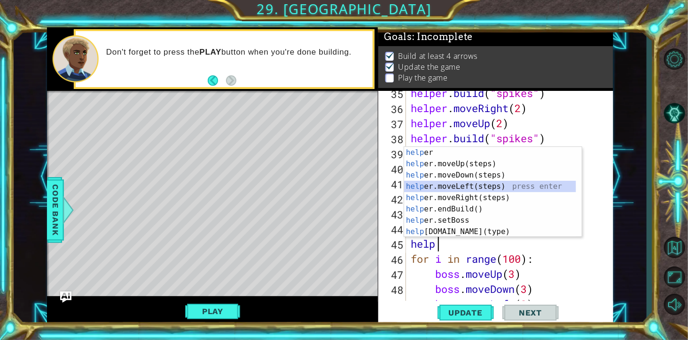
click at [490, 187] on div "help er press enter help er.moveUp(steps) press enter help er.moveDown(steps) p…" at bounding box center [490, 203] width 172 height 113
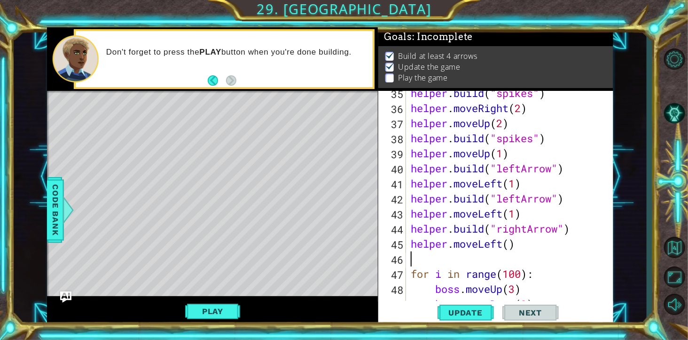
scroll to position [0, 0]
click at [490, 244] on div "helper . build ( "spikes" ) helper . moveRight ( 2 ) helper . moveUp ( 2 ) help…" at bounding box center [509, 214] width 201 height 256
type textarea "helper.moveLeft(1)"
click at [462, 244] on span "Update" at bounding box center [465, 312] width 53 height 9
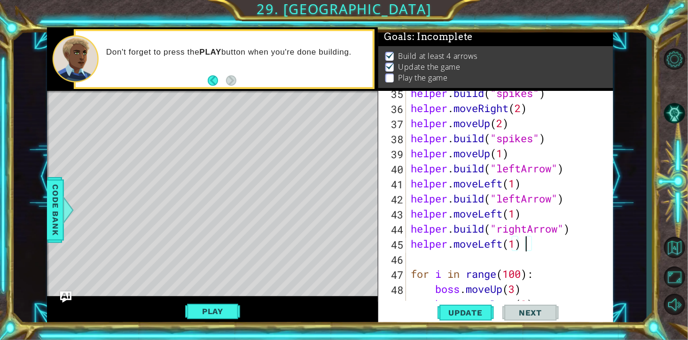
click at [468, 244] on span "Update" at bounding box center [465, 312] width 53 height 9
click at [412, 244] on div "helper . build ( "spikes" ) helper . moveRight ( 2 ) helper . moveUp ( 2 ) help…" at bounding box center [509, 214] width 201 height 256
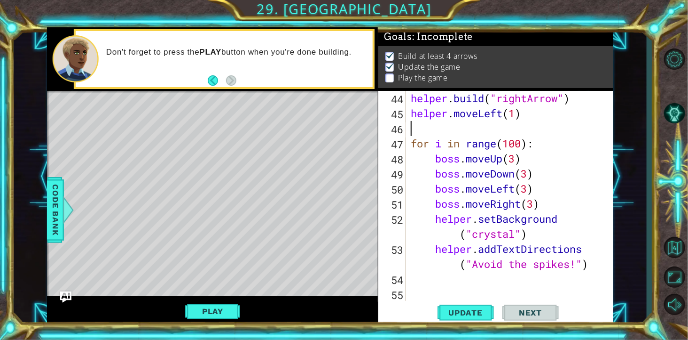
scroll to position [647, 0]
click at [485, 244] on div "helper . moveLeft ( 1 ) helper . build ( "rightArrow" ) helper . moveLeft ( 1 )…" at bounding box center [509, 204] width 201 height 256
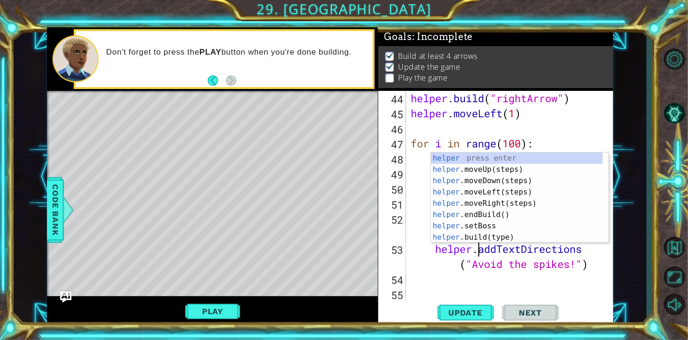
scroll to position [0, 68]
click at [467, 244] on span "Update" at bounding box center [465, 312] width 53 height 9
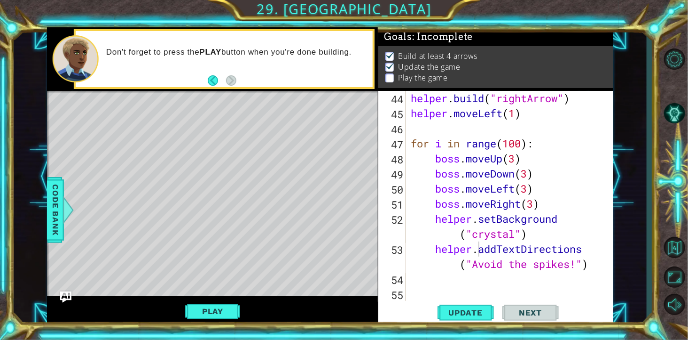
click at [213, 244] on button "Play" at bounding box center [212, 311] width 55 height 18
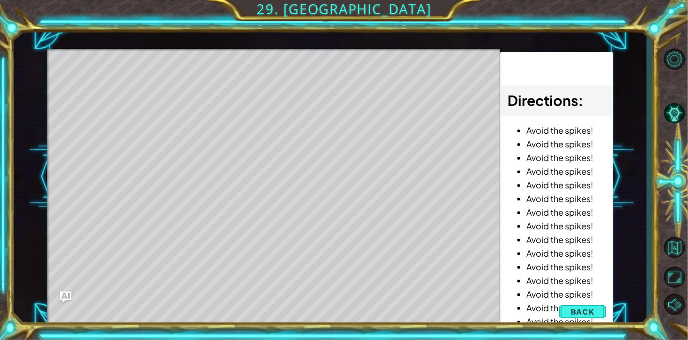
click at [490, 244] on span "Back" at bounding box center [583, 311] width 24 height 9
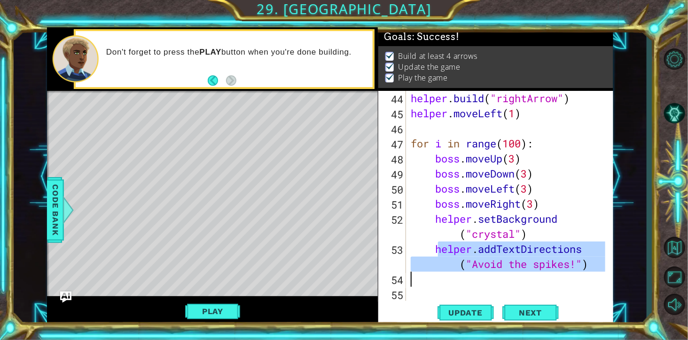
drag, startPoint x: 436, startPoint y: 249, endPoint x: 604, endPoint y: 274, distance: 170.2
click at [490, 244] on div "helper.addTextDirections("Avoid the spikes!") 43 44 45 46 47 48 49 50 51 52 53 …" at bounding box center [495, 204] width 233 height 226
type textarea "helper.addTextDirections("Avoid the spikes!")"
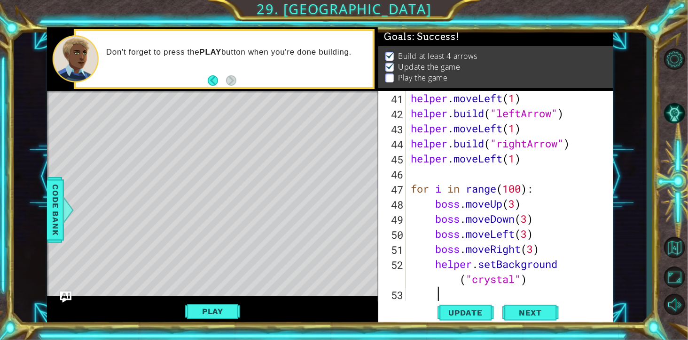
scroll to position [602, 0]
type textarea "helper.setBackground("crystal")"
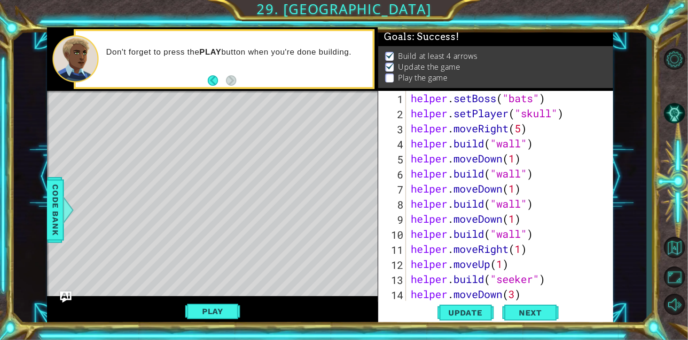
scroll to position [0, 0]
click at [406, 101] on div "helper.setBackground("crystal") 1 2 3 4 5 6 7 8 9 10 11 12 13 14 15 16 helper .…" at bounding box center [495, 204] width 233 height 226
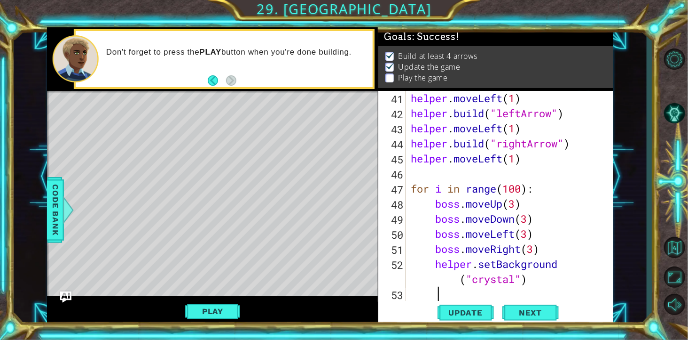
scroll to position [602, 0]
click at [410, 189] on div "helper . moveLeft ( 1 ) helper . build ( "leftArrow" ) helper . moveLeft ( 1 ) …" at bounding box center [509, 219] width 201 height 256
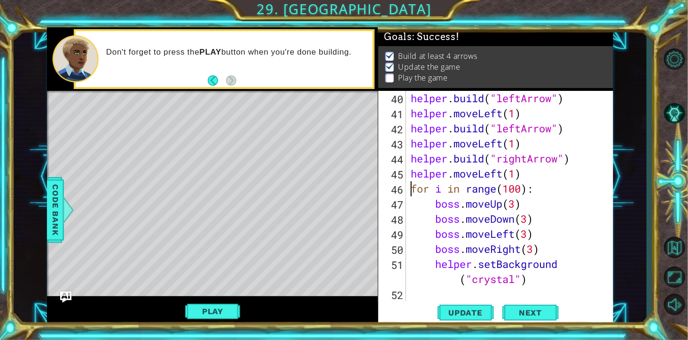
scroll to position [586, 0]
click at [490, 244] on div "helper . build ( "leftArrow" ) helper . moveLeft ( 1 ) helper . build ( "leftAr…" at bounding box center [509, 219] width 201 height 256
type textarea "helper.setBackground("crystal")"
paste textarea "Code Area"
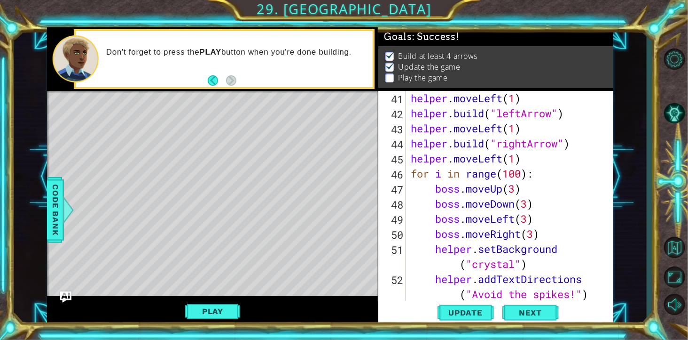
scroll to position [602, 0]
click at [469, 244] on span "Update" at bounding box center [465, 312] width 53 height 9
click at [209, 244] on button "Play" at bounding box center [212, 311] width 55 height 18
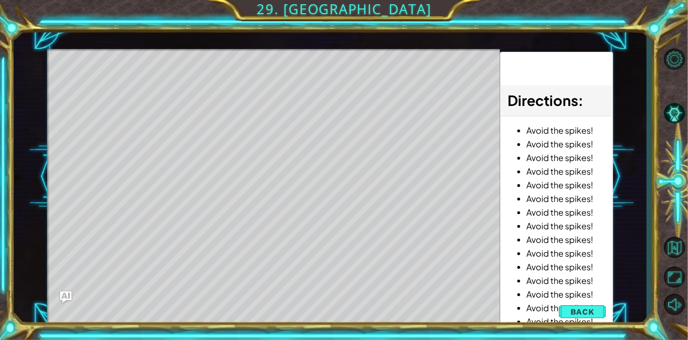
click at [490, 244] on span "Back" at bounding box center [583, 311] width 24 height 9
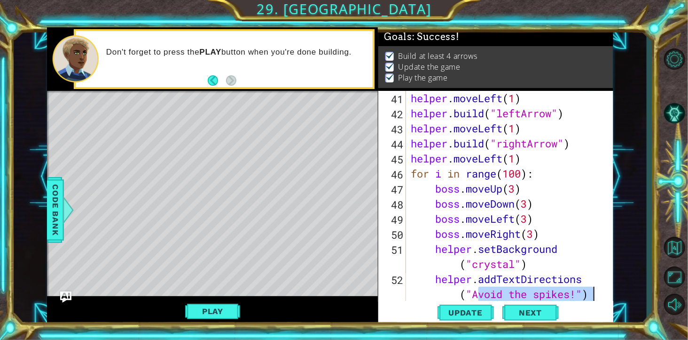
drag, startPoint x: 481, startPoint y: 296, endPoint x: 593, endPoint y: 298, distance: 112.4
click at [490, 244] on div "helper . moveLeft ( 1 ) helper . build ( "leftArrow" ) helper . moveLeft ( 1 ) …" at bounding box center [509, 219] width 201 height 256
paste textarea "¯_(ツ)_/¯"
paste textarea "☠️ ☠︎︎ ☣︎"
click at [475, 244] on span "Update" at bounding box center [465, 312] width 53 height 9
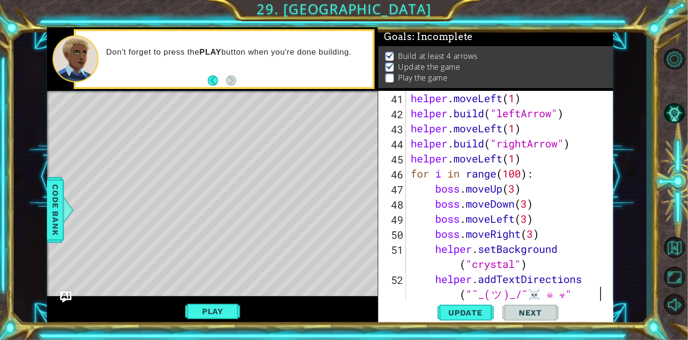
click at [229, 244] on button "Play" at bounding box center [212, 311] width 55 height 18
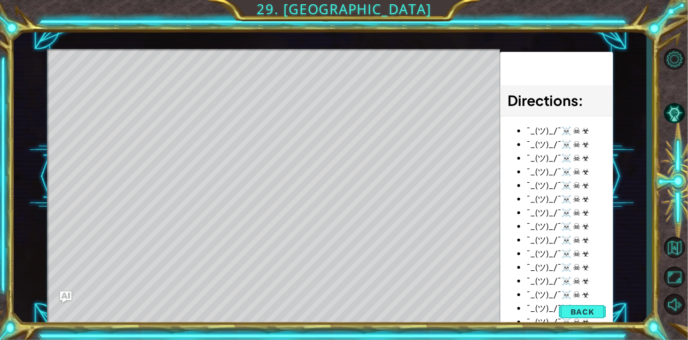
click at [490, 244] on span "Back" at bounding box center [583, 311] width 24 height 9
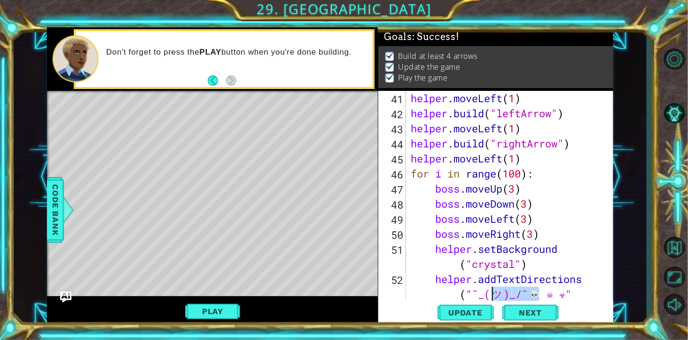
drag, startPoint x: 541, startPoint y: 292, endPoint x: 483, endPoint y: 293, distance: 57.4
click at [483, 244] on div "helper . moveLeft ( 1 ) helper . build ( "leftArrow" ) helper . moveLeft ( 1 ) …" at bounding box center [509, 219] width 201 height 256
click at [490, 244] on div "helper . moveLeft ( 1 ) helper . build ( "leftArrow" ) helper . moveLeft ( 1 ) …" at bounding box center [509, 219] width 201 height 256
click at [477, 244] on span "Update" at bounding box center [465, 312] width 53 height 9
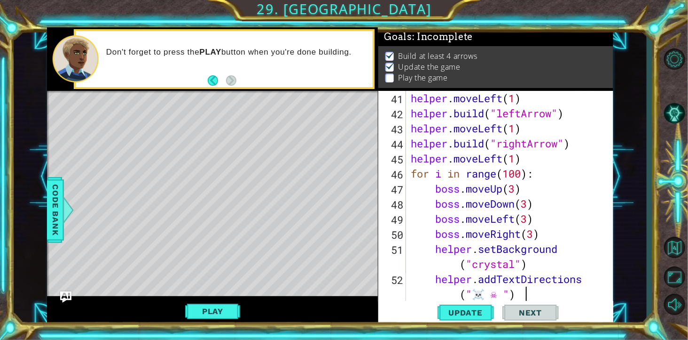
click at [217, 244] on button "Play" at bounding box center [212, 311] width 55 height 18
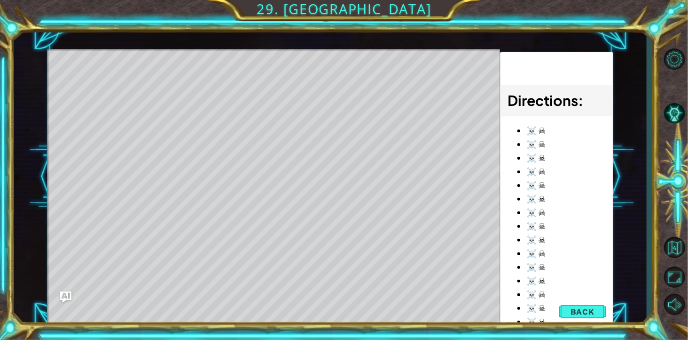
click at [490, 244] on span "Back" at bounding box center [583, 311] width 24 height 9
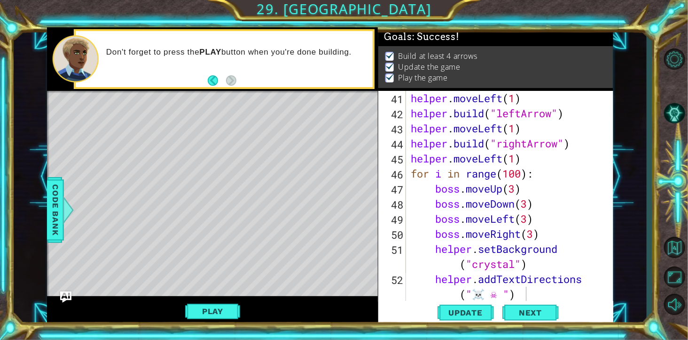
click at [490, 244] on div "helper . moveLeft ( 1 ) helper . build ( "leftArrow" ) helper . moveLeft ( 1 ) …" at bounding box center [509, 219] width 201 height 256
type textarea "helper.addTextDirections("☠️︎")"
click at [476, 244] on span "Update" at bounding box center [465, 312] width 53 height 9
click at [207, 244] on button "Play" at bounding box center [212, 311] width 55 height 18
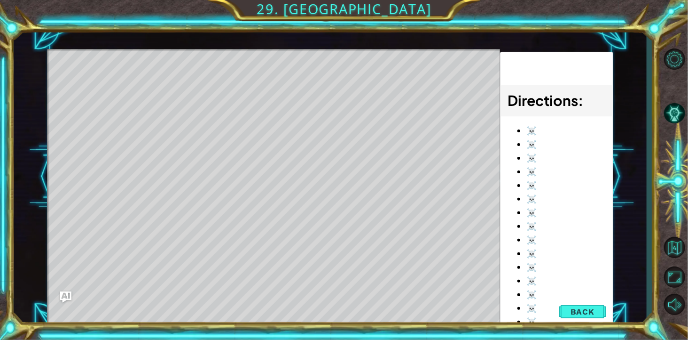
click at [490, 244] on span "Back" at bounding box center [583, 311] width 24 height 9
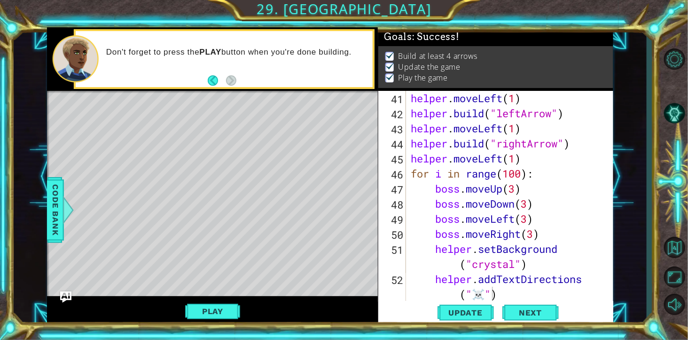
click at [490, 244] on span "Next" at bounding box center [531, 312] width 42 height 9
click at [490, 244] on body "1 ההההההההההההההההההההההההההההההההההההההההההההההההההההההההההההההההההההההההההההה…" at bounding box center [344, 170] width 688 height 340
